Goal: Task Accomplishment & Management: Manage account settings

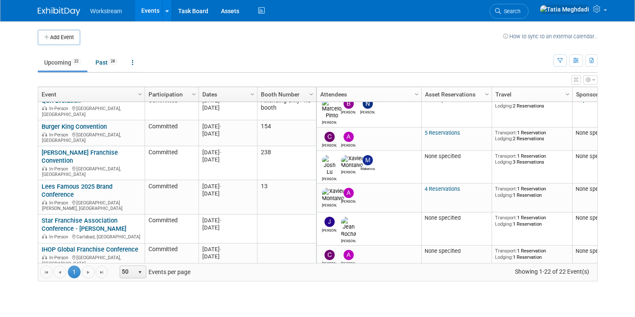
scroll to position [20, 0]
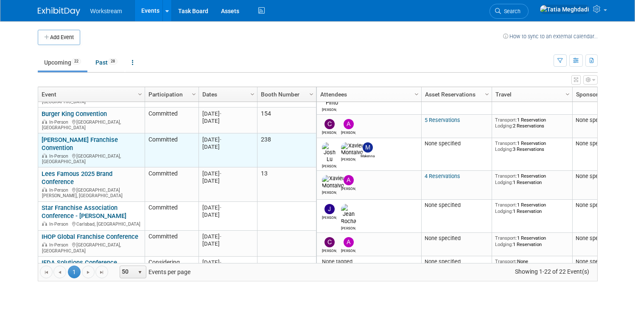
click at [65, 136] on link "[PERSON_NAME] Franchise Convention" at bounding box center [80, 144] width 76 height 16
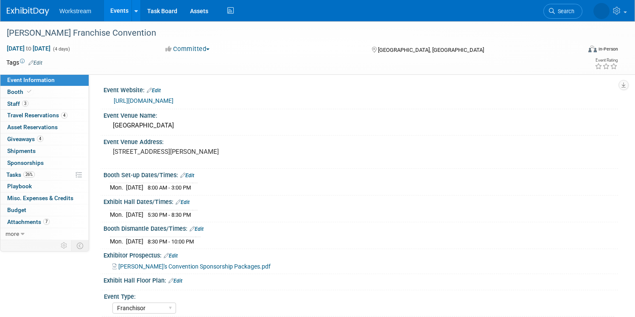
select select "Franchisor"
select select "Restaurant"
select select "No"
select select "[PERSON_NAME]"
click at [13, 103] on span "Staff 3" at bounding box center [17, 103] width 21 height 7
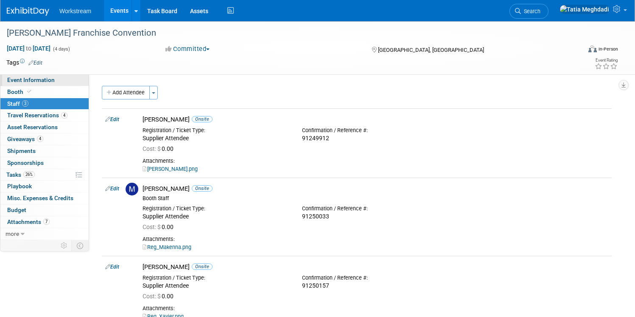
click at [23, 79] on span "Event Information" at bounding box center [31, 79] width 48 height 7
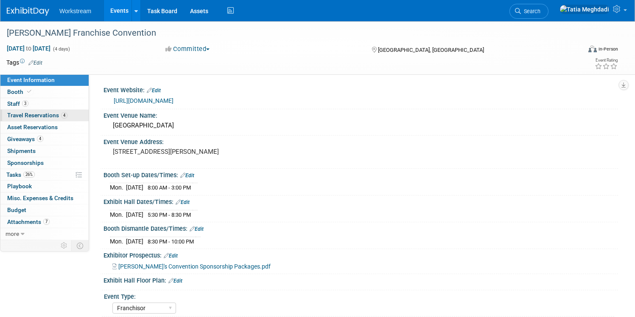
click at [24, 112] on span "Travel Reservations 4" at bounding box center [37, 115] width 60 height 7
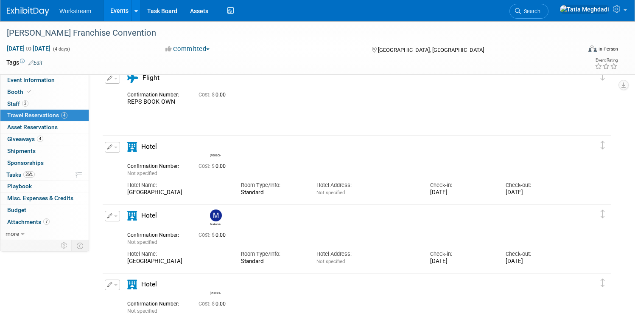
scroll to position [27, 0]
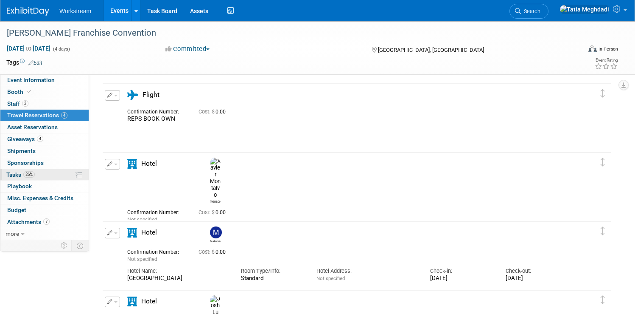
click at [23, 174] on span "26%" at bounding box center [28, 174] width 11 height 6
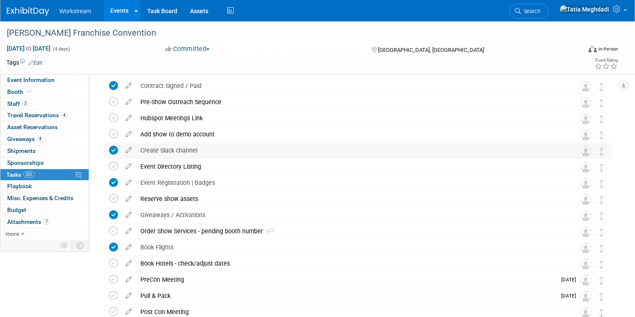
scroll to position [45, 0]
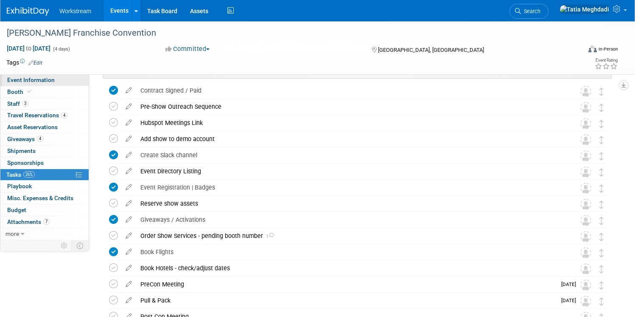
click at [14, 80] on span "Event Information" at bounding box center [31, 79] width 48 height 7
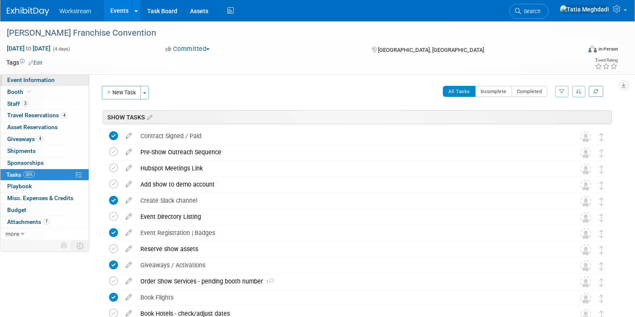
select select "Franchisor"
select select "Restaurant"
select select "No"
select select "[PERSON_NAME]"
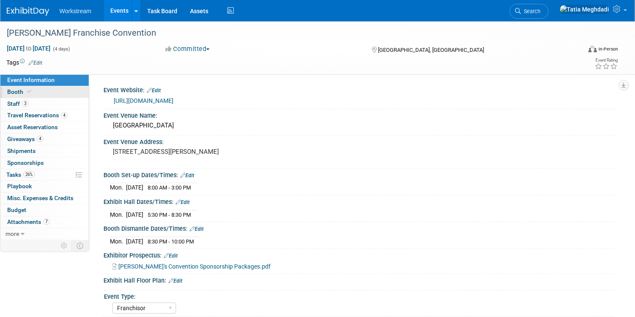
click at [17, 93] on span "Booth" at bounding box center [20, 91] width 26 height 7
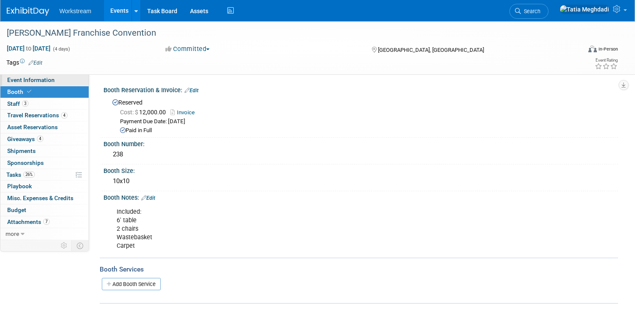
click at [40, 82] on span "Event Information" at bounding box center [31, 79] width 48 height 7
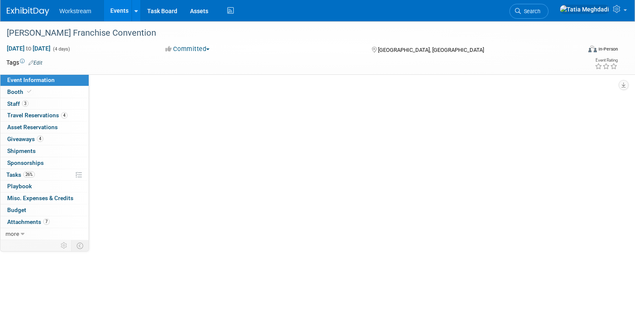
select select "Franchisor"
select select "Restaurant"
select select "No"
select select "Tatia Meghdadi"
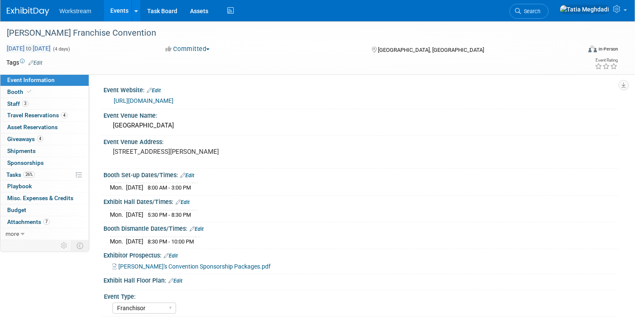
click at [23, 48] on span "Sep 14, 2025 to Sep 17, 2025" at bounding box center [28, 49] width 45 height 8
select select "8"
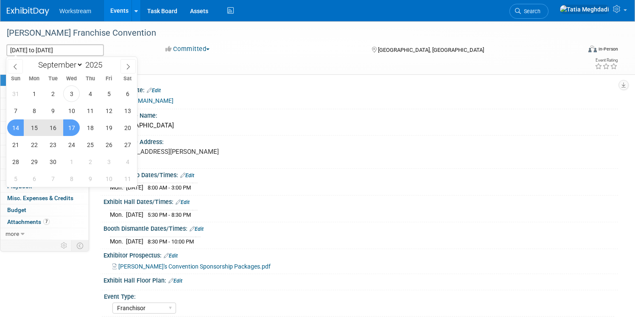
click at [30, 127] on span "15" at bounding box center [34, 127] width 17 height 17
type input "Sep 15, 2025"
click at [35, 126] on span "15" at bounding box center [34, 127] width 17 height 17
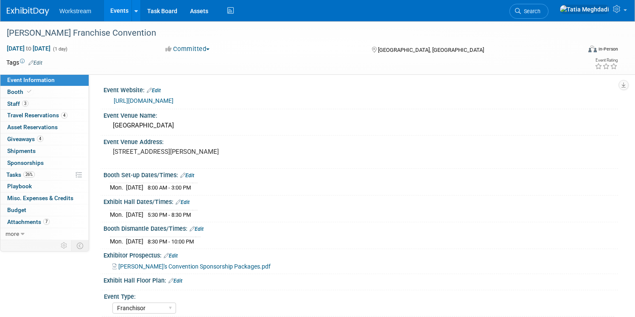
click at [172, 98] on link "https://na.eventscloud.com/website/86628/home/" at bounding box center [144, 100] width 60 height 7
click at [188, 201] on link "Edit" at bounding box center [183, 202] width 14 height 6
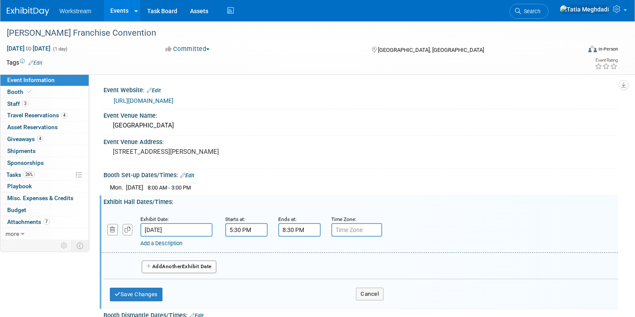
click at [180, 265] on span "Another" at bounding box center [172, 266] width 20 height 6
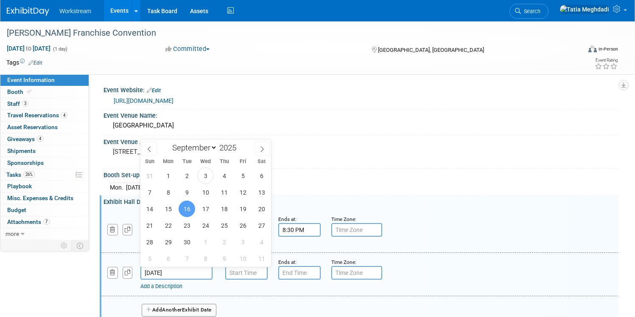
click at [173, 271] on input "Sep 16, 2025" at bounding box center [177, 273] width 72 height 14
click at [152, 207] on span "14" at bounding box center [149, 208] width 17 height 17
type input "[DATE]"
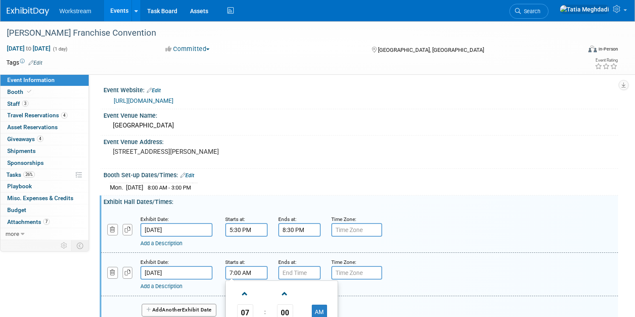
click at [243, 273] on input "7:00 AM" at bounding box center [246, 273] width 42 height 14
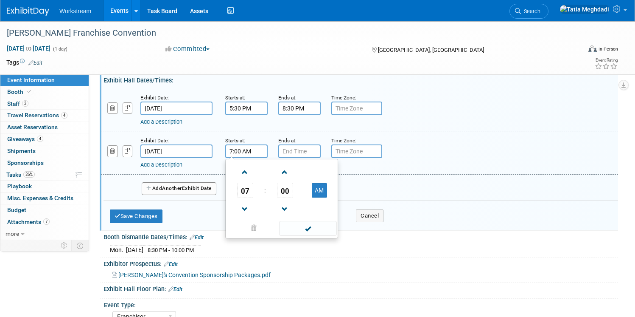
scroll to position [124, 0]
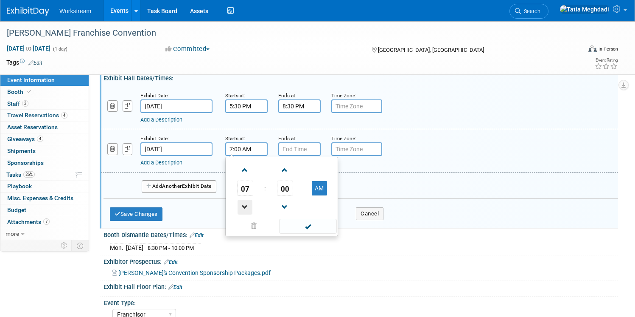
click at [246, 207] on span at bounding box center [245, 207] width 15 height 15
click at [318, 188] on button "AM" at bounding box center [319, 188] width 15 height 14
type input "6:00 PM"
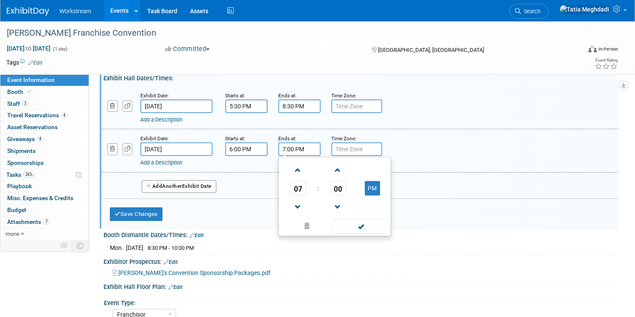
click at [294, 150] on input "7:00 PM" at bounding box center [299, 149] width 42 height 14
click at [296, 170] on span at bounding box center [298, 170] width 15 height 15
type input "9:00 PM"
click at [359, 226] on span at bounding box center [360, 226] width 57 height 15
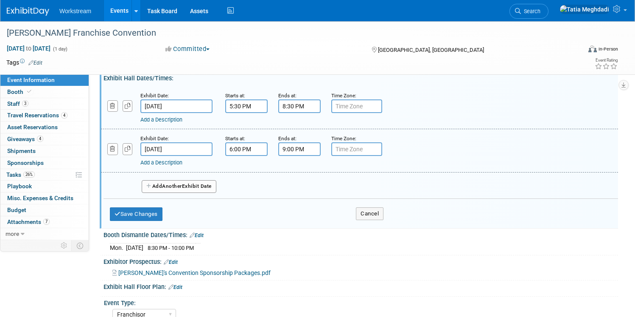
click at [351, 149] on input "text" at bounding box center [357, 149] width 51 height 14
type input "NETWORKING RECEPTION"
click at [140, 213] on button "Save Changes" at bounding box center [136, 214] width 53 height 14
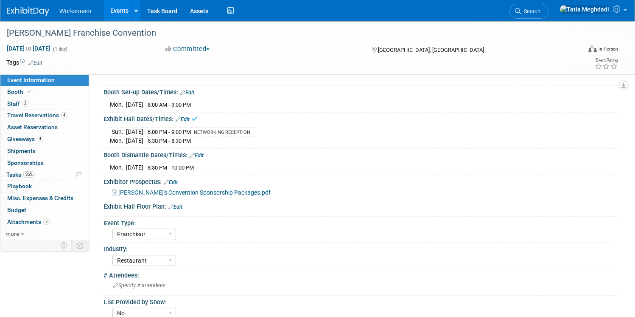
scroll to position [81, 0]
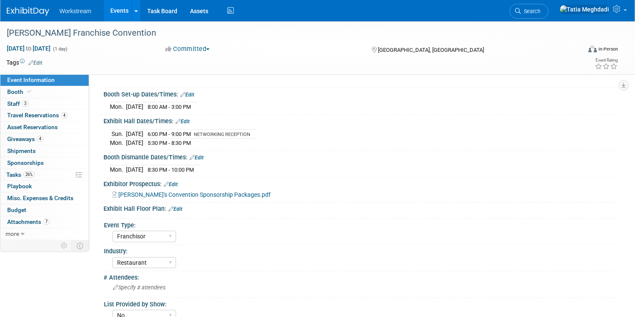
click at [194, 93] on link "Edit" at bounding box center [187, 95] width 14 height 6
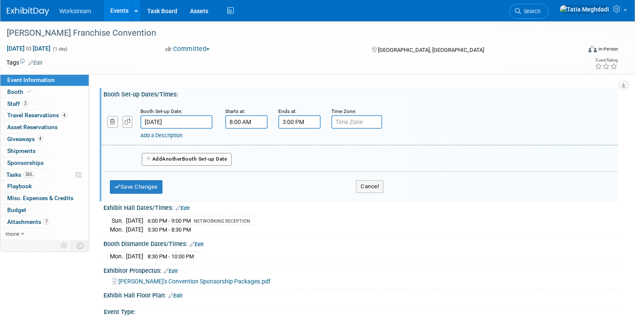
click at [341, 122] on input "text" at bounding box center [357, 122] width 51 height 14
type input "RECEPTION 6-9"
click at [366, 186] on button "Cancel" at bounding box center [370, 186] width 28 height 13
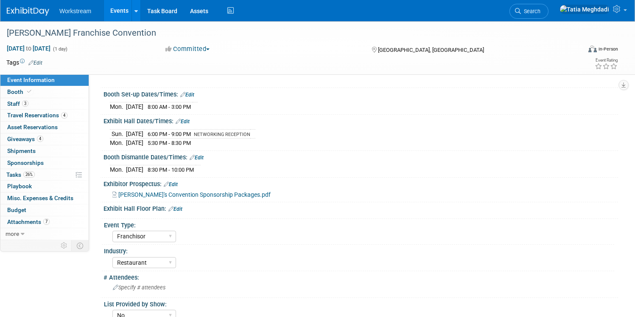
click at [188, 119] on link "Edit" at bounding box center [183, 121] width 14 height 6
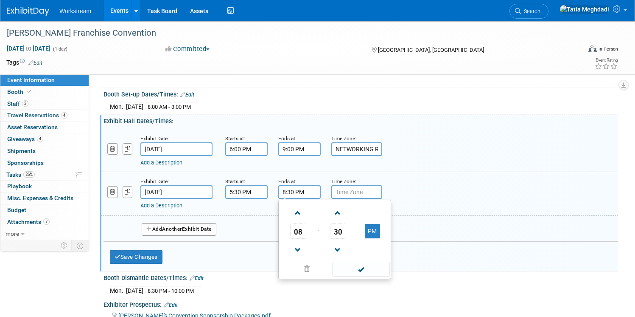
drag, startPoint x: 281, startPoint y: 192, endPoint x: 320, endPoint y: 193, distance: 38.2
click at [320, 193] on input "8:30 PM" at bounding box center [299, 192] width 42 height 14
type input "9:00 PM"
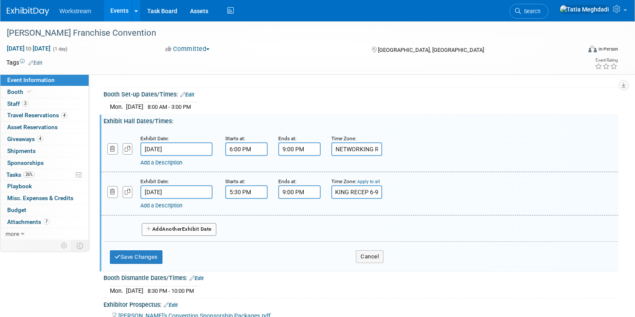
scroll to position [0, 0]
click at [346, 192] on input "NETWORKING RECEP 6-9" at bounding box center [357, 192] width 51 height 14
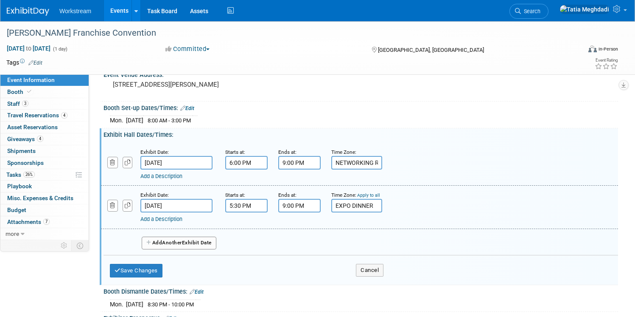
scroll to position [63, 0]
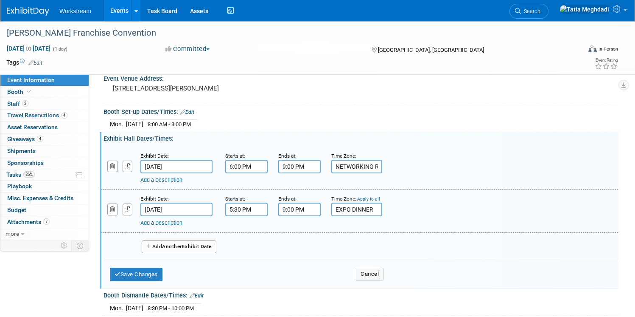
type input "EXPO DINNER"
click at [441, 202] on div "Add a Description Description:" at bounding box center [360, 210] width 530 height 33
click at [377, 198] on link "Apply to all" at bounding box center [368, 199] width 23 height 6
type input "EXPO DINNER"
click at [360, 166] on input "EXPO DINNER" at bounding box center [357, 167] width 51 height 14
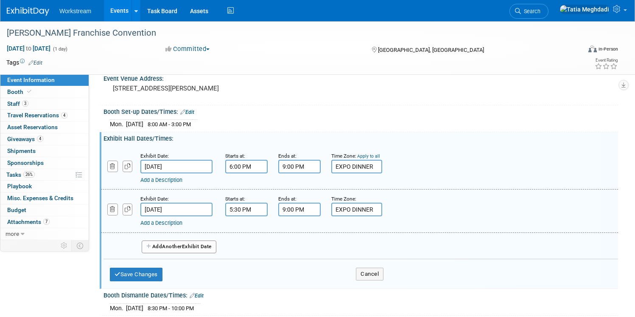
click at [360, 166] on input "EXPO DINNER" at bounding box center [357, 167] width 51 height 14
click at [344, 167] on input "EXPO DINNER" at bounding box center [357, 167] width 51 height 14
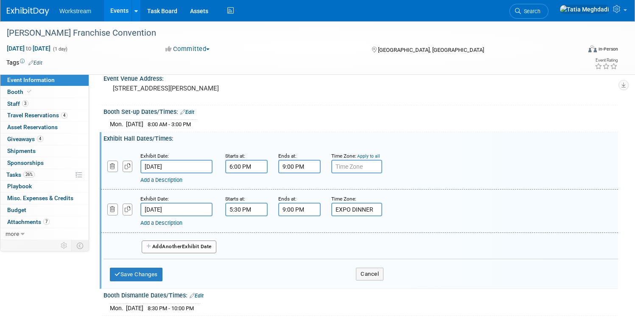
click at [491, 159] on div "Add a Description Description:" at bounding box center [360, 167] width 530 height 33
click at [374, 155] on link "Apply to all" at bounding box center [368, 156] width 23 height 6
click at [356, 208] on input "text" at bounding box center [357, 209] width 51 height 14
type input "R"
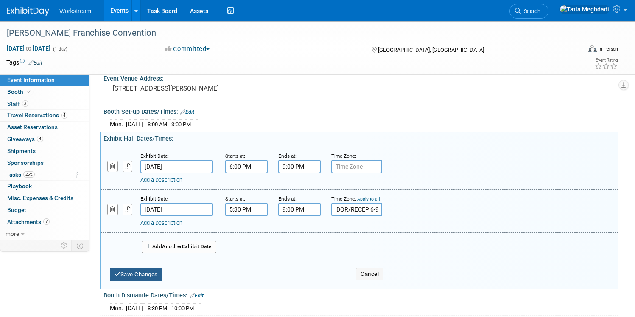
type input "VENDOR/RECEP 6-9"
click at [144, 274] on button "Save Changes" at bounding box center [136, 274] width 53 height 14
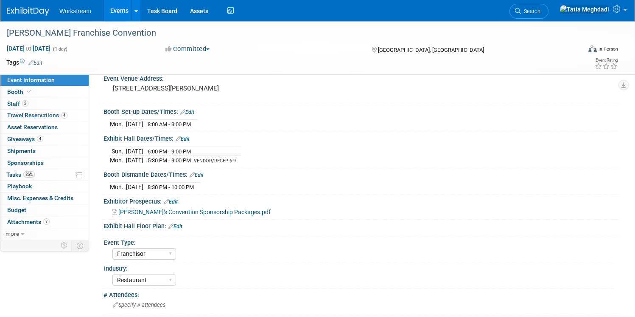
click at [185, 137] on link "Edit" at bounding box center [183, 139] width 14 height 6
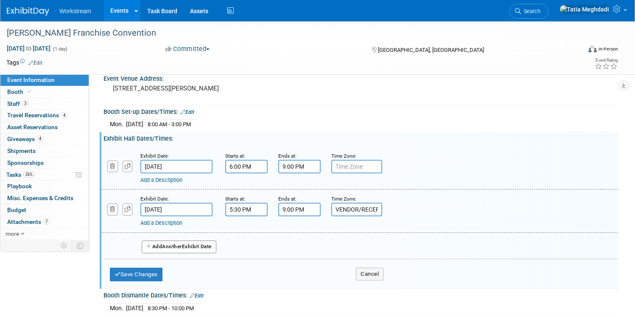
click at [356, 167] on input "text" at bounding box center [357, 167] width 51 height 14
type input "NETWORKING DINNER"
click at [416, 138] on div "Exhibit Hall Dates/Times: Edit" at bounding box center [361, 137] width 515 height 11
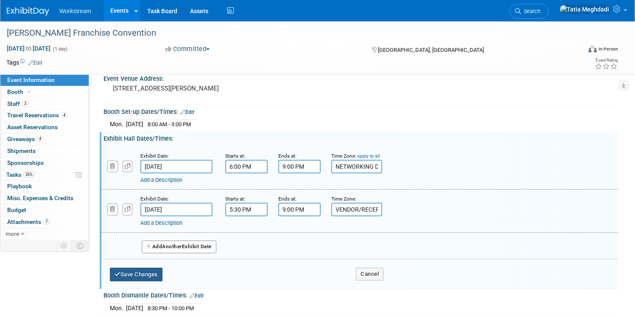
click at [123, 271] on button "Save Changes" at bounding box center [136, 274] width 53 height 14
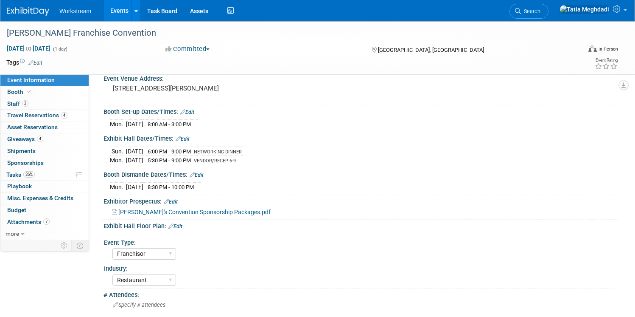
click at [186, 139] on link "Edit" at bounding box center [183, 139] width 14 height 6
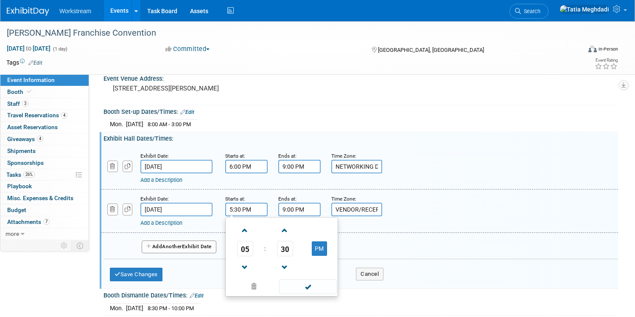
drag, startPoint x: 238, startPoint y: 212, endPoint x: 220, endPoint y: 211, distance: 17.4
click at [220, 211] on div "Starts at: 5:30 PM 05 : 30 PM 12 01 02 03 04 05 06 07 08 09 10 11 00 05 10 15 2…" at bounding box center [245, 205] width 53 height 22
click at [241, 228] on span at bounding box center [245, 230] width 15 height 15
click at [284, 269] on span at bounding box center [285, 267] width 15 height 15
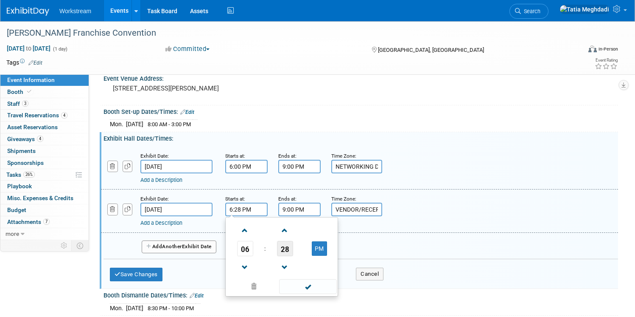
click at [286, 243] on span "28" at bounding box center [285, 248] width 16 height 15
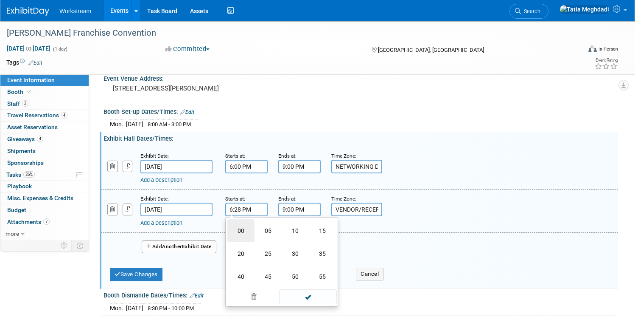
click at [243, 227] on td "00" at bounding box center [241, 230] width 27 height 23
type input "6:00 PM"
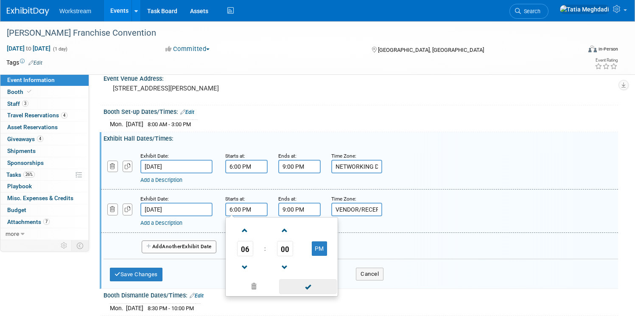
click at [311, 283] on span at bounding box center [307, 286] width 57 height 15
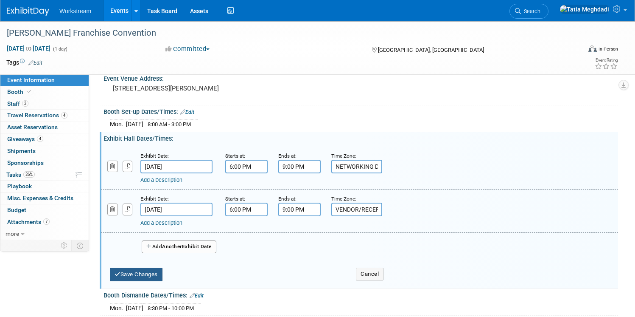
click at [149, 273] on button "Save Changes" at bounding box center [136, 274] width 53 height 14
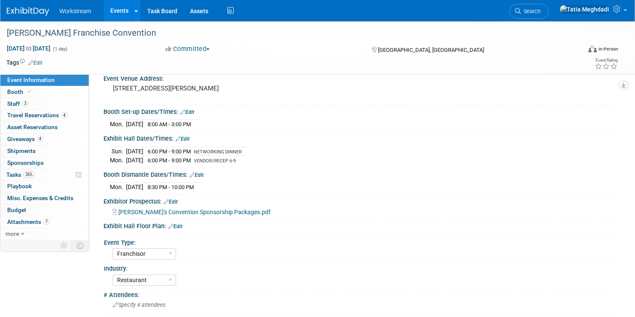
click at [187, 140] on link "Edit" at bounding box center [183, 139] width 14 height 6
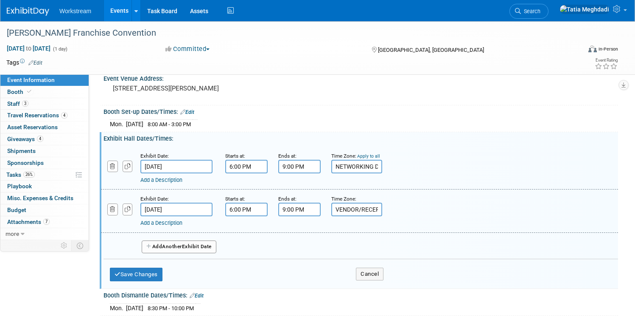
click at [371, 169] on input "NETWORKING DINNER" at bounding box center [357, 167] width 51 height 14
click at [358, 210] on input "VENDOR/RECEP 6-9" at bounding box center [357, 209] width 51 height 14
drag, startPoint x: 370, startPoint y: 210, endPoint x: 378, endPoint y: 210, distance: 7.6
click at [378, 210] on input "VENDOR/RECEP 6-9" at bounding box center [357, 209] width 51 height 14
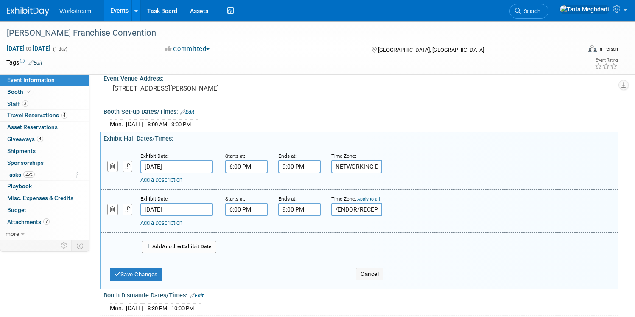
scroll to position [0, 3]
type input "VENDOR/RECEP"
click at [141, 277] on button "Save Changes" at bounding box center [136, 274] width 53 height 14
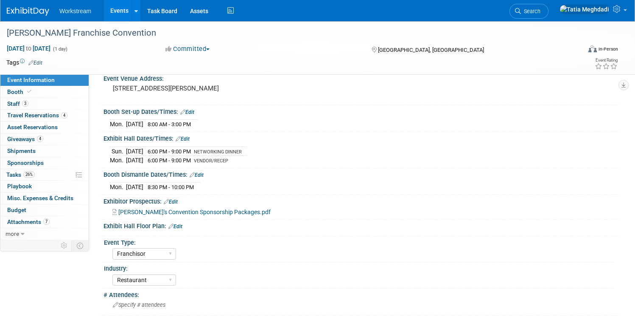
click at [187, 139] on link "Edit" at bounding box center [183, 139] width 14 height 6
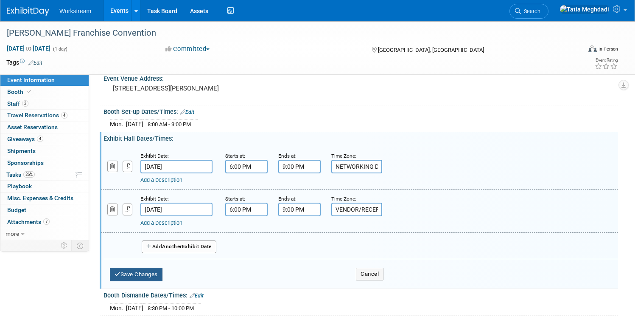
click at [133, 270] on button "Save Changes" at bounding box center [136, 274] width 53 height 14
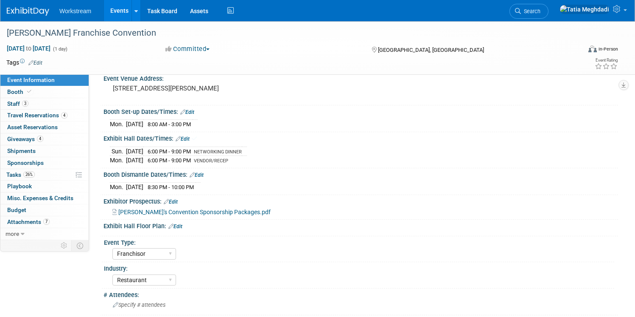
click at [190, 136] on div "Exhibit Hall Dates/Times: Edit" at bounding box center [361, 137] width 515 height 11
click at [188, 138] on link "Edit" at bounding box center [183, 139] width 14 height 6
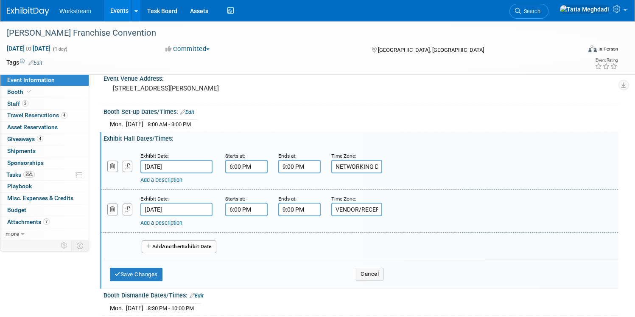
click at [175, 247] on span "Another" at bounding box center [172, 246] width 20 height 6
select select "8"
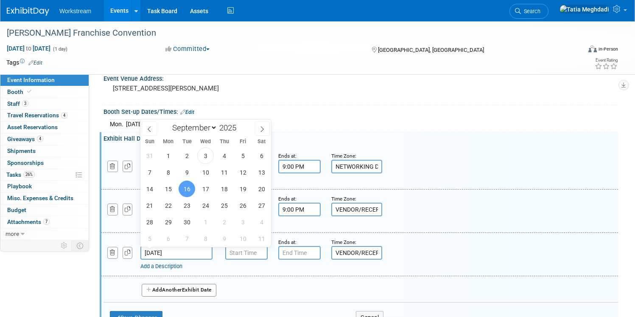
click at [174, 250] on input "Sep 16, 2025" at bounding box center [177, 253] width 72 height 14
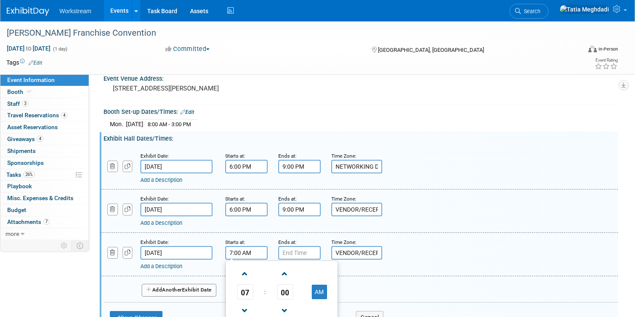
click at [241, 254] on input "7:00 AM" at bounding box center [246, 253] width 42 height 14
click at [214, 253] on div "Exhibit Date: Sep 16, 2025 Starts at: 7:00 AM 07 : 00 AM 12 01 02 03 04 05 06 0…" at bounding box center [359, 254] width 517 height 43
type input "2:00 PM"
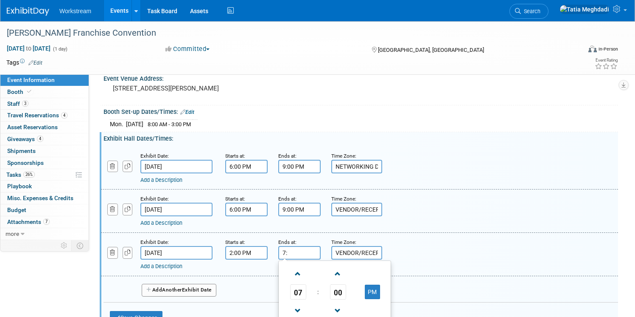
type input "7"
type input "4:00 PM"
type input "E"
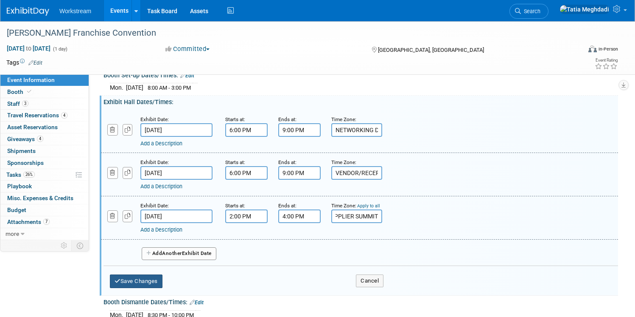
type input "SUPPLIER SUMMIT"
click at [140, 281] on button "Save Changes" at bounding box center [136, 281] width 53 height 14
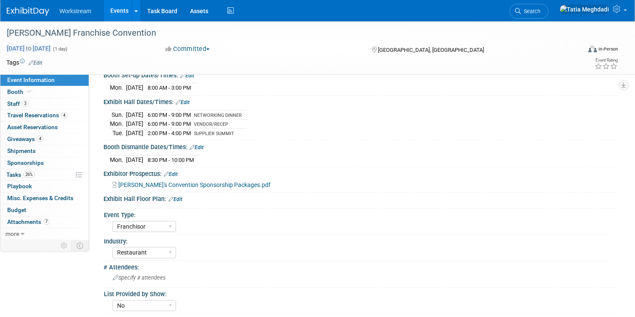
click at [24, 49] on span "Sep 15, 2025 to Sep 15, 2025" at bounding box center [28, 49] width 45 height 8
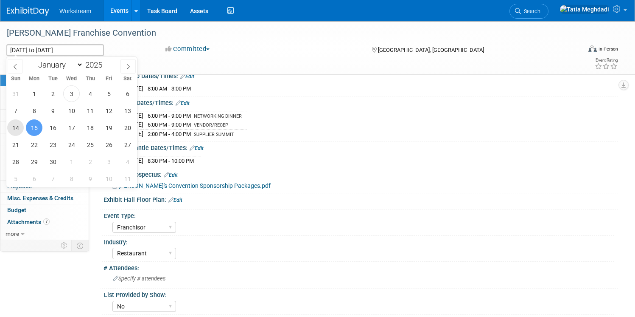
click at [16, 125] on span "14" at bounding box center [15, 127] width 17 height 17
type input "Sep 14, 2025"
click at [74, 128] on span "17" at bounding box center [71, 127] width 17 height 17
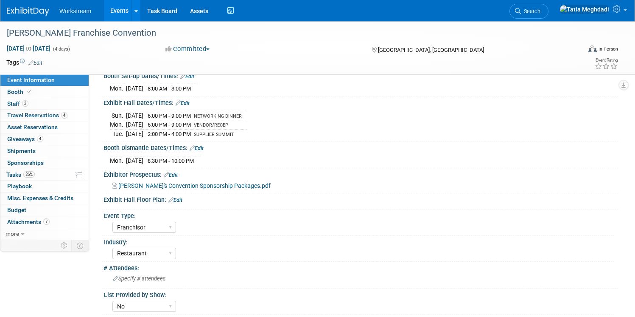
click at [187, 103] on link "Edit" at bounding box center [183, 103] width 14 height 6
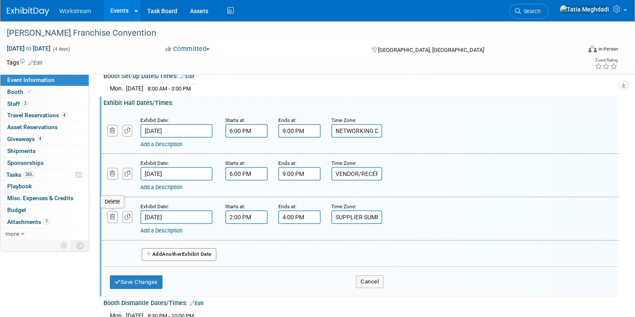
click at [112, 217] on icon "button" at bounding box center [113, 217] width 6 height 6
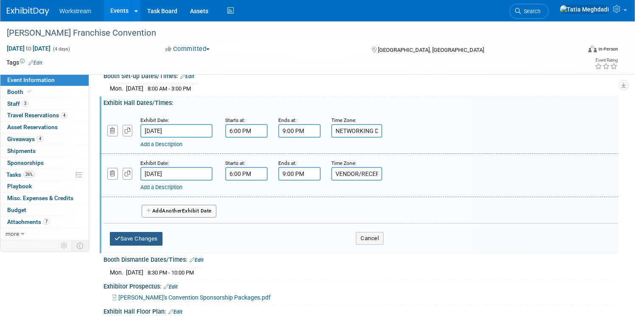
click at [147, 238] on button "Save Changes" at bounding box center [136, 239] width 53 height 14
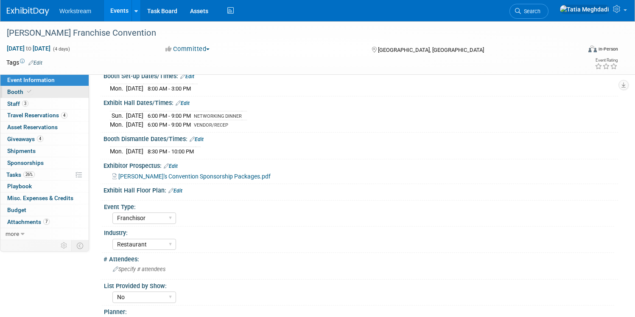
click at [17, 94] on span "Booth" at bounding box center [20, 91] width 26 height 7
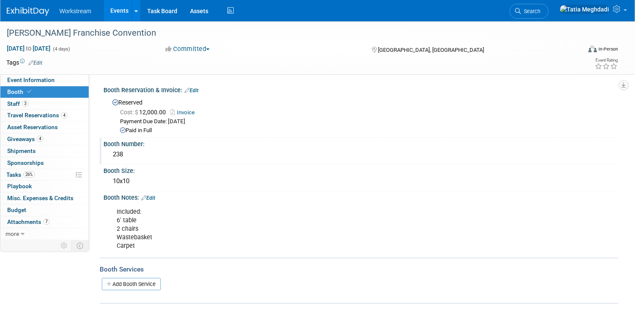
scroll to position [4, 0]
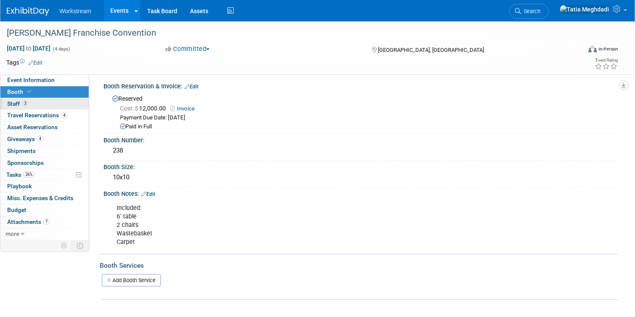
click at [16, 104] on span "Staff 3" at bounding box center [17, 103] width 21 height 7
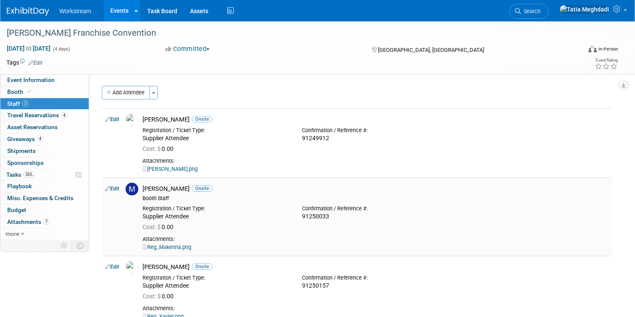
click at [131, 190] on img at bounding box center [132, 189] width 13 height 13
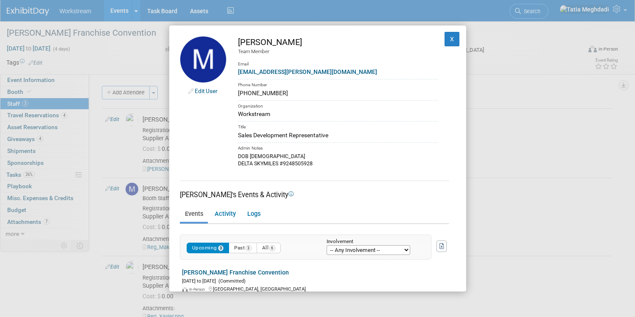
drag, startPoint x: 277, startPoint y: 93, endPoint x: 233, endPoint y: 93, distance: 43.7
click at [233, 93] on td "Makenna Clark Team Member Email makenna.clark@workstream.is Phone Number 385-50…" at bounding box center [333, 102] width 212 height 132
copy div "385-505-8058"
click at [452, 38] on button "X" at bounding box center [452, 39] width 15 height 14
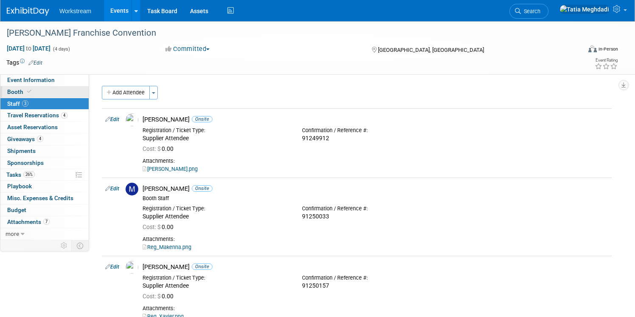
click at [22, 91] on span "Booth" at bounding box center [20, 91] width 26 height 7
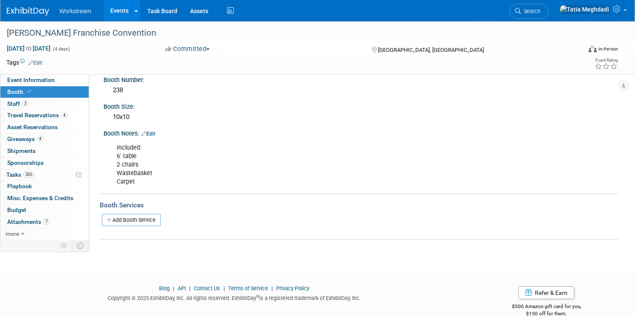
scroll to position [79, 0]
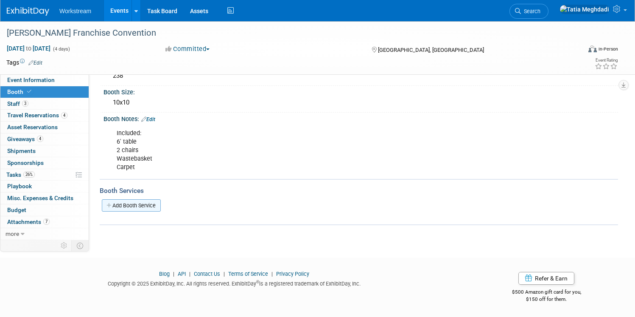
click at [125, 199] on link "Add Booth Service" at bounding box center [131, 205] width 59 height 12
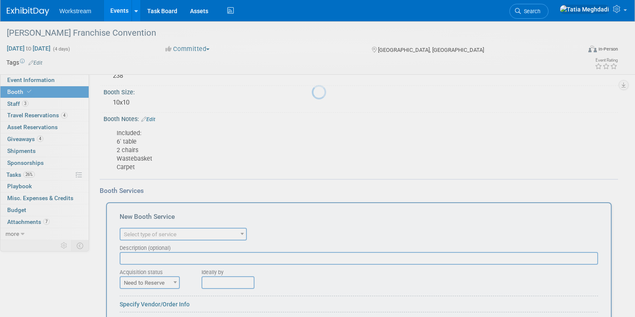
scroll to position [0, 0]
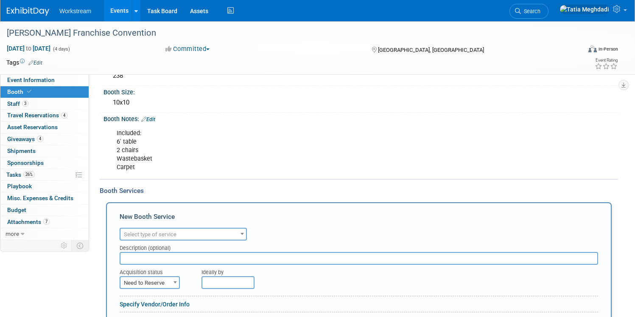
click at [176, 235] on span "Select type of service" at bounding box center [150, 234] width 53 height 6
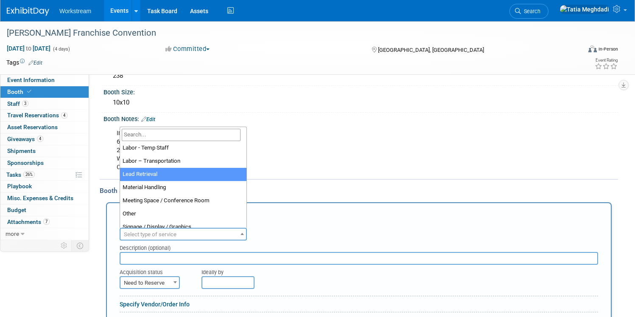
scroll to position [162, 0]
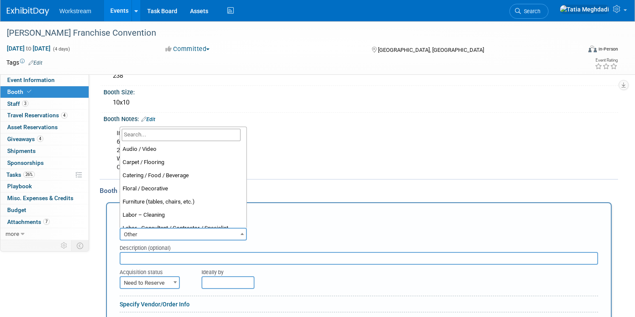
click at [147, 234] on span "Other" at bounding box center [184, 234] width 126 height 12
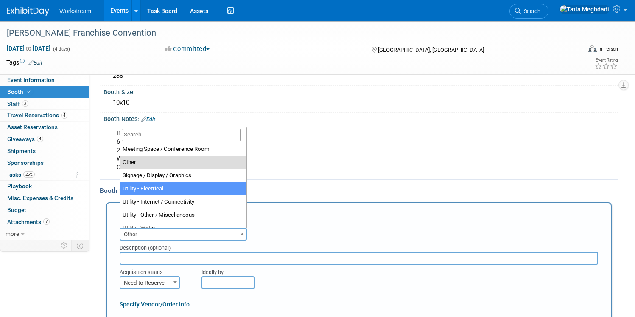
select select "8"
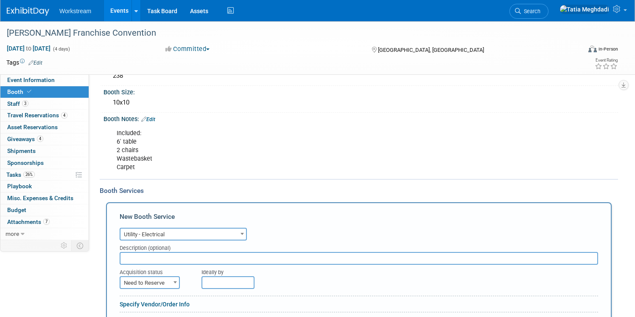
click at [182, 237] on span "Utility - Electrical" at bounding box center [184, 234] width 126 height 12
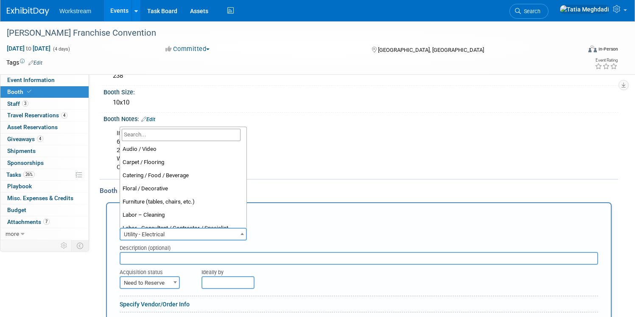
scroll to position [218, 0]
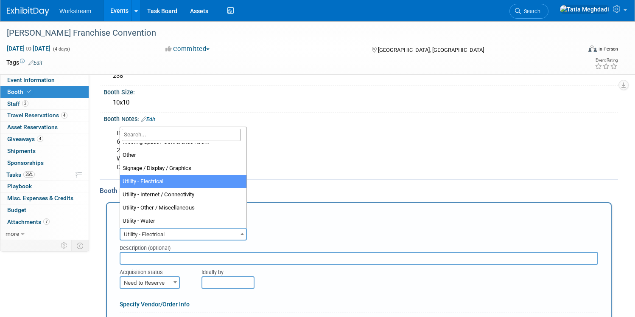
click at [205, 247] on div "Description (optional)" at bounding box center [359, 245] width 479 height 11
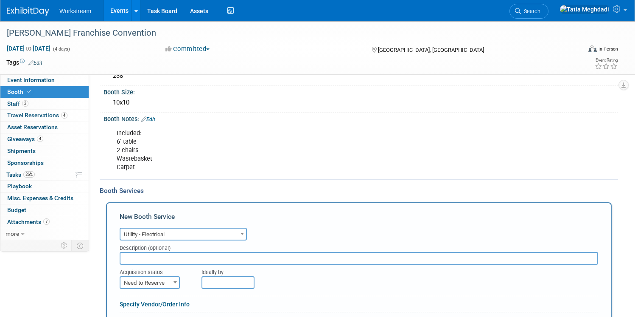
click at [180, 258] on input "text" at bounding box center [359, 258] width 479 height 13
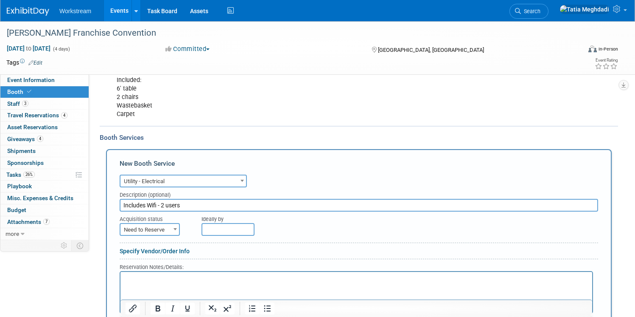
scroll to position [153, 0]
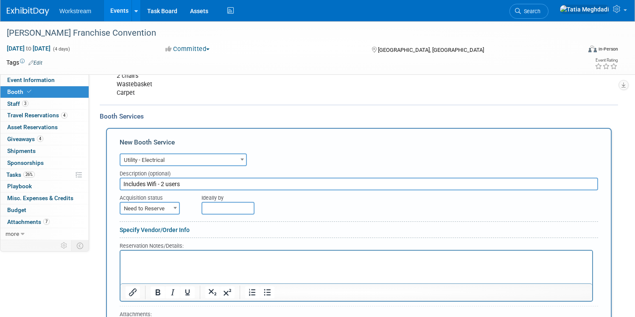
type input "Includes Wifi - 2 users"
click at [152, 207] on span "Need to Reserve" at bounding box center [150, 208] width 59 height 12
select select "2"
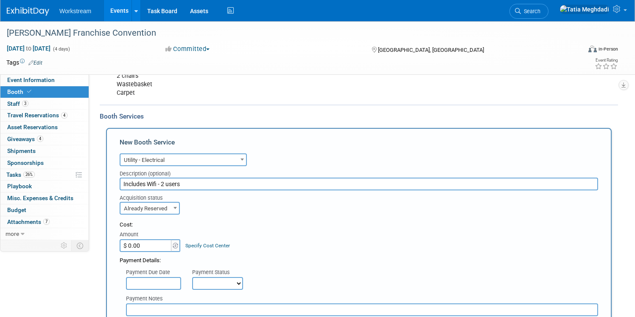
click at [149, 246] on input "$ 0.00" at bounding box center [146, 245] width 53 height 13
type input "$ 580.46"
click at [195, 212] on div "Acquisition status Need to Reserve Already Reserved Already Reserved" at bounding box center [154, 202] width 82 height 24
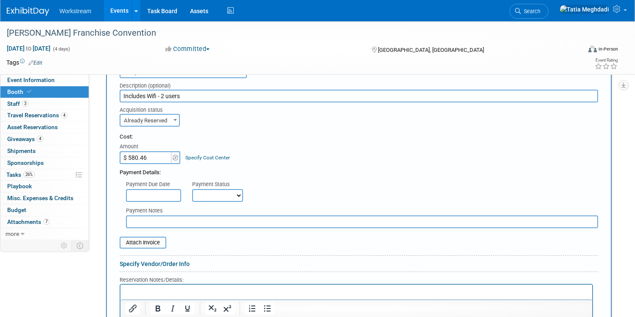
scroll to position [258, 0]
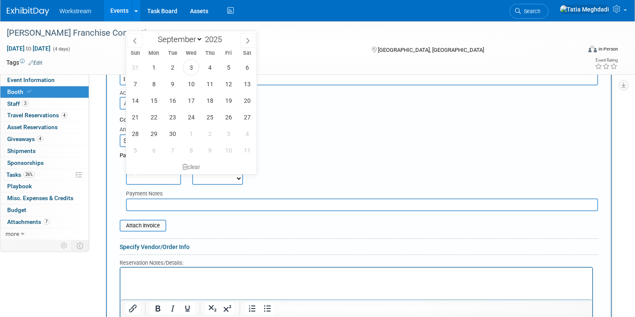
click at [147, 179] on input "text" at bounding box center [153, 178] width 55 height 13
click at [192, 64] on span "3" at bounding box center [191, 67] width 17 height 17
type input "Sep 3, 2025"
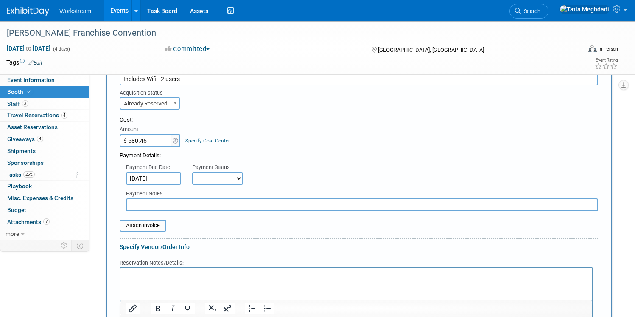
click at [214, 177] on select "Not Paid Yet Partially Paid Paid in Full" at bounding box center [217, 178] width 51 height 13
select select "1"
click at [192, 172] on select "Not Paid Yet Partially Paid Paid in Full" at bounding box center [217, 178] width 51 height 13
click at [143, 226] on input "file" at bounding box center [115, 225] width 101 height 10
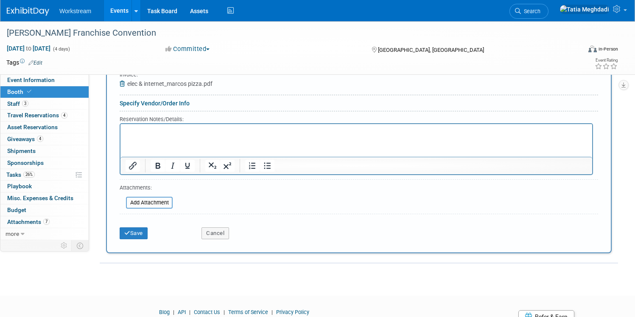
scroll to position [409, 0]
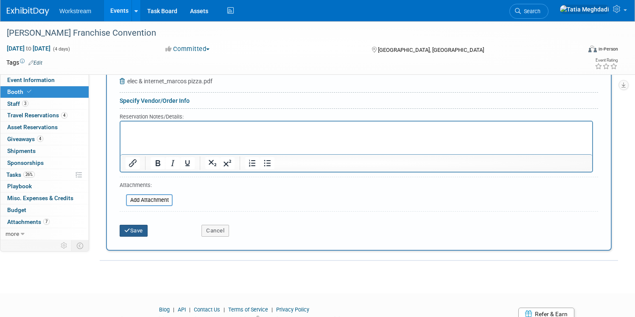
click at [140, 229] on button "Save" at bounding box center [134, 231] width 28 height 12
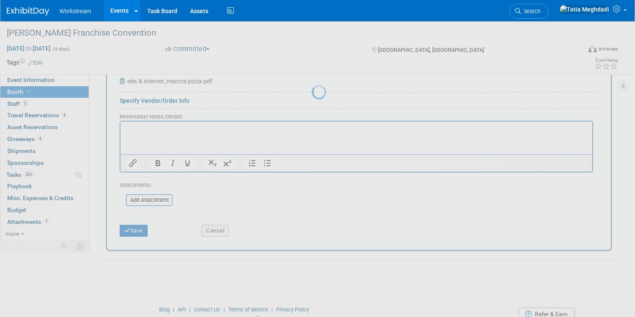
scroll to position [154, 0]
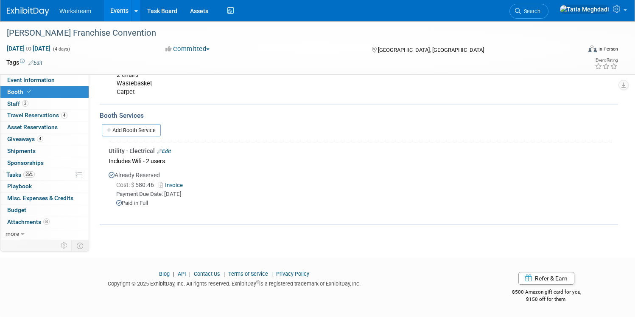
click at [122, 8] on link "Events" at bounding box center [119, 10] width 31 height 21
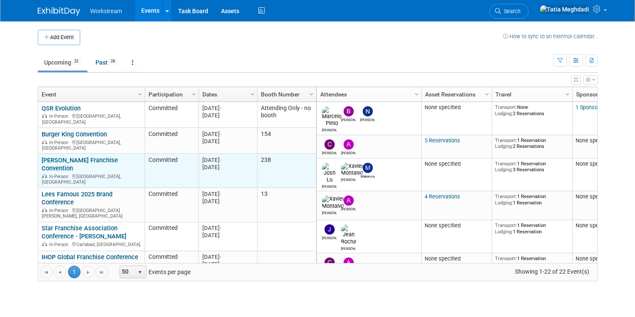
click at [49, 156] on link "[PERSON_NAME] Franchise Convention" at bounding box center [80, 164] width 76 height 16
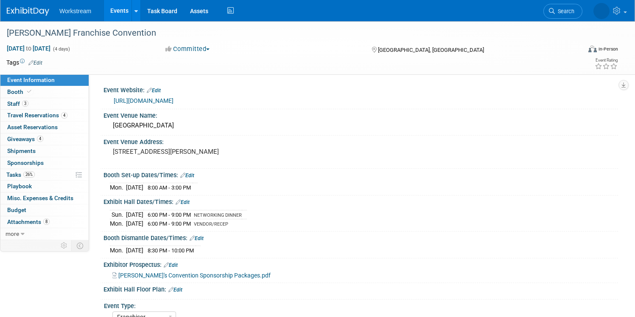
select select "Franchisor"
select select "Restaurant"
select select "No"
select select "[PERSON_NAME]"
click at [14, 173] on span "Tasks 26%" at bounding box center [20, 174] width 28 height 7
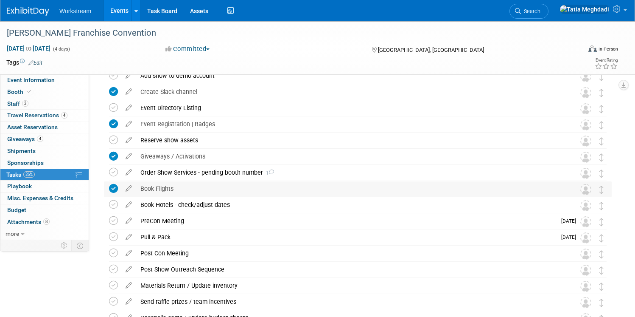
scroll to position [108, 0]
click at [129, 169] on icon at bounding box center [128, 171] width 15 height 11
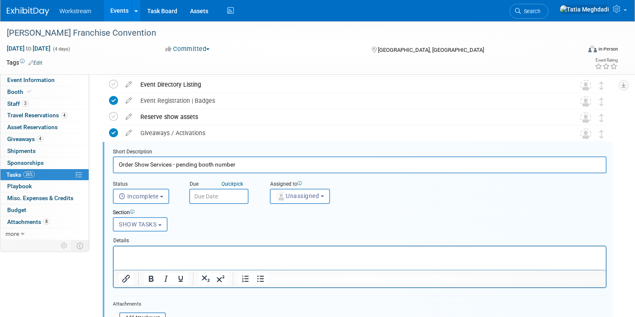
scroll to position [149, 0]
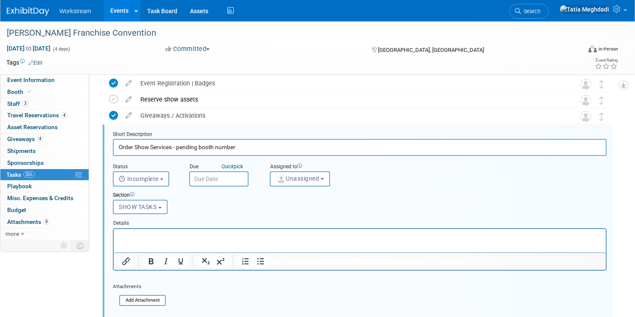
drag, startPoint x: 186, startPoint y: 146, endPoint x: 249, endPoint y: 145, distance: 62.8
click at [249, 145] on input "Order Show Services - pending booth number" at bounding box center [360, 147] width 494 height 17
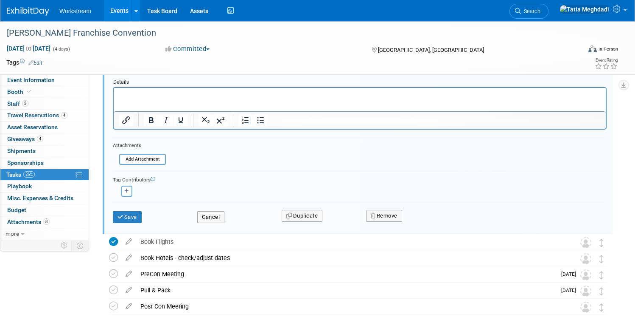
scroll to position [341, 0]
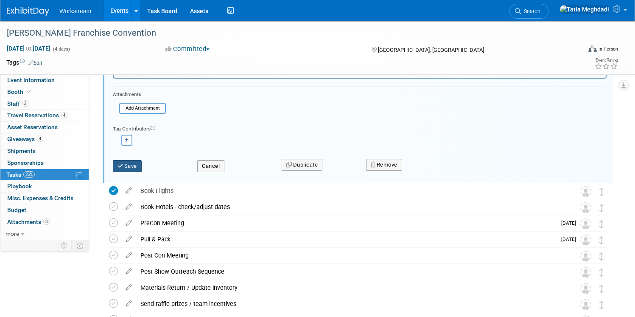
type input "Order Show Services"
click at [136, 164] on button "Save" at bounding box center [127, 166] width 29 height 12
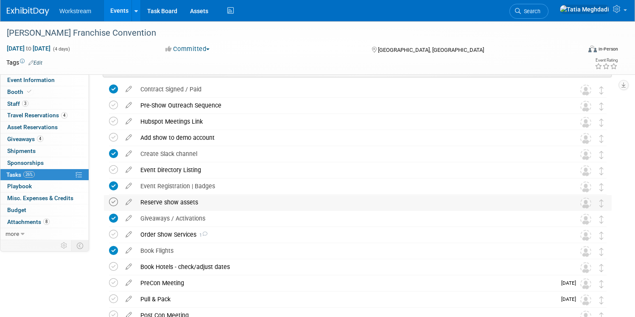
scroll to position [49, 0]
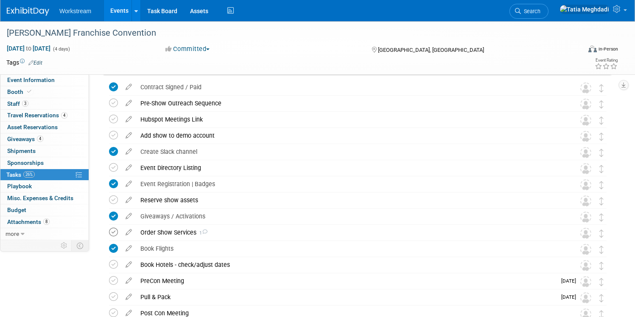
click at [112, 230] on icon at bounding box center [113, 232] width 9 height 9
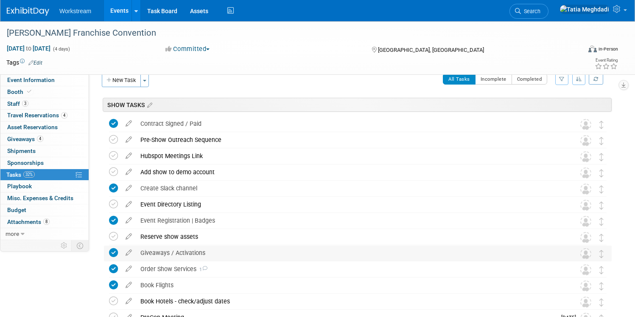
scroll to position [0, 0]
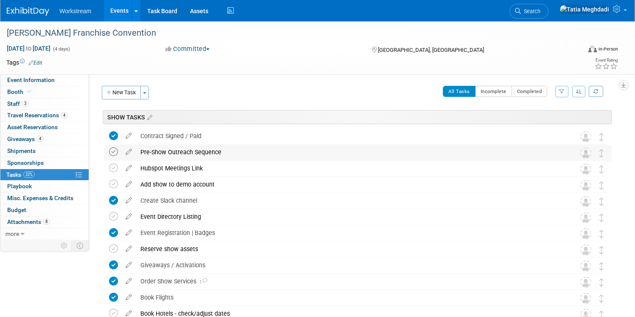
click at [116, 152] on icon at bounding box center [113, 151] width 9 height 9
click at [32, 77] on span "Event Information" at bounding box center [31, 79] width 48 height 7
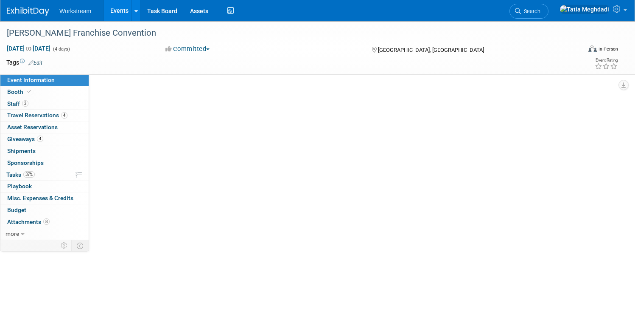
select select "Franchisor"
select select "Restaurant"
select select "No"
select select "Tatia Meghdadi"
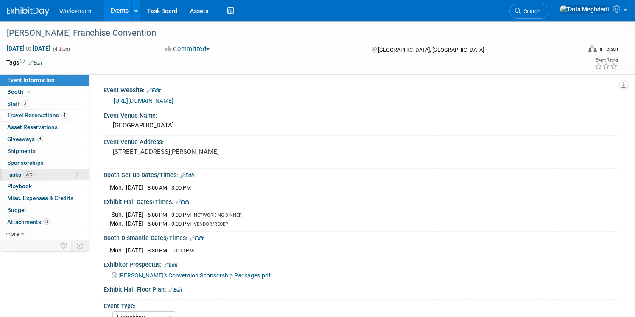
click at [16, 174] on span "Tasks 37%" at bounding box center [20, 174] width 28 height 7
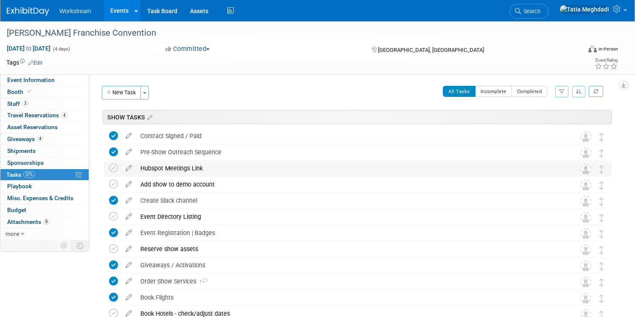
click at [211, 171] on div "Hubspot Meetings Link" at bounding box center [349, 168] width 427 height 14
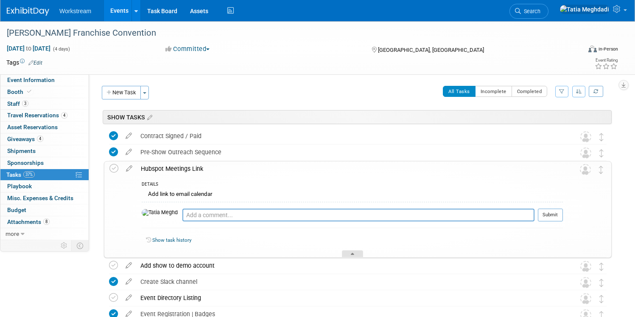
click at [353, 253] on icon at bounding box center [352, 255] width 3 height 5
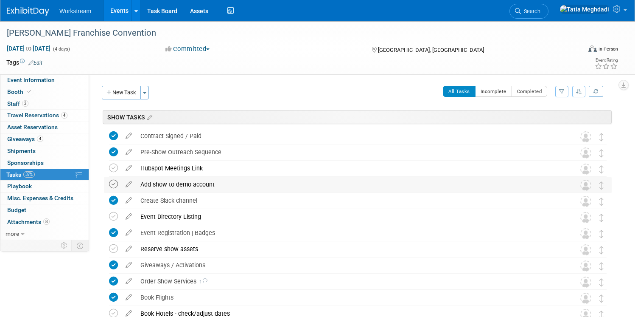
click at [113, 186] on icon at bounding box center [113, 184] width 9 height 9
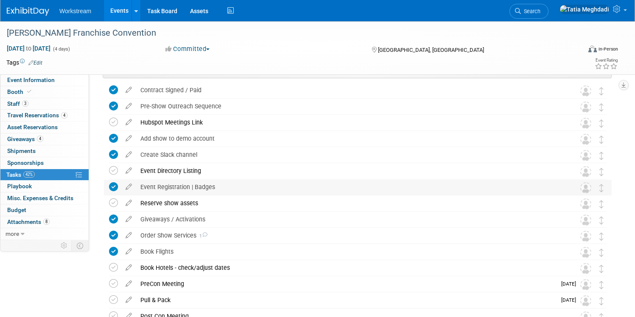
scroll to position [51, 0]
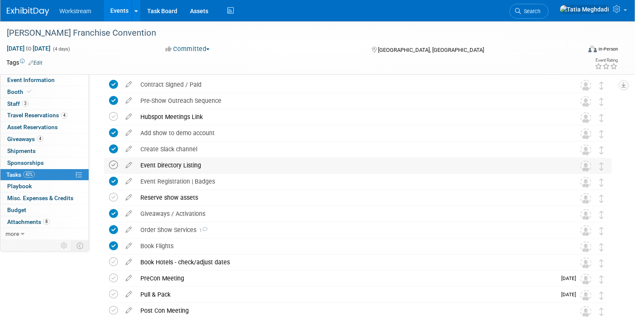
click at [117, 163] on icon at bounding box center [113, 164] width 9 height 9
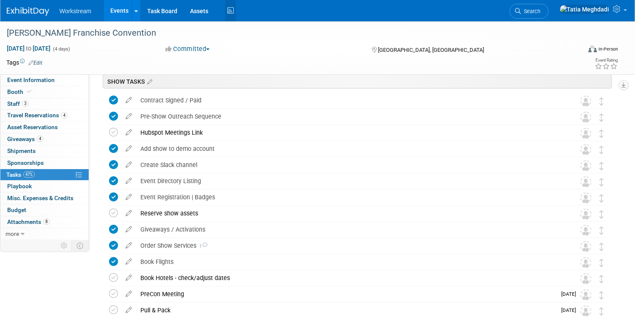
scroll to position [36, 0]
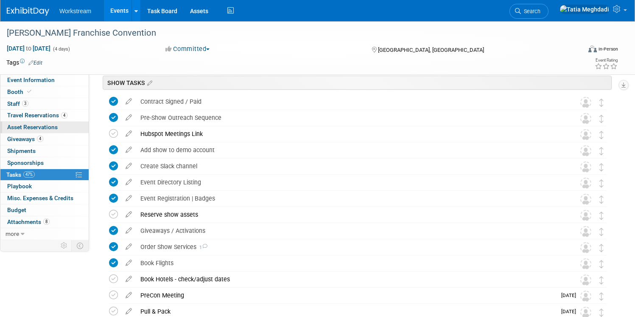
click at [22, 127] on span "Asset Reservations 0" at bounding box center [32, 127] width 51 height 7
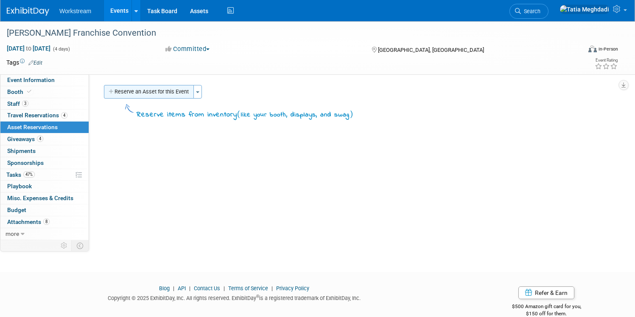
click at [138, 91] on button "Reserve an Asset for this Event" at bounding box center [149, 92] width 90 height 14
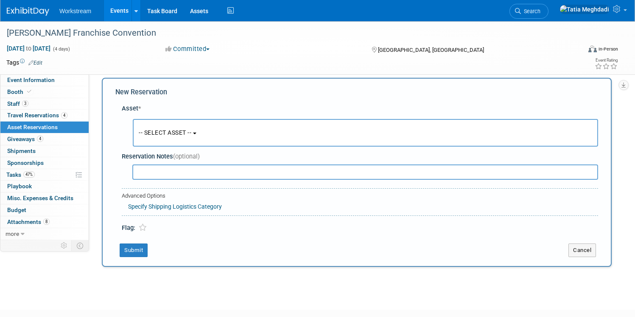
click at [185, 131] on span "-- SELECT ASSET --" at bounding box center [165, 132] width 53 height 7
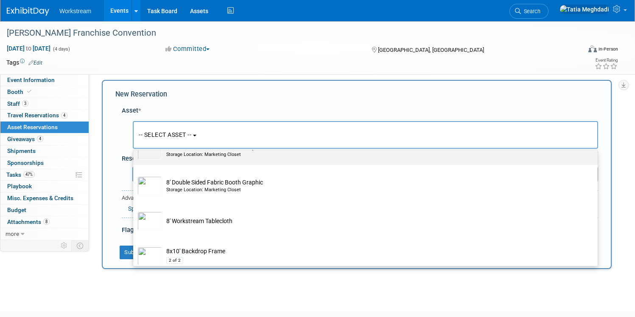
scroll to position [241, 0]
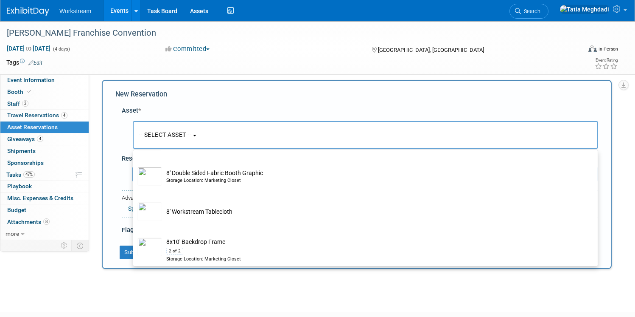
click at [59, 276] on div "Event Information Event Info Booth Booth 3 Staff 3 Staff 4 Travel Reservations …" at bounding box center [317, 147] width 635 height 264
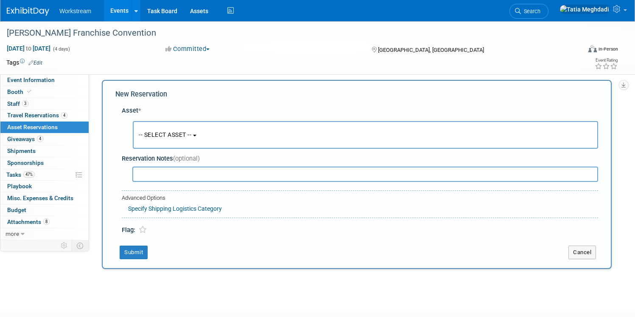
click at [112, 10] on link "Events" at bounding box center [119, 10] width 31 height 21
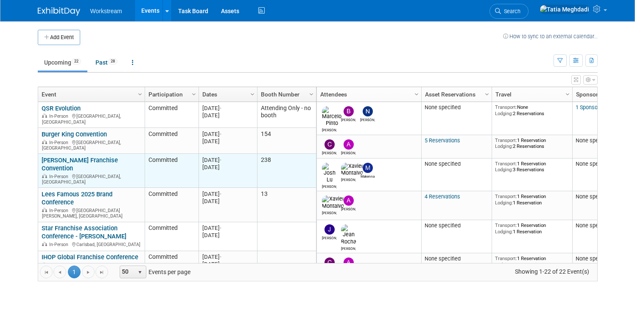
click at [54, 159] on link "[PERSON_NAME] Franchise Convention" at bounding box center [80, 164] width 76 height 16
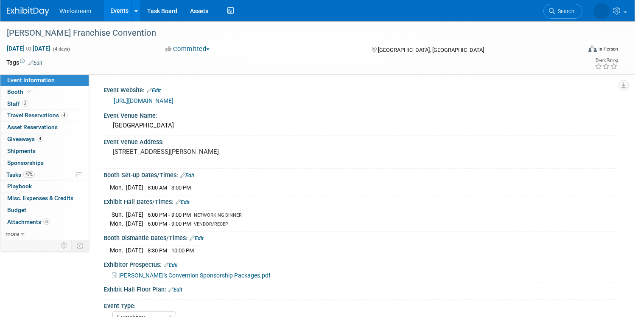
select select "Franchisor"
select select "Restaurant"
select select "No"
select select "[PERSON_NAME]"
click at [41, 126] on span "Asset Reservations 0" at bounding box center [32, 127] width 51 height 7
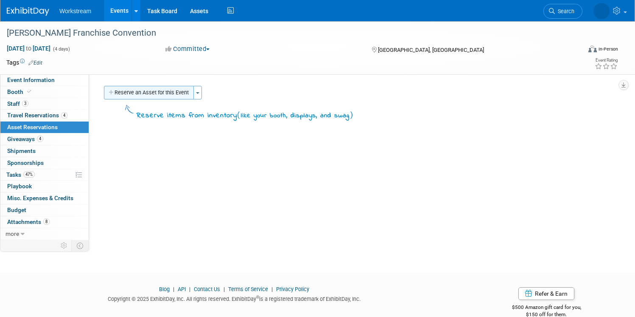
click at [134, 96] on button "Reserve an Asset for this Event" at bounding box center [149, 93] width 90 height 14
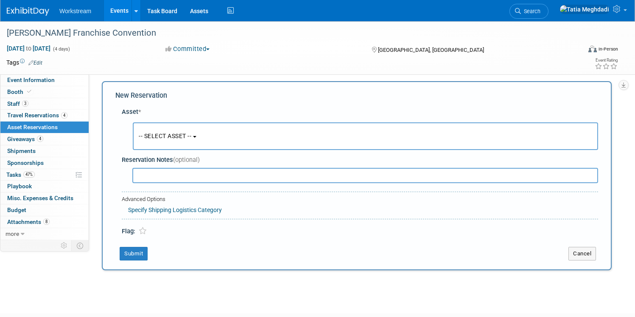
scroll to position [8, 0]
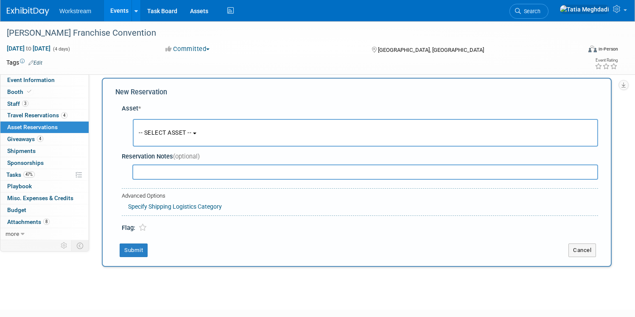
click at [153, 135] on span "-- SELECT ASSET --" at bounding box center [165, 132] width 53 height 7
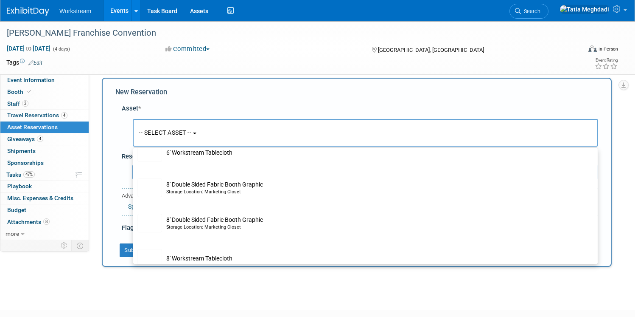
scroll to position [193, 0]
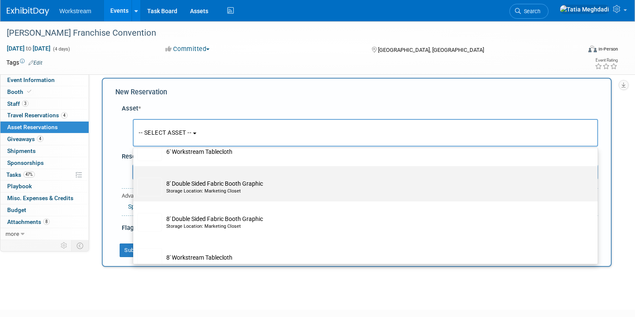
click at [157, 188] on img at bounding box center [150, 186] width 25 height 19
click at [135, 176] on input "8' Double Sided Fabric Booth Graphic Storage Location: Marketing Closet" at bounding box center [132, 174] width 6 height 6
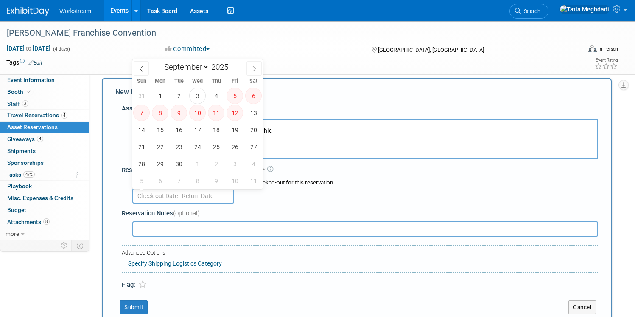
click at [192, 197] on input "text" at bounding box center [183, 195] width 102 height 15
click at [301, 129] on td "8' Double Sided Fabric Booth Graphic Storage Location: Marketing Closet" at bounding box center [377, 133] width 429 height 19
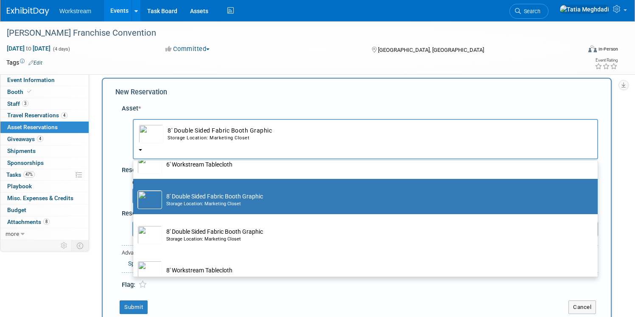
click at [208, 134] on td "8' Double Sided Fabric Booth Graphic Storage Location: Marketing Closet" at bounding box center [377, 133] width 429 height 19
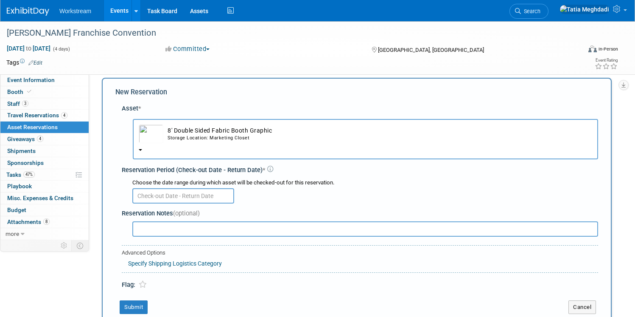
click at [208, 134] on td "8' Double Sided Fabric Booth Graphic Storage Location: Marketing Closet" at bounding box center [377, 133] width 429 height 19
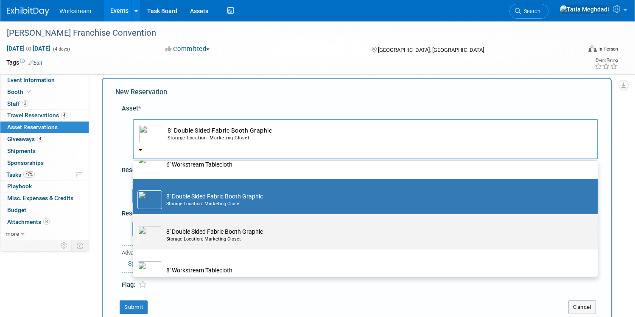
click at [202, 235] on td "8' Double Sided Fabric Booth Graphic Storage Location: Marketing Closet" at bounding box center [371, 234] width 419 height 19
click at [135, 224] on input "8' Double Sided Fabric Booth Graphic Storage Location: Marketing Closet" at bounding box center [132, 222] width 6 height 6
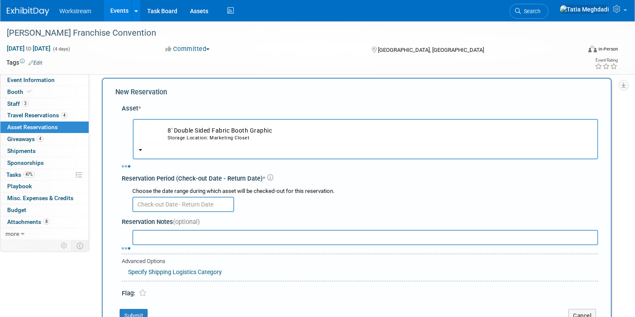
select select "10725958"
select select "8"
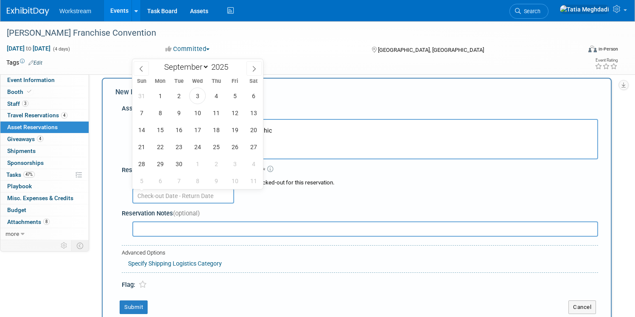
click at [174, 194] on input "text" at bounding box center [183, 195] width 102 height 15
click at [219, 114] on span "11" at bounding box center [216, 112] width 17 height 17
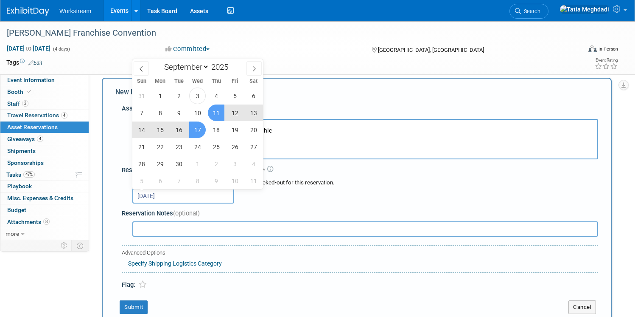
click at [197, 129] on span "17" at bounding box center [197, 129] width 17 height 17
type input "Sep 11, 2025 to Sep 17, 2025"
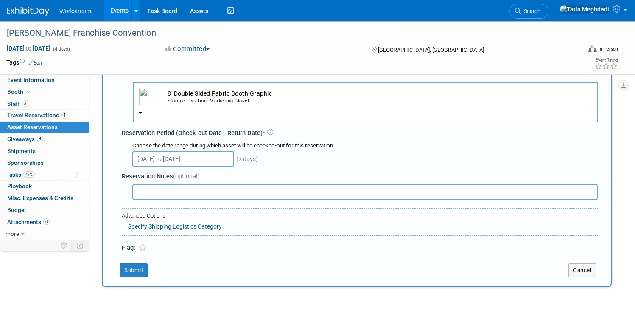
scroll to position [33, 0]
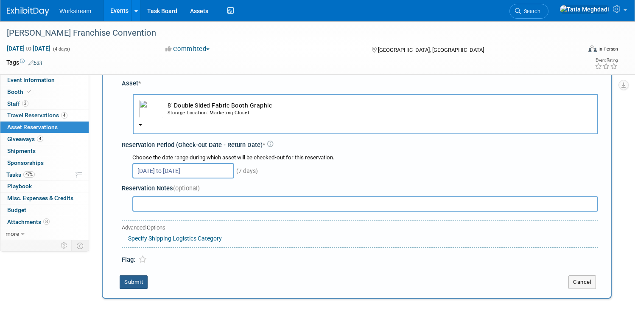
click at [130, 279] on button "Submit" at bounding box center [134, 282] width 28 height 14
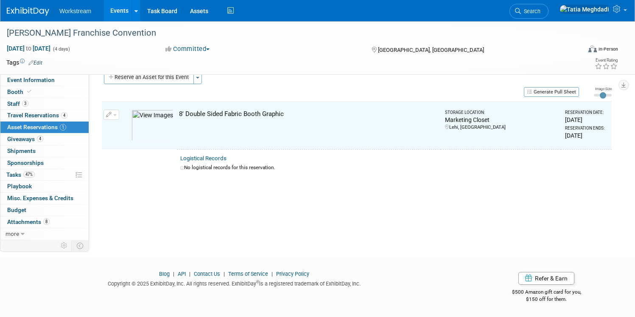
scroll to position [11, 0]
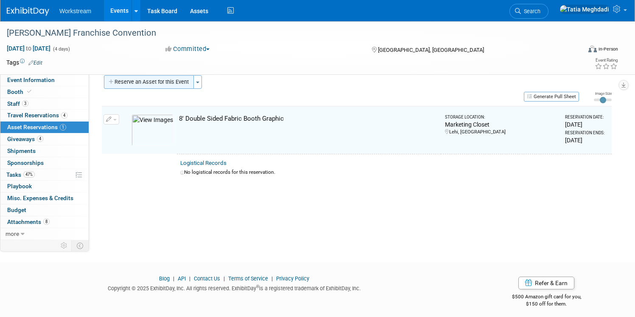
click at [138, 81] on button "Reserve an Asset for this Event" at bounding box center [149, 82] width 90 height 14
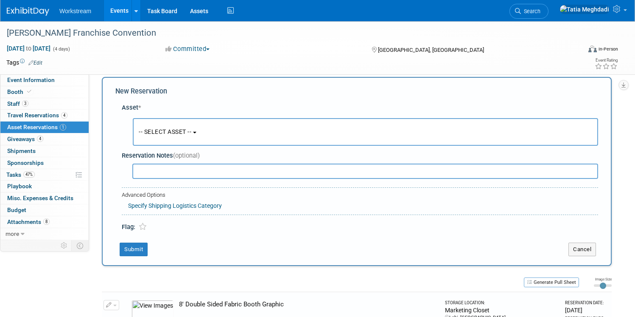
scroll to position [8, 0]
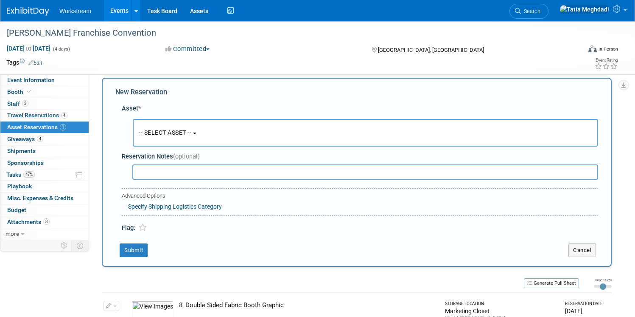
click at [157, 124] on button "-- SELECT ASSET --" at bounding box center [366, 133] width 466 height 28
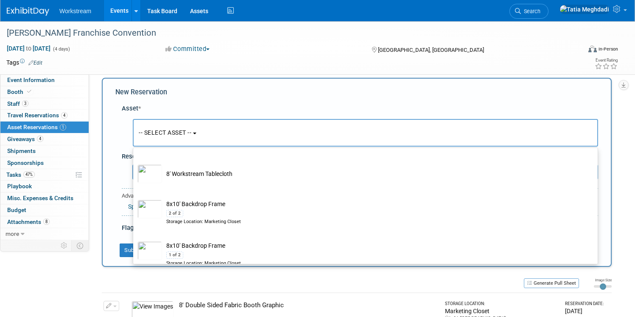
scroll to position [289, 0]
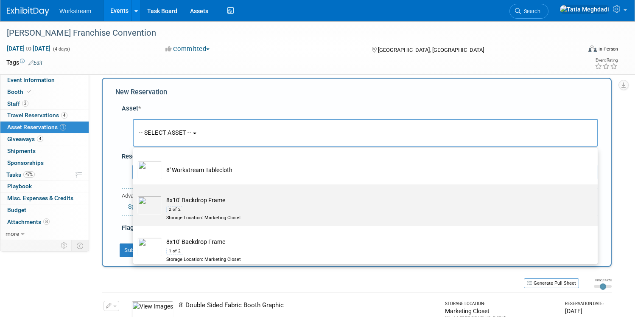
click at [149, 206] on img at bounding box center [150, 205] width 25 height 19
click at [135, 194] on input "8x10' Backdrop Frame 2 of 2 Storage Location: Marketing Closet" at bounding box center [132, 192] width 6 height 6
select select "10725971"
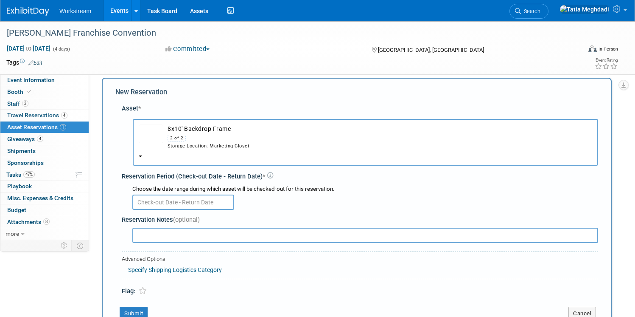
click at [171, 201] on input "text" at bounding box center [183, 201] width 102 height 15
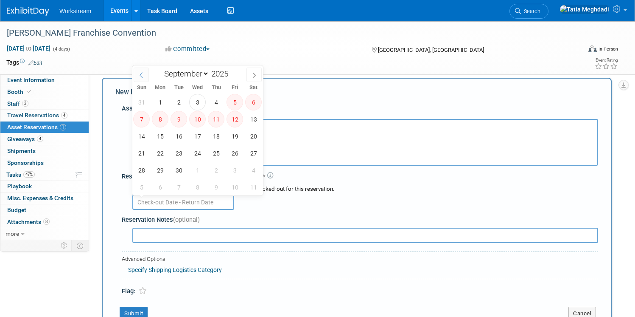
click at [144, 76] on icon at bounding box center [141, 75] width 6 height 6
select select "7"
click at [304, 79] on div "New Reservation Asset * -- SELECT ASSET --" at bounding box center [357, 204] width 510 height 252
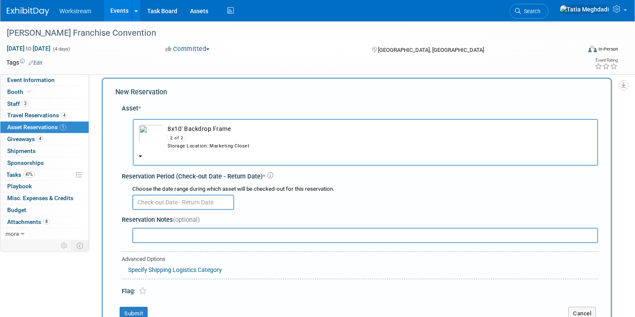
click at [191, 131] on td "8x10' Backdrop Frame 2 of 2 Storage Location: Marketing Closet" at bounding box center [377, 136] width 429 height 25
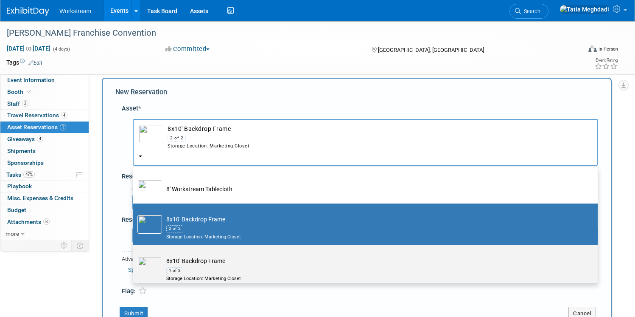
click at [201, 263] on td "8x10' Backdrop Frame 1 of 2 Storage Location: Marketing Closet" at bounding box center [371, 268] width 419 height 25
click at [135, 255] on input "8x10' Backdrop Frame 1 of 2 Storage Location: Marketing Closet" at bounding box center [132, 253] width 6 height 6
select select "10725907"
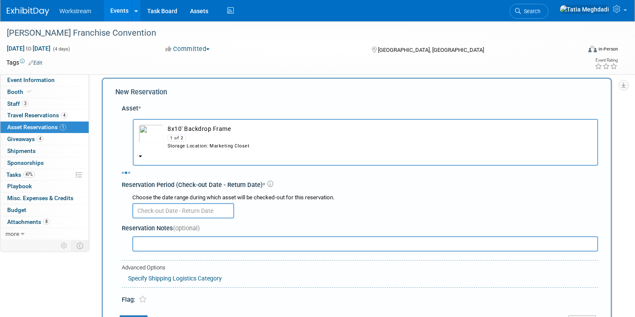
select select "8"
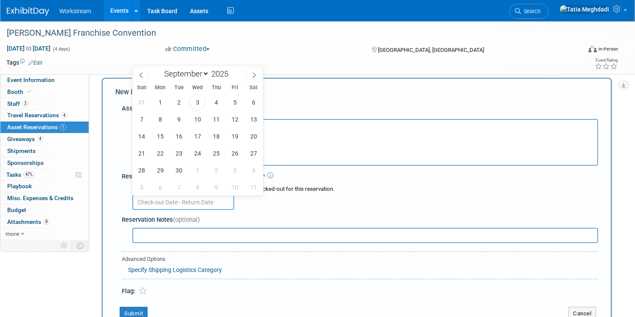
click at [156, 204] on input "text" at bounding box center [183, 201] width 102 height 15
click at [216, 117] on span "11" at bounding box center [216, 119] width 17 height 17
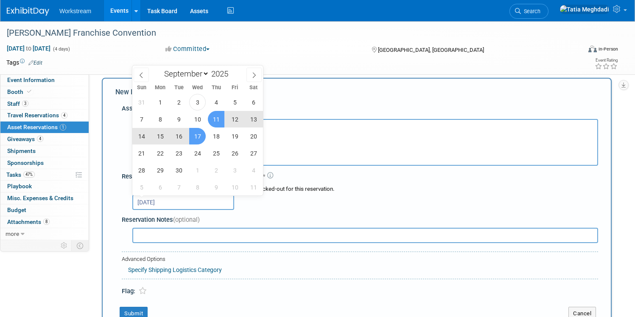
click at [198, 135] on span "17" at bounding box center [197, 136] width 17 height 17
type input "Sep 11, 2025 to Sep 17, 2025"
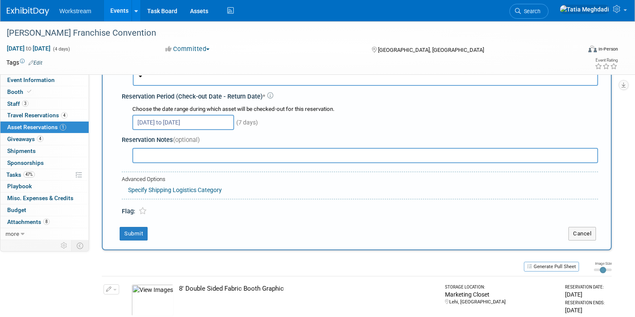
scroll to position [124, 0]
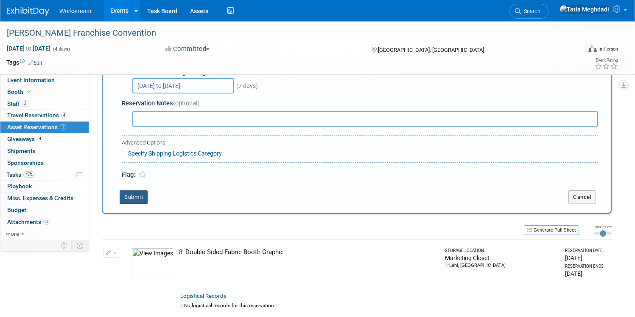
click at [132, 195] on button "Submit" at bounding box center [134, 197] width 28 height 14
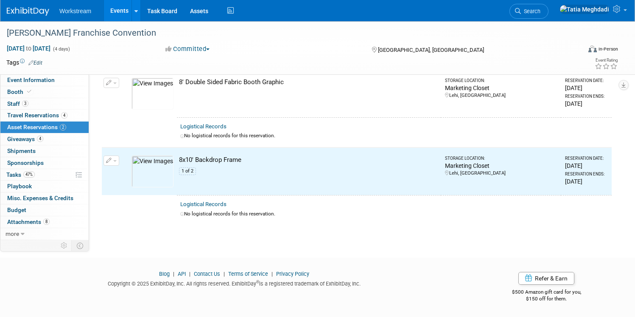
scroll to position [0, 0]
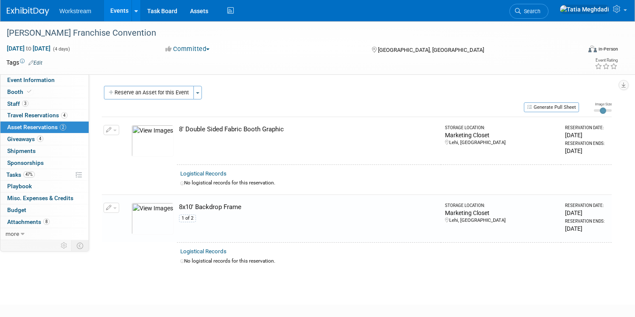
drag, startPoint x: 146, startPoint y: 90, endPoint x: 157, endPoint y: 103, distance: 16.6
click at [146, 90] on button "Reserve an Asset for this Event" at bounding box center [149, 93] width 90 height 14
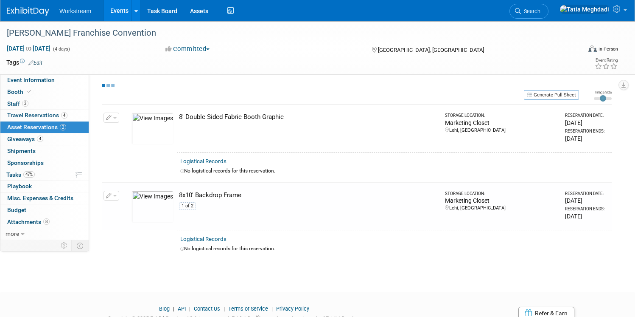
scroll to position [8, 0]
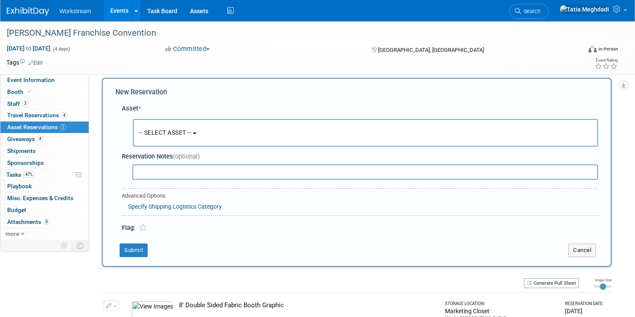
click at [187, 134] on span "-- SELECT ASSET --" at bounding box center [165, 132] width 53 height 7
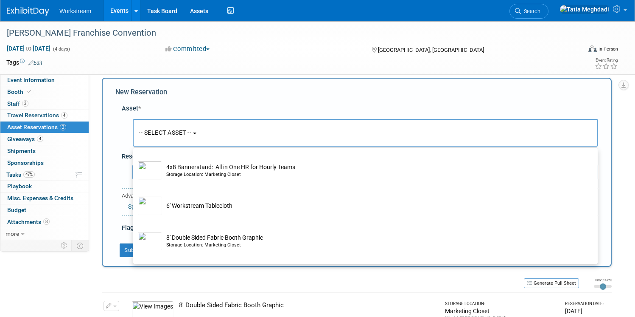
scroll to position [141, 0]
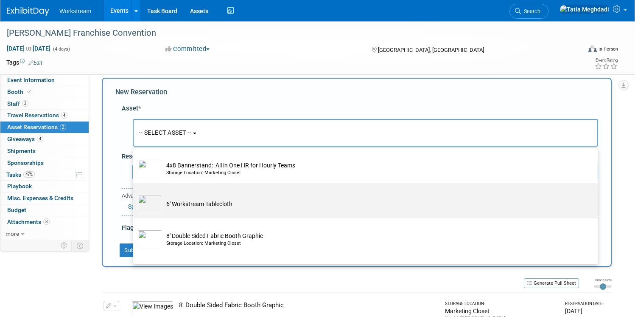
click at [192, 201] on td "6' Workstream Tablecloth" at bounding box center [371, 203] width 419 height 19
click at [135, 193] on input "6' Workstream Tablecloth" at bounding box center [132, 191] width 6 height 6
select select "10726023"
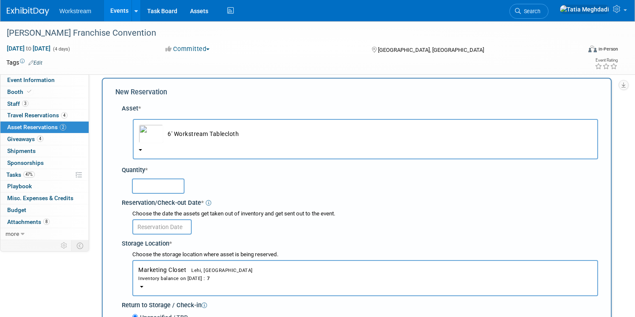
click at [162, 183] on input "text" at bounding box center [158, 185] width 53 height 15
type input "1"
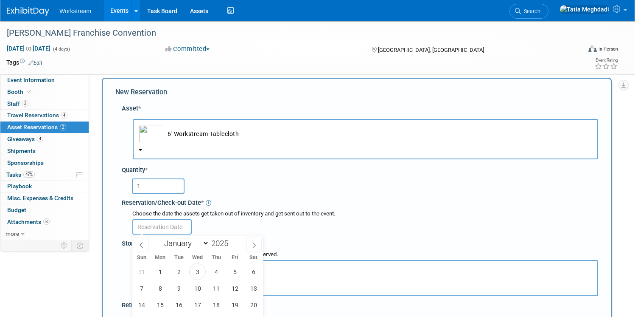
click at [159, 223] on input "text" at bounding box center [161, 226] width 59 height 15
click at [214, 288] on span "11" at bounding box center [216, 288] width 17 height 17
type input "Sep 11, 2025"
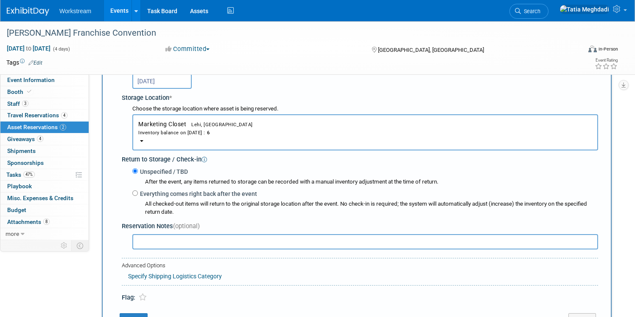
scroll to position [155, 0]
click at [134, 191] on input "Everything comes right back after the event" at bounding box center [135, 192] width 6 height 6
radio input "true"
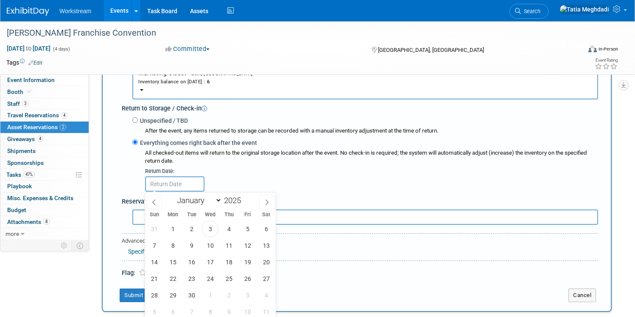
scroll to position [211, 0]
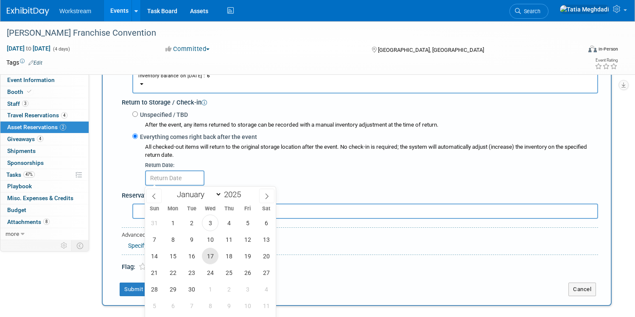
click at [213, 257] on span "17" at bounding box center [210, 255] width 17 height 17
type input "Sep 17, 2025"
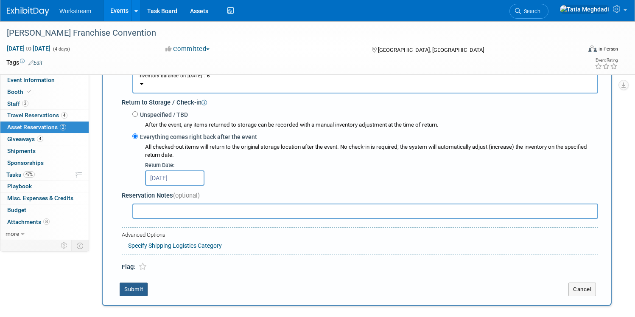
click at [131, 288] on button "Submit" at bounding box center [134, 289] width 28 height 14
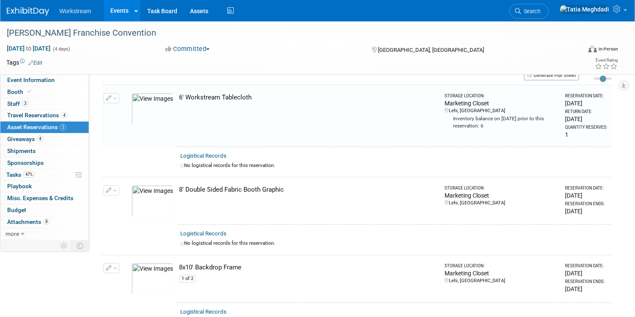
scroll to position [11, 0]
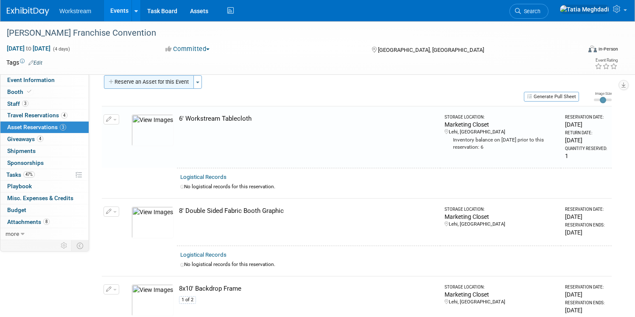
click at [152, 79] on button "Reserve an Asset for this Event" at bounding box center [149, 82] width 90 height 14
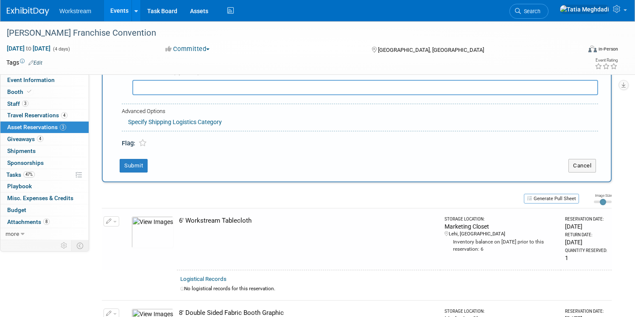
scroll to position [8, 0]
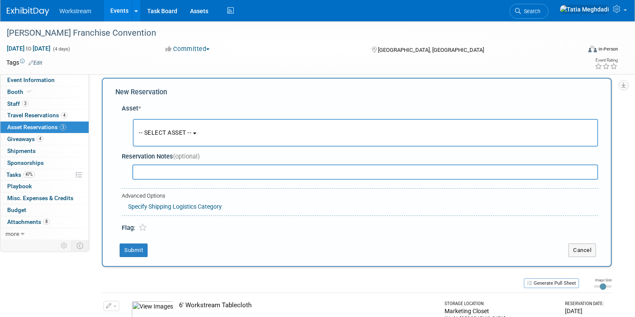
drag, startPoint x: 171, startPoint y: 129, endPoint x: 173, endPoint y: 152, distance: 23.0
click at [171, 129] on span "-- SELECT ASSET --" at bounding box center [165, 132] width 53 height 7
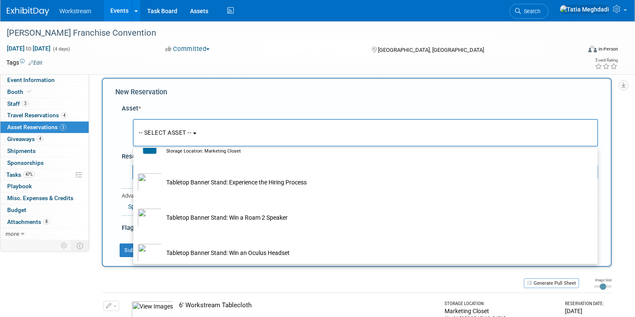
scroll to position [518, 0]
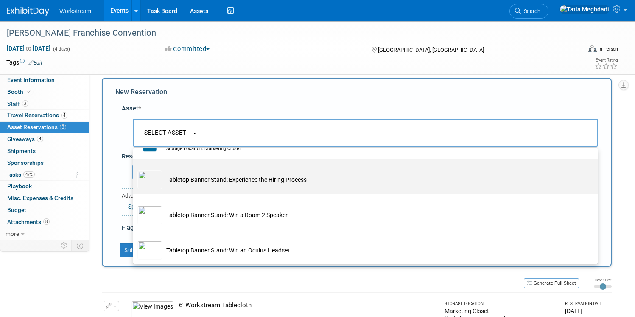
click at [149, 178] on img at bounding box center [150, 179] width 25 height 19
click at [135, 169] on input "Tabletop Banner Stand: Experience the Hiring Process" at bounding box center [132, 166] width 6 height 6
select select "10725980"
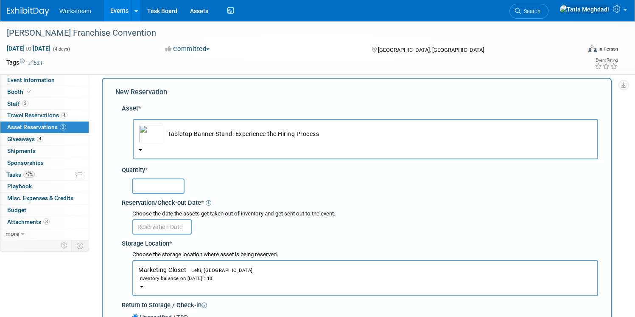
click at [163, 188] on input "text" at bounding box center [158, 185] width 53 height 15
type input "1"
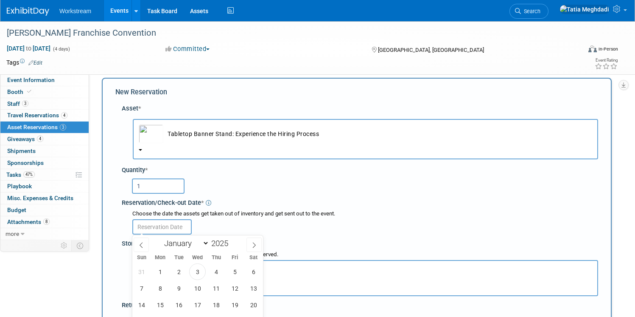
click at [166, 225] on input "text" at bounding box center [161, 226] width 59 height 15
click at [216, 288] on span "11" at bounding box center [216, 288] width 17 height 17
type input "Sep 11, 2025"
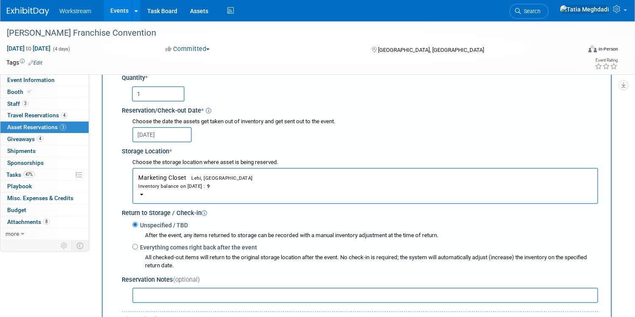
scroll to position [101, 0]
drag, startPoint x: 135, startPoint y: 246, endPoint x: 152, endPoint y: 241, distance: 17.6
click at [135, 245] on input "Everything comes right back after the event" at bounding box center [135, 246] width 6 height 6
radio input "true"
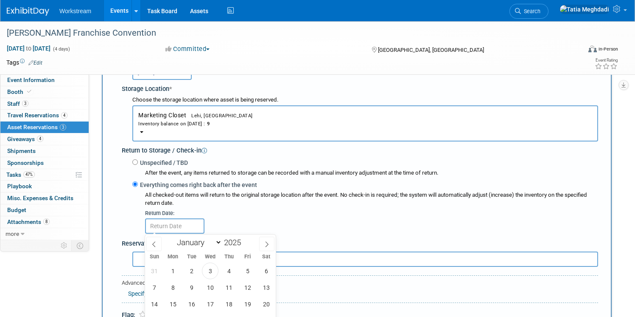
scroll to position [173, 0]
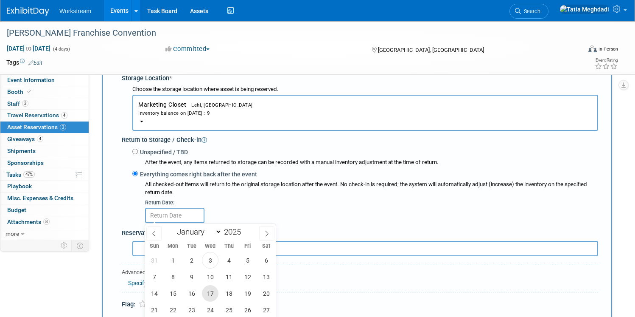
click at [214, 292] on span "17" at bounding box center [210, 293] width 17 height 17
type input "Sep 17, 2025"
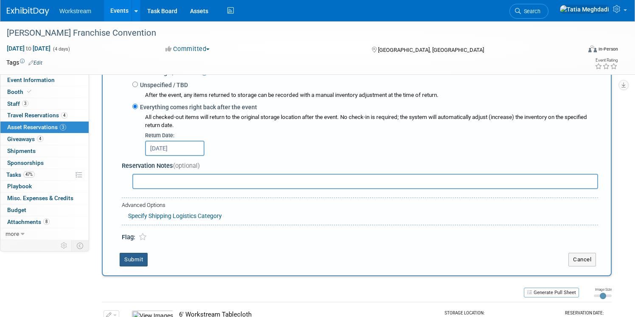
click at [134, 256] on button "Submit" at bounding box center [134, 260] width 28 height 14
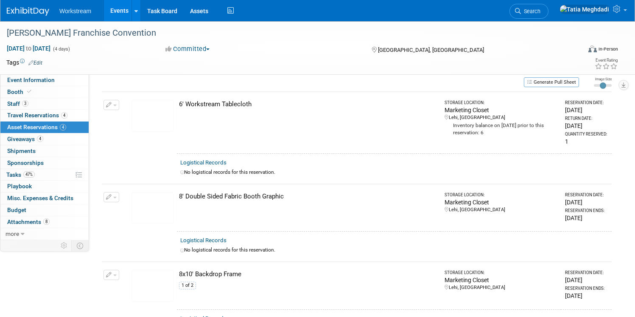
scroll to position [4, 0]
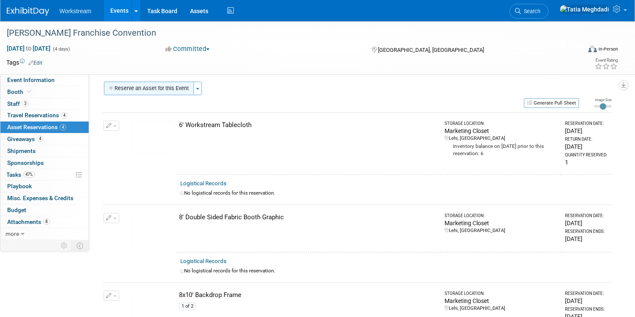
click at [148, 93] on button "Reserve an Asset for this Event" at bounding box center [149, 89] width 90 height 14
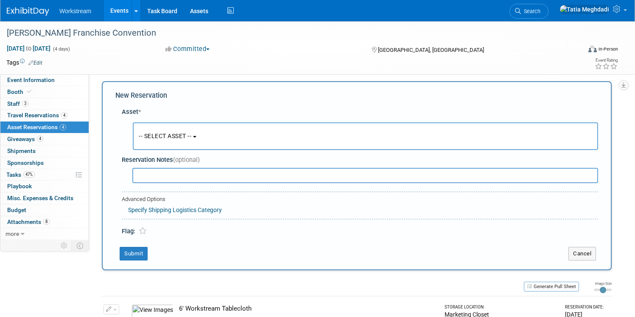
scroll to position [8, 0]
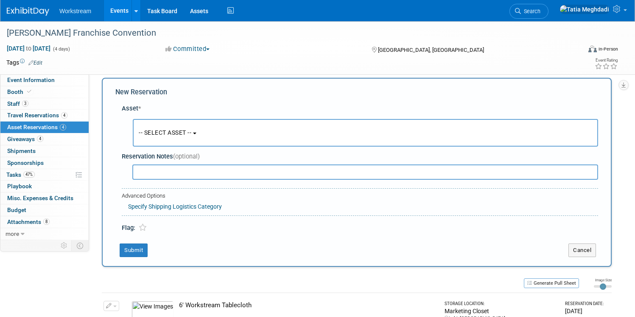
click at [158, 131] on span "-- SELECT ASSET --" at bounding box center [165, 132] width 53 height 7
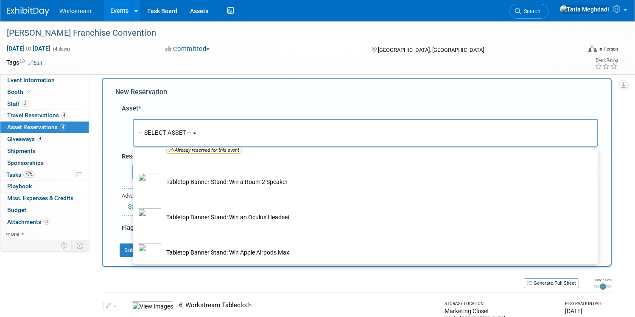
scroll to position [556, 0]
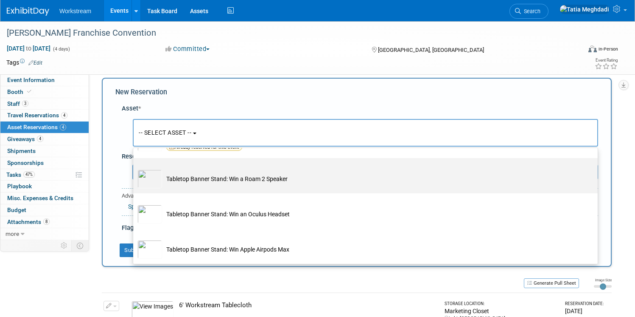
drag, startPoint x: 151, startPoint y: 177, endPoint x: 173, endPoint y: 176, distance: 21.7
click at [151, 177] on img at bounding box center [150, 178] width 25 height 19
click at [135, 168] on input "Tabletop Banner Stand: Win a Roam 2 Speaker" at bounding box center [132, 166] width 6 height 6
select select "10725978"
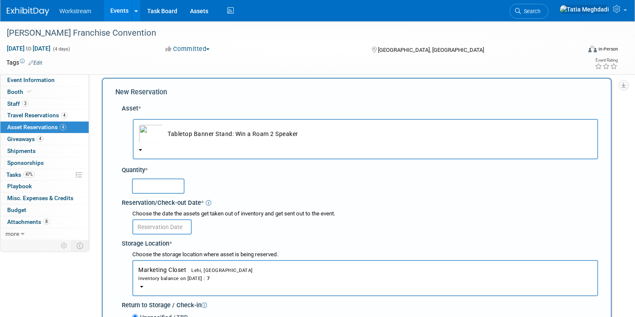
click at [158, 188] on input "text" at bounding box center [158, 185] width 53 height 15
type input "1"
click at [289, 191] on div "1" at bounding box center [365, 185] width 467 height 17
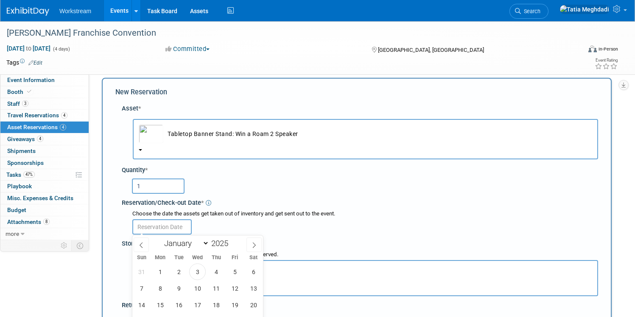
click at [160, 224] on input "text" at bounding box center [161, 226] width 59 height 15
click at [216, 288] on span "11" at bounding box center [216, 288] width 17 height 17
type input "Sep 11, 2025"
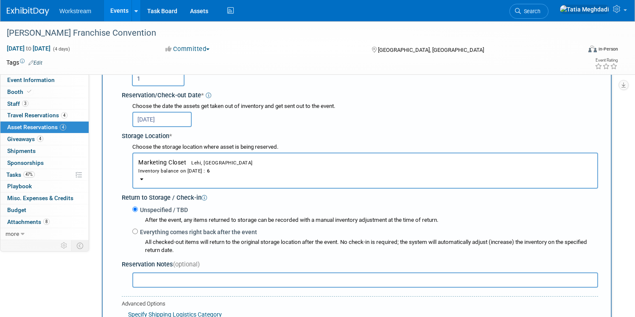
scroll to position [119, 0]
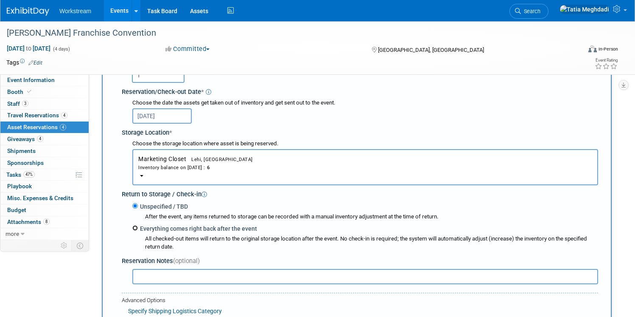
click at [134, 228] on input "Everything comes right back after the event" at bounding box center [135, 228] width 6 height 6
radio input "true"
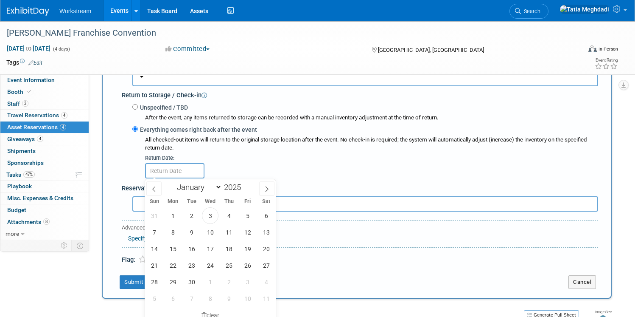
scroll to position [220, 0]
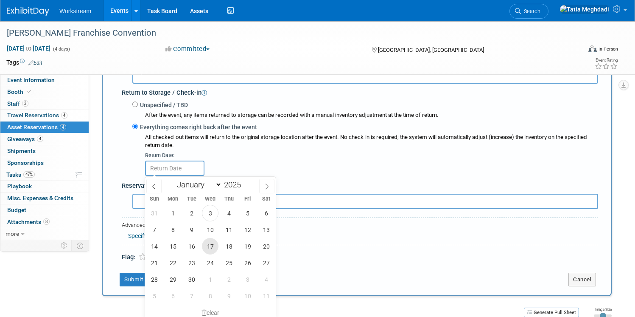
click at [210, 246] on span "17" at bounding box center [210, 246] width 17 height 17
type input "[DATE]"
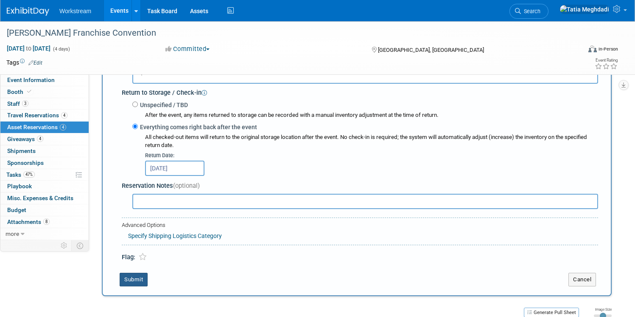
click at [134, 277] on button "Submit" at bounding box center [134, 280] width 28 height 14
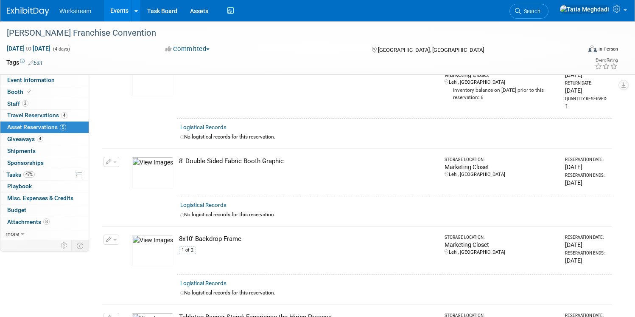
scroll to position [0, 0]
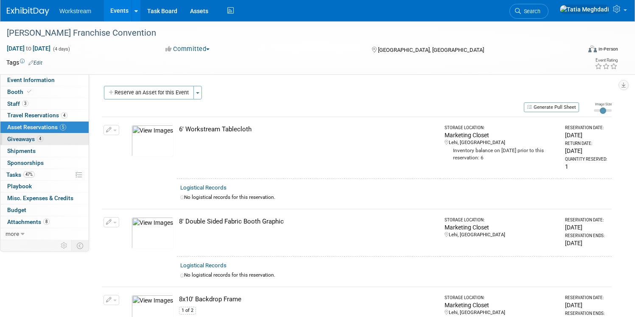
click at [27, 137] on span "Giveaways 4" at bounding box center [25, 138] width 36 height 7
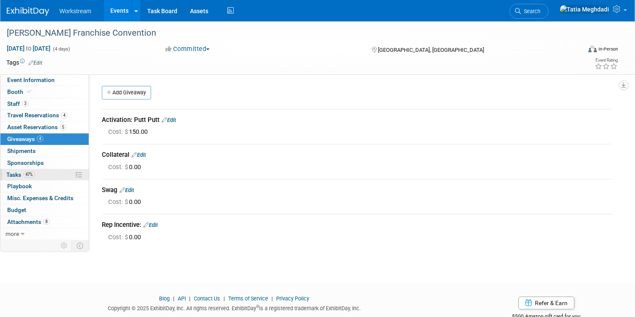
click at [16, 174] on span "Tasks 47%" at bounding box center [20, 174] width 28 height 7
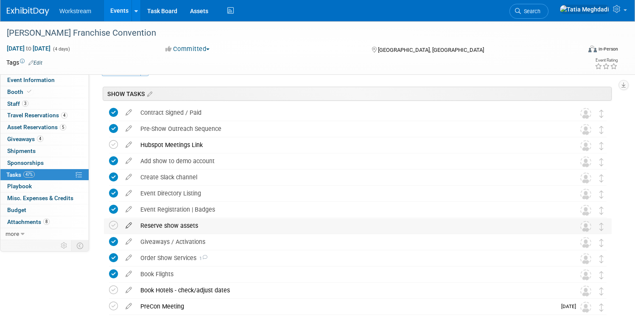
scroll to position [25, 0]
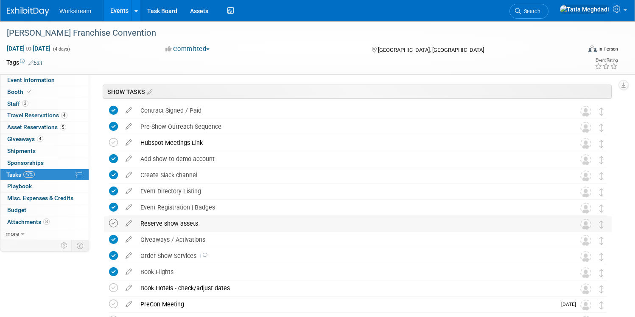
click at [112, 221] on icon at bounding box center [113, 223] width 9 height 9
click at [115, 287] on icon at bounding box center [113, 287] width 9 height 9
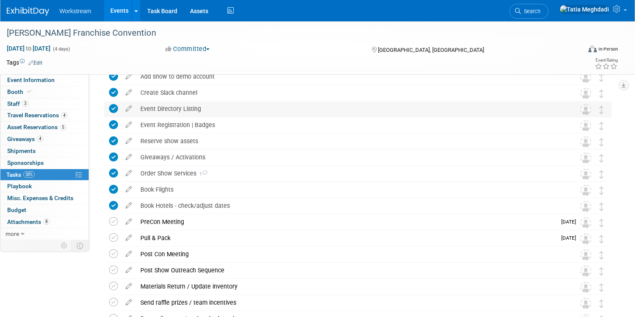
scroll to position [107, 0]
click at [131, 237] on icon at bounding box center [128, 236] width 15 height 11
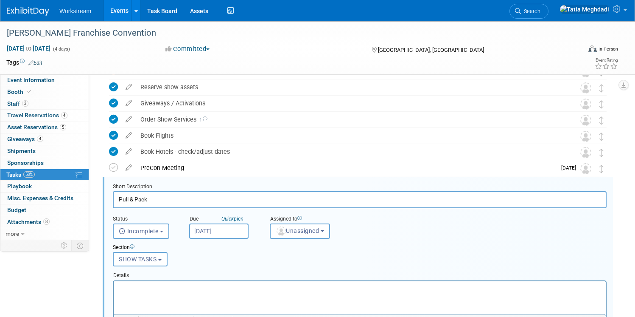
scroll to position [214, 0]
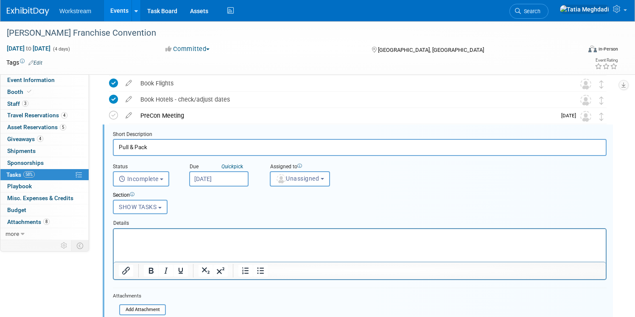
click at [210, 175] on input "Sep 5, 2025" at bounding box center [218, 178] width 59 height 15
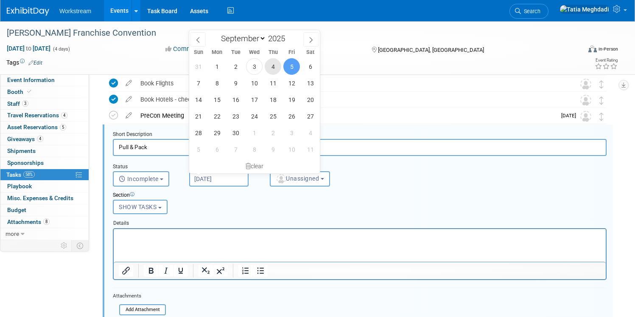
click at [272, 69] on span "4" at bounding box center [273, 66] width 17 height 17
type input "Sep 4, 2025"
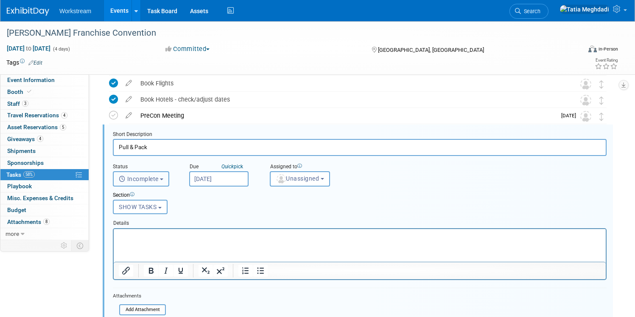
click at [146, 179] on span "Incomplete" at bounding box center [139, 178] width 40 height 7
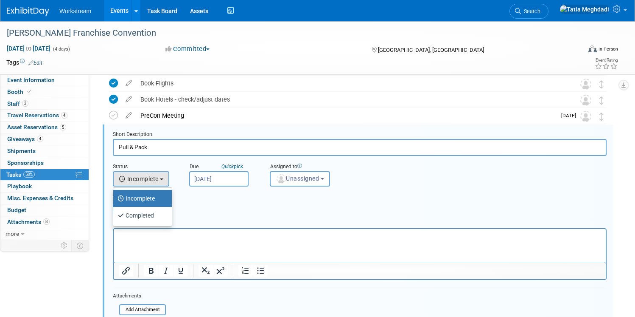
click at [337, 210] on div "Section Uncategorized SHOW TASKS SHOW TASKS Uncategorized SHOW TASKS" at bounding box center [339, 200] width 465 height 29
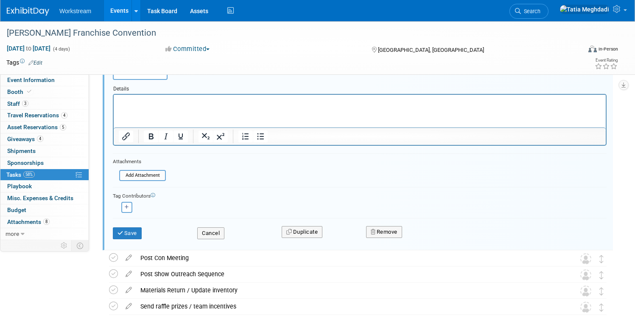
scroll to position [413, 0]
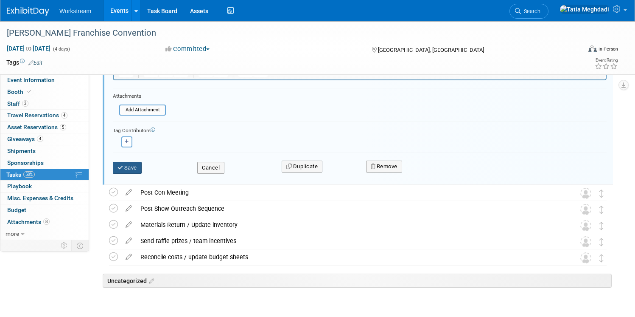
click at [123, 167] on icon "submit" at bounding box center [121, 168] width 7 height 6
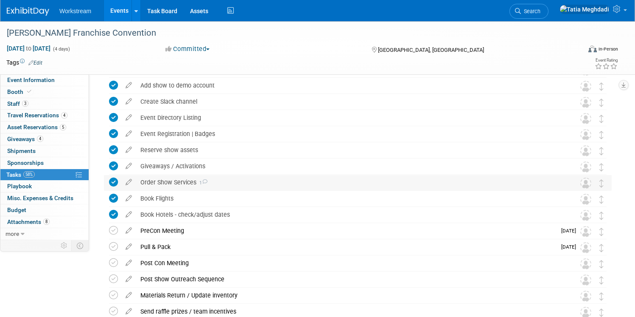
scroll to position [100, 0]
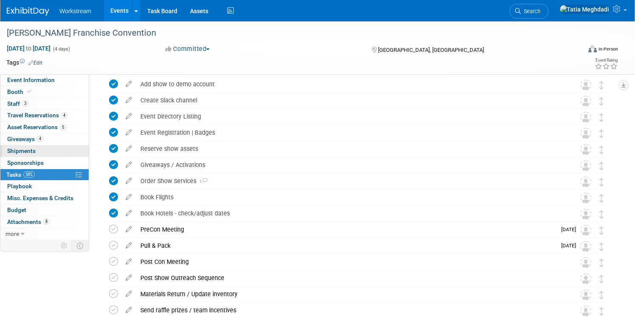
click at [17, 150] on span "Shipments 0" at bounding box center [21, 150] width 28 height 7
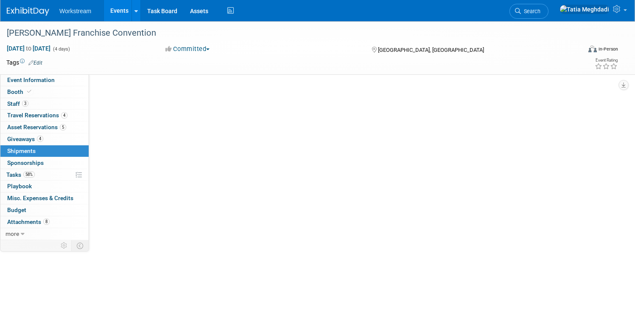
scroll to position [0, 0]
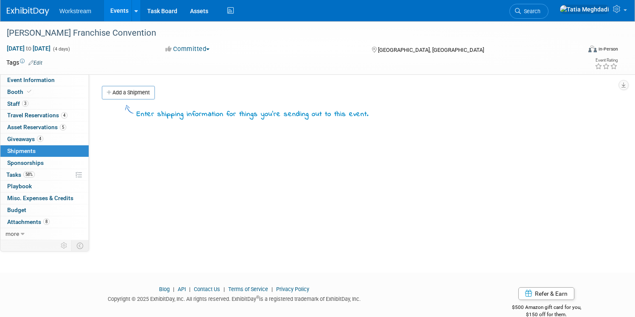
click at [138, 92] on link "Add a Shipment" at bounding box center [128, 93] width 53 height 14
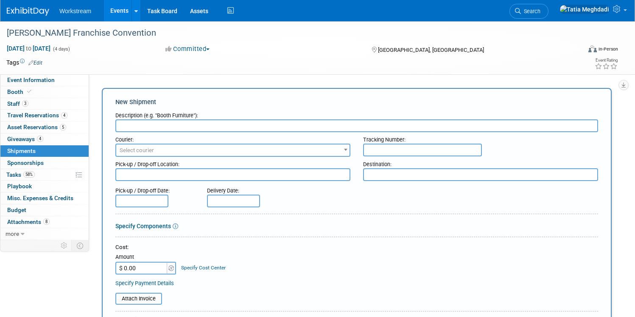
click at [152, 127] on input "text" at bounding box center [356, 125] width 483 height 13
type input "Pelicans - booth & materials"
click at [148, 150] on span "Select courier" at bounding box center [137, 150] width 34 height 6
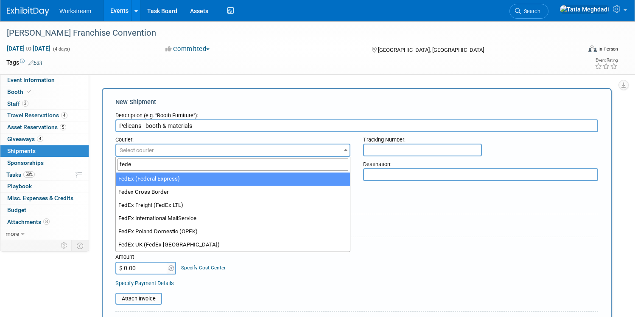
type input "fede"
select select "206"
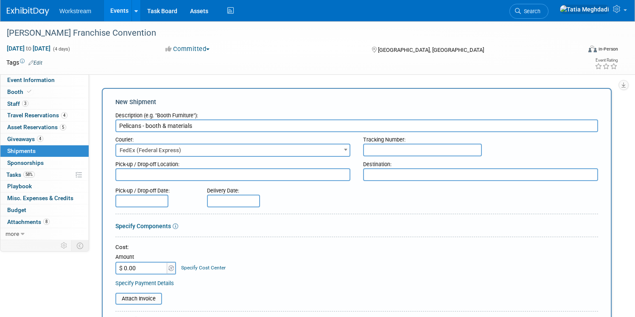
click at [140, 177] on textarea at bounding box center [232, 174] width 235 height 13
type textarea "Workstream Lehi"
type textarea "Loews Arlington Hotel - attn: Makenna Clark"
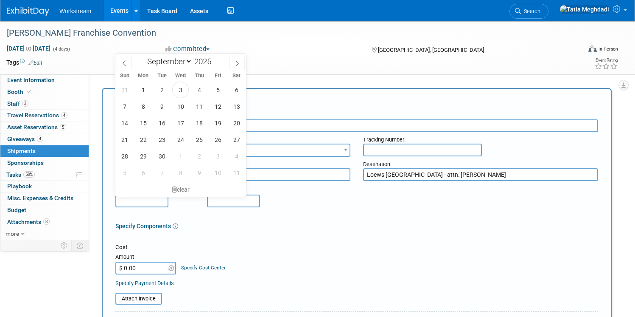
click at [124, 202] on input "text" at bounding box center [141, 200] width 53 height 13
click at [201, 108] on span "11" at bounding box center [199, 106] width 17 height 17
click at [203, 106] on span "11" at bounding box center [199, 106] width 17 height 17
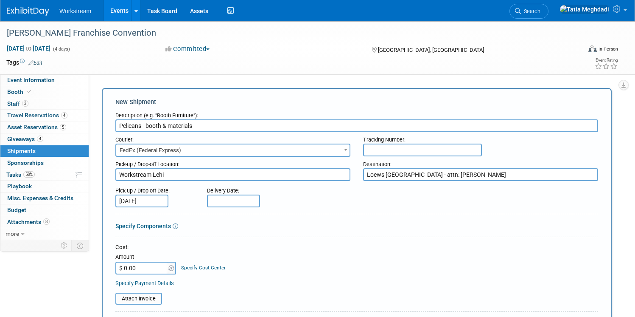
click at [154, 200] on input "Sep 11, 2025" at bounding box center [141, 200] width 53 height 13
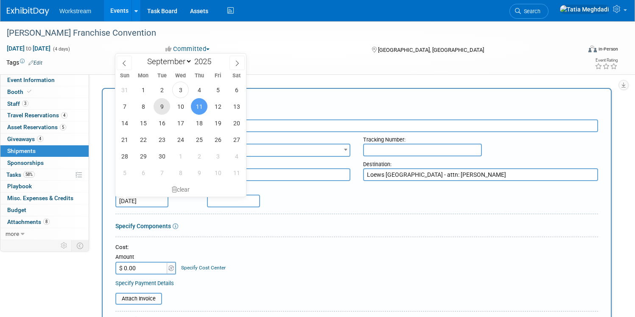
drag, startPoint x: 161, startPoint y: 105, endPoint x: 217, endPoint y: 139, distance: 65.5
click at [162, 106] on span "9" at bounding box center [162, 106] width 17 height 17
type input "Sep 9, 2025"
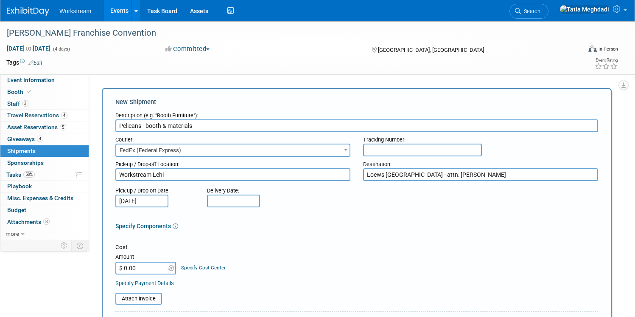
click at [236, 200] on input "text" at bounding box center [233, 200] width 53 height 13
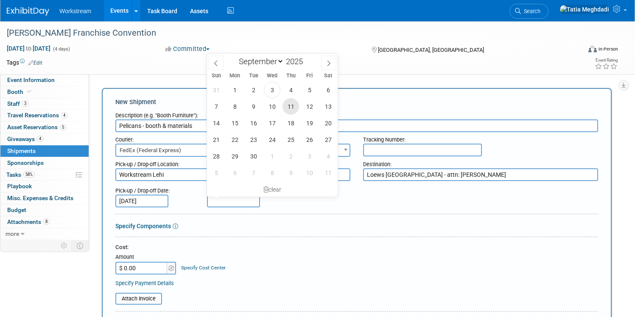
click at [293, 109] on span "11" at bounding box center [291, 106] width 17 height 17
type input "Sep 11, 2025"
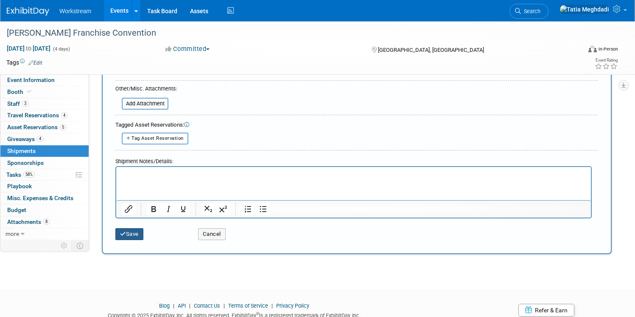
click at [138, 234] on button "Save" at bounding box center [129, 234] width 28 height 12
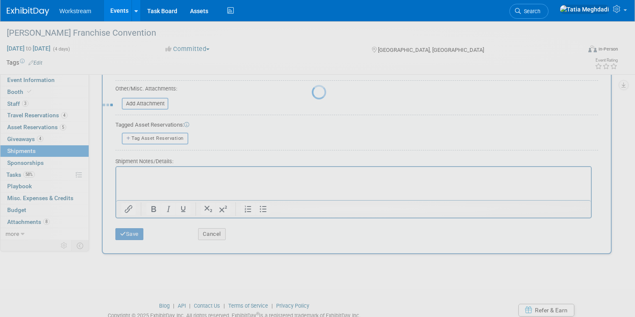
scroll to position [15, 0]
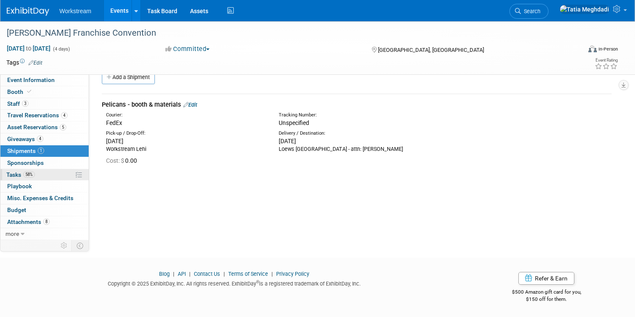
click at [13, 176] on span "Tasks 58%" at bounding box center [20, 174] width 28 height 7
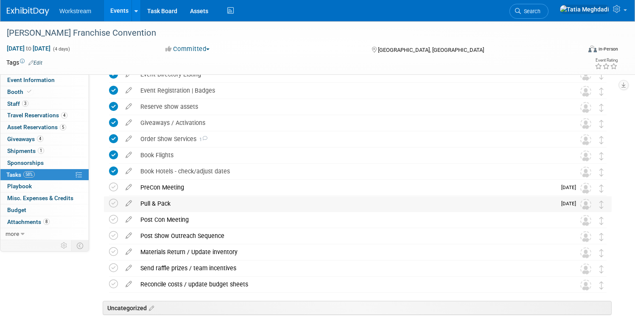
scroll to position [143, 0]
click at [242, 198] on div "Pull & Pack" at bounding box center [346, 204] width 420 height 14
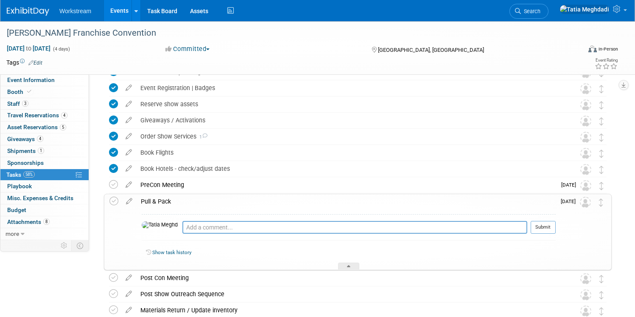
scroll to position [146, 0]
click at [177, 201] on div "Pull & Pack" at bounding box center [346, 200] width 419 height 14
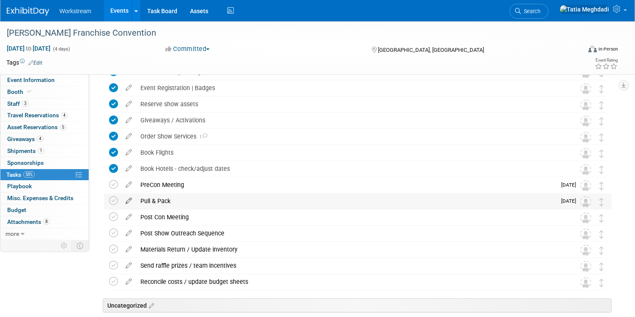
scroll to position [145, 0]
click at [128, 199] on icon at bounding box center [128, 198] width 15 height 11
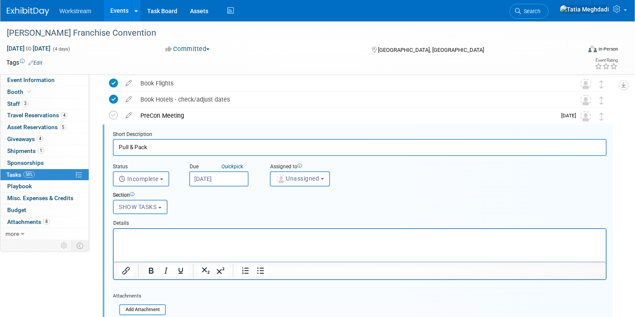
scroll to position [215, 0]
drag, startPoint x: 161, startPoint y: 146, endPoint x: 110, endPoint y: 143, distance: 51.0
click at [110, 143] on form "Short Description Pull & Pack Status <i class="far fa-clock" style="padding: 6p…" at bounding box center [360, 255] width 507 height 251
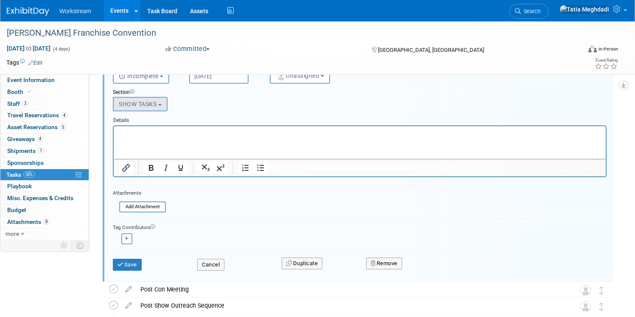
scroll to position [318, 0]
type input "Prep & Pack Pelicans, Schedule 9/9 pickup"
click at [139, 263] on button "Save" at bounding box center [127, 264] width 29 height 12
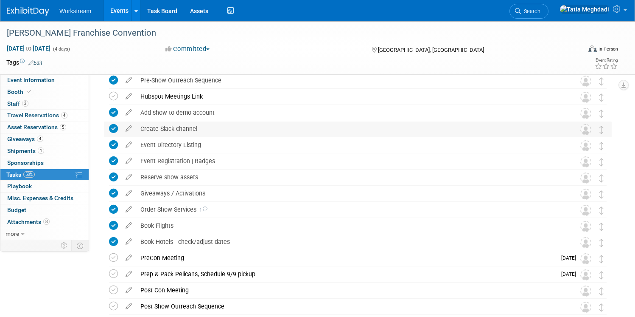
scroll to position [0, 0]
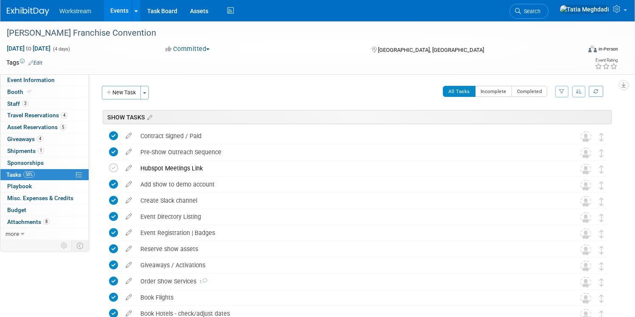
click at [120, 11] on link "Events" at bounding box center [119, 10] width 31 height 21
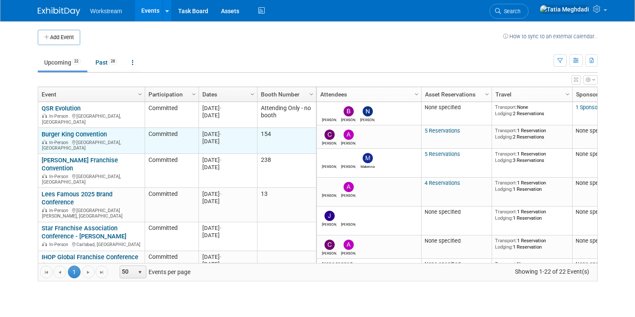
click at [65, 131] on link "Burger King Convention" at bounding box center [74, 134] width 65 height 8
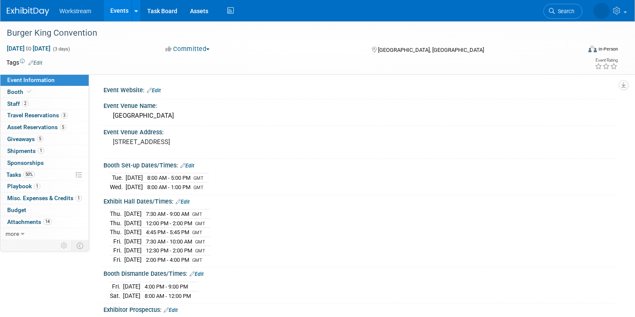
select select "Brand MSA"
select select "Restaurant"
select select "[PERSON_NAME]"
click at [11, 171] on span "Tasks 50%" at bounding box center [20, 174] width 28 height 7
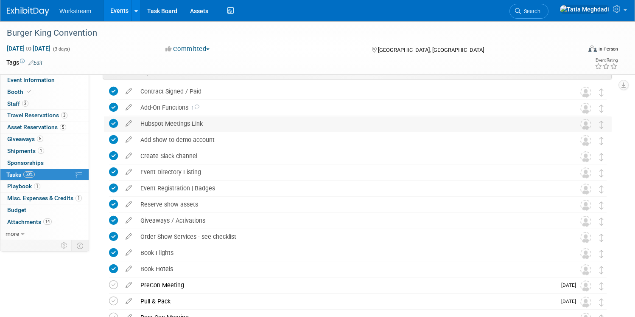
scroll to position [35, 0]
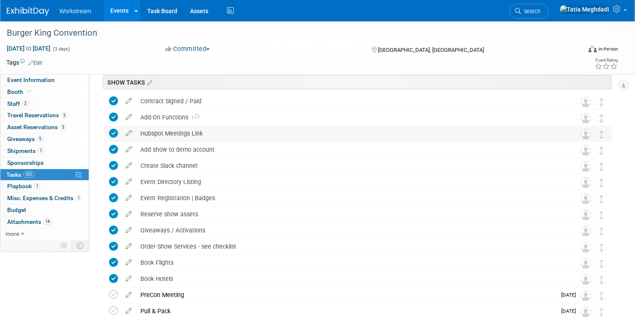
click at [117, 132] on icon at bounding box center [113, 133] width 9 height 9
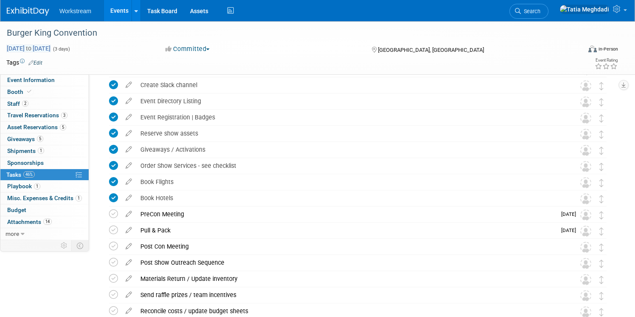
scroll to position [148, 0]
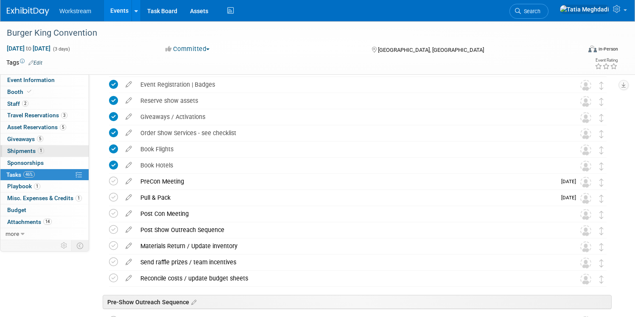
click at [21, 149] on span "Shipments 1" at bounding box center [25, 150] width 37 height 7
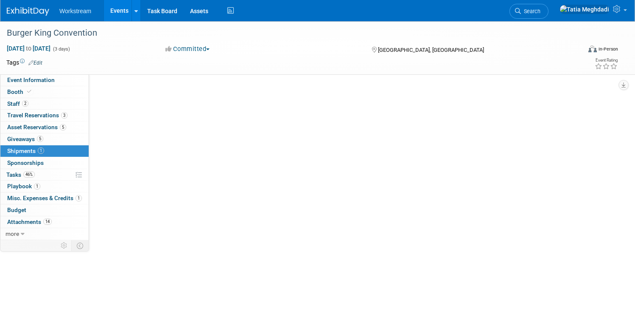
scroll to position [0, 0]
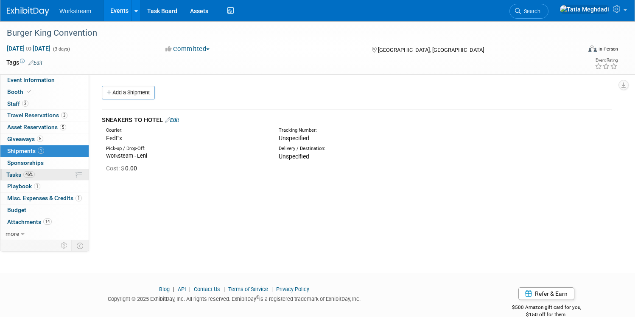
click at [14, 174] on span "Tasks 46%" at bounding box center [20, 174] width 28 height 7
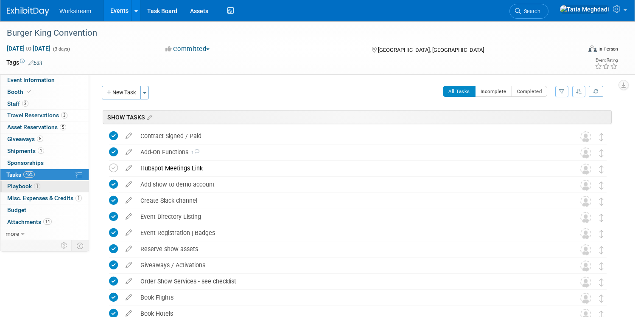
click at [19, 186] on span "Playbook 1" at bounding box center [23, 186] width 33 height 7
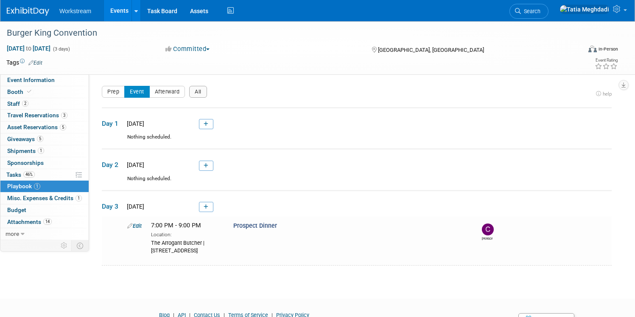
click at [123, 8] on link "Events" at bounding box center [119, 10] width 31 height 21
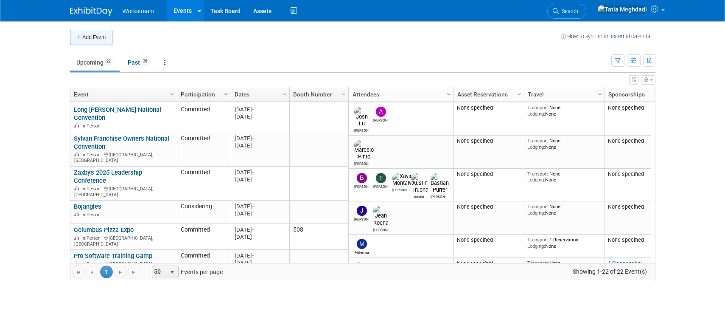
click at [90, 35] on button "Add Event" at bounding box center [91, 37] width 42 height 15
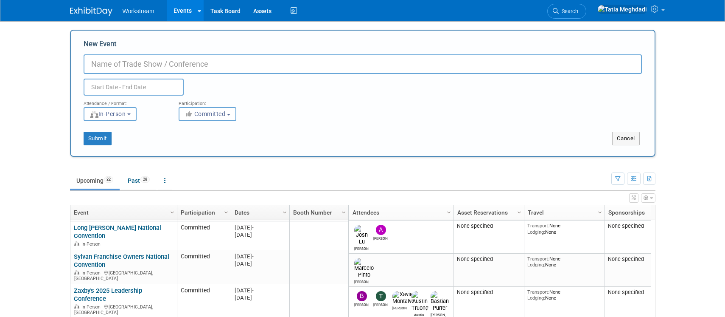
click at [129, 63] on input "New Event" at bounding box center [363, 64] width 559 height 20
type input "Dairy Queen Conference"
click at [115, 87] on input "text" at bounding box center [134, 87] width 100 height 17
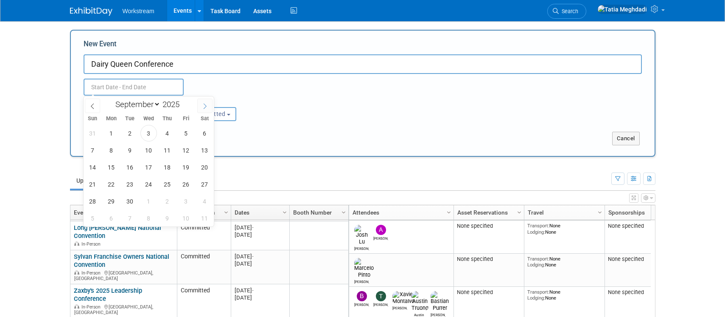
click at [208, 103] on span at bounding box center [204, 105] width 15 height 14
select select "10"
click at [184, 186] on span "21" at bounding box center [186, 184] width 17 height 17
click at [111, 200] on span "24" at bounding box center [111, 201] width 17 height 17
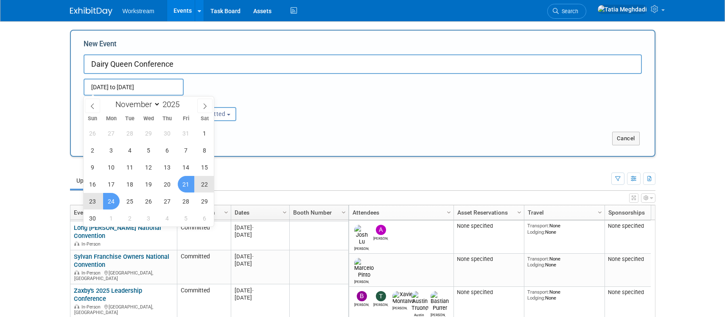
type input "[DATE] to [DATE]"
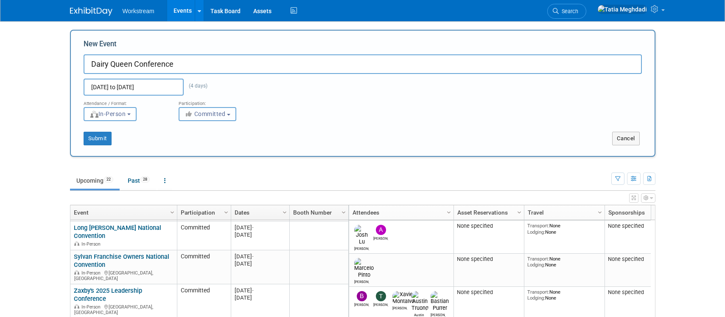
click at [196, 112] on span "Committed" at bounding box center [205, 113] width 41 height 7
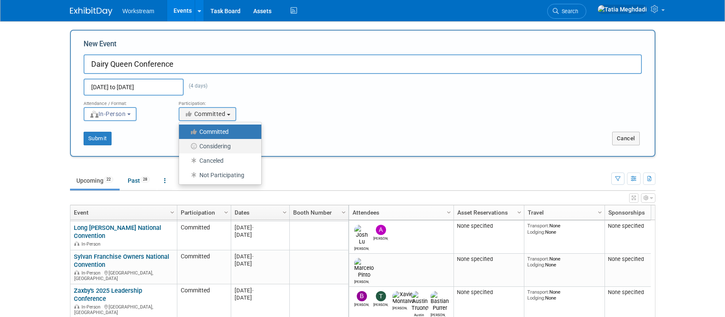
click at [211, 145] on label "Considering" at bounding box center [218, 146] width 70 height 11
click at [187, 145] on input "Considering" at bounding box center [184, 146] width 6 height 6
select select "2"
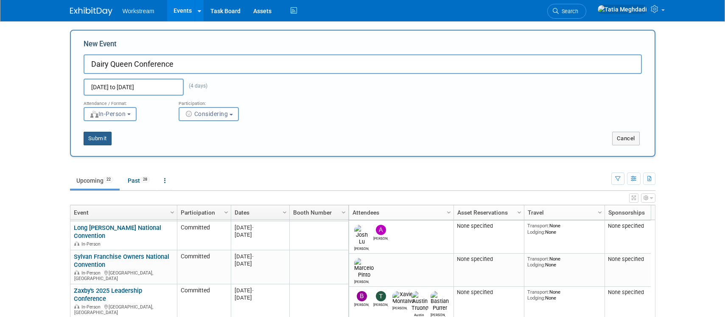
click at [99, 138] on button "Submit" at bounding box center [98, 139] width 28 height 14
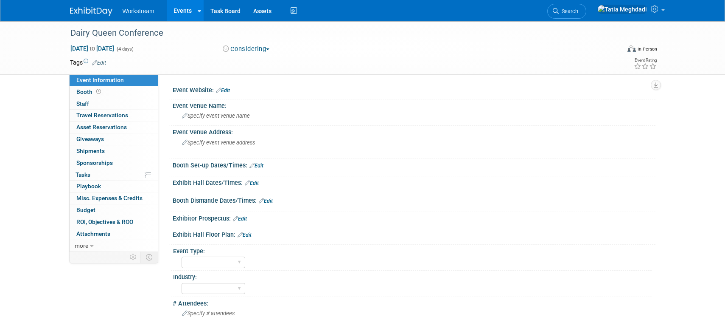
click at [229, 88] on link "Edit" at bounding box center [223, 90] width 14 height 6
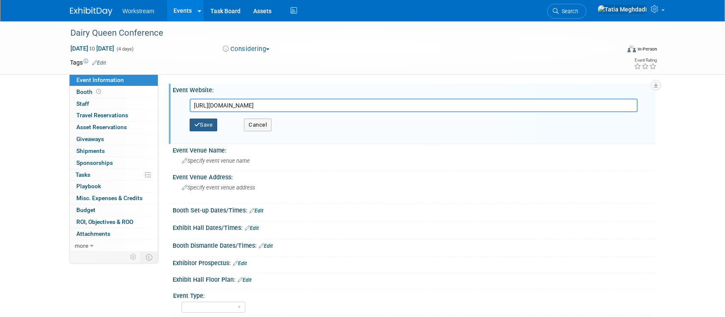
type input "[URL][DOMAIN_NAME]"
click at [209, 125] on button "Save" at bounding box center [204, 124] width 28 height 13
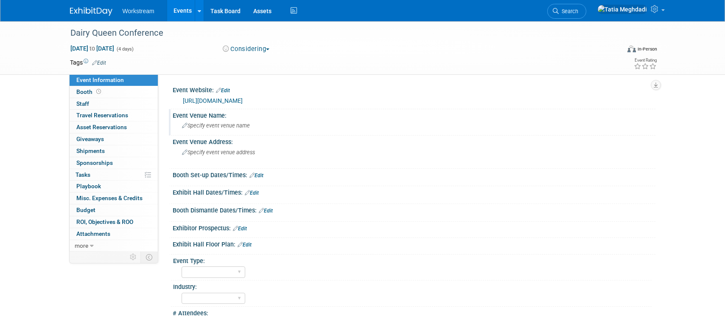
click at [195, 124] on span "Specify event venue name" at bounding box center [216, 125] width 68 height 6
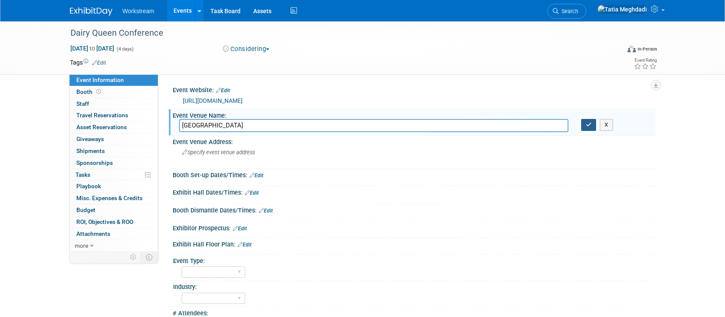
type input "[GEOGRAPHIC_DATA]"
click at [590, 125] on icon "button" at bounding box center [589, 125] width 6 height 6
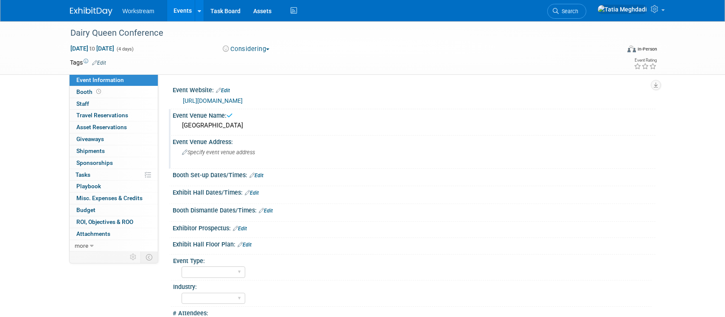
click at [214, 153] on span "Specify event venue address" at bounding box center [218, 152] width 73 height 6
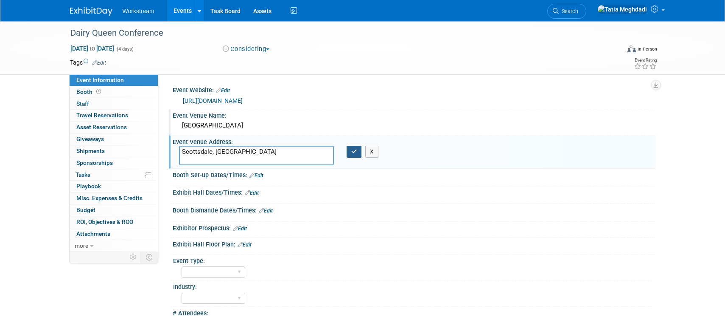
type textarea "Scottsdale, [GEOGRAPHIC_DATA]"
click at [356, 152] on icon "button" at bounding box center [354, 152] width 6 height 6
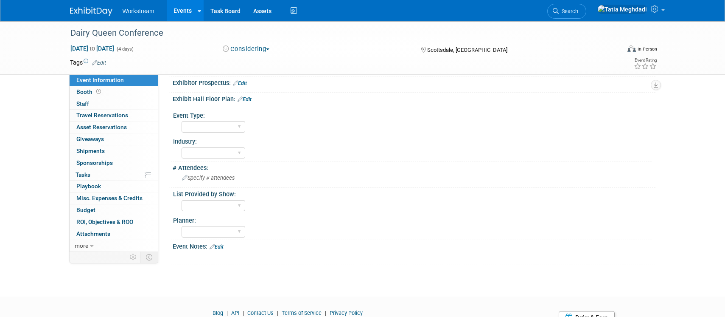
scroll to position [152, 0]
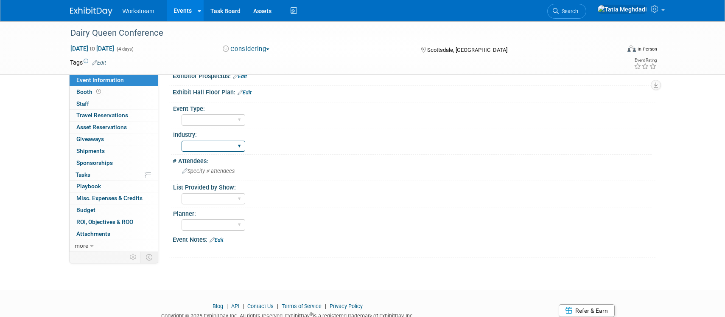
click at [210, 144] on select "Accounting Broker/Benefits Restaurant Healthcare Hospitality Misc/Other" at bounding box center [214, 146] width 64 height 11
select select "Restaurant"
click at [182, 141] on select "Accounting Broker/Benefits Restaurant Healthcare Hospitality Misc/Other" at bounding box center [214, 146] width 64 height 11
click at [205, 118] on select "Field Test Franchisor Brand MSA Brand NON MSA Internal Industry Customer" at bounding box center [214, 119] width 64 height 11
select select "Franchisor"
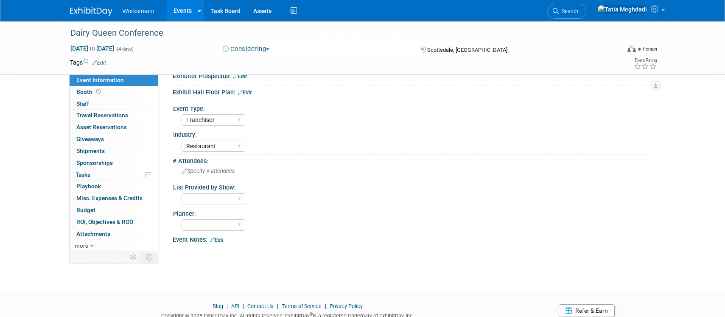
click at [182, 114] on select "Field Test Franchisor Brand MSA Brand NON MSA Internal Industry Customer" at bounding box center [214, 119] width 64 height 11
click at [203, 197] on select "Yes No TBD" at bounding box center [214, 198] width 64 height 11
select select "TBD"
click at [182, 193] on select "Yes No TBD" at bounding box center [214, 198] width 64 height 11
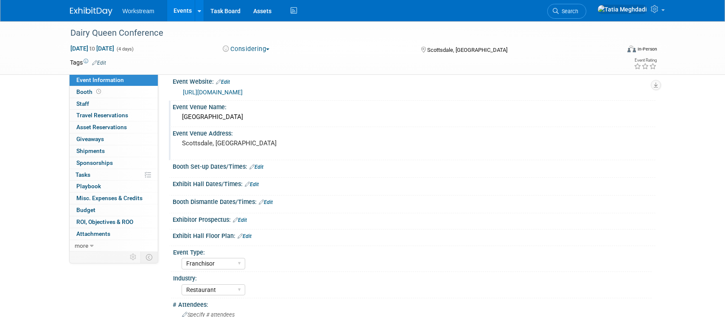
scroll to position [0, 0]
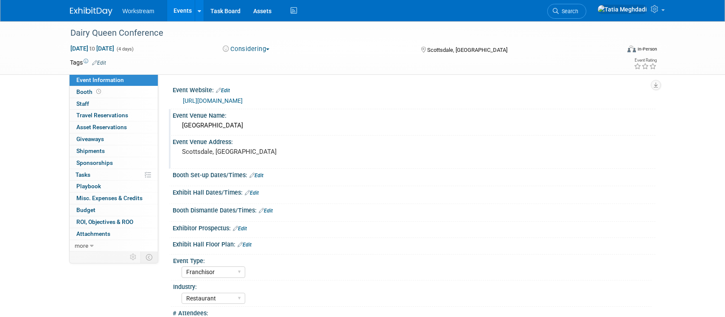
click at [101, 78] on span "Event Information" at bounding box center [100, 79] width 48 height 7
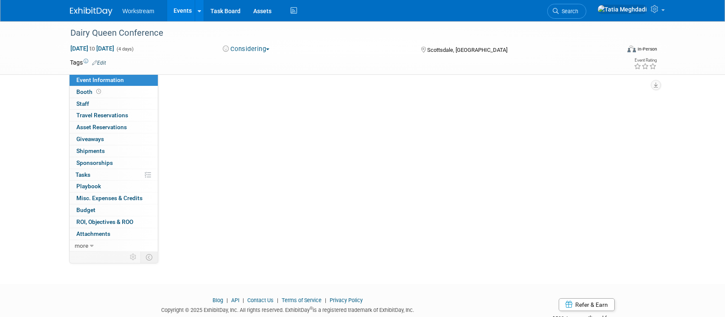
select select "Franchisor"
select select "Restaurant"
select select "TBD"
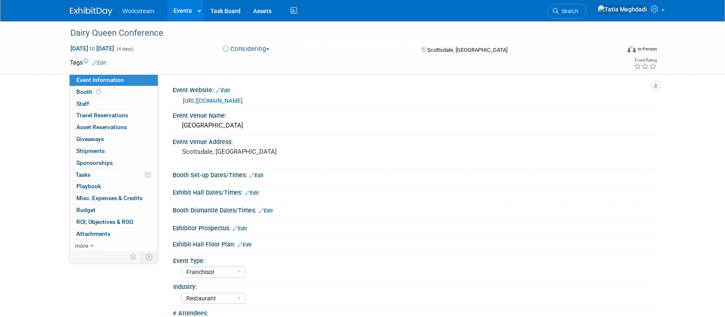
click at [189, 14] on link "Events" at bounding box center [182, 10] width 31 height 21
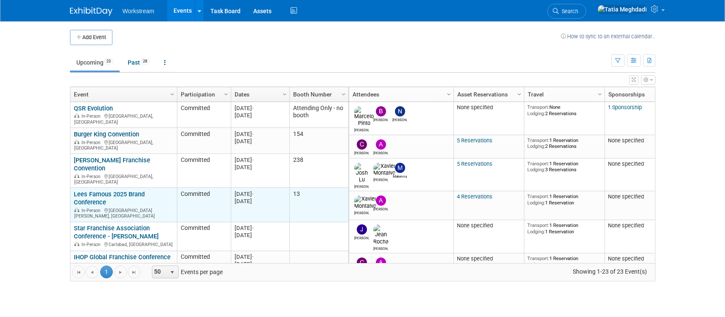
click at [98, 206] on div "In-Person Saint Charles, MO" at bounding box center [123, 212] width 99 height 13
click at [95, 190] on link "Lees Famous 2025 Brand Conference" at bounding box center [109, 198] width 71 height 16
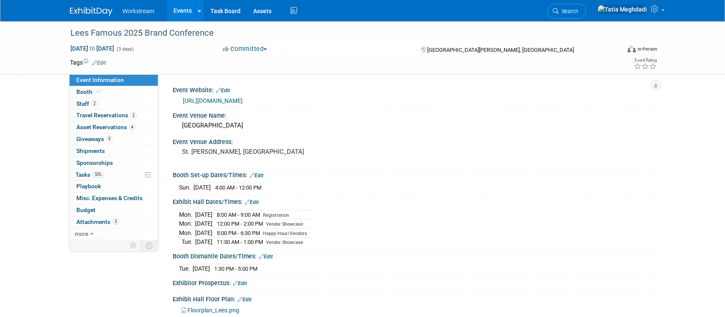
select select "Franchisor"
select select "Restaurant"
select select "TBD"
select select "[PERSON_NAME]"
click at [84, 92] on span "Booth" at bounding box center [89, 91] width 26 height 7
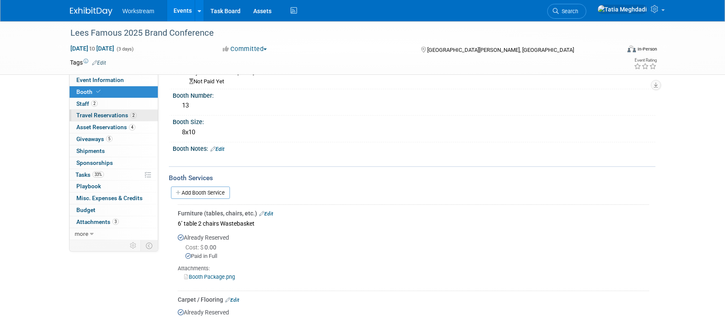
scroll to position [42, 0]
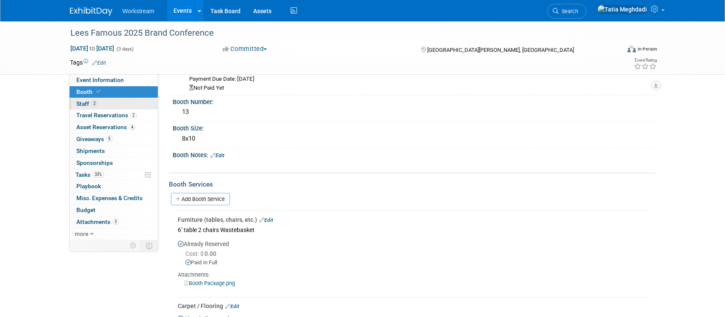
click at [84, 102] on span "Staff 2" at bounding box center [86, 103] width 21 height 7
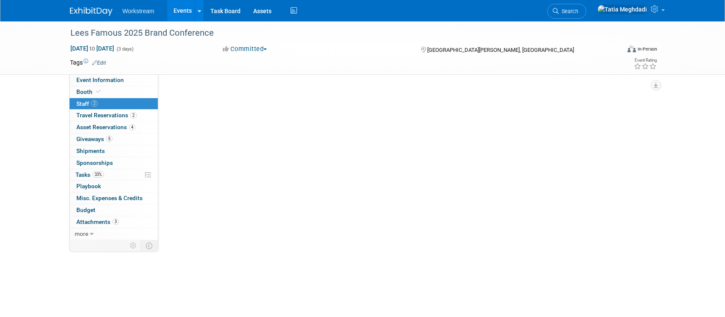
scroll to position [0, 0]
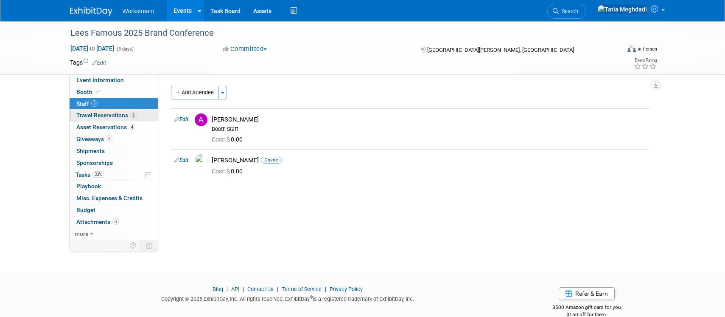
click at [84, 116] on span "Travel Reservations 2" at bounding box center [106, 115] width 60 height 7
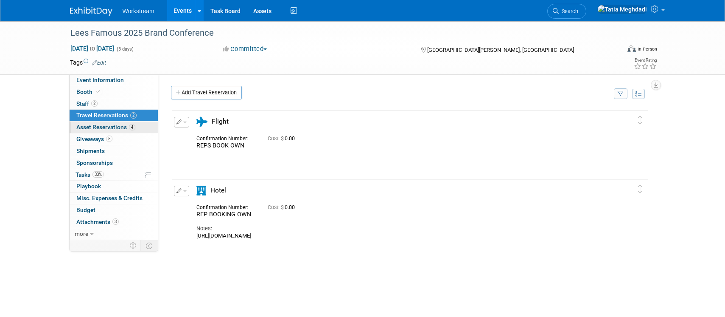
click at [89, 126] on span "Asset Reservations 4" at bounding box center [105, 127] width 59 height 7
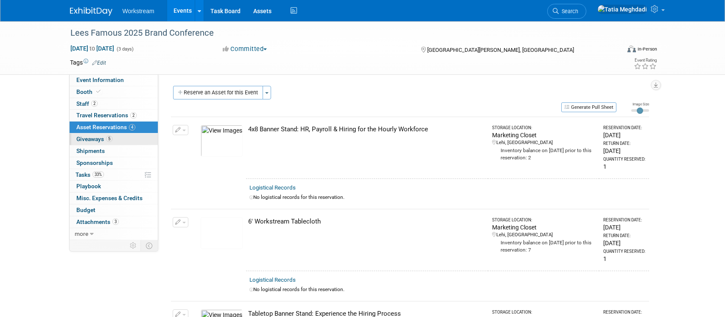
click at [88, 137] on span "Giveaways 5" at bounding box center [94, 138] width 36 height 7
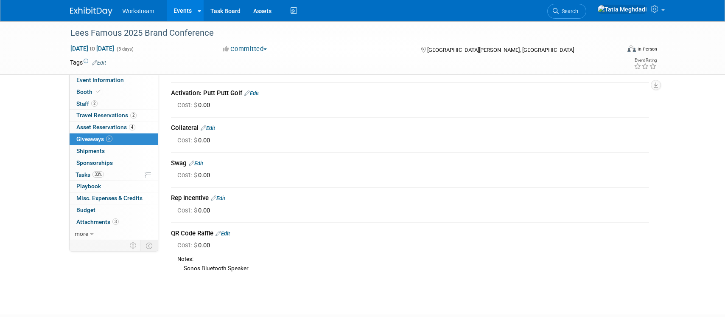
scroll to position [25, 0]
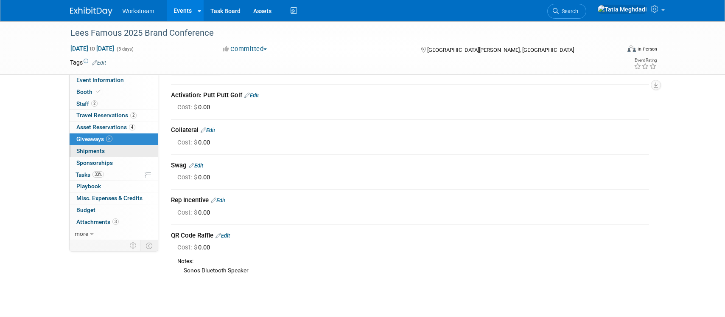
click at [87, 149] on span "Shipments 0" at bounding box center [90, 150] width 28 height 7
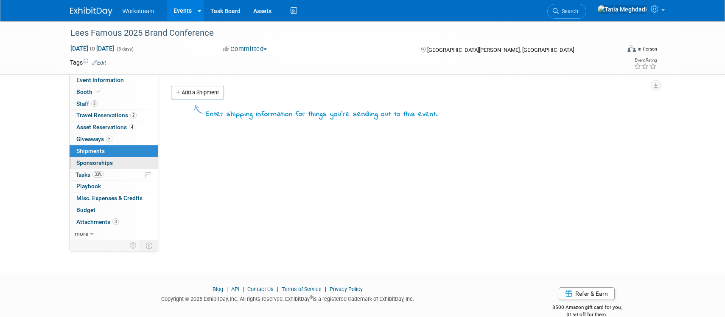
click at [89, 160] on span "Sponsorships 0" at bounding box center [94, 162] width 37 height 7
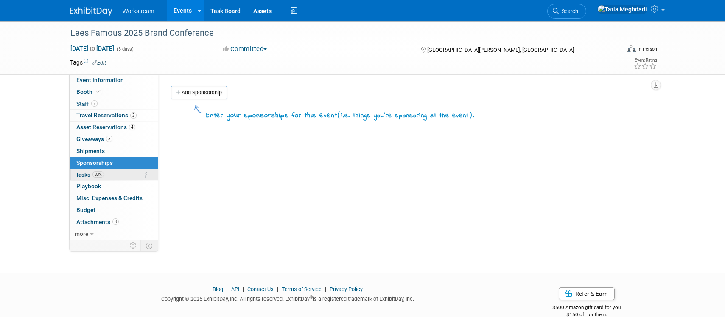
click at [84, 174] on span "Tasks 33%" at bounding box center [90, 174] width 28 height 7
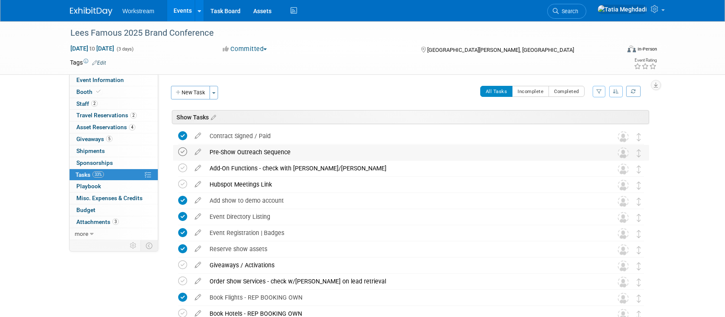
click at [182, 153] on icon at bounding box center [182, 151] width 9 height 9
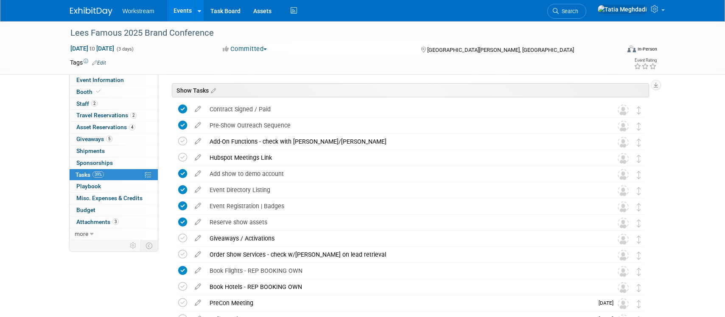
scroll to position [29, 0]
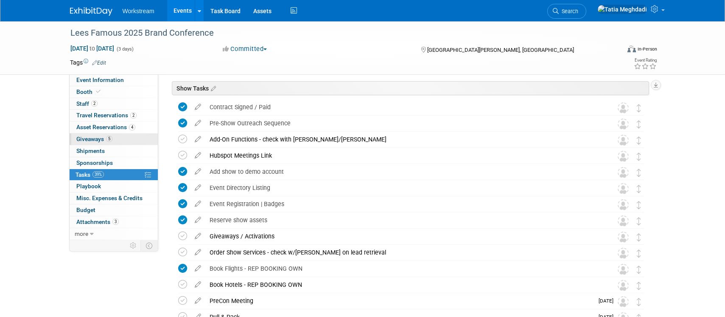
click at [93, 139] on span "Giveaways 5" at bounding box center [94, 138] width 36 height 7
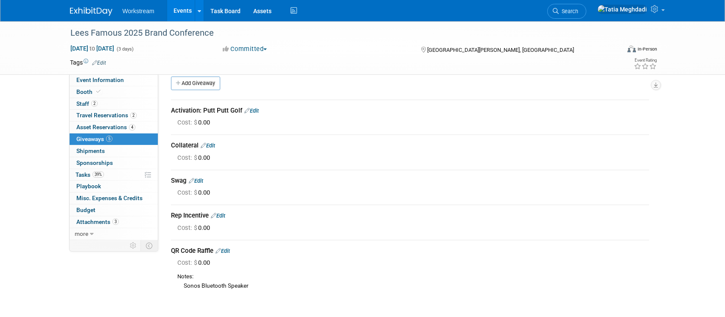
scroll to position [7, 0]
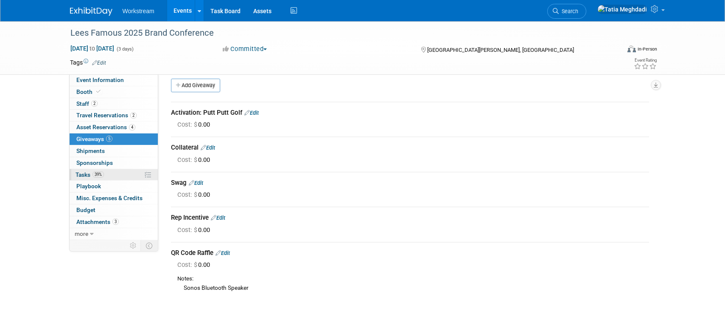
click at [83, 170] on link "39% Tasks 39%" at bounding box center [114, 174] width 88 height 11
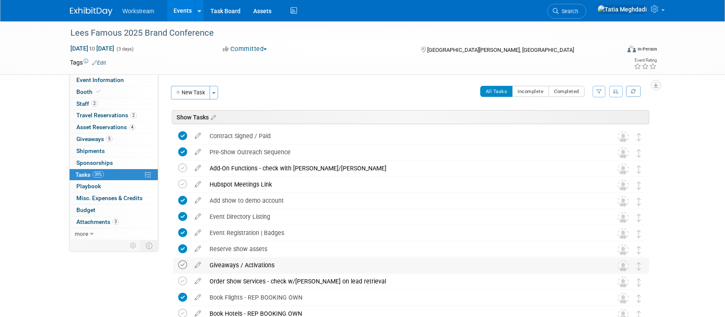
click at [186, 263] on icon at bounding box center [182, 264] width 9 height 9
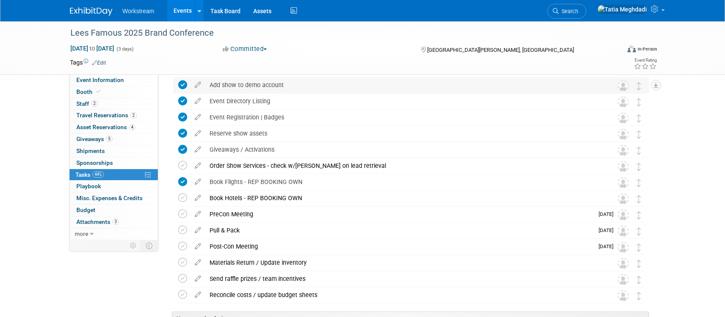
scroll to position [115, 0]
click at [183, 199] on icon at bounding box center [182, 198] width 9 height 9
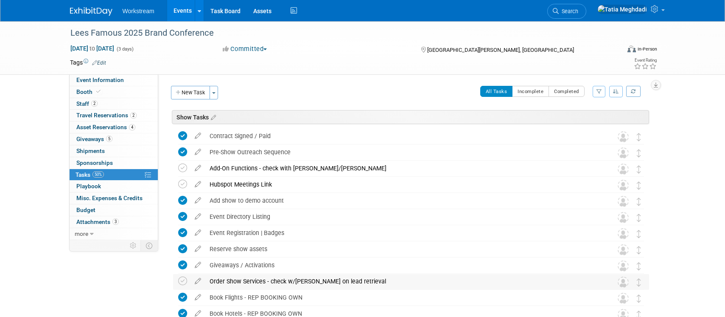
scroll to position [0, 0]
click at [83, 91] on span "Booth" at bounding box center [89, 91] width 26 height 7
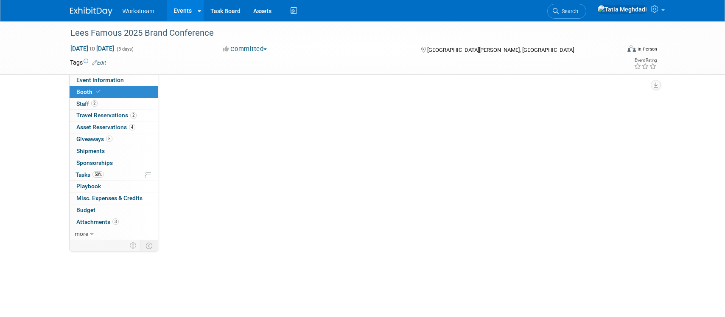
scroll to position [0, 0]
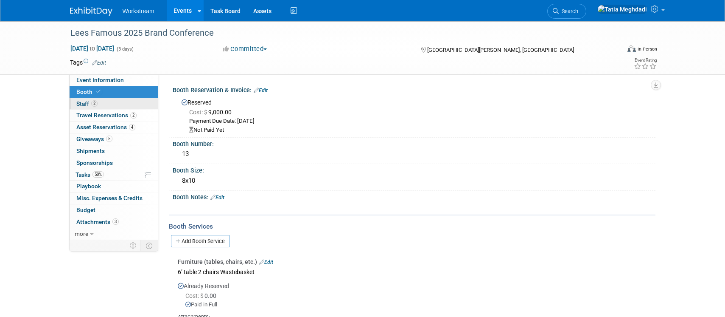
click at [83, 101] on span "Staff 2" at bounding box center [86, 103] width 21 height 7
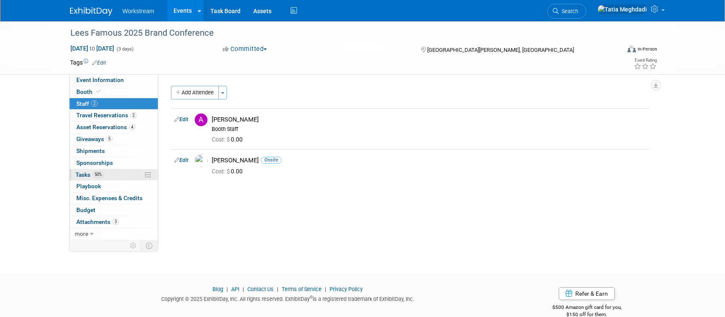
click at [86, 172] on span "Tasks 50%" at bounding box center [90, 174] width 28 height 7
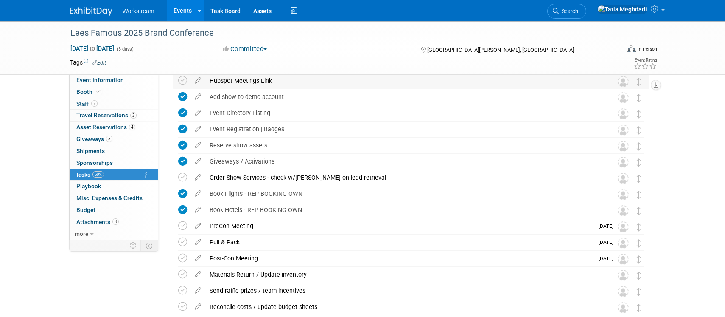
scroll to position [114, 0]
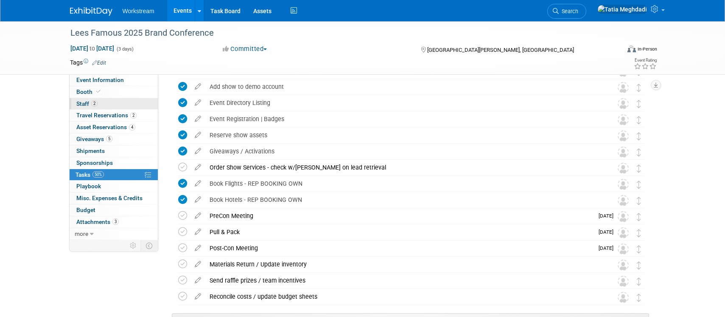
click at [80, 103] on span "Staff 2" at bounding box center [86, 103] width 21 height 7
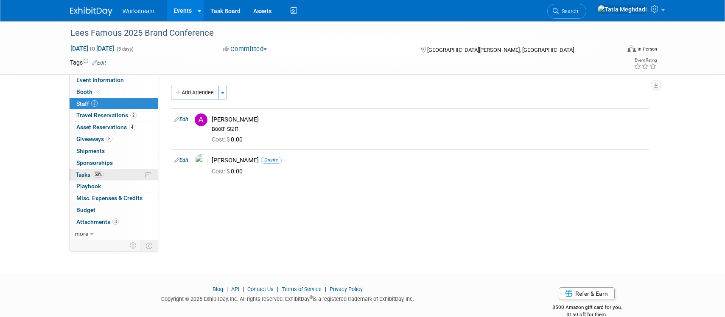
click at [79, 176] on span "Tasks 50%" at bounding box center [90, 174] width 28 height 7
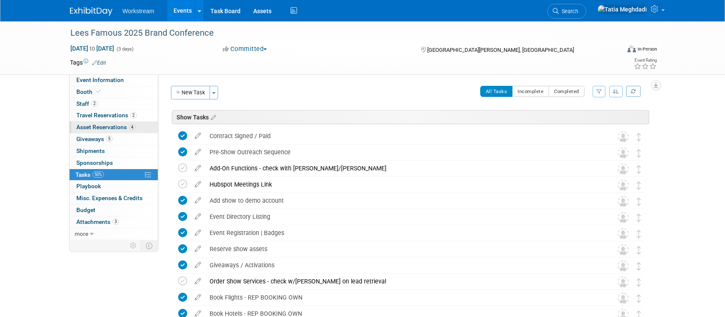
click at [87, 127] on span "Asset Reservations 4" at bounding box center [105, 127] width 59 height 7
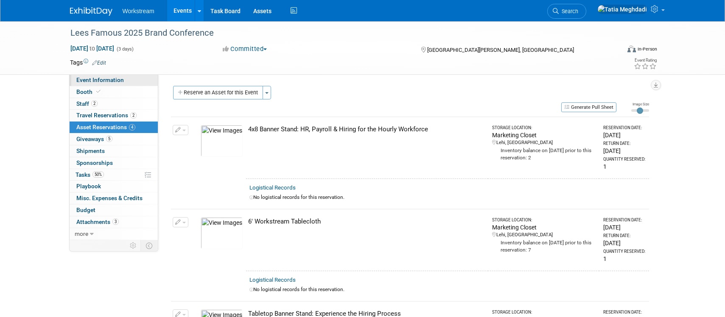
click at [87, 76] on span "Event Information" at bounding box center [100, 79] width 48 height 7
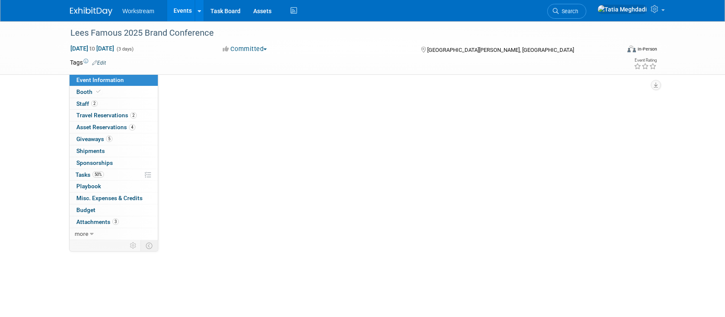
select select "Franchisor"
select select "Restaurant"
select select "TBD"
select select "[PERSON_NAME]"
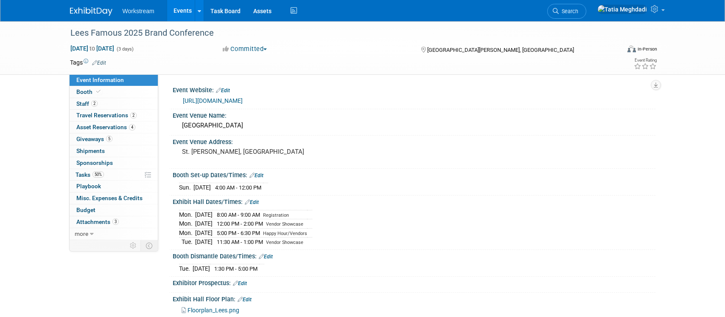
click at [173, 10] on link "Events" at bounding box center [182, 10] width 31 height 21
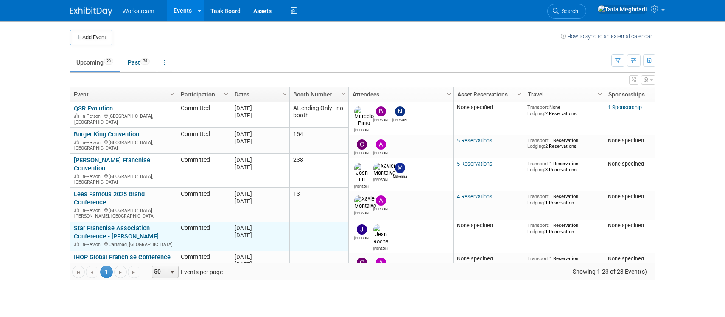
click at [99, 224] on link "Star Franchise Association Conference - [PERSON_NAME]" at bounding box center [116, 232] width 85 height 16
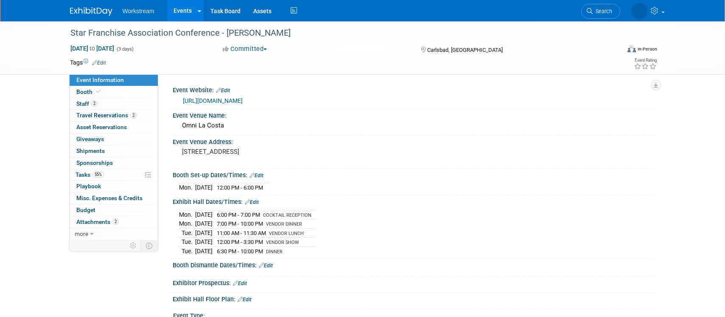
select select "Brand NON MSA"
select select "Restaurant"
select select "TBD"
select select "[PERSON_NAME]"
click at [85, 174] on span "Tasks 55%" at bounding box center [90, 174] width 28 height 7
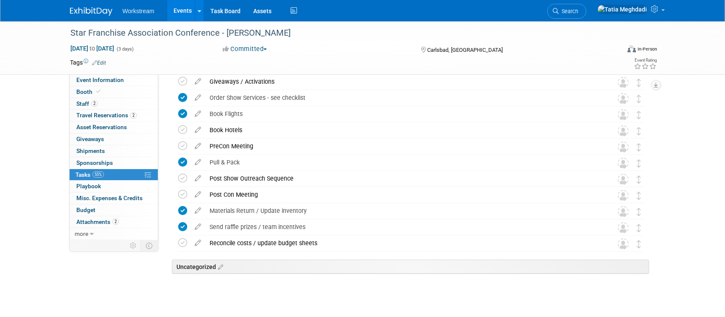
scroll to position [213, 0]
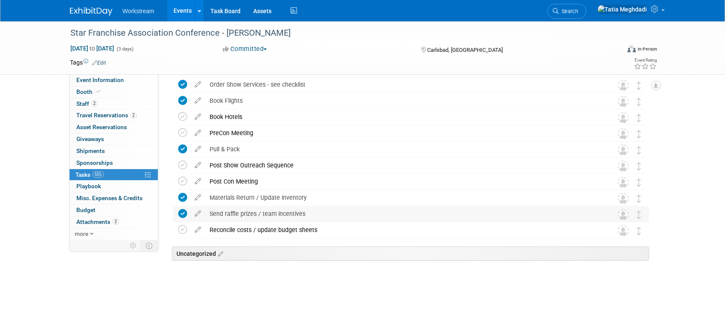
click at [183, 213] on icon at bounding box center [182, 213] width 9 height 9
click at [184, 196] on icon at bounding box center [182, 197] width 9 height 9
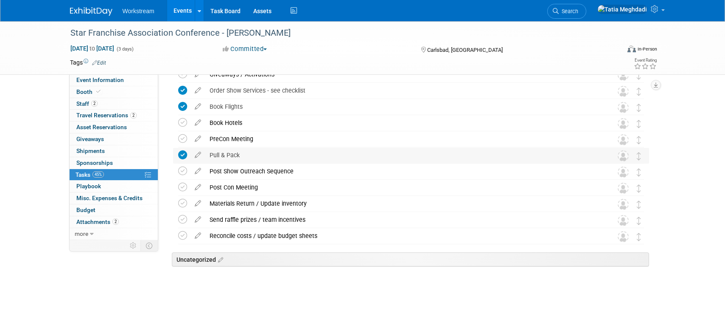
scroll to position [204, 0]
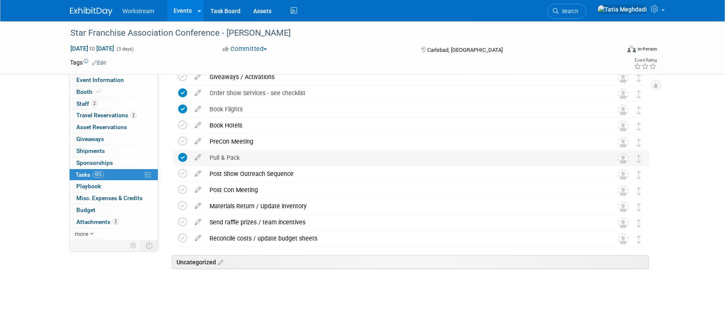
click at [183, 155] on icon at bounding box center [182, 157] width 9 height 9
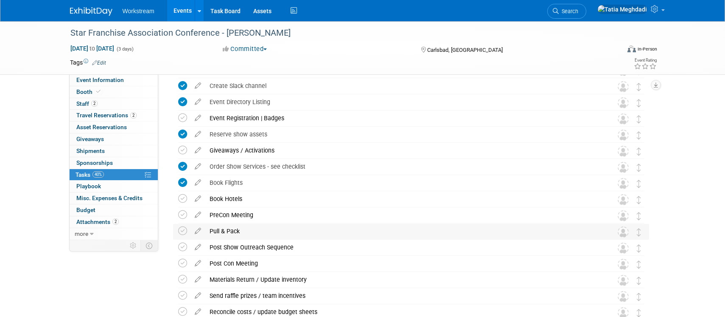
scroll to position [127, 0]
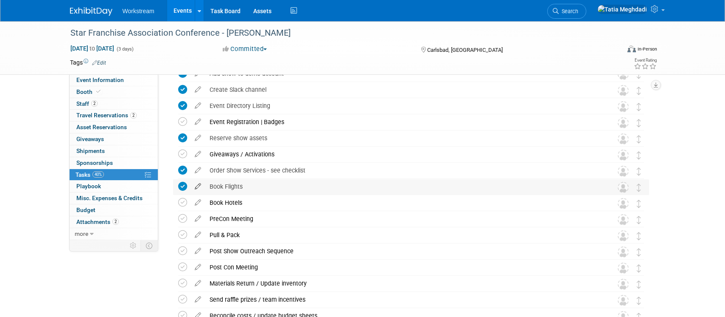
click at [199, 187] on icon at bounding box center [198, 184] width 15 height 11
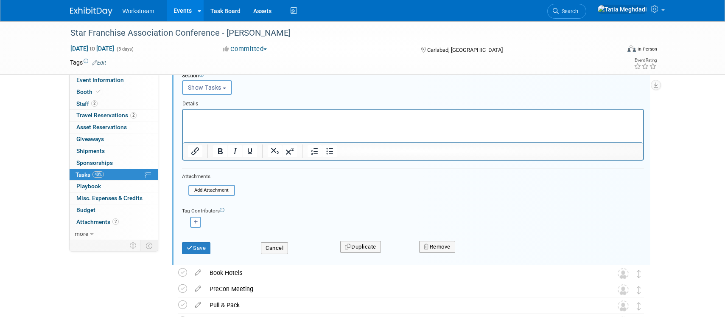
scroll to position [336, 0]
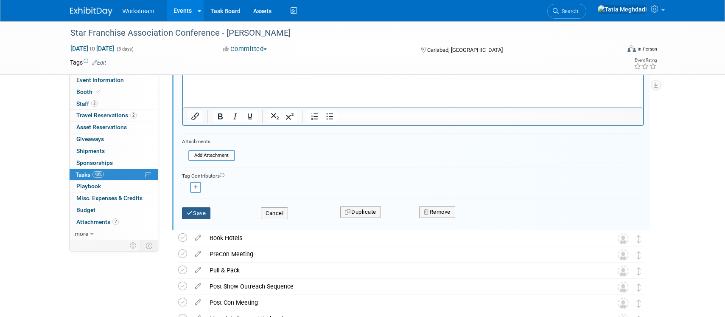
type input "Book Flights - REPS BOOK OWN"
click at [198, 214] on button "Save" at bounding box center [196, 213] width 29 height 12
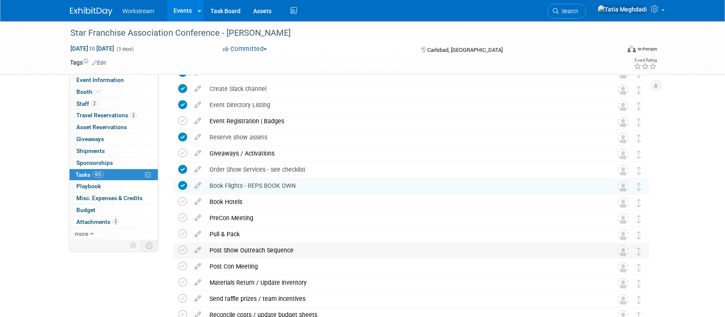
scroll to position [128, 0]
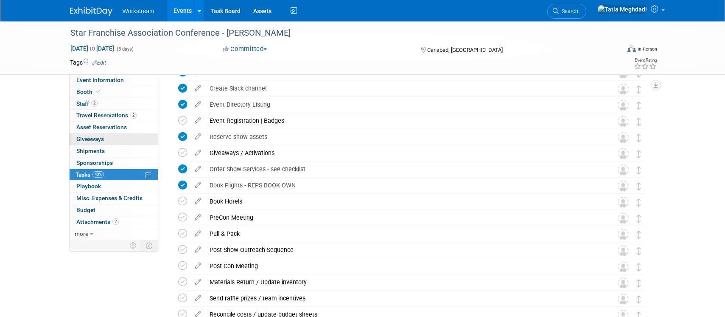
click at [90, 137] on span "Giveaways 0" at bounding box center [90, 138] width 28 height 7
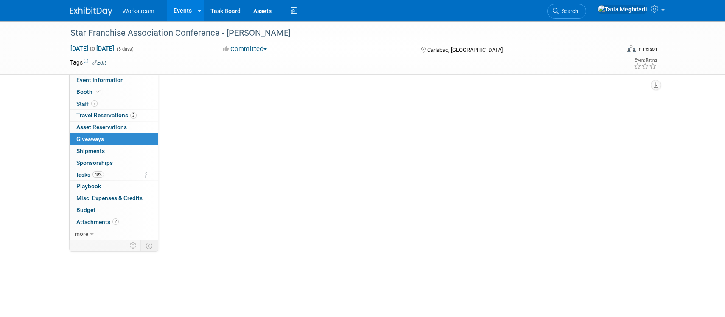
scroll to position [0, 0]
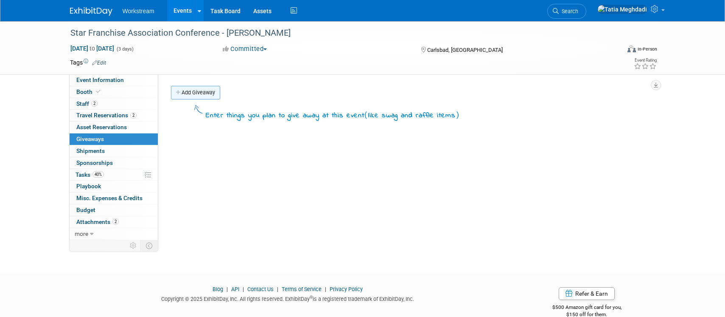
click at [203, 91] on link "Add Giveaway" at bounding box center [195, 93] width 49 height 14
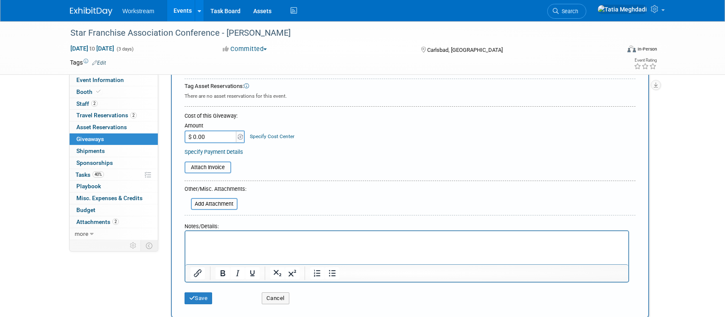
scroll to position [100, 0]
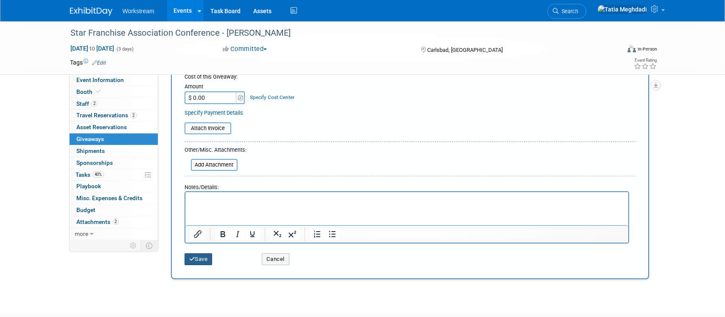
type input "ACTIVATION: Putt Putt Golf"
click at [203, 256] on button "Save" at bounding box center [199, 259] width 28 height 12
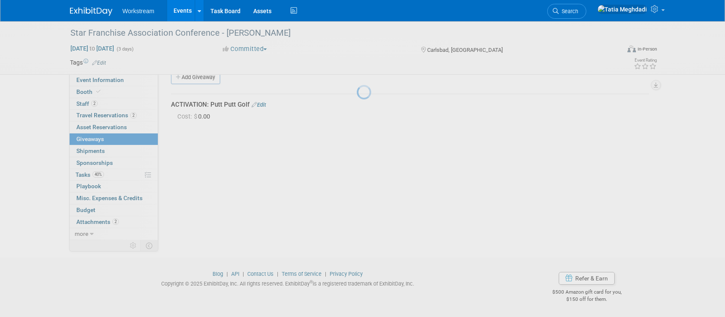
scroll to position [15, 0]
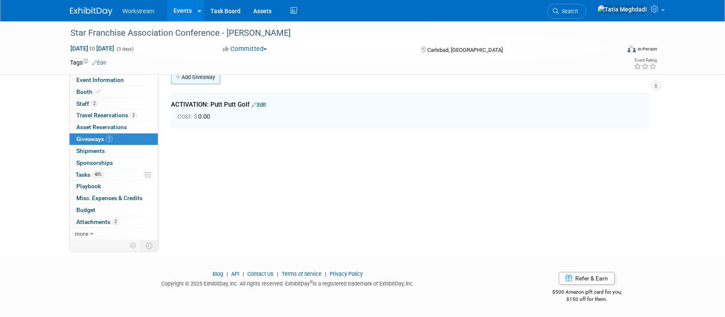
click at [201, 77] on link "Add Giveaway" at bounding box center [195, 77] width 49 height 14
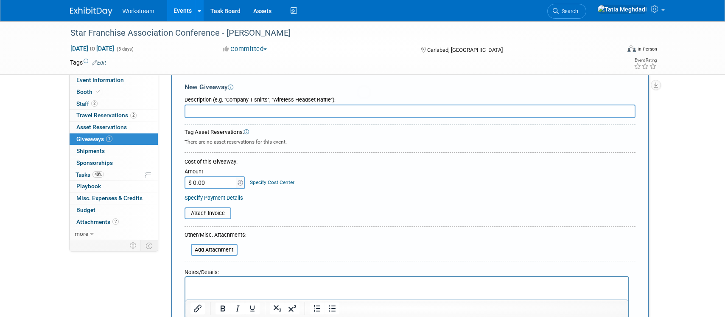
scroll to position [0, 0]
type input "c"
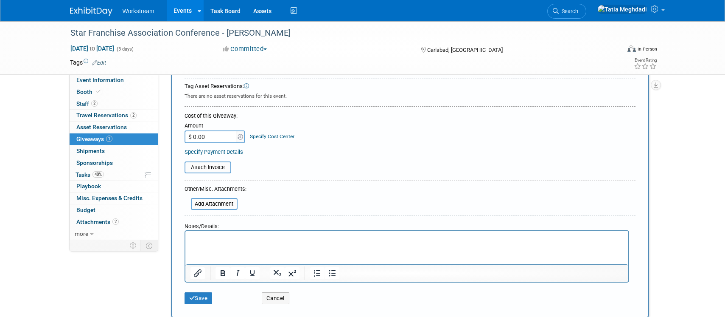
scroll to position [62, 0]
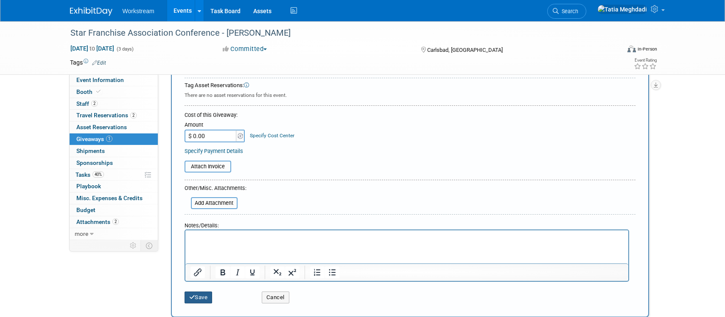
type input "Collateral"
click at [206, 295] on button "Save" at bounding box center [199, 297] width 28 height 12
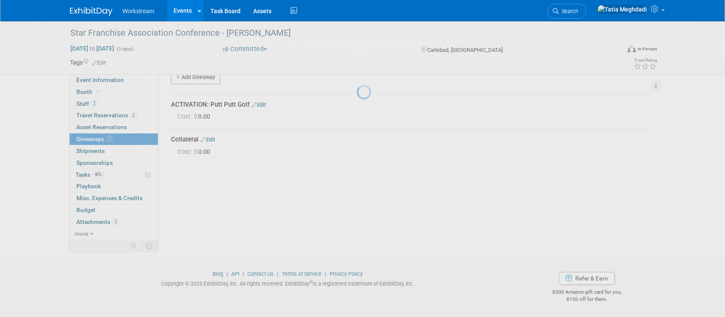
scroll to position [15, 0]
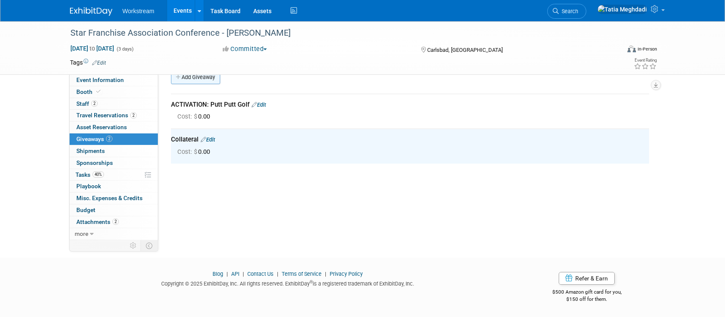
click at [191, 79] on link "Add Giveaway" at bounding box center [195, 77] width 49 height 14
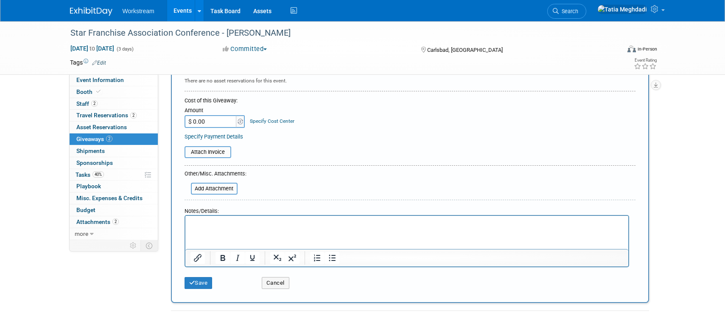
scroll to position [101, 0]
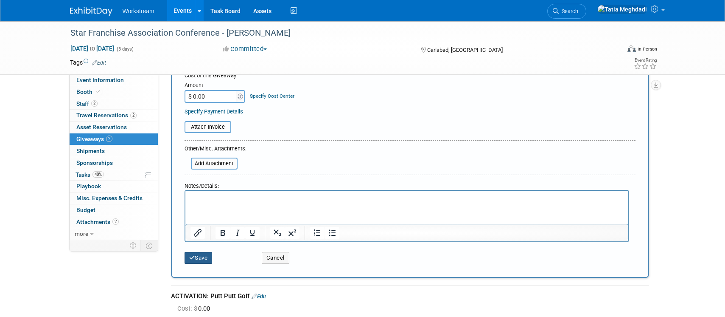
type input "SWAG:"
drag, startPoint x: 194, startPoint y: 256, endPoint x: 207, endPoint y: 234, distance: 25.7
click at [194, 256] on icon "submit" at bounding box center [192, 258] width 6 height 6
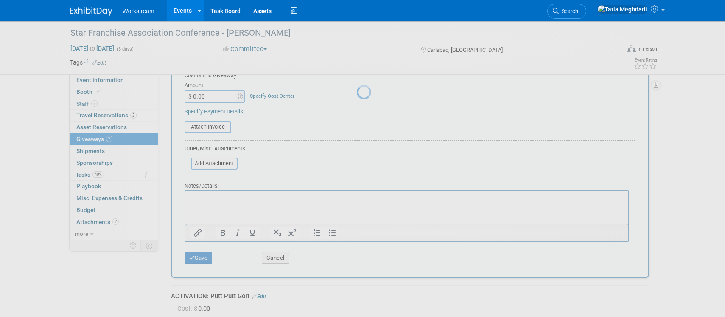
scroll to position [15, 0]
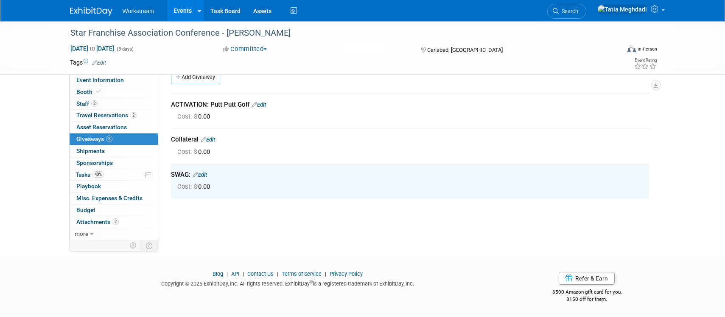
click at [215, 138] on link "Edit" at bounding box center [208, 139] width 14 height 6
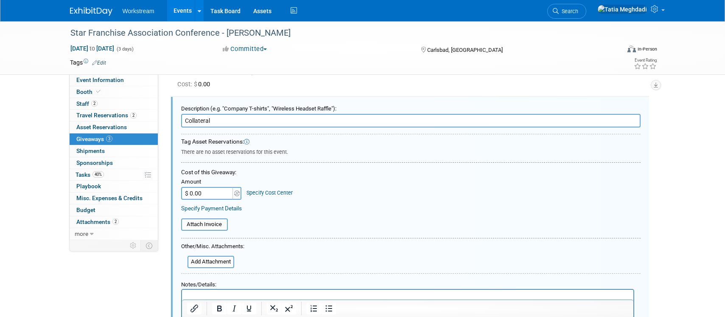
scroll to position [0, 0]
drag, startPoint x: 218, startPoint y: 121, endPoint x: 165, endPoint y: 117, distance: 53.6
click at [165, 117] on div "ACTIVATION: Putt Putt Golf Edit Cost: $ 0.00" at bounding box center [410, 226] width 491 height 344
type input "c"
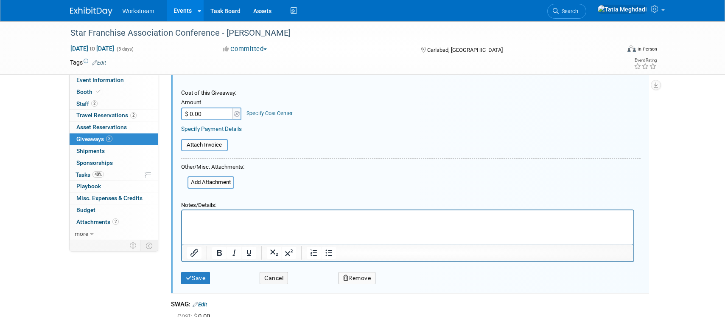
scroll to position [152, 0]
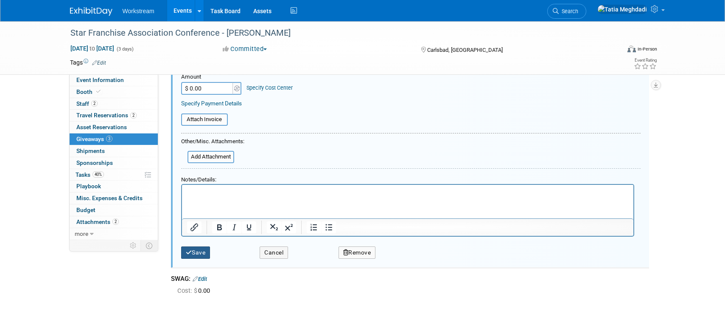
type input "COLLATERAL:"
click at [200, 248] on button "Save" at bounding box center [195, 252] width 29 height 12
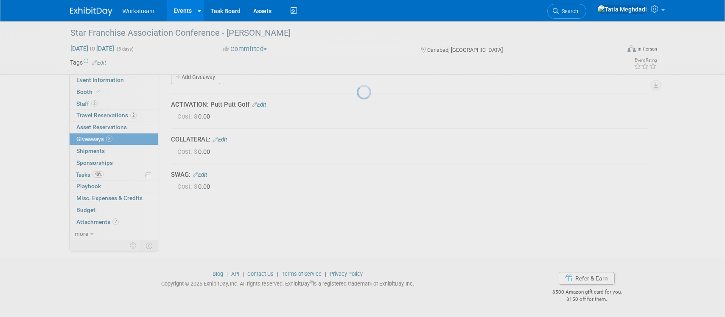
scroll to position [15, 0]
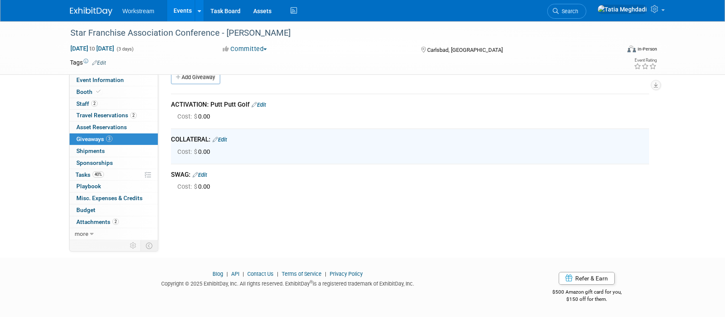
drag, startPoint x: 201, startPoint y: 76, endPoint x: 205, endPoint y: 91, distance: 15.2
click at [201, 76] on link "Add Giveaway" at bounding box center [195, 77] width 49 height 14
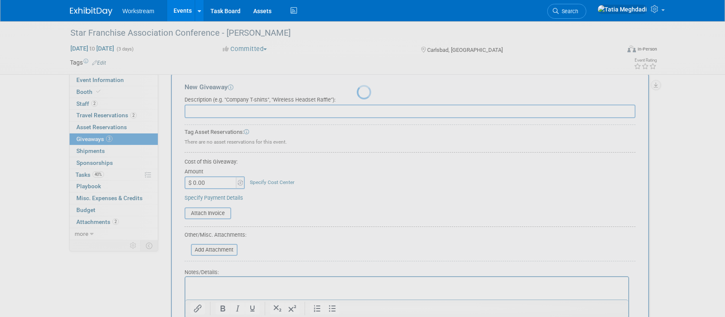
scroll to position [0, 0]
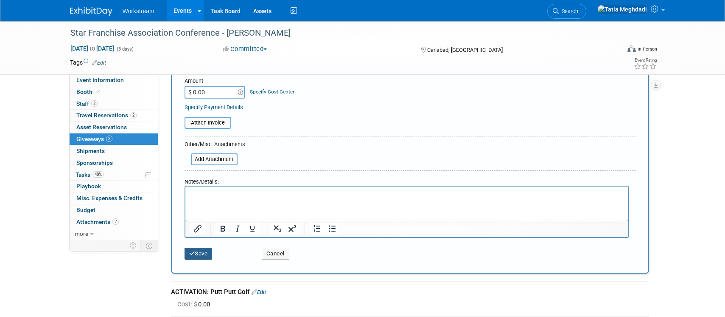
type input "REP INCENTIVE:"
click at [207, 250] on button "Save" at bounding box center [199, 253] width 28 height 12
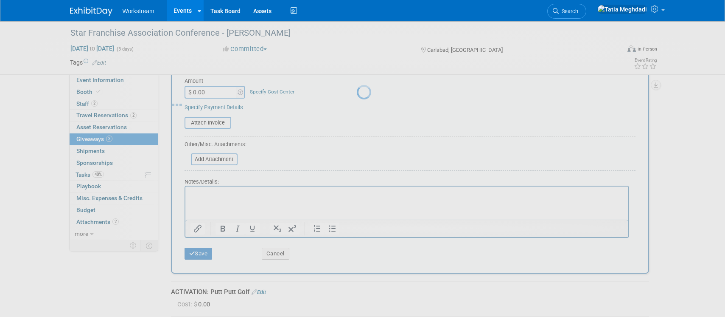
scroll to position [25, 0]
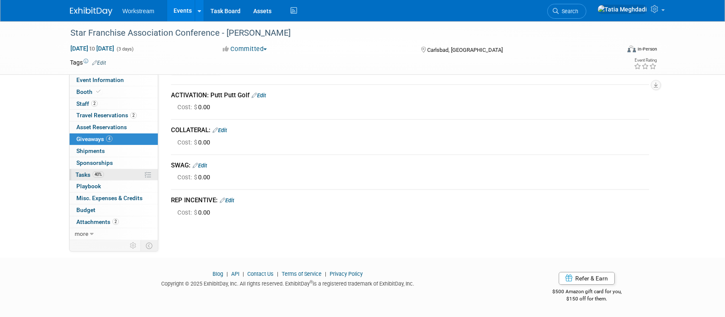
click at [84, 171] on span "Tasks 40%" at bounding box center [90, 174] width 28 height 7
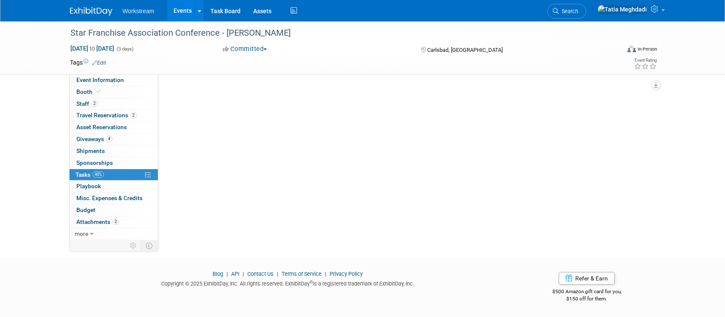
scroll to position [0, 0]
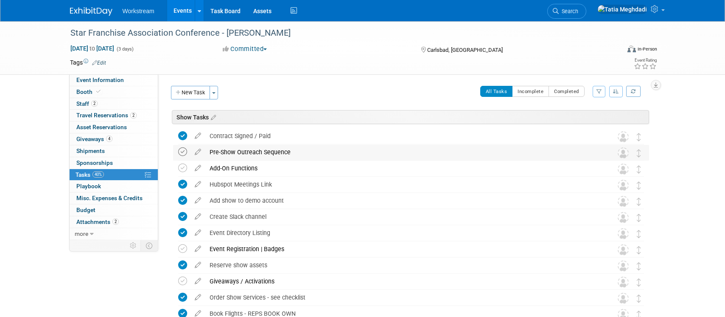
click at [186, 150] on icon at bounding box center [182, 151] width 9 height 9
click at [183, 150] on icon at bounding box center [182, 151] width 9 height 9
click at [82, 104] on span "Staff 2" at bounding box center [86, 103] width 21 height 7
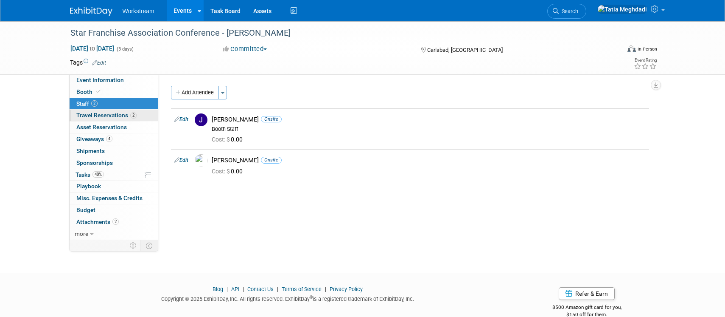
click at [107, 112] on span "Travel Reservations 2" at bounding box center [106, 115] width 60 height 7
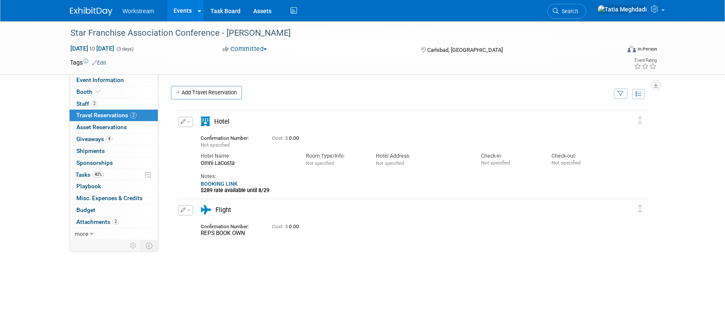
drag, startPoint x: 193, startPoint y: 213, endPoint x: 187, endPoint y: 212, distance: 6.4
click at [193, 213] on div "Edit Reservation Delete Reservation" at bounding box center [185, 212] width 18 height 15
click at [187, 211] on button "button" at bounding box center [185, 210] width 15 height 10
click at [201, 222] on button "Edit Reservation" at bounding box center [215, 225] width 72 height 12
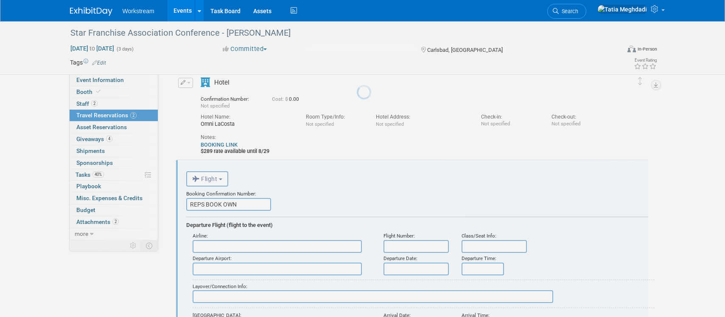
scroll to position [102, 0]
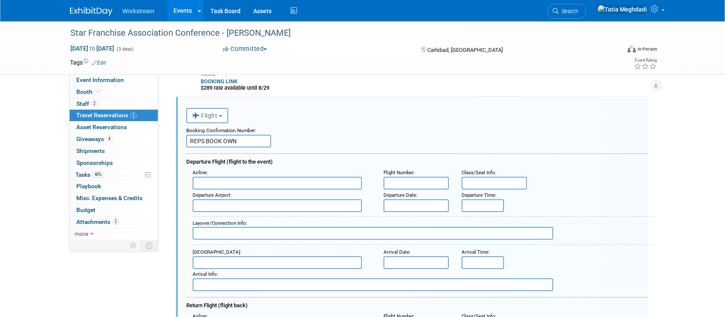
drag, startPoint x: 245, startPoint y: 142, endPoint x: 176, endPoint y: 137, distance: 69.0
drag, startPoint x: 230, startPoint y: 141, endPoint x: 188, endPoint y: 139, distance: 41.6
click at [188, 139] on input "REPS BOOK OWN" at bounding box center [228, 141] width 85 height 13
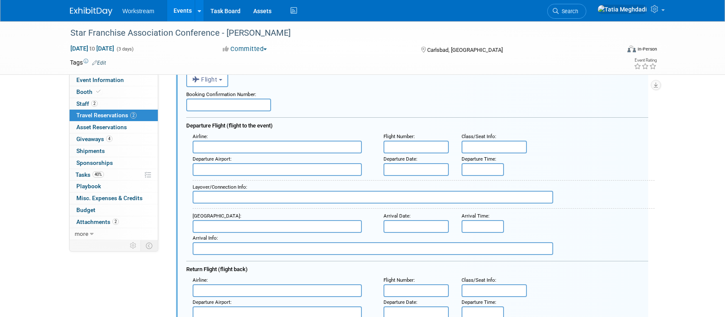
scroll to position [152, 0]
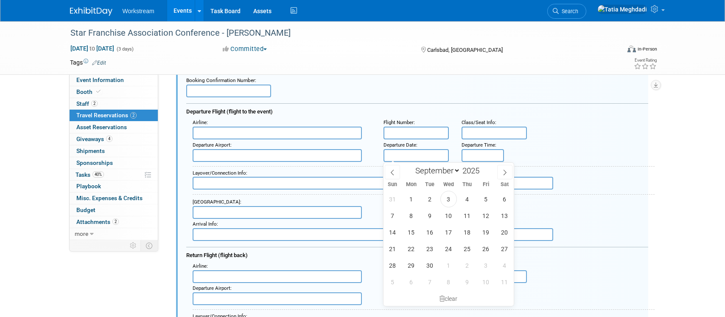
click at [406, 154] on input "text" at bounding box center [416, 155] width 65 height 13
click at [394, 247] on span "21" at bounding box center [393, 248] width 17 height 17
type input "Sep 21, 2025"
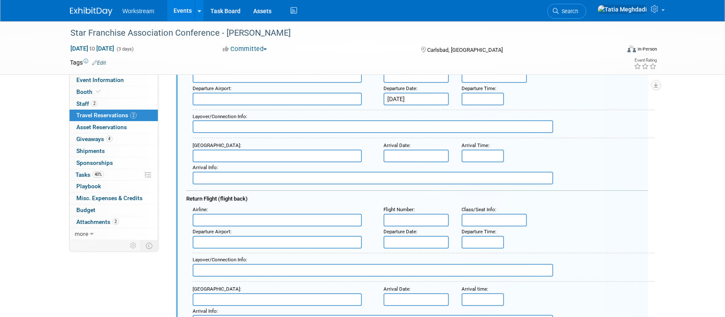
scroll to position [209, 2]
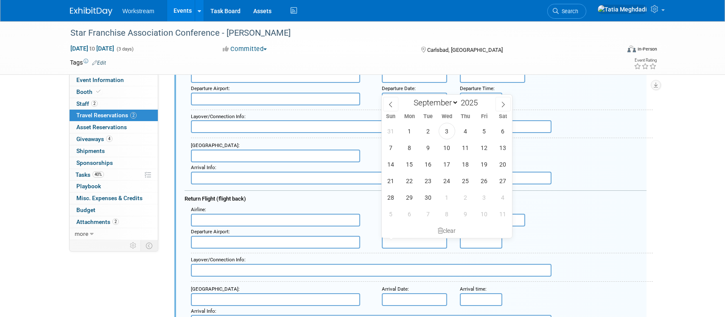
click at [408, 240] on input "text" at bounding box center [414, 242] width 65 height 13
click at [447, 178] on span "24" at bounding box center [447, 179] width 17 height 17
type input "Sep 24, 2025"
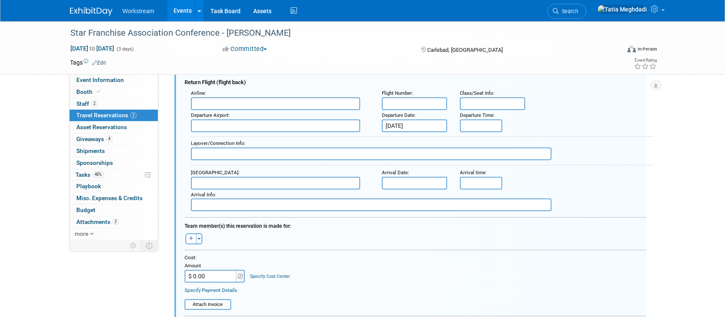
scroll to position [332, 2]
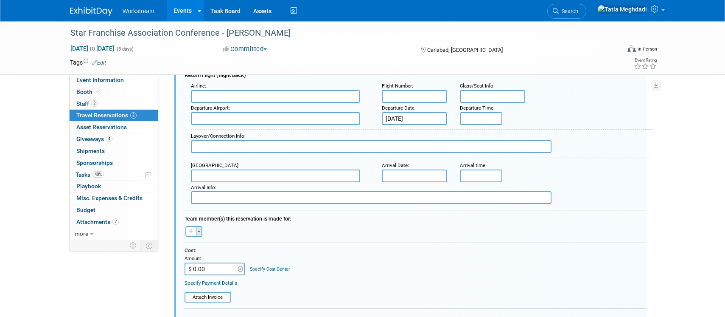
click at [199, 231] on span "button" at bounding box center [198, 232] width 3 height 2
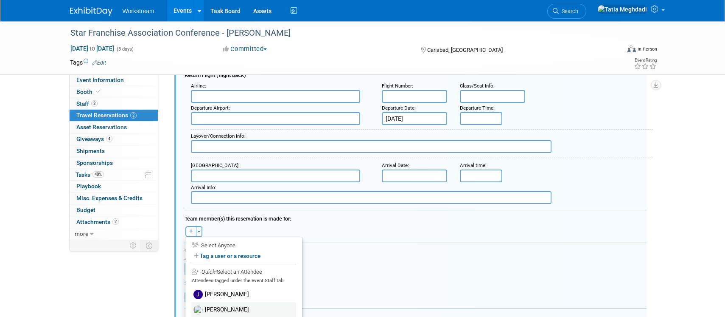
click at [228, 307] on label "[PERSON_NAME]" at bounding box center [243, 309] width 105 height 15
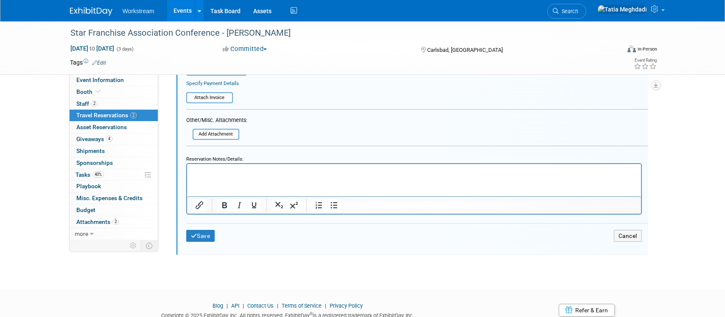
scroll to position [567, 0]
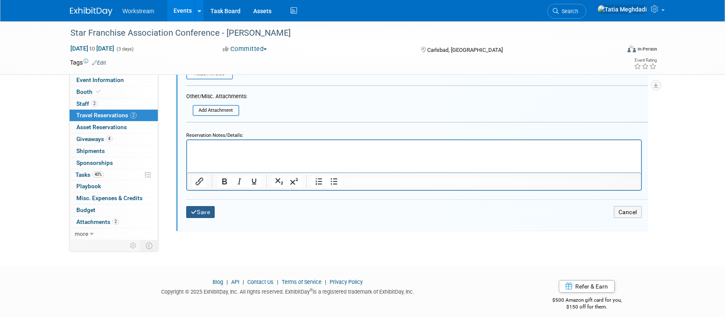
click at [201, 210] on button "Save" at bounding box center [200, 212] width 29 height 12
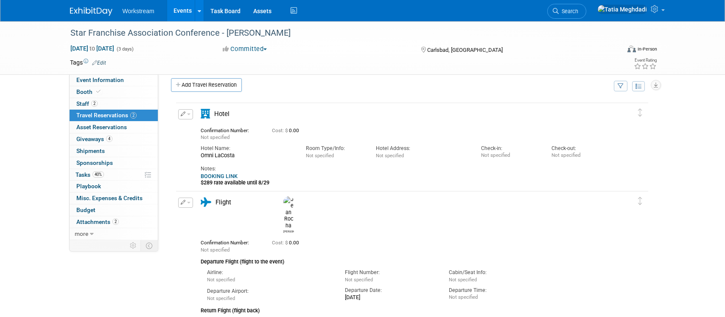
scroll to position [5, 0]
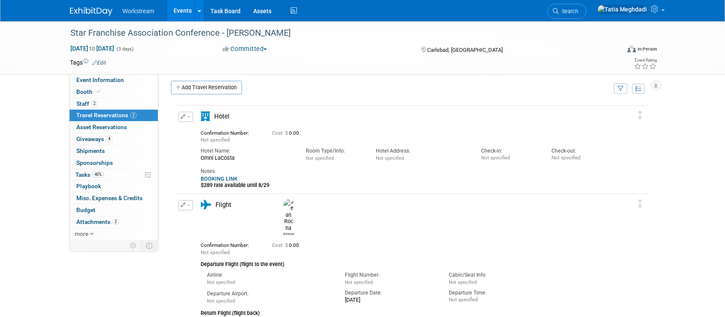
click at [228, 176] on link "BOOKING LINK" at bounding box center [219, 178] width 37 height 6
click at [191, 118] on button "button" at bounding box center [185, 117] width 15 height 10
click at [206, 131] on button "Edit Reservation" at bounding box center [215, 131] width 72 height 12
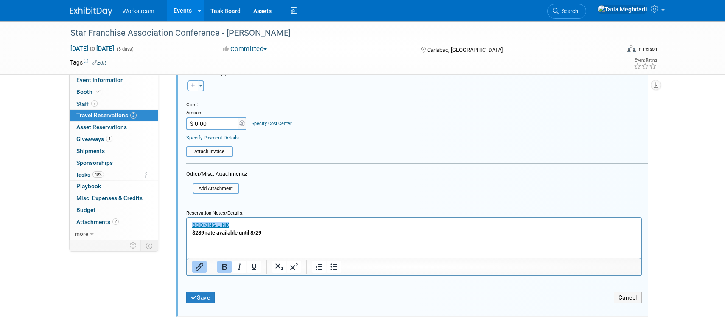
scroll to position [292, 0]
click at [270, 233] on p "﻿BOOKING LINK $289 rate available until 8/29" at bounding box center [414, 227] width 444 height 15
drag, startPoint x: 225, startPoint y: 232, endPoint x: 174, endPoint y: 232, distance: 50.1
click at [187, 232] on html "BOOKING LINK $289 rate available until 8/29" at bounding box center [414, 225] width 454 height 19
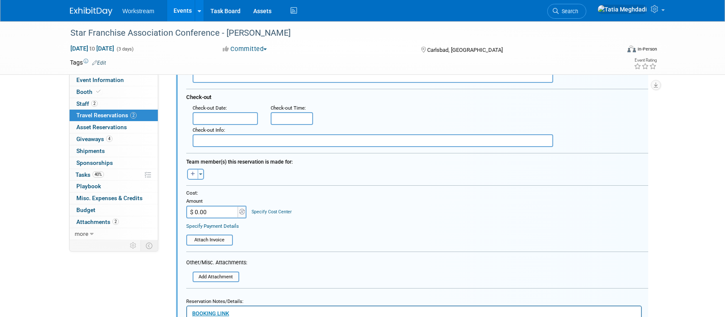
scroll to position [203, 0]
click at [202, 173] on button "Toggle Dropdown" at bounding box center [201, 174] width 6 height 11
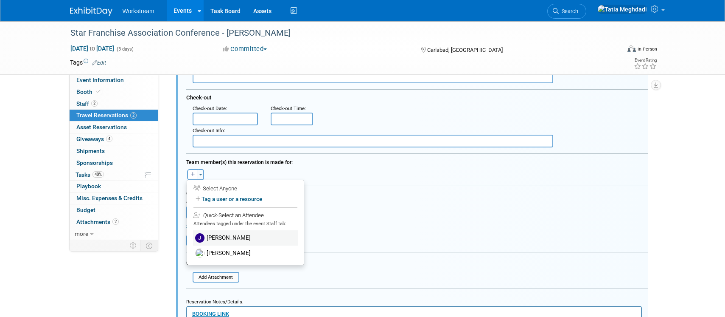
click at [235, 233] on label "[PERSON_NAME]" at bounding box center [245, 237] width 105 height 15
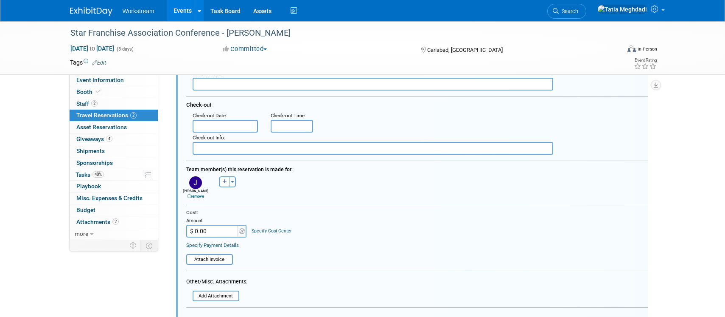
scroll to position [194, 0]
click at [196, 183] on img at bounding box center [195, 183] width 13 height 13
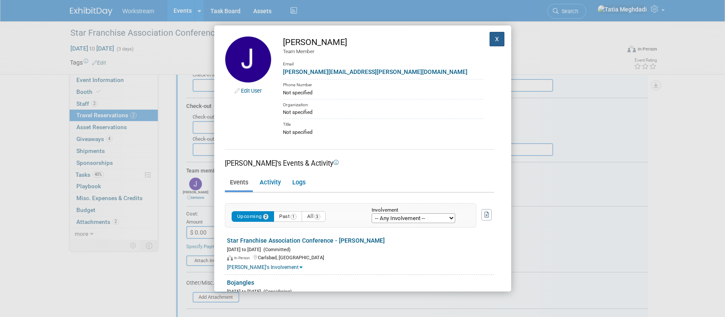
drag, startPoint x: 492, startPoint y: 39, endPoint x: 486, endPoint y: 42, distance: 6.7
click at [492, 39] on button "X" at bounding box center [497, 39] width 15 height 14
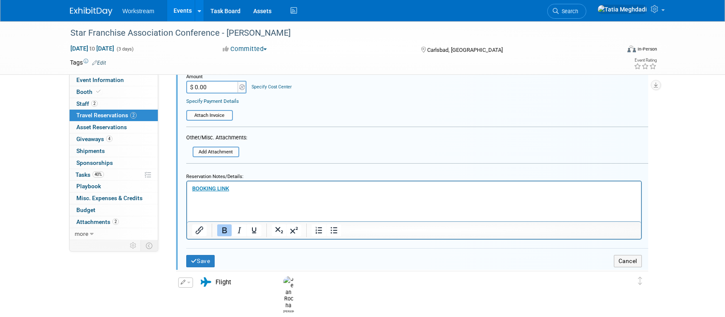
scroll to position [358, 0]
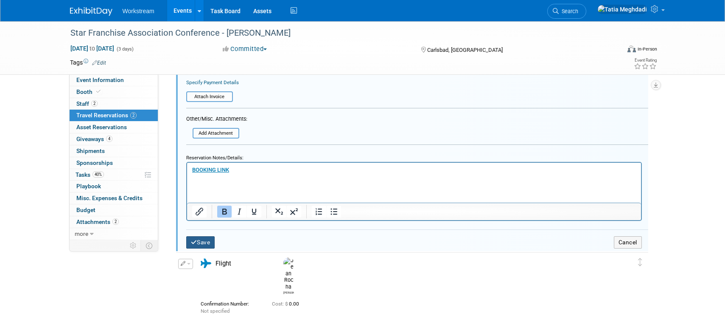
click at [200, 242] on button "Save" at bounding box center [200, 242] width 29 height 12
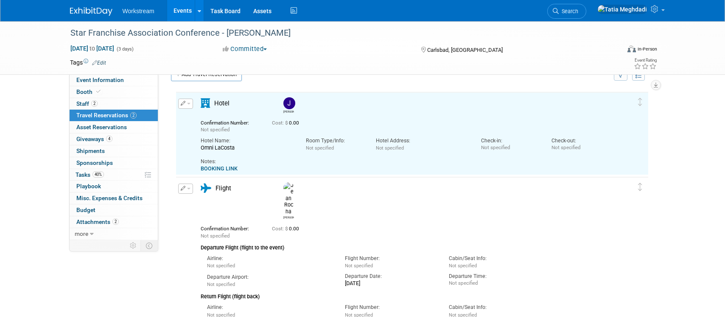
scroll to position [14, 0]
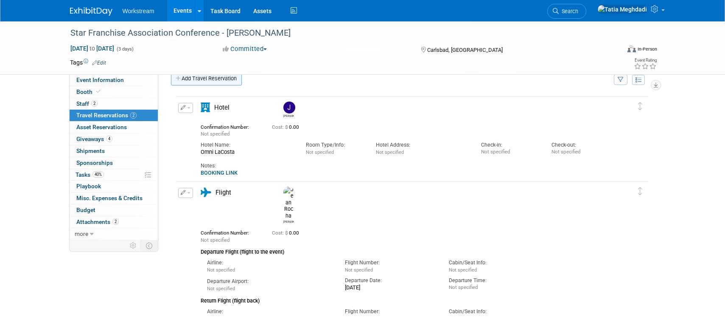
click at [211, 82] on link "Add Travel Reservation" at bounding box center [206, 79] width 71 height 14
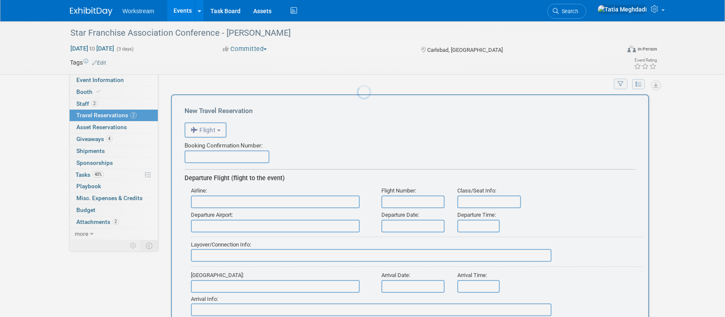
scroll to position [0, 0]
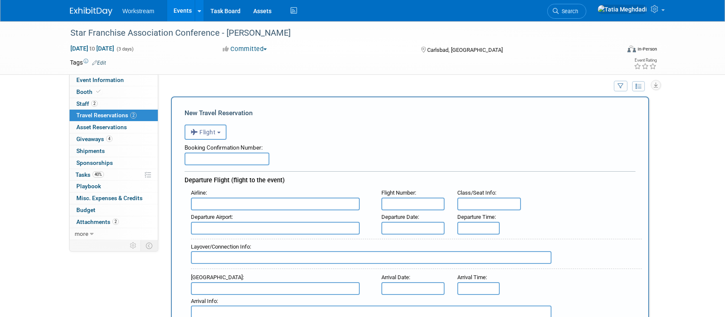
click at [209, 133] on span "Flight" at bounding box center [203, 132] width 25 height 7
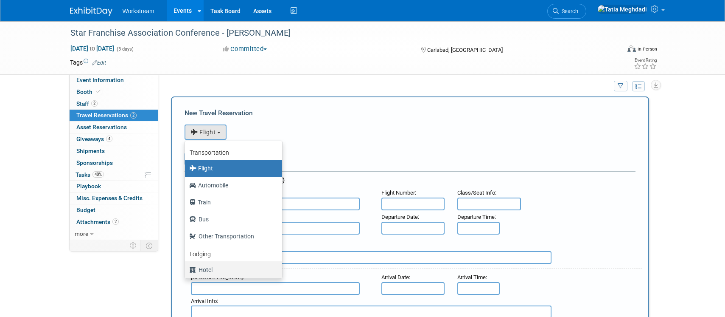
click at [205, 267] on label "Hotel" at bounding box center [231, 270] width 84 height 14
click at [186, 267] on input "Hotel" at bounding box center [184, 269] width 6 height 6
select select "6"
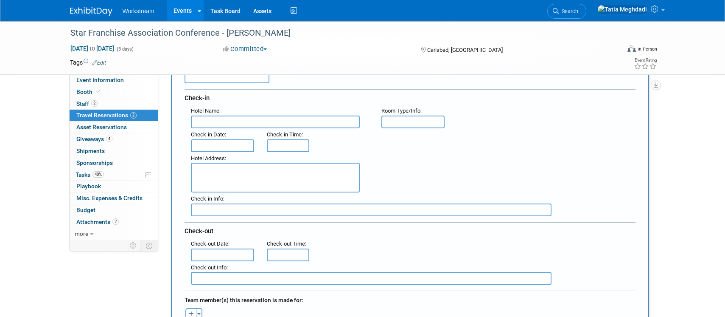
scroll to position [106, 0]
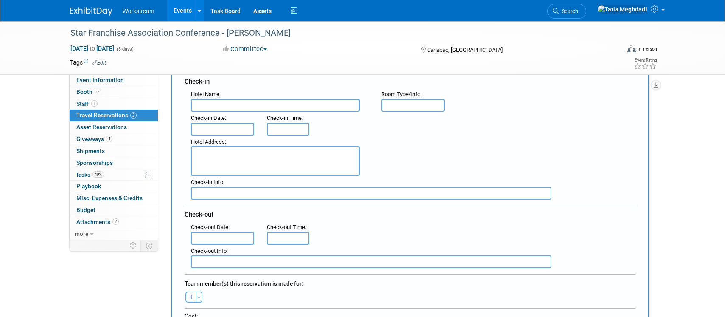
click at [222, 129] on input "text" at bounding box center [223, 129] width 64 height 13
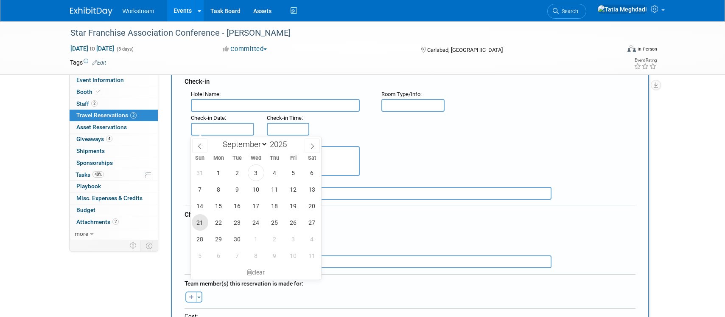
click at [204, 222] on span "21" at bounding box center [200, 222] width 17 height 17
type input "Sep 21, 2025"
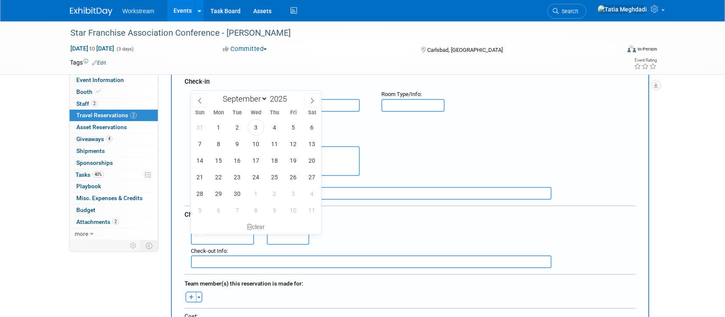
click at [223, 238] on input "text" at bounding box center [223, 238] width 64 height 13
click at [259, 177] on span "24" at bounding box center [256, 177] width 17 height 17
type input "Sep 24, 2025"
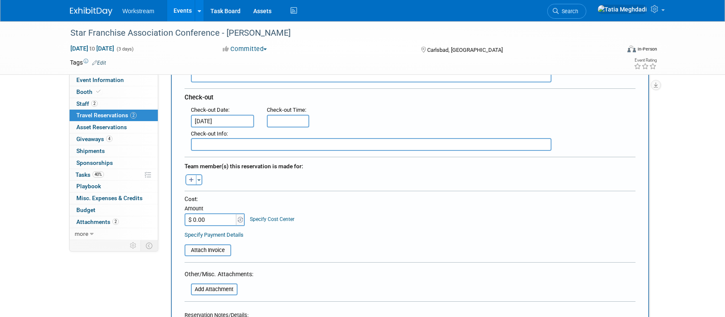
scroll to position [234, 0]
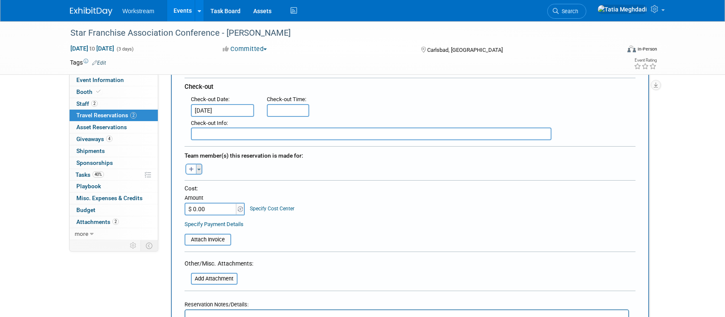
click at [200, 170] on span "button" at bounding box center [198, 170] width 3 height 2
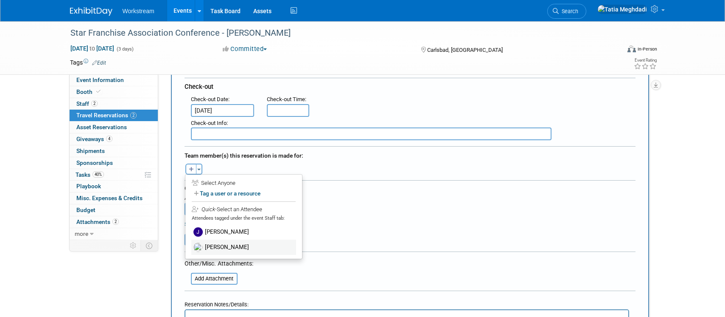
click at [224, 247] on label "[PERSON_NAME]" at bounding box center [243, 246] width 105 height 15
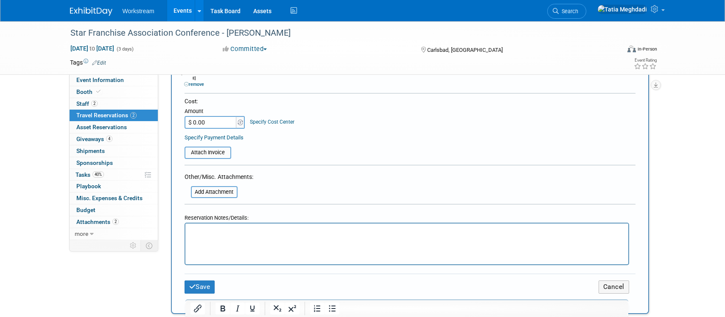
scroll to position [387, 0]
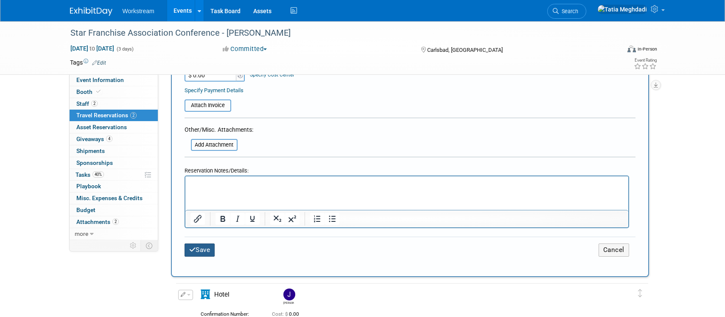
click at [197, 245] on button "Save" at bounding box center [200, 249] width 31 height 13
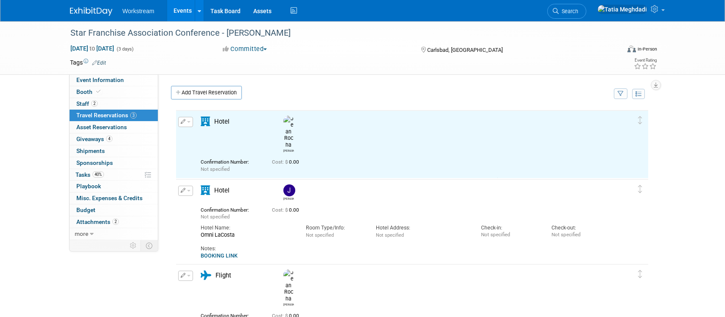
scroll to position [0, 0]
click at [312, 66] on td at bounding box center [332, 62] width 452 height 8
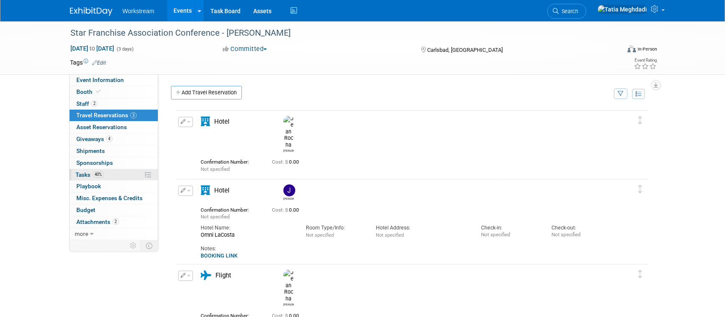
click at [79, 177] on span "Tasks 40%" at bounding box center [90, 174] width 28 height 7
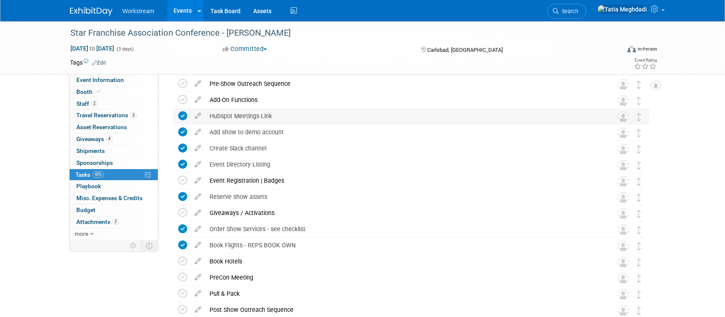
scroll to position [71, 0]
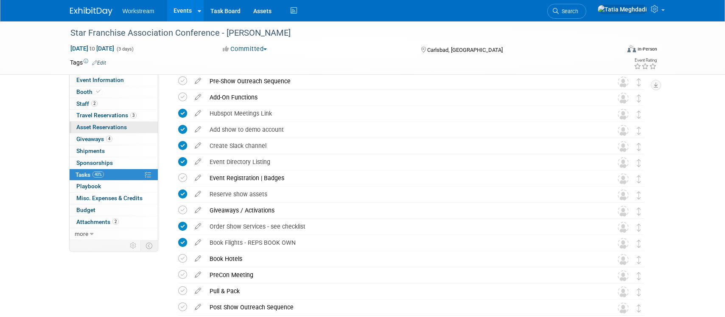
click at [108, 127] on span "Asset Reservations 0" at bounding box center [101, 127] width 51 height 7
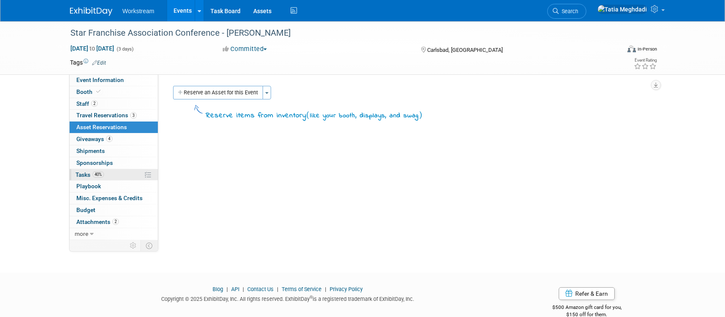
click at [86, 171] on span "Tasks 40%" at bounding box center [90, 174] width 28 height 7
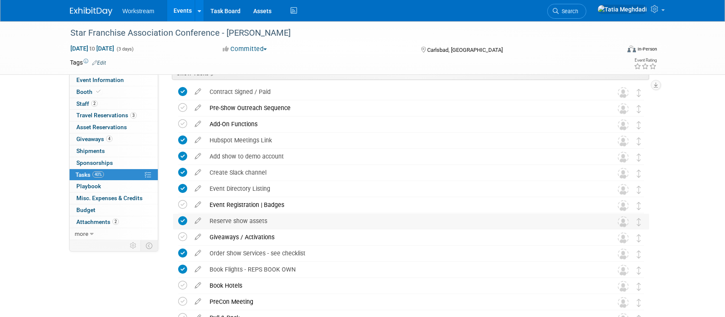
scroll to position [47, 0]
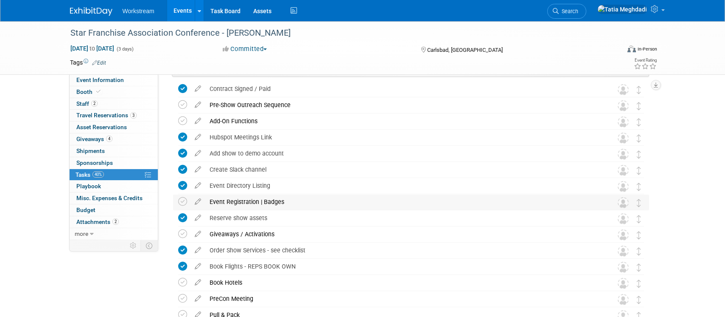
drag, startPoint x: 183, startPoint y: 214, endPoint x: 183, endPoint y: 208, distance: 5.9
click at [183, 214] on icon at bounding box center [182, 217] width 9 height 9
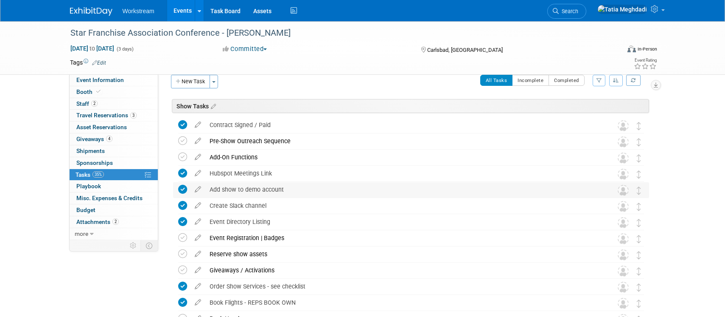
scroll to position [0, 0]
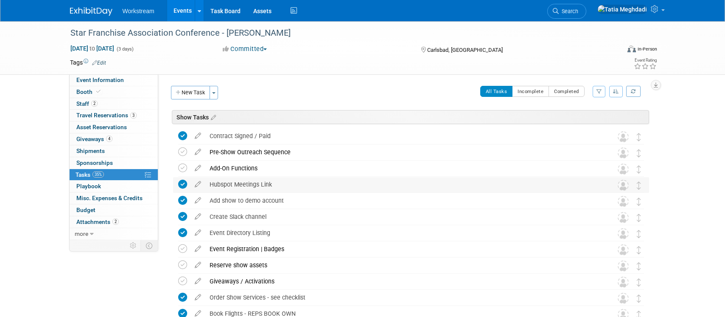
click at [182, 183] on icon at bounding box center [182, 184] width 9 height 9
click at [184, 198] on icon at bounding box center [182, 200] width 9 height 9
click at [89, 137] on span "Giveaways 4" at bounding box center [94, 138] width 36 height 7
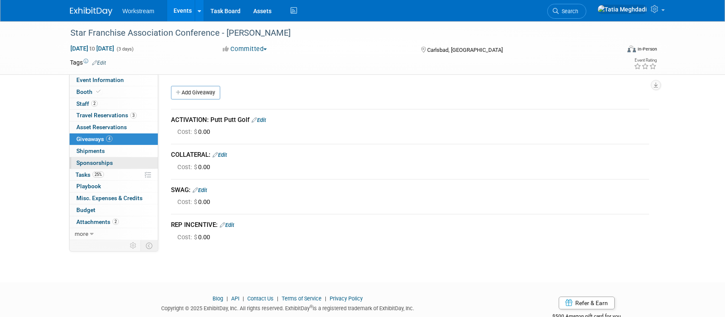
click at [89, 162] on span "Sponsorships 0" at bounding box center [94, 162] width 37 height 7
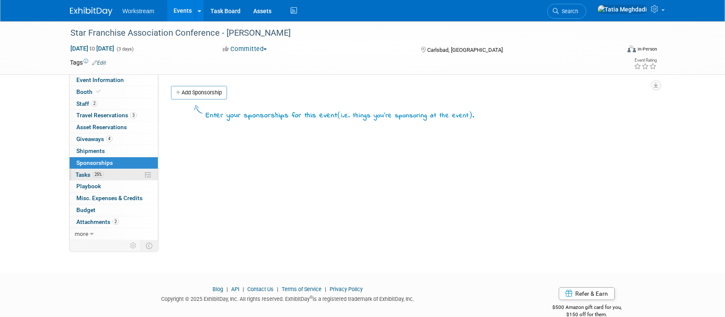
click at [87, 173] on span "Tasks 25%" at bounding box center [90, 174] width 28 height 7
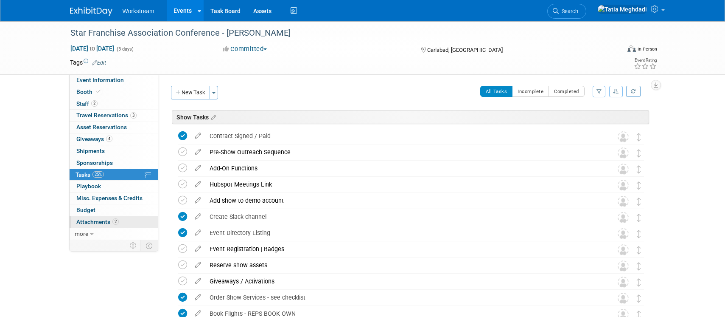
click at [100, 222] on span "Attachments 2" at bounding box center [97, 221] width 42 height 7
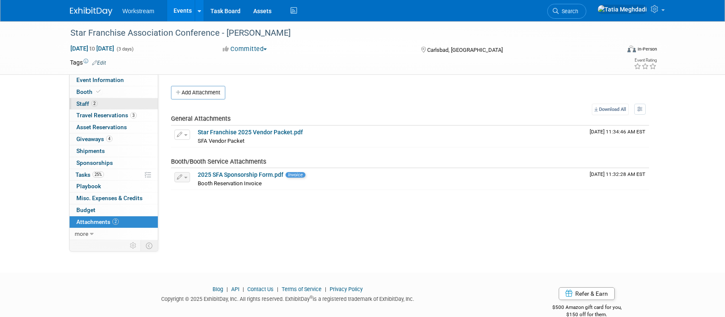
click at [85, 102] on span "Staff 2" at bounding box center [86, 103] width 21 height 7
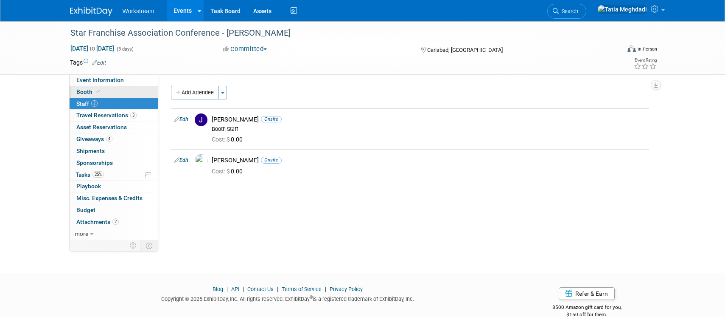
click at [85, 90] on span "Booth" at bounding box center [89, 91] width 26 height 7
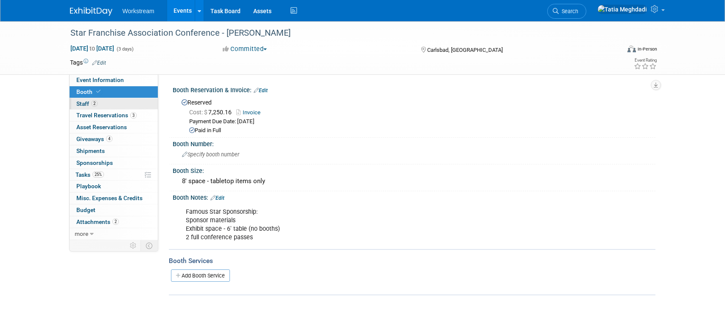
click at [85, 106] on span "Staff 2" at bounding box center [86, 103] width 21 height 7
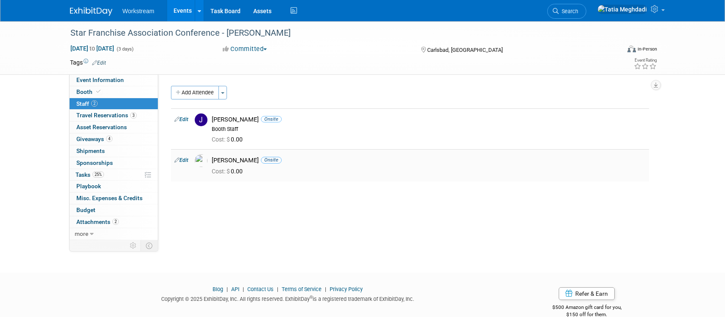
click at [204, 160] on img at bounding box center [201, 160] width 13 height 13
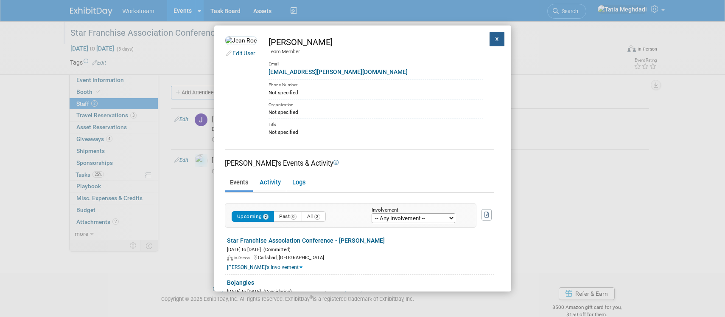
click at [500, 42] on button "X" at bounding box center [497, 39] width 15 height 14
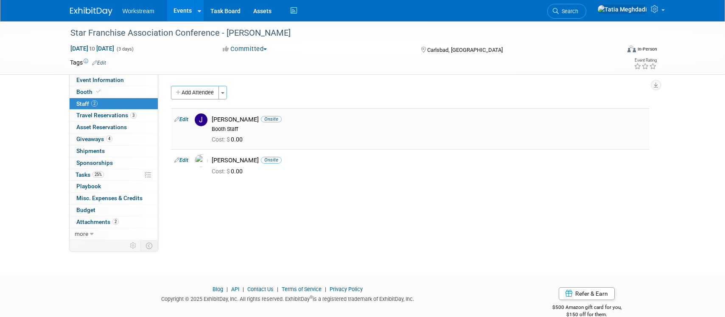
click at [185, 120] on link "Edit" at bounding box center [181, 119] width 14 height 6
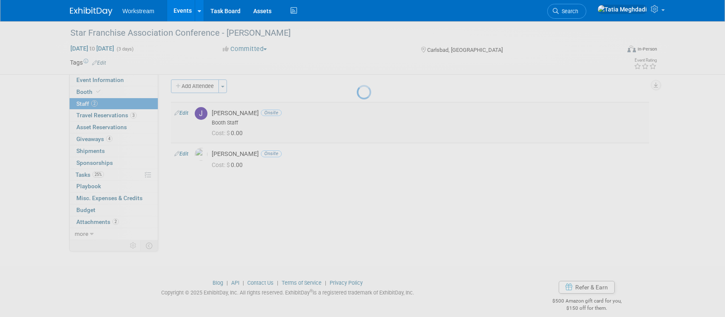
select select "20cb5cae-1039-4ac2-a505-cccd59d0ad7f"
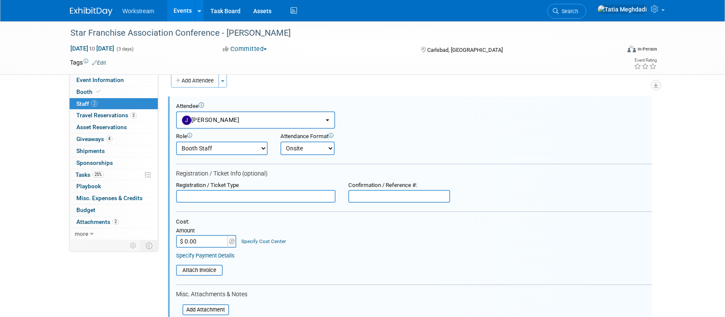
click at [217, 146] on select "Booth Staff Demonstrator Host Planner Presenter Sales Representative Set-up/Dis…" at bounding box center [222, 148] width 92 height 14
click at [176, 141] on select "Booth Staff Demonstrator Host Planner Presenter Sales Representative Set-up/Dis…" at bounding box center [222, 148] width 92 height 14
click at [219, 147] on select "Booth Staff Demonstrator Host Planner Presenter Sales Representative Set-up/Dis…" at bounding box center [222, 148] width 92 height 14
select select "1"
click at [176, 141] on select "Booth Staff Demonstrator Host Planner Presenter Sales Representative Set-up/Dis…" at bounding box center [222, 148] width 92 height 14
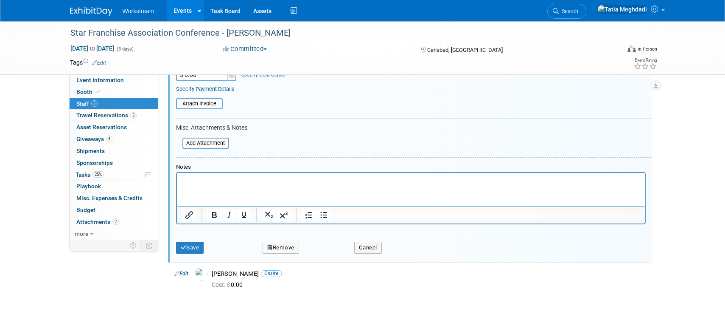
scroll to position [174, 0]
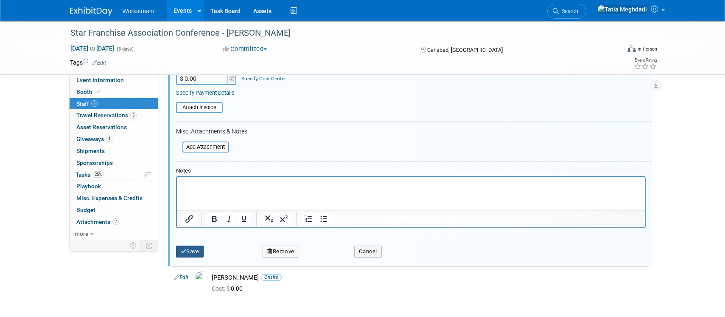
click at [192, 246] on button "Save" at bounding box center [190, 251] width 28 height 12
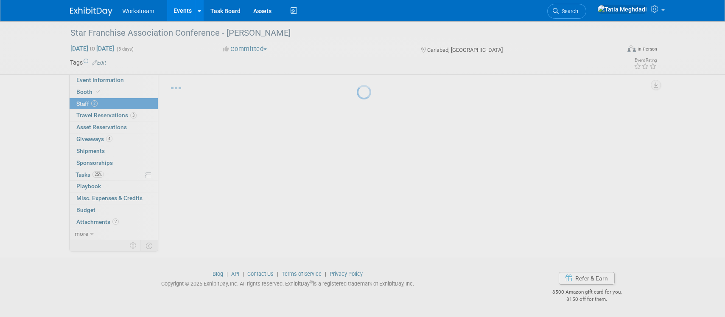
scroll to position [15, 0]
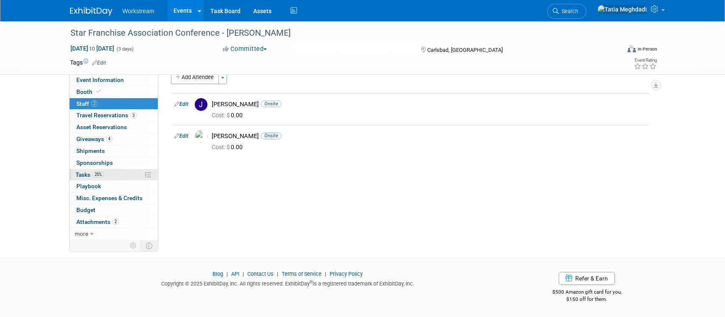
click at [82, 174] on span "Tasks 25%" at bounding box center [90, 174] width 28 height 7
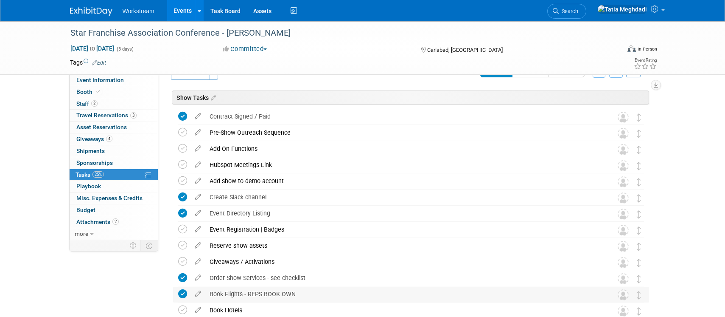
scroll to position [20, 0]
click at [94, 136] on span "Giveaways 4" at bounding box center [94, 138] width 36 height 7
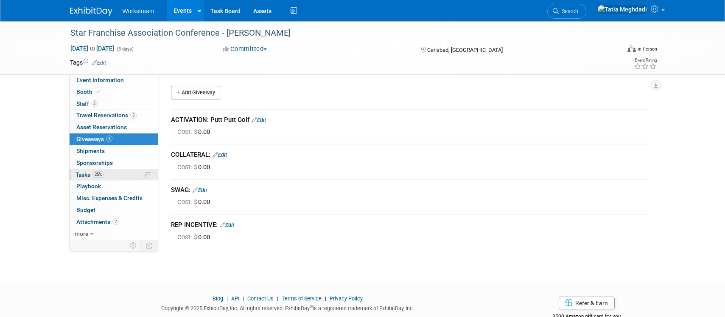
click at [87, 174] on span "Tasks 25%" at bounding box center [90, 174] width 28 height 7
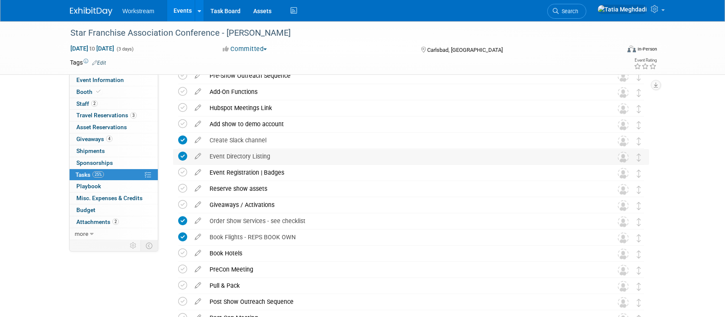
scroll to position [81, 0]
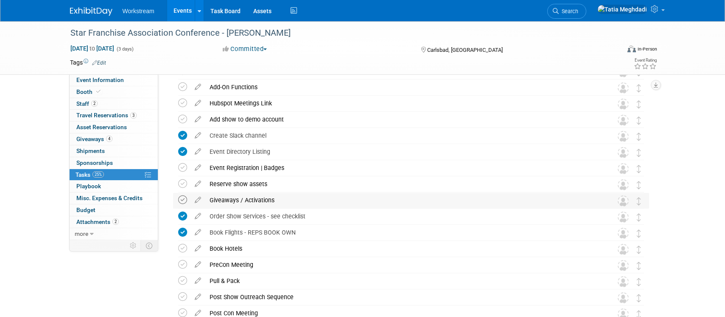
click at [186, 199] on icon at bounding box center [182, 199] width 9 height 9
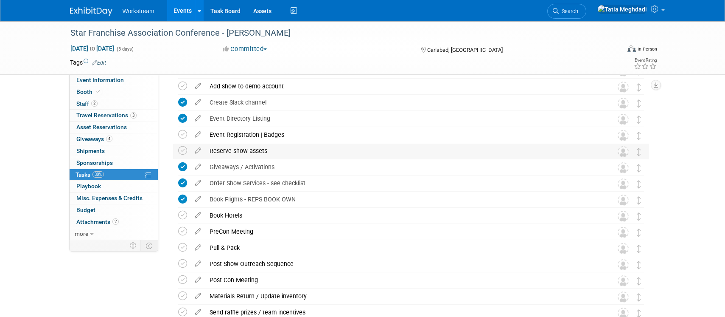
scroll to position [116, 0]
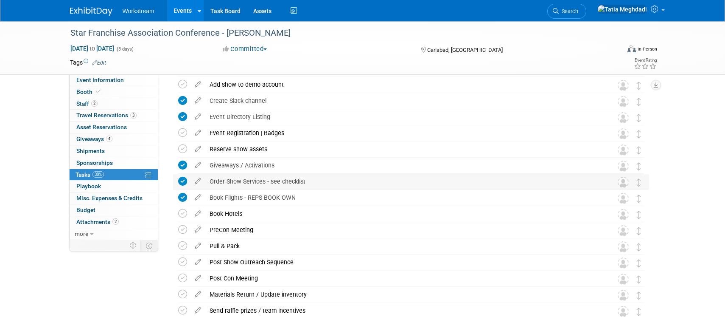
click at [233, 179] on div "Order Show Services - see checklist" at bounding box center [403, 181] width 396 height 14
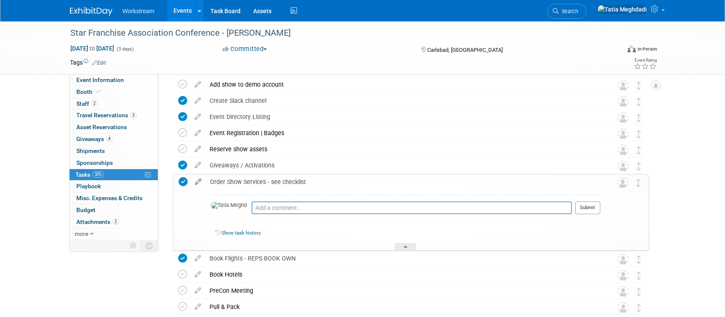
click at [200, 181] on icon at bounding box center [198, 179] width 15 height 11
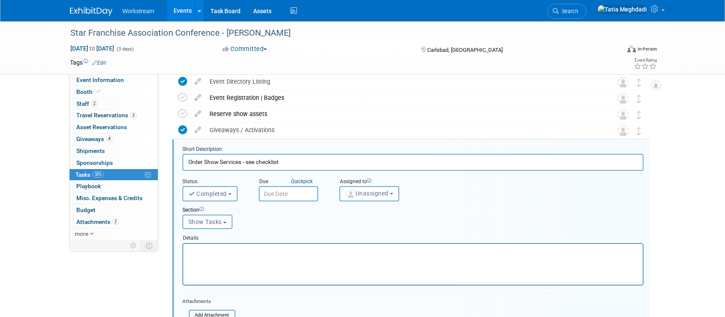
scroll to position [166, 0]
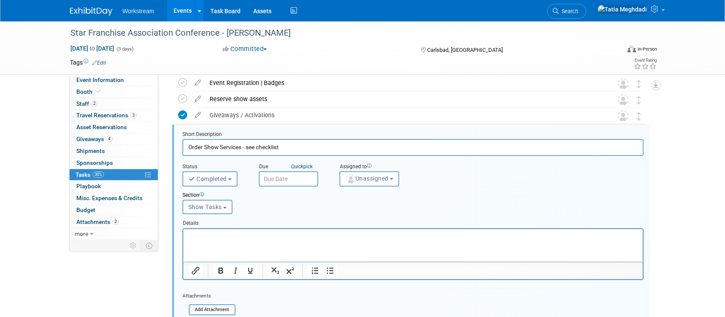
drag, startPoint x: 243, startPoint y: 147, endPoint x: 293, endPoint y: 148, distance: 50.5
click at [293, 148] on input "Order Show Services - see checklist" at bounding box center [413, 147] width 461 height 17
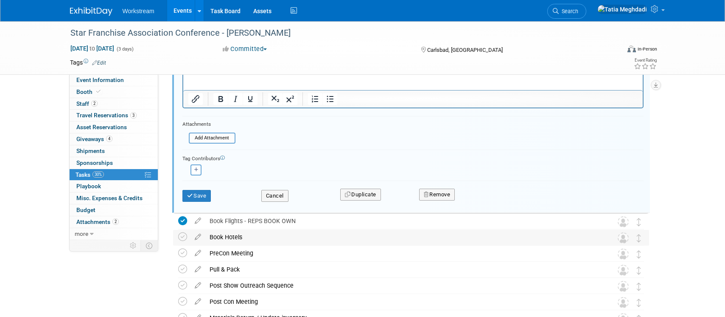
scroll to position [338, 0]
type input "Order Show Services"
click at [199, 193] on button "Save" at bounding box center [197, 195] width 29 height 12
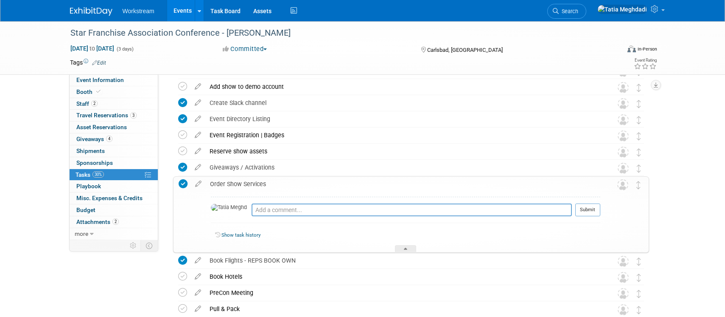
scroll to position [80, 0]
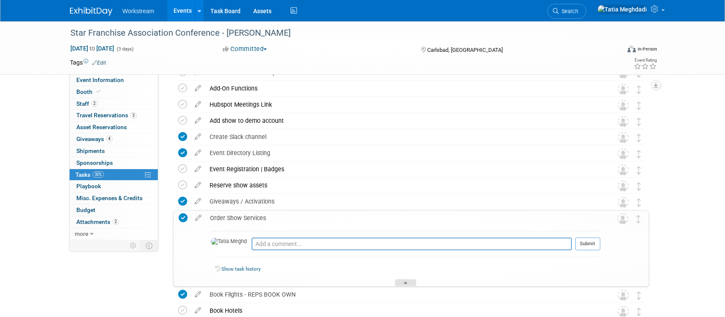
click at [402, 281] on div at bounding box center [405, 282] width 21 height 7
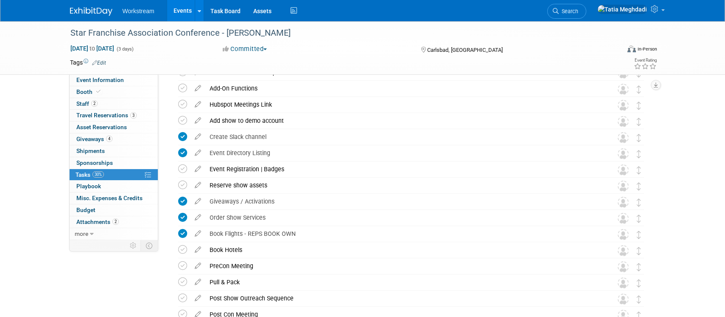
click at [180, 215] on icon at bounding box center [182, 217] width 9 height 9
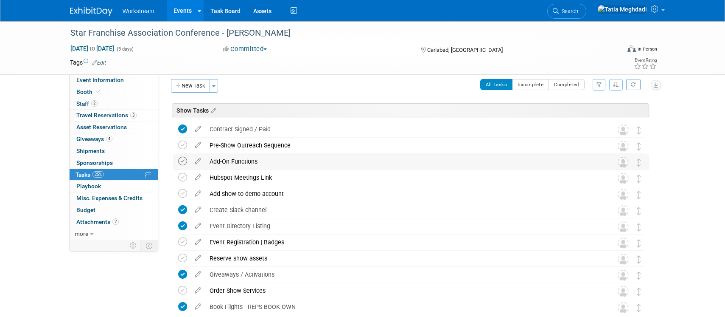
scroll to position [0, 0]
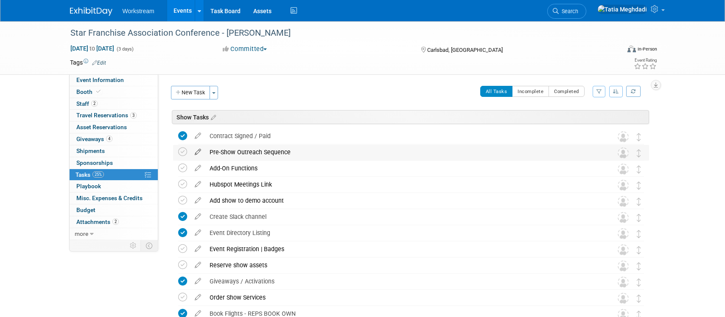
click at [197, 152] on icon at bounding box center [198, 150] width 15 height 11
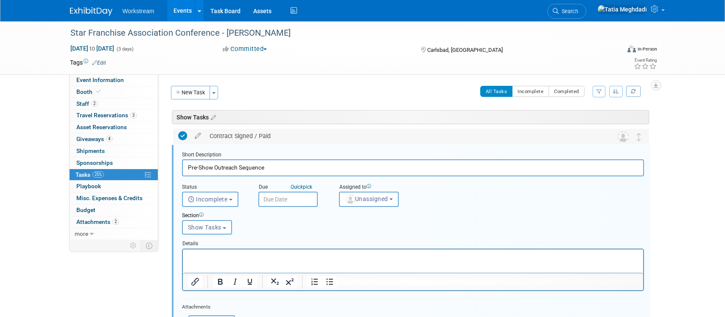
click at [181, 137] on icon at bounding box center [182, 135] width 9 height 9
click at [183, 136] on icon at bounding box center [182, 135] width 9 height 9
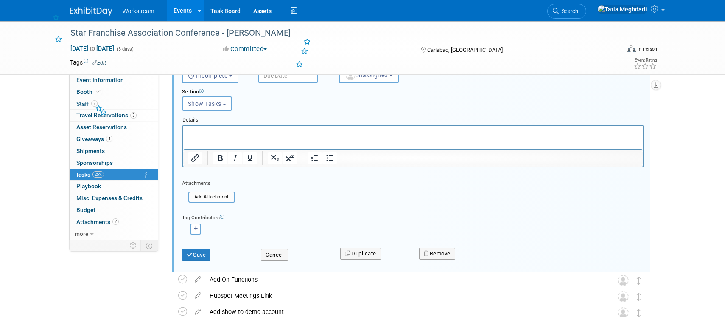
scroll to position [156, 0]
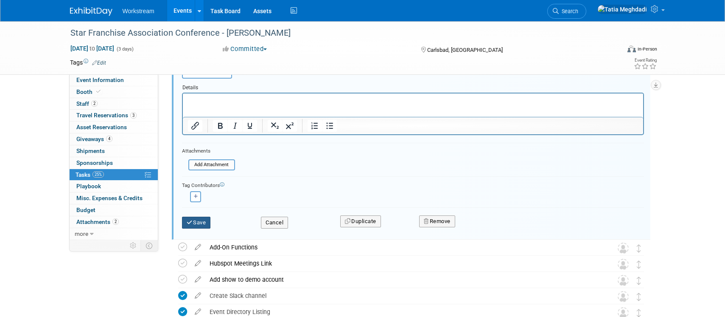
click at [197, 222] on button "Save" at bounding box center [196, 222] width 29 height 12
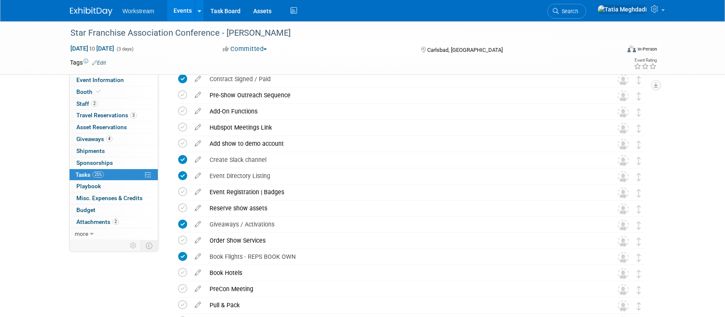
scroll to position [58, 0]
click at [113, 78] on span "Event Information" at bounding box center [100, 79] width 48 height 7
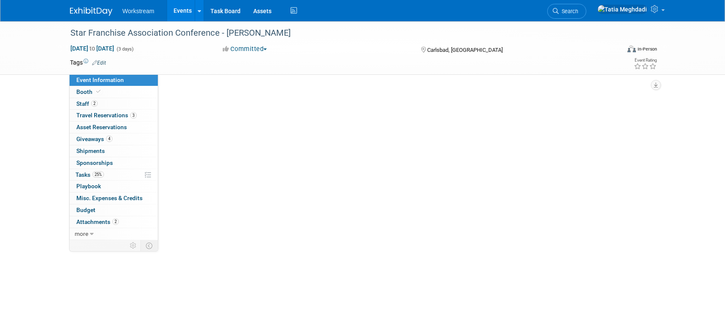
scroll to position [0, 0]
select select "Brand NON MSA"
select select "Restaurant"
select select "TBD"
select select "[PERSON_NAME]"
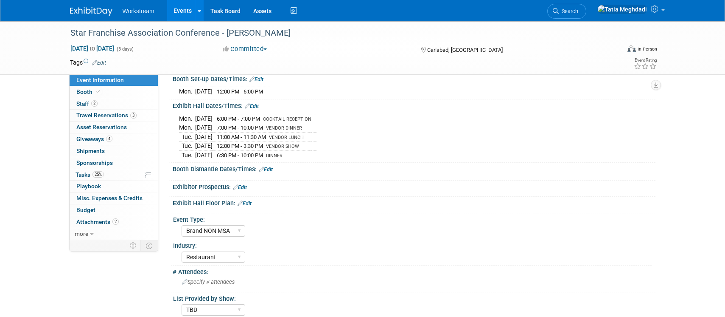
scroll to position [100, 0]
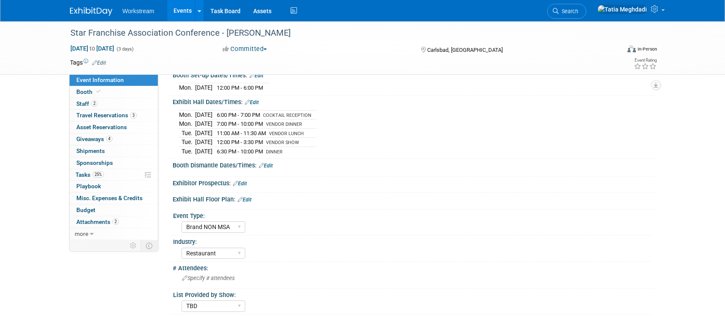
click at [247, 183] on link "Edit" at bounding box center [240, 183] width 14 height 6
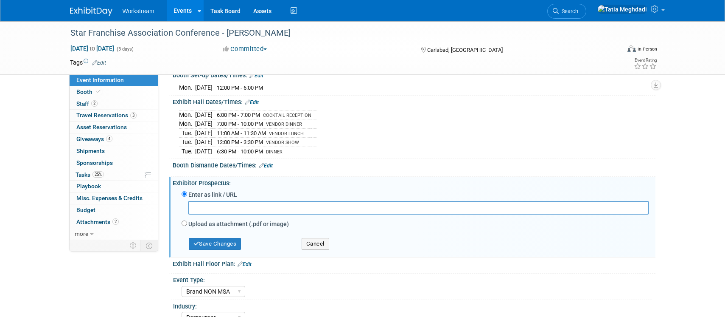
click at [188, 223] on div "Upload as attachment (.pdf or image)" at bounding box center [416, 224] width 468 height 11
click at [187, 222] on div "Upload as attachment (.pdf or image)" at bounding box center [416, 224] width 468 height 11
click at [185, 225] on input "Upload as attachment (.pdf or image)" at bounding box center [185, 223] width 6 height 6
radio input "true"
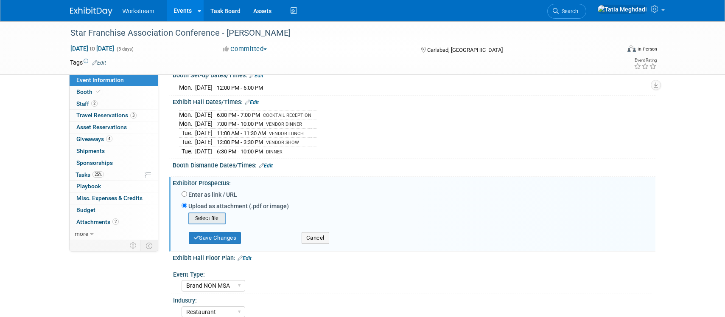
click at [214, 219] on input "file" at bounding box center [174, 218] width 101 height 10
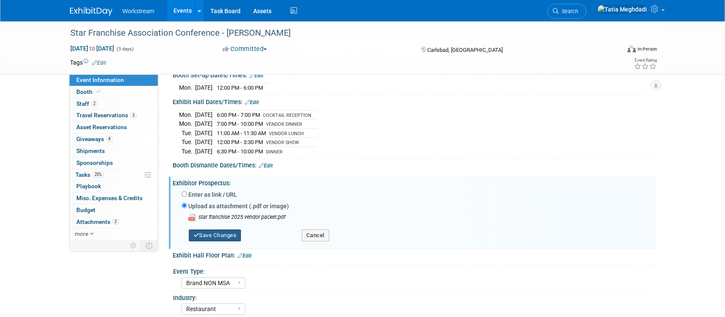
click at [224, 237] on button "Save Changes" at bounding box center [215, 235] width 53 height 12
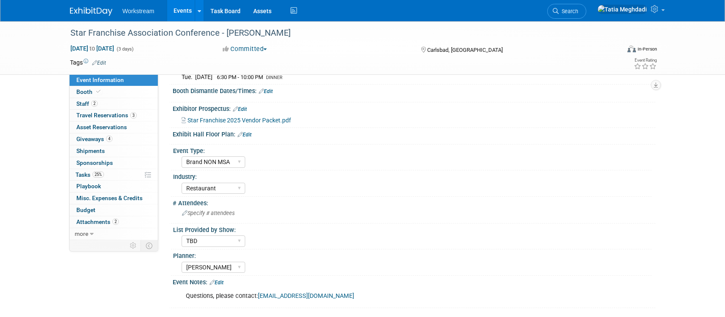
scroll to position [175, 0]
click at [220, 268] on select "Tatia Meghdadi Amelia Hapgood" at bounding box center [214, 266] width 64 height 11
select select
click at [182, 261] on select "Tatia Meghdadi Amelia Hapgood" at bounding box center [214, 266] width 64 height 11
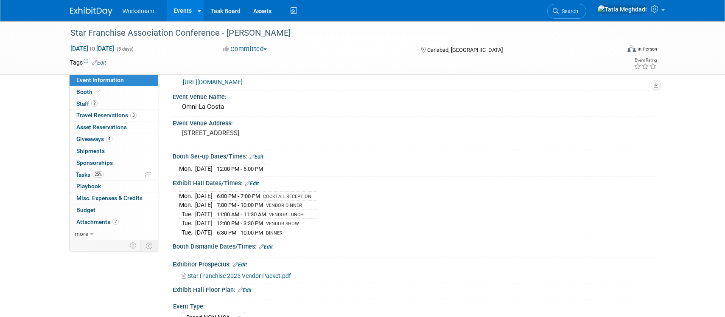
scroll to position [0, 0]
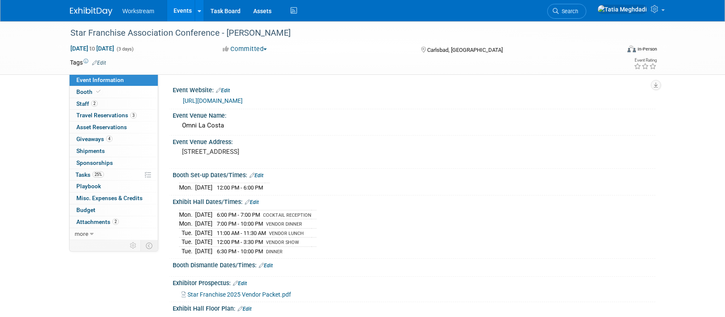
click at [243, 101] on link "https://www.starfran.com/portfolio-item/2025-sfa-conference/" at bounding box center [213, 100] width 60 height 7
click at [84, 90] on span "Booth" at bounding box center [89, 91] width 26 height 7
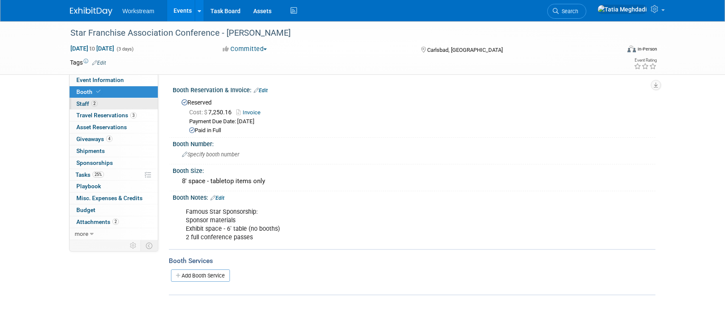
click at [84, 103] on span "Staff 2" at bounding box center [86, 103] width 21 height 7
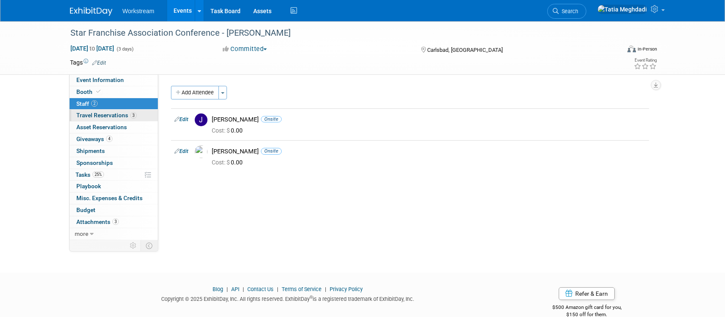
click at [83, 114] on span "Travel Reservations 3" at bounding box center [106, 115] width 60 height 7
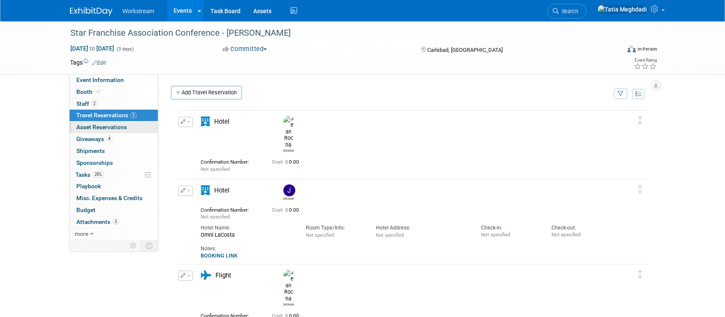
click at [83, 128] on span "Asset Reservations 0" at bounding box center [101, 127] width 51 height 7
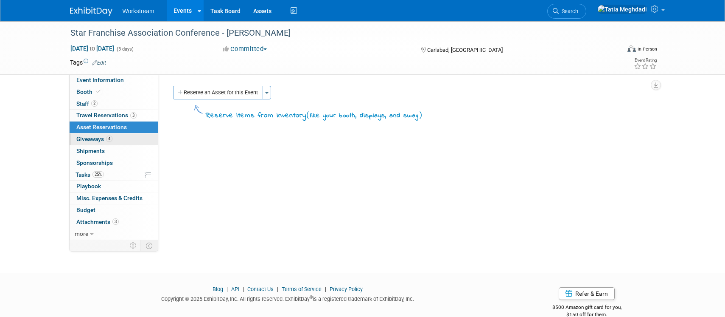
click at [94, 140] on span "Giveaways 4" at bounding box center [94, 138] width 36 height 7
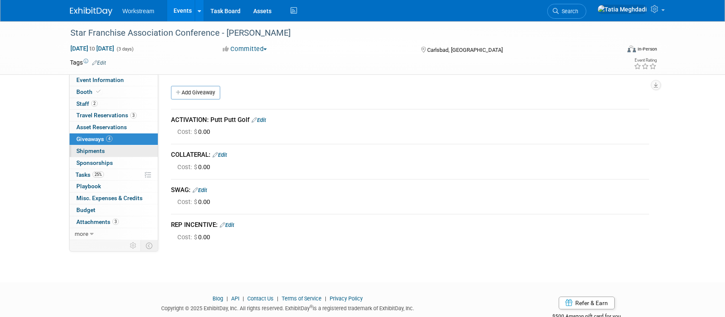
click at [89, 150] on span "Shipments 0" at bounding box center [90, 150] width 28 height 7
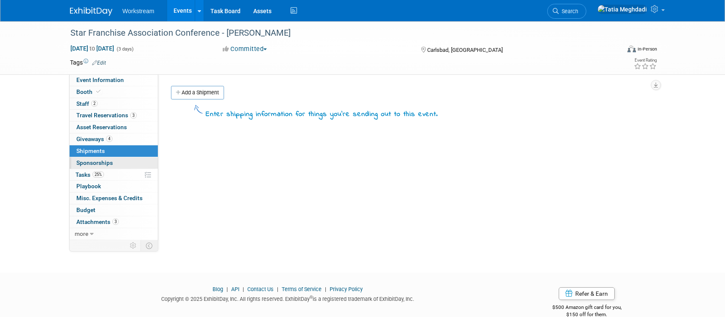
click at [88, 162] on span "Sponsorships 0" at bounding box center [94, 162] width 37 height 7
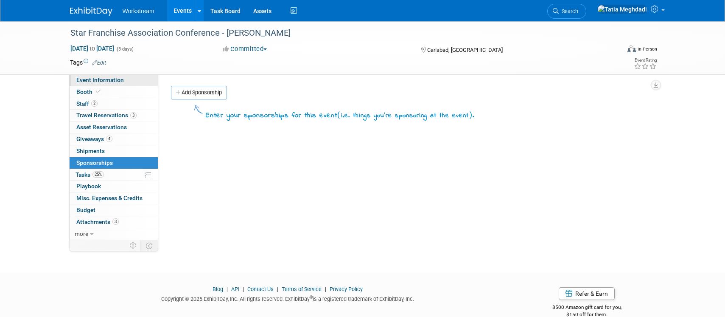
click at [99, 79] on span "Event Information" at bounding box center [100, 79] width 48 height 7
select select "Brand NON MSA"
select select "Restaurant"
select select "TBD"
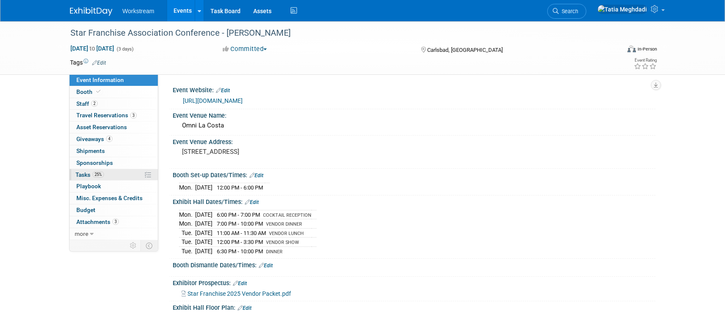
click at [85, 175] on span "Tasks 25%" at bounding box center [90, 174] width 28 height 7
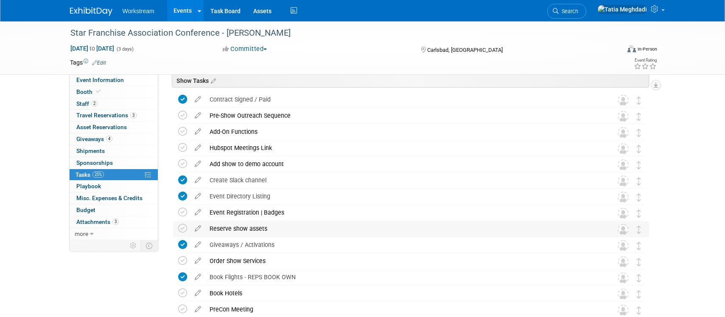
scroll to position [41, 0]
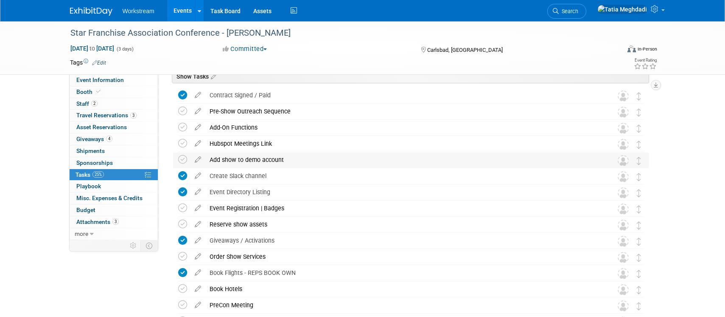
drag, startPoint x: 183, startPoint y: 159, endPoint x: 233, endPoint y: 157, distance: 49.3
click at [184, 159] on icon at bounding box center [182, 159] width 9 height 9
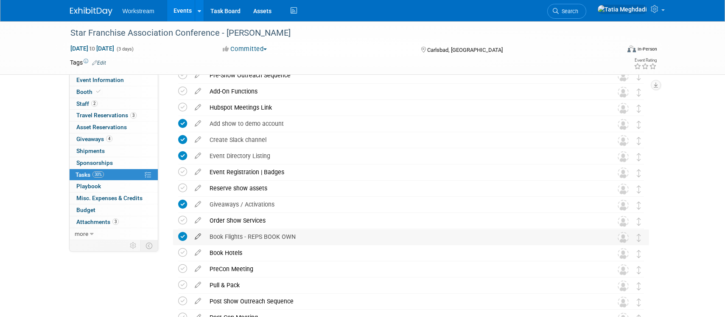
scroll to position [92, 0]
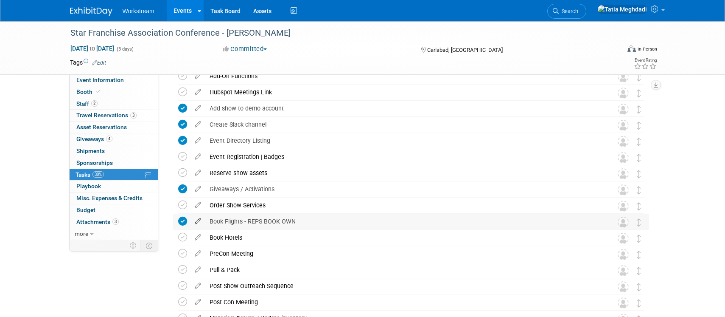
click at [195, 222] on icon at bounding box center [198, 219] width 15 height 11
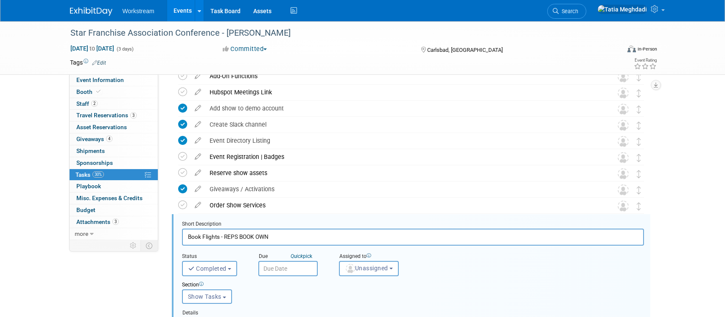
scroll to position [182, 0]
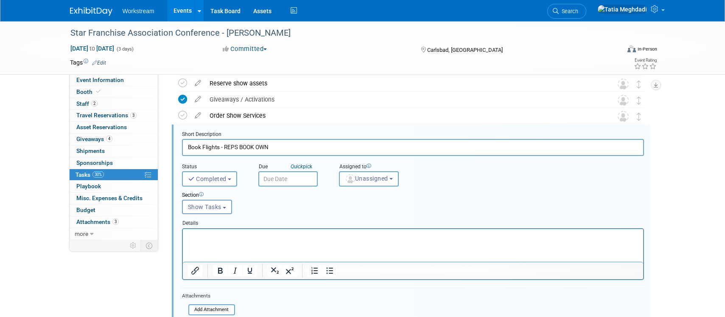
drag, startPoint x: 223, startPoint y: 147, endPoint x: 290, endPoint y: 147, distance: 66.2
click at [290, 147] on input "Book Flights - REPS BOOK OWN" at bounding box center [413, 147] width 462 height 17
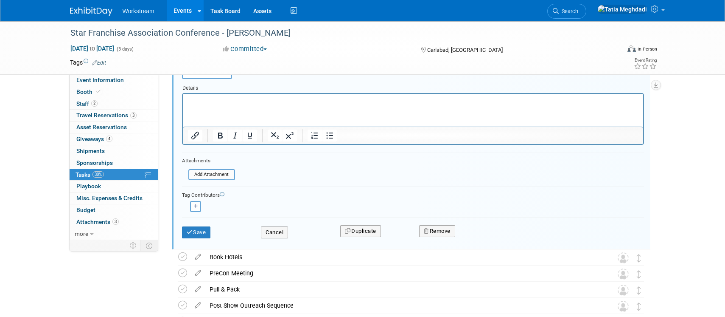
scroll to position [320, 0]
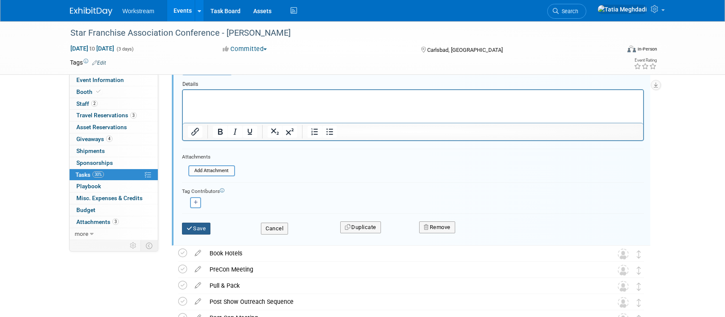
type input "Book Flights - JEAN"
click at [200, 231] on button "Save" at bounding box center [196, 228] width 29 height 12
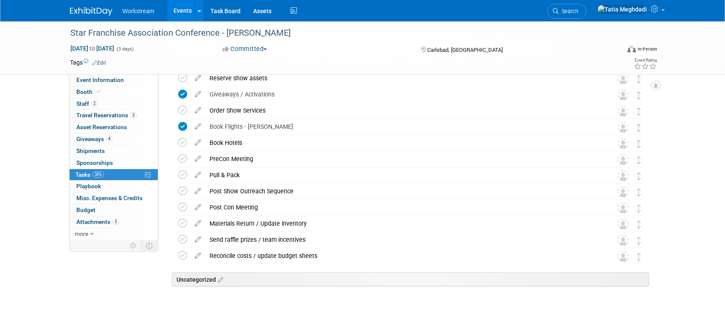
scroll to position [186, 0]
click at [304, 157] on div "PreCon Meeting" at bounding box center [403, 159] width 396 height 14
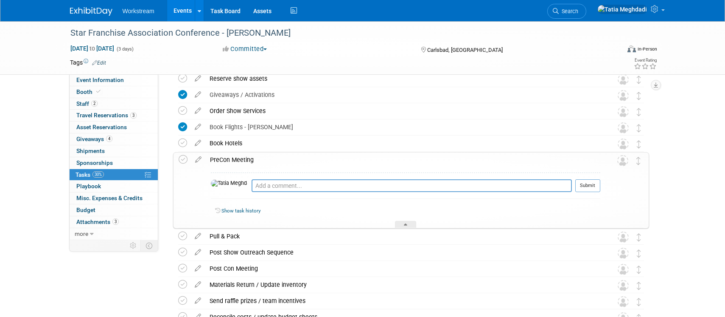
click at [327, 130] on div "Book Flights - JEAN" at bounding box center [403, 127] width 396 height 14
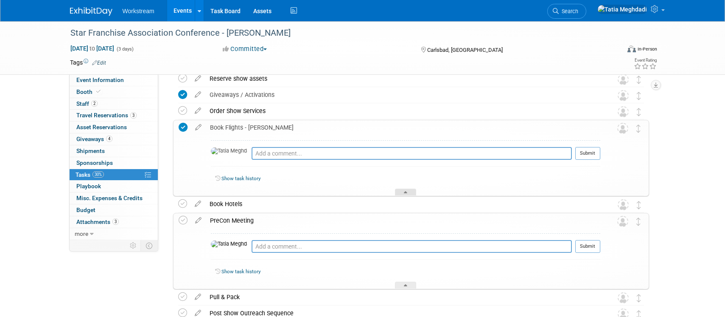
click at [408, 192] on div at bounding box center [405, 191] width 21 height 7
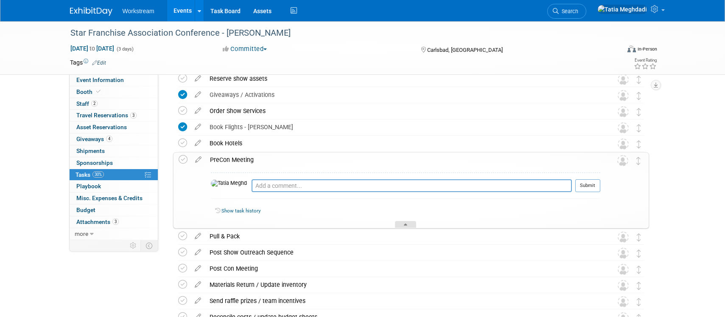
click at [405, 223] on icon at bounding box center [405, 225] width 3 height 5
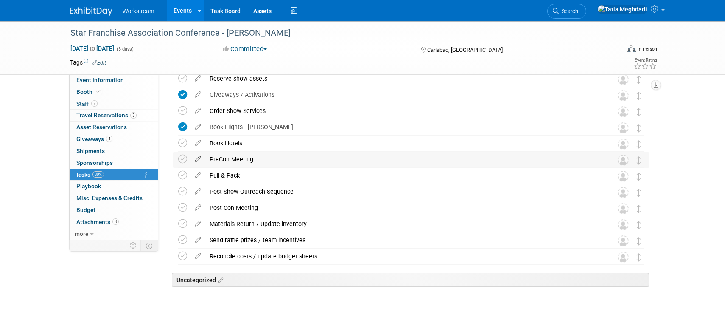
click at [195, 159] on icon at bounding box center [198, 157] width 15 height 11
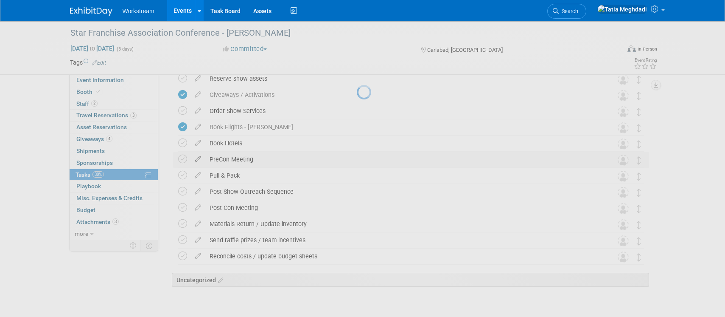
select select "8"
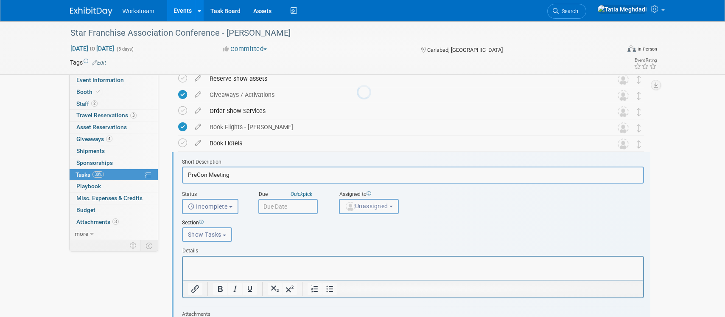
scroll to position [214, 0]
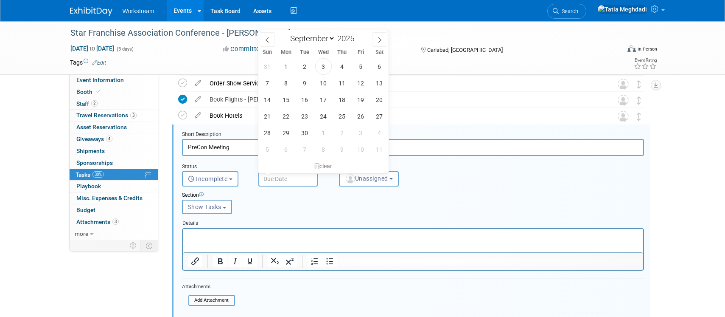
click at [281, 179] on input "text" at bounding box center [288, 178] width 59 height 15
click at [323, 100] on span "17" at bounding box center [323, 99] width 17 height 17
type input "Sep 17, 2025"
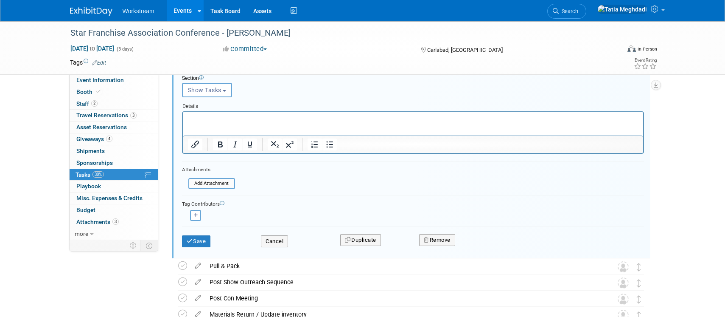
scroll to position [365, 0]
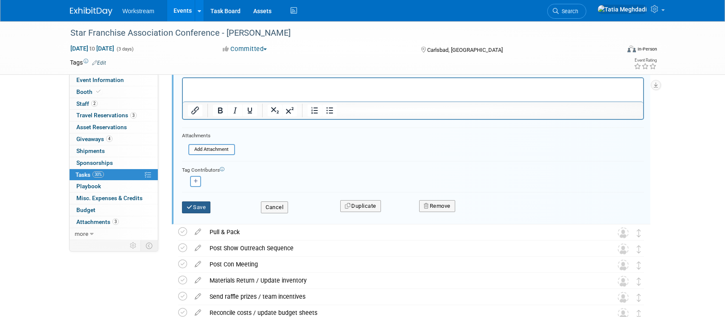
click at [198, 207] on button "Save" at bounding box center [196, 207] width 29 height 12
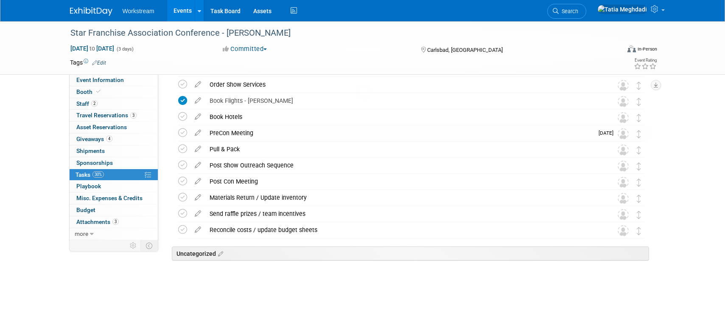
scroll to position [213, 0]
click at [196, 147] on icon at bounding box center [198, 147] width 15 height 11
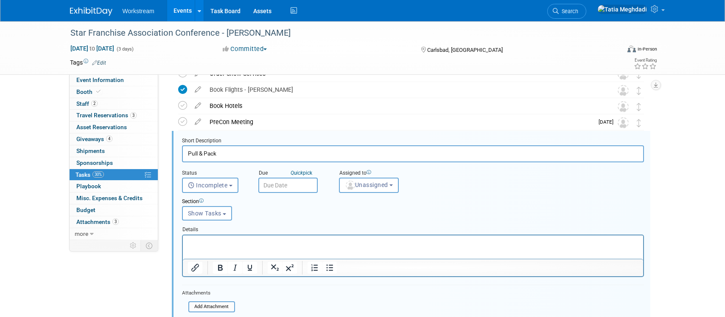
scroll to position [230, 0]
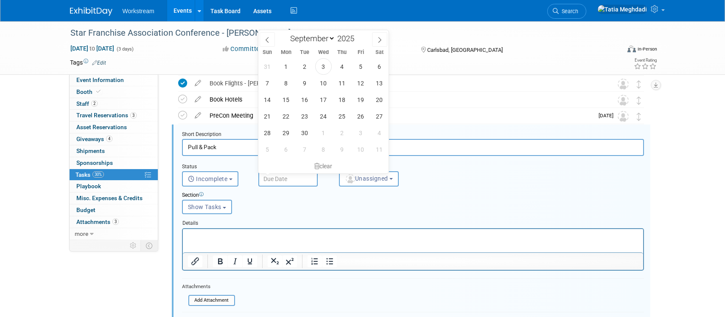
click at [286, 178] on input "text" at bounding box center [288, 178] width 59 height 15
click at [326, 101] on span "17" at bounding box center [323, 99] width 17 height 17
type input "Sep 17, 2025"
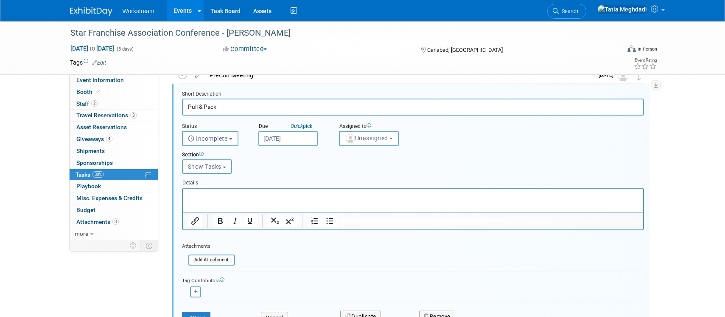
scroll to position [301, 0]
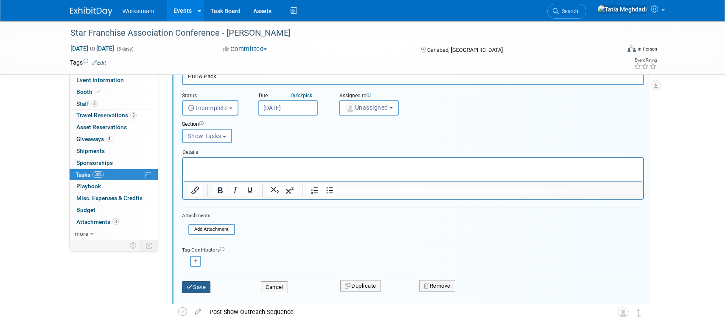
click at [195, 287] on button "Save" at bounding box center [196, 287] width 29 height 12
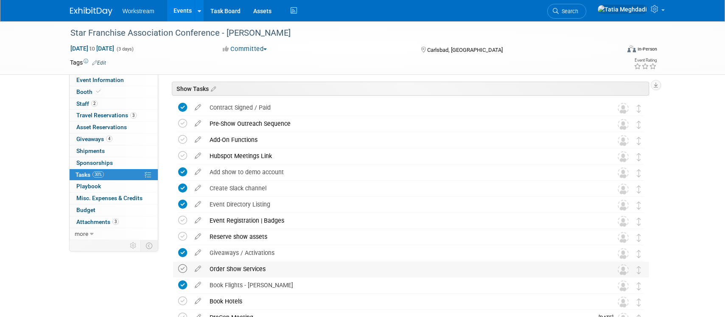
scroll to position [0, 0]
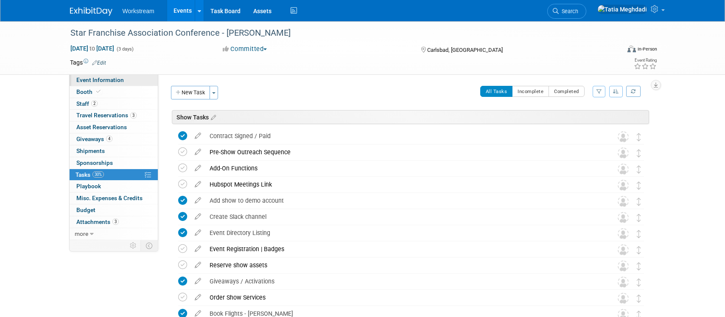
click at [116, 79] on span "Event Information" at bounding box center [100, 79] width 48 height 7
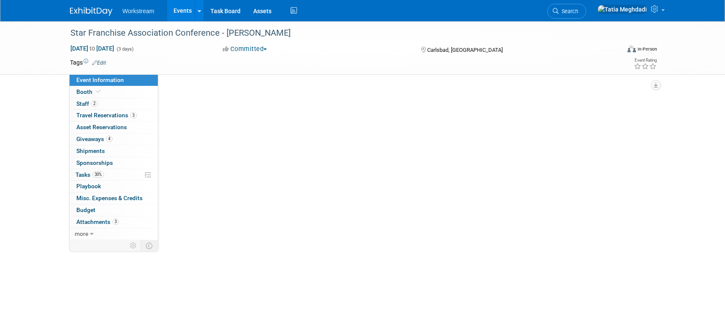
select select "Brand NON MSA"
select select "Restaurant"
select select "TBD"
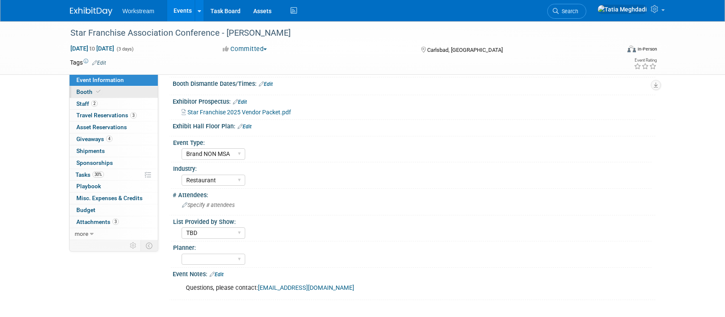
scroll to position [179, 0]
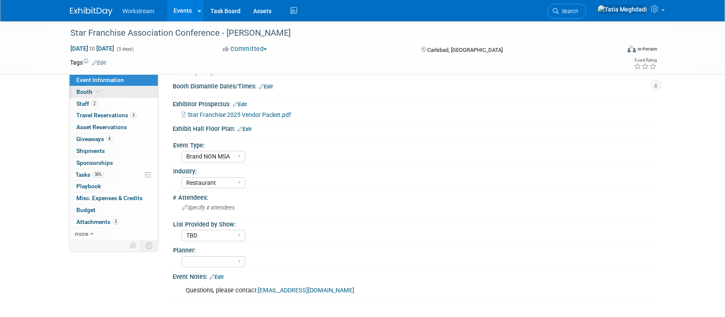
click at [92, 90] on span "Booth" at bounding box center [89, 91] width 26 height 7
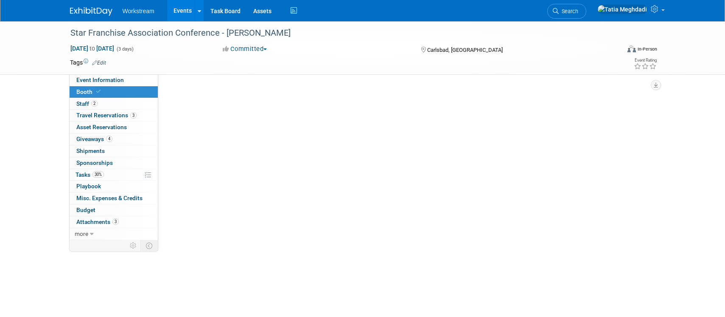
scroll to position [0, 0]
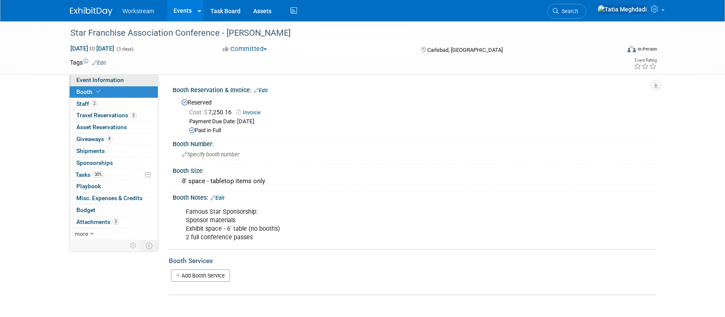
click at [110, 79] on span "Event Information" at bounding box center [100, 79] width 48 height 7
select select "Brand NON MSA"
select select "Restaurant"
select select "TBD"
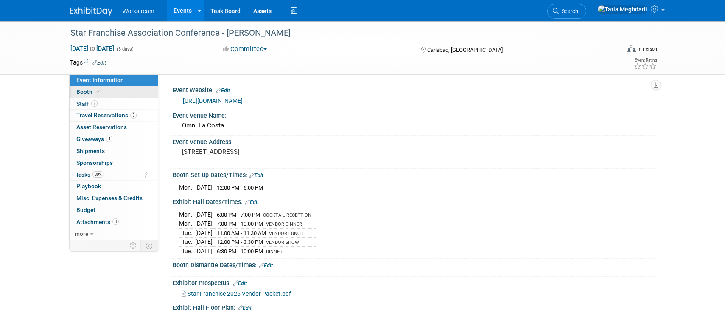
click at [89, 91] on span "Booth" at bounding box center [89, 91] width 26 height 7
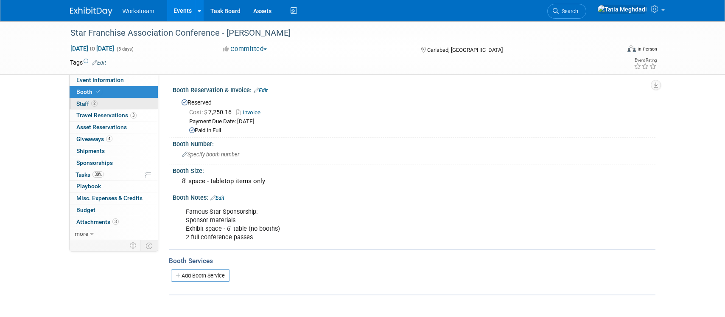
click at [81, 101] on span "Staff 2" at bounding box center [86, 103] width 21 height 7
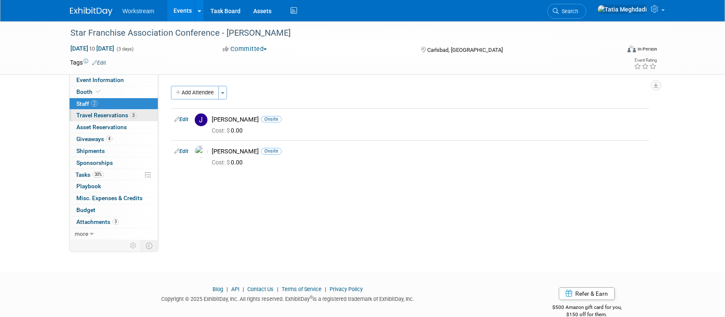
click at [94, 113] on span "Travel Reservations 3" at bounding box center [106, 115] width 60 height 7
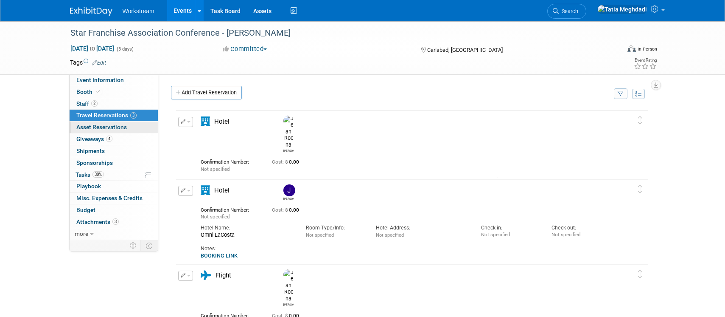
click at [97, 127] on span "Asset Reservations 0" at bounding box center [101, 127] width 51 height 7
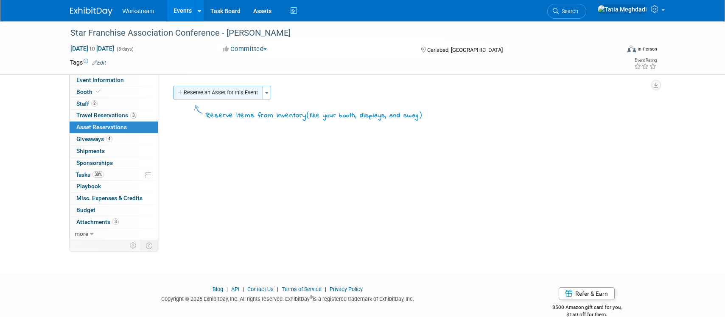
click at [228, 90] on button "Reserve an Asset for this Event" at bounding box center [218, 93] width 90 height 14
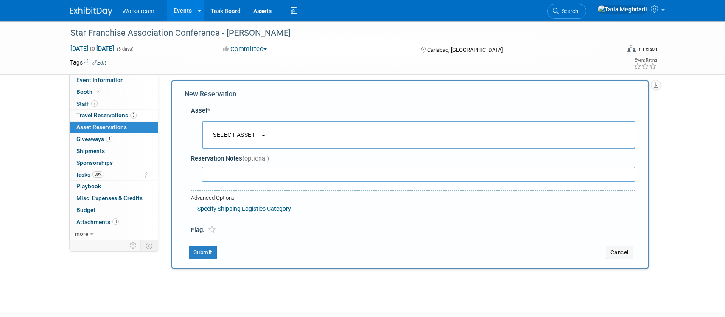
scroll to position [8, 0]
click at [82, 106] on span "Staff 2" at bounding box center [86, 103] width 21 height 7
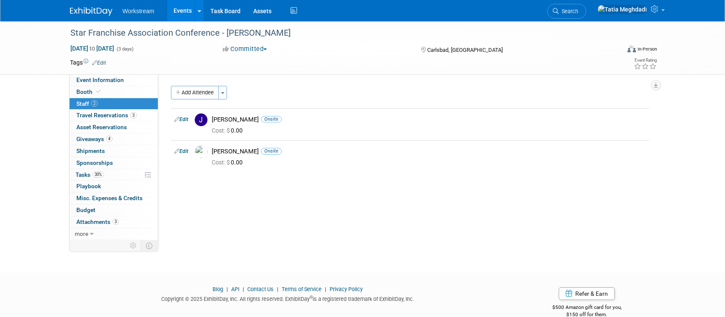
scroll to position [0, 0]
click at [177, 9] on link "Events" at bounding box center [182, 10] width 31 height 21
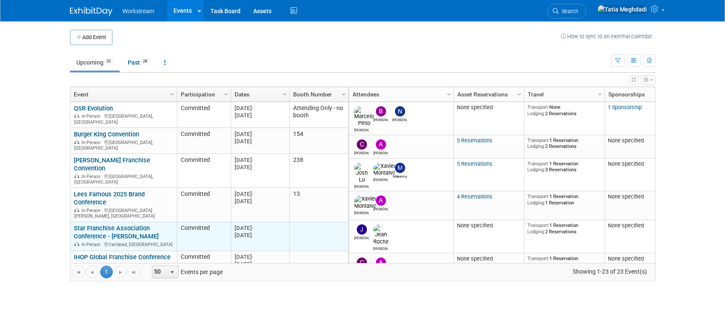
click at [87, 224] on link "Star Franchise Association Conference - [PERSON_NAME]" at bounding box center [116, 232] width 85 height 16
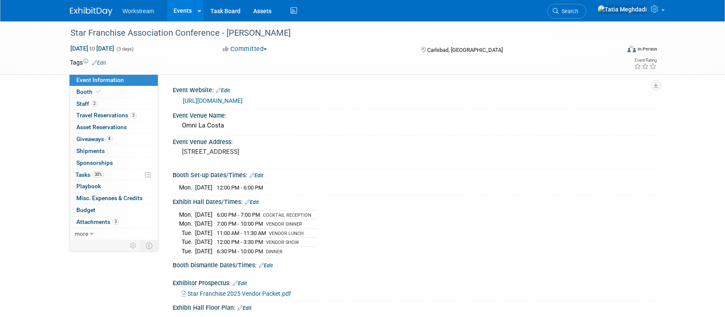
select select "Brand NON MSA"
select select "Restaurant"
select select "TBD"
click at [85, 172] on span "Tasks 30%" at bounding box center [90, 174] width 28 height 7
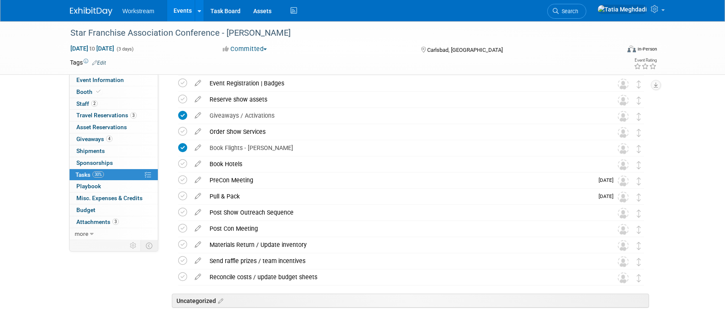
scroll to position [192, 0]
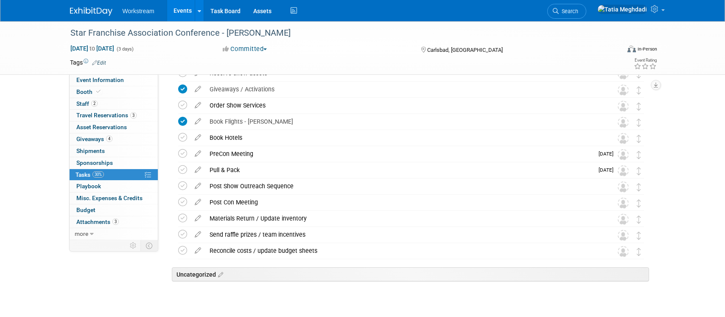
click at [186, 9] on link "Events" at bounding box center [182, 10] width 31 height 21
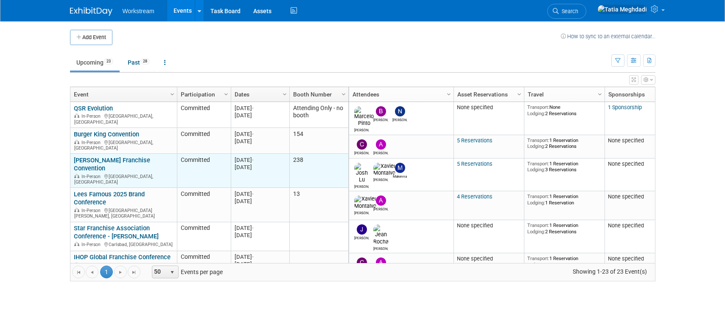
click at [92, 163] on link "[PERSON_NAME] Franchise Convention" at bounding box center [112, 164] width 76 height 16
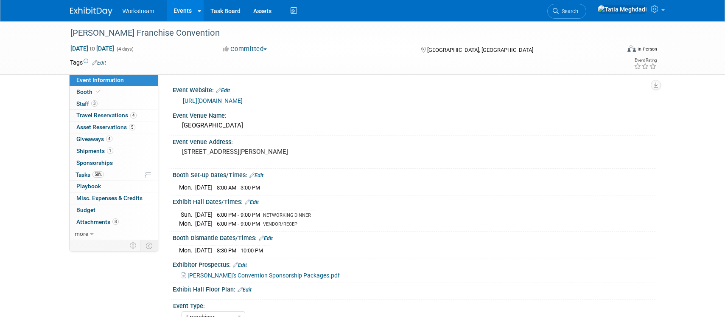
select select "Franchisor"
select select "Restaurant"
select select "No"
select select "[PERSON_NAME]"
click at [89, 170] on link "58% Tasks 58%" at bounding box center [114, 174] width 88 height 11
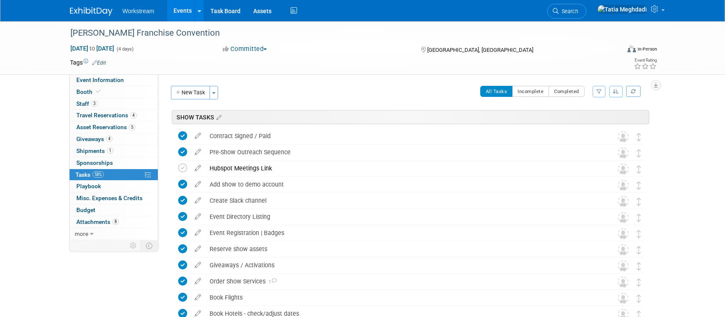
click at [177, 11] on link "Events" at bounding box center [182, 10] width 31 height 21
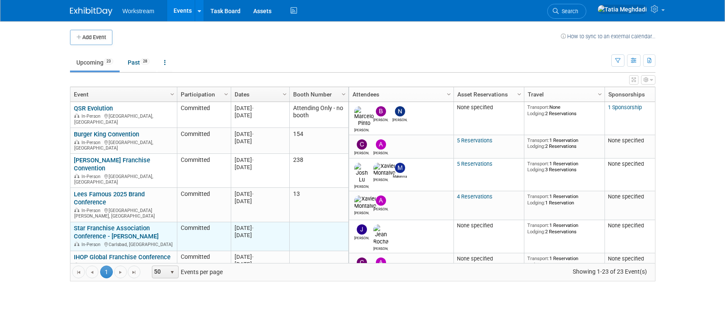
click at [115, 224] on link "Star Franchise Association Conference - [PERSON_NAME]" at bounding box center [116, 232] width 85 height 16
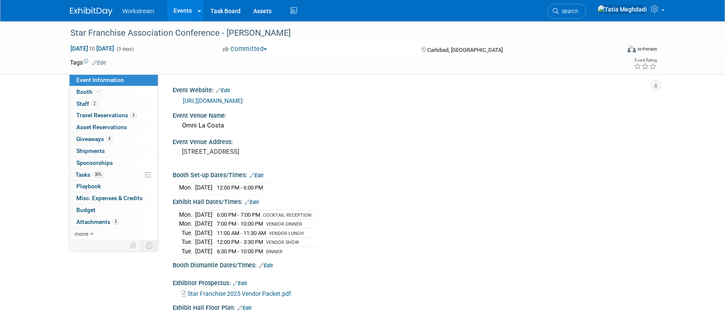
select select "Brand NON MSA"
select select "Restaurant"
select select "TBD"
click at [83, 172] on span "Tasks 30%" at bounding box center [90, 174] width 28 height 7
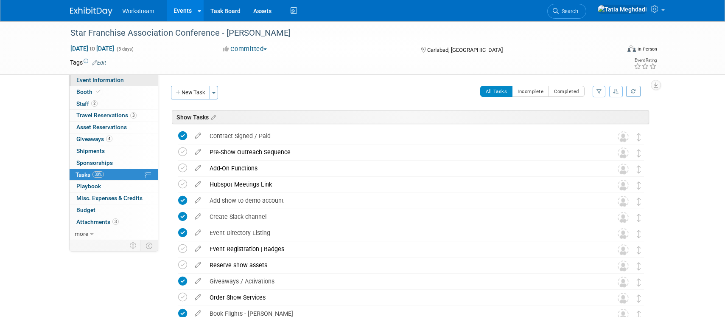
click at [103, 84] on link "Event Information" at bounding box center [114, 79] width 88 height 11
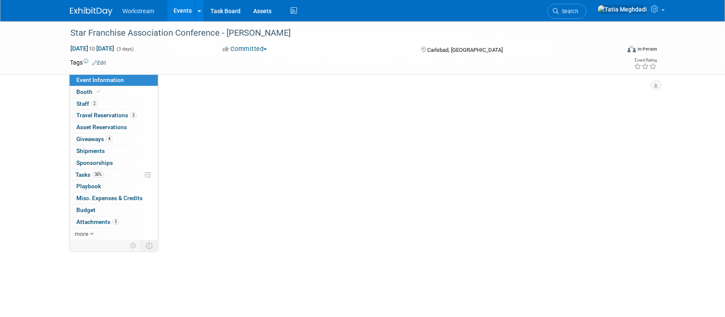
select select "Brand NON MSA"
select select "Restaurant"
select select "TBD"
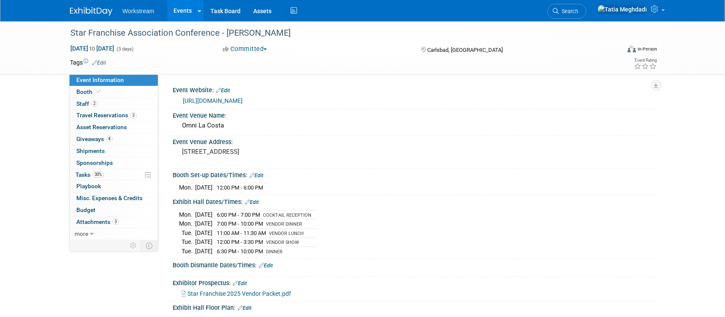
click at [180, 11] on link "Events" at bounding box center [182, 10] width 31 height 21
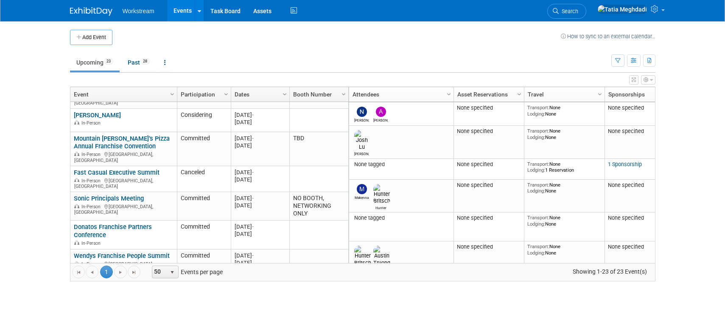
scroll to position [250, 0]
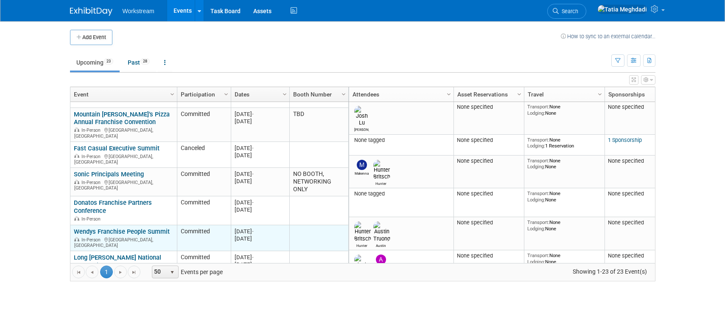
click at [116, 228] on link "Wendys Franchise People Summit" at bounding box center [122, 232] width 96 height 8
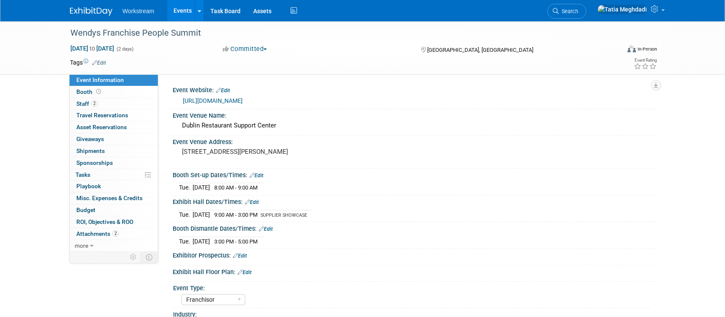
select select "Franchisor"
select select "Restaurant"
select select "TBD"
click at [87, 102] on span "Staff 2" at bounding box center [86, 103] width 21 height 7
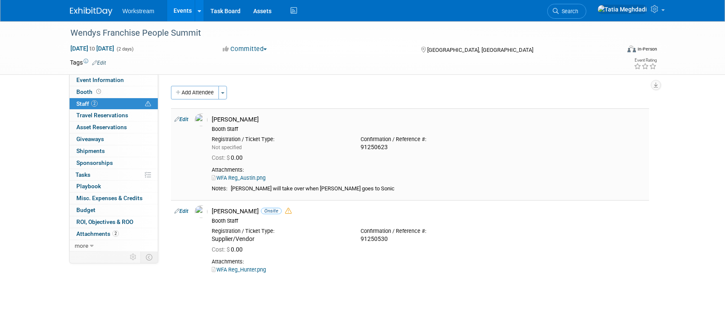
click at [187, 119] on link "Edit" at bounding box center [181, 119] width 14 height 6
select select "dcc339f4-839e-4d75-9b5a-73eaf33c0782"
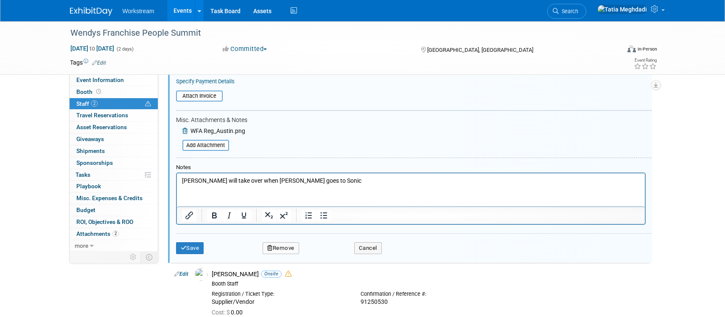
scroll to position [204, 0]
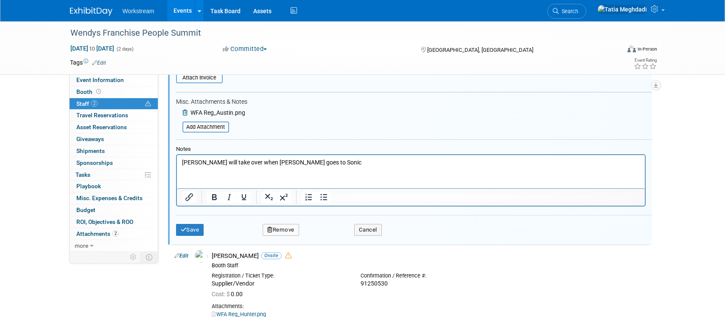
click at [284, 226] on button "Remove" at bounding box center [281, 230] width 37 height 12
click at [329, 231] on link "Yes" at bounding box center [327, 237] width 25 height 14
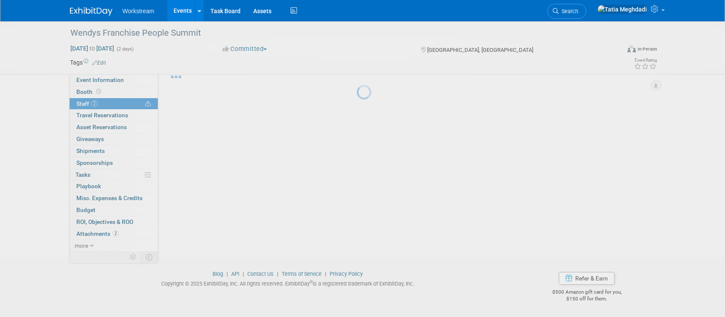
scroll to position [26, 0]
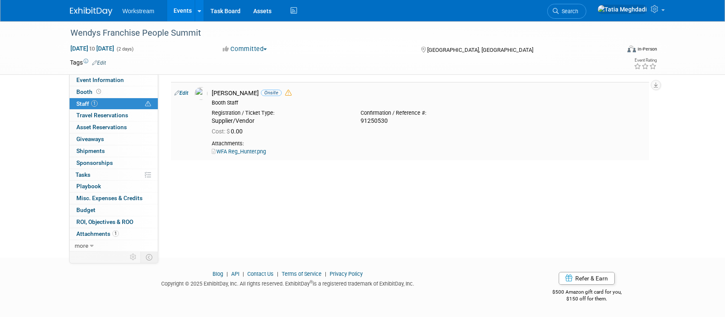
click at [183, 93] on link "Edit" at bounding box center [181, 93] width 14 height 6
select select "addddf4a-587a-4a84-a687-f6cd26a5e1f5"
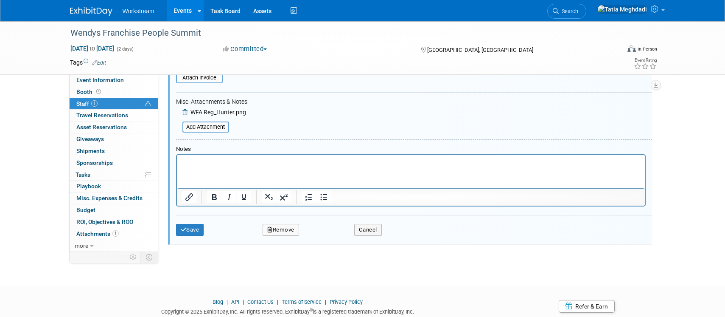
scroll to position [245, 0]
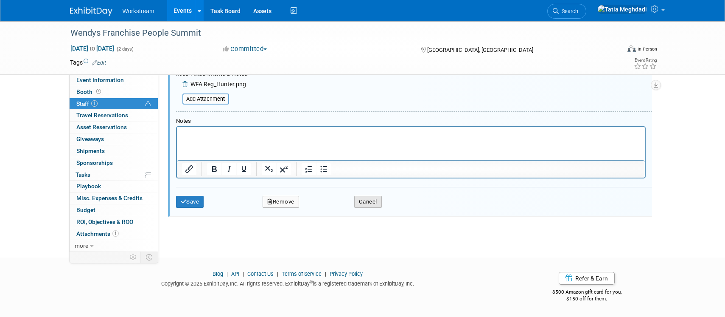
click at [368, 203] on button "Cancel" at bounding box center [368, 202] width 28 height 12
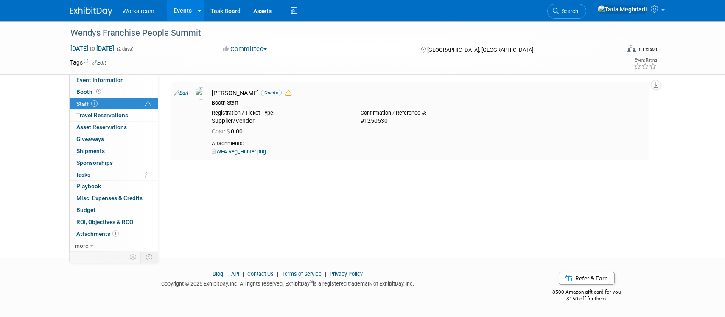
scroll to position [0, 0]
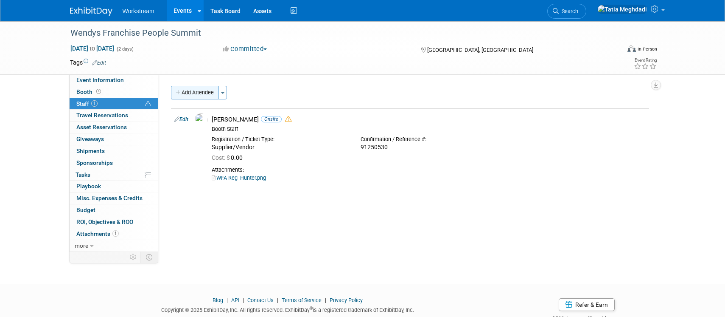
click at [179, 91] on icon "button" at bounding box center [179, 93] width 6 height 6
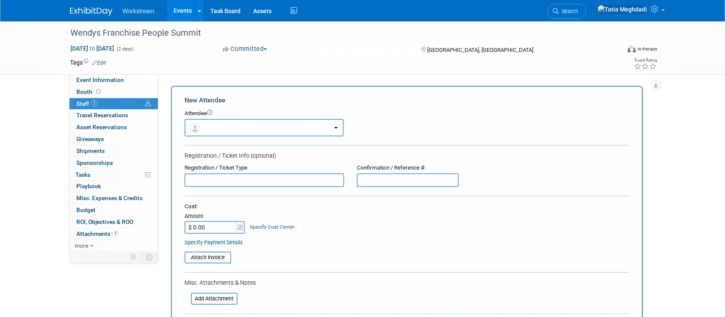
click at [218, 129] on button "button" at bounding box center [264, 127] width 159 height 17
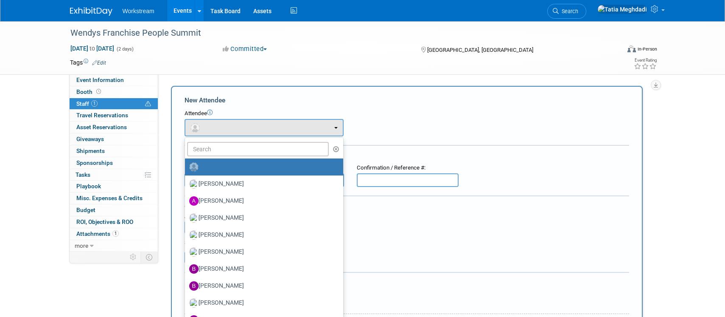
scroll to position [3, 0]
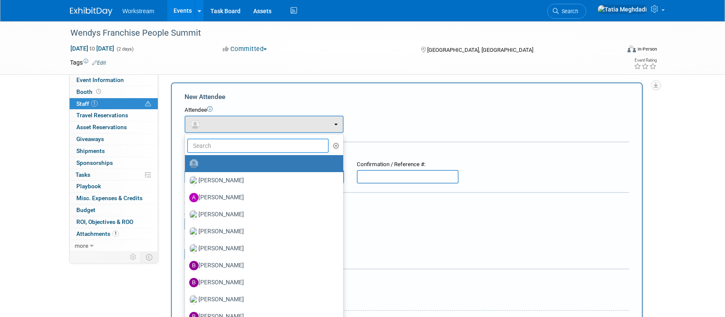
click at [215, 146] on input "text" at bounding box center [258, 145] width 142 height 14
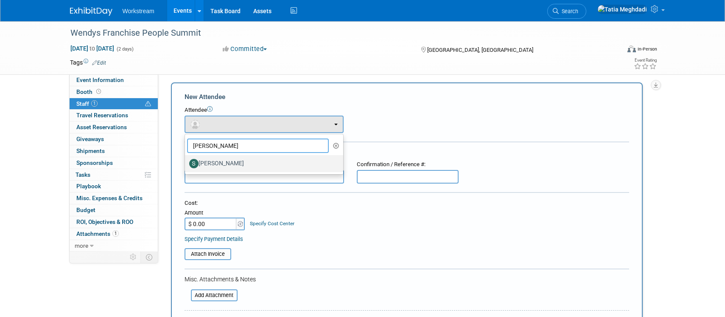
type input "[PERSON_NAME]"
click at [208, 164] on label "[PERSON_NAME]" at bounding box center [262, 164] width 146 height 14
click at [186, 164] on input "[PERSON_NAME]" at bounding box center [184, 163] width 6 height 6
select select "8543be4c-b68d-4735-a060-59259ef6d225"
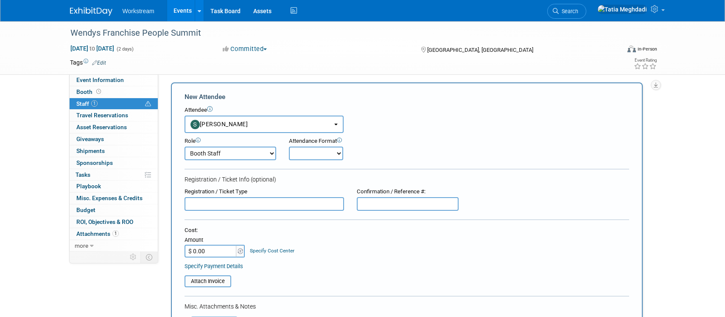
click at [213, 153] on select "Booth Staff Demonstrator Host Planner Presenter Sales Representative Set-up/Dis…" at bounding box center [231, 153] width 92 height 14
select select "1"
click at [185, 146] on select "Booth Staff Demonstrator Host Planner Presenter Sales Representative Set-up/Dis…" at bounding box center [231, 153] width 92 height 14
click at [298, 157] on select "Onsite Remote" at bounding box center [316, 153] width 54 height 14
select select "1"
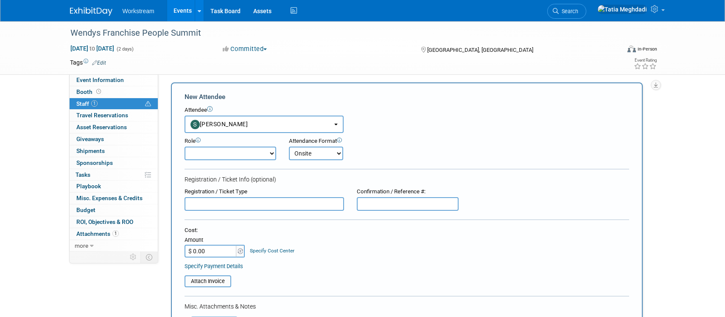
click at [289, 146] on select "Onsite Remote" at bounding box center [316, 153] width 54 height 14
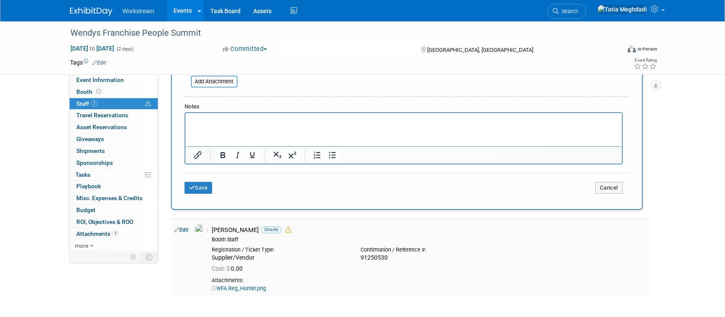
scroll to position [250, 0]
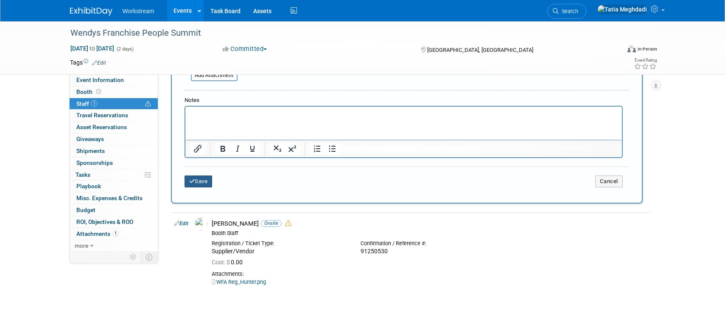
click at [196, 180] on button "Save" at bounding box center [199, 181] width 28 height 12
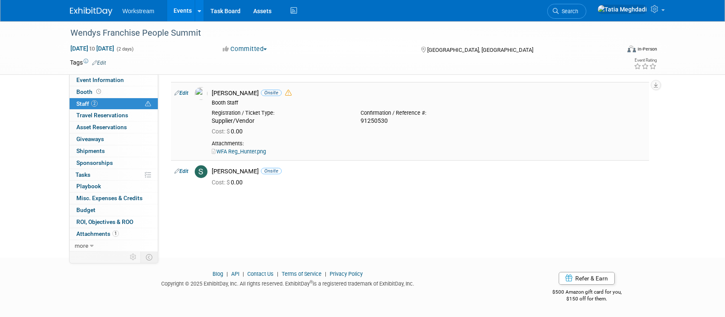
click at [188, 93] on link "Edit" at bounding box center [181, 93] width 14 height 6
select select "addddf4a-587a-4a84-a687-f6cd26a5e1f5"
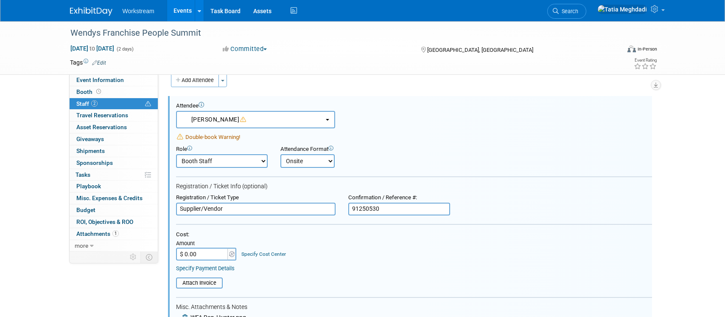
scroll to position [12, 0]
click at [218, 158] on select "Booth Staff Demonstrator Host Planner Presenter Sales Representative Set-up/Dis…" at bounding box center [222, 162] width 92 height 14
select select "1"
click at [176, 155] on select "Booth Staff Demonstrator Host Planner Presenter Sales Representative Set-up/Dis…" at bounding box center [222, 162] width 92 height 14
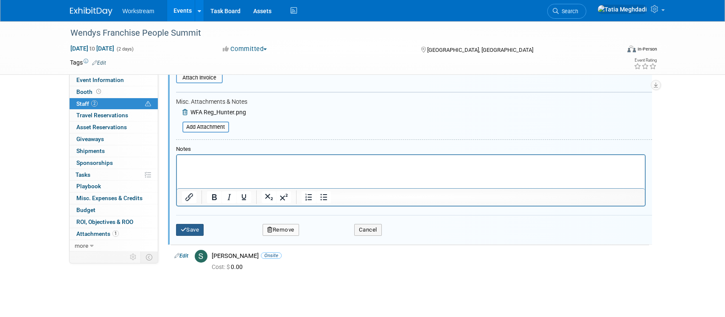
click at [195, 228] on button "Save" at bounding box center [190, 230] width 28 height 12
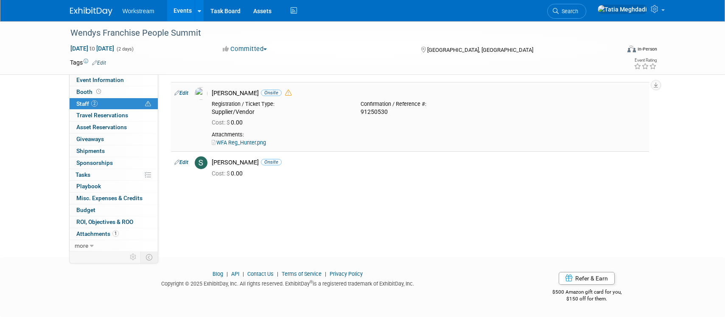
scroll to position [0, 0]
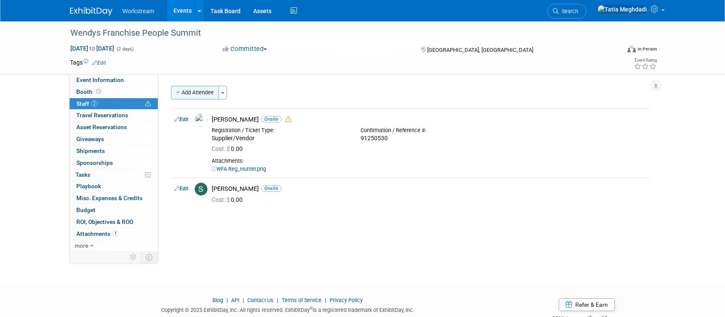
click at [189, 91] on button "Add Attendee" at bounding box center [195, 93] width 48 height 14
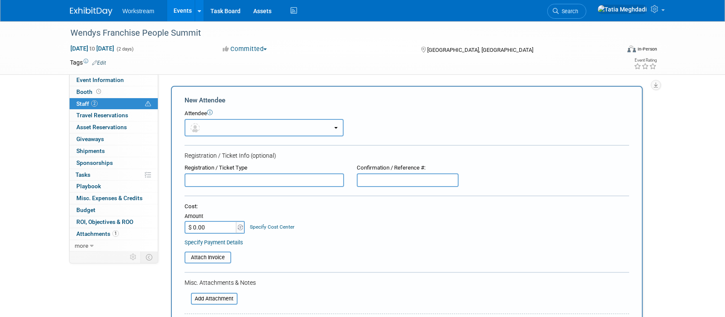
click at [231, 127] on button "button" at bounding box center [264, 127] width 159 height 17
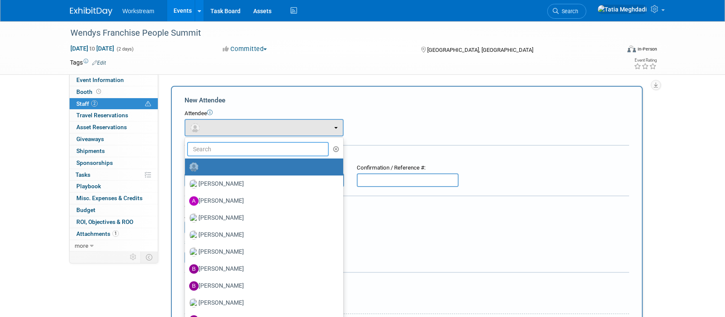
click at [221, 146] on input "text" at bounding box center [258, 149] width 142 height 14
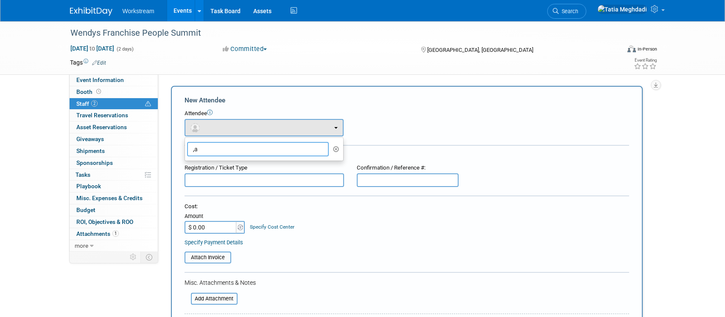
type input ","
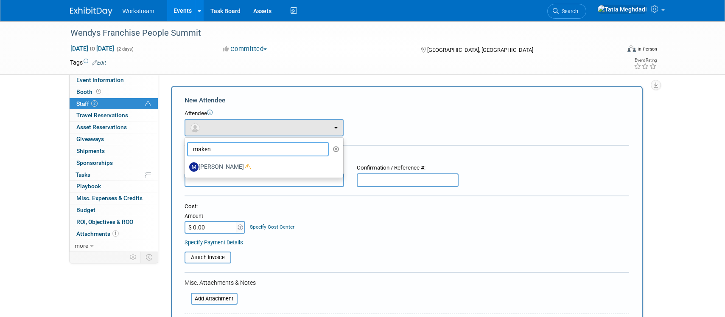
type input "maken"
click at [270, 101] on div "New Attendee" at bounding box center [407, 100] width 445 height 9
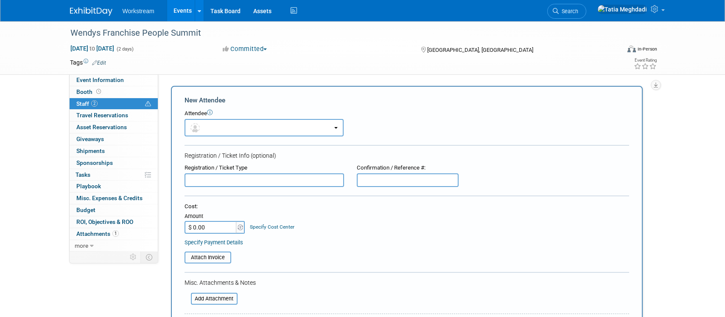
click at [190, 7] on link "Events" at bounding box center [182, 10] width 31 height 21
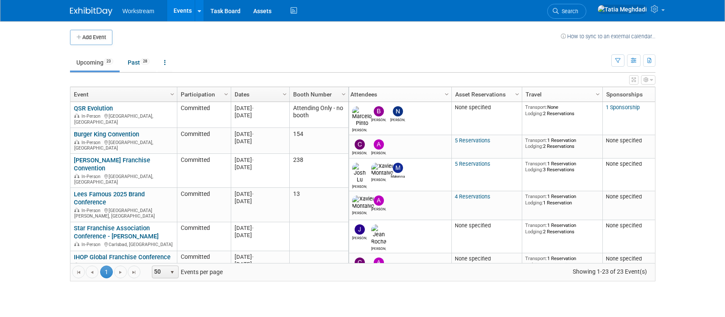
click at [176, 12] on link "Events" at bounding box center [182, 10] width 31 height 21
click at [142, 64] on link "Past 28" at bounding box center [138, 62] width 35 height 16
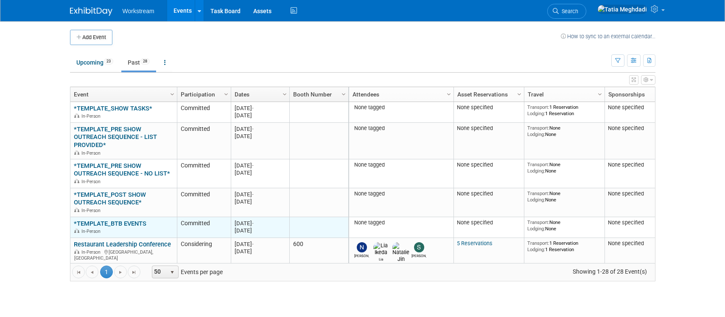
click at [110, 224] on link "*TEMPLATE_BTB EVENTS" at bounding box center [110, 223] width 73 height 8
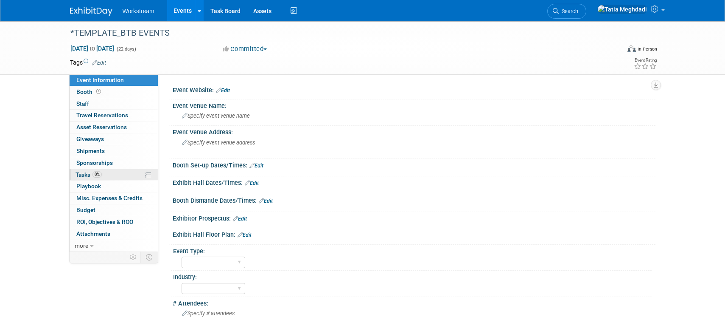
click at [87, 174] on span "Tasks 0%" at bounding box center [89, 174] width 26 height 7
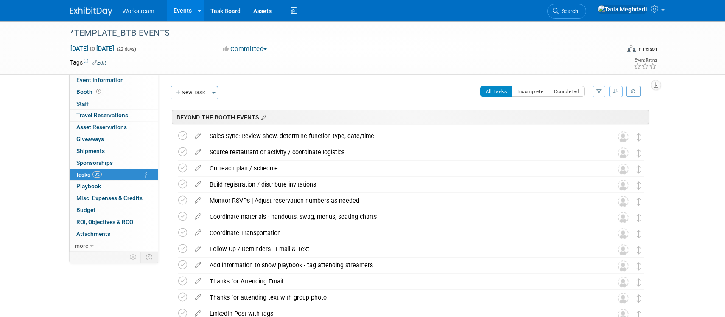
click at [260, 118] on icon at bounding box center [262, 118] width 7 height 8
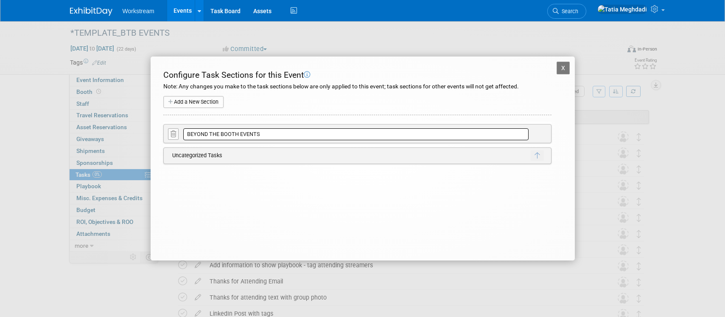
drag, startPoint x: 246, startPoint y: 133, endPoint x: 173, endPoint y: 129, distance: 73.1
click at [173, 129] on tr "BEYOND THE BOOTH EVENTS X Delete Section" at bounding box center [359, 134] width 383 height 14
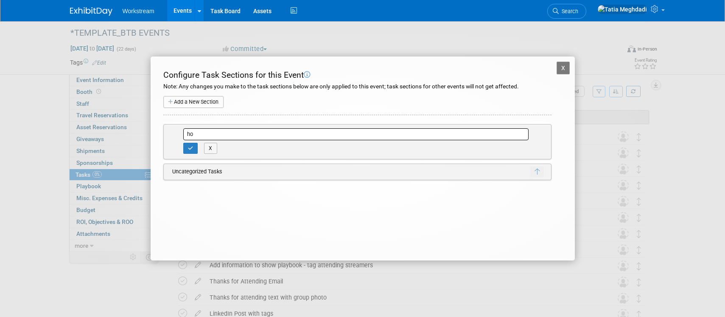
type input "h"
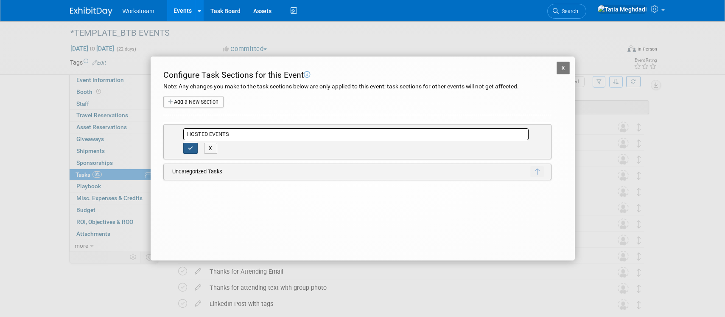
type input "HOSTED EVENTS"
click at [192, 146] on icon "button" at bounding box center [191, 148] width 6 height 5
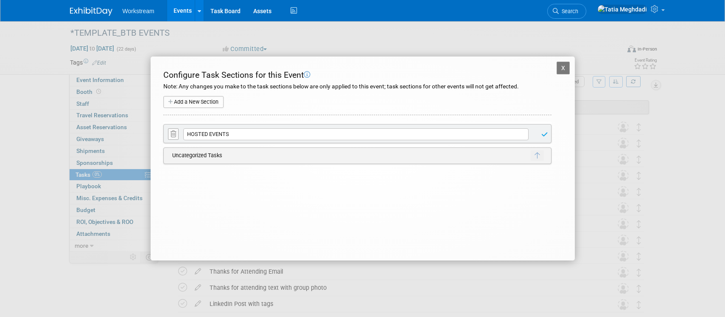
click at [563, 68] on button "X" at bounding box center [564, 68] width 14 height 13
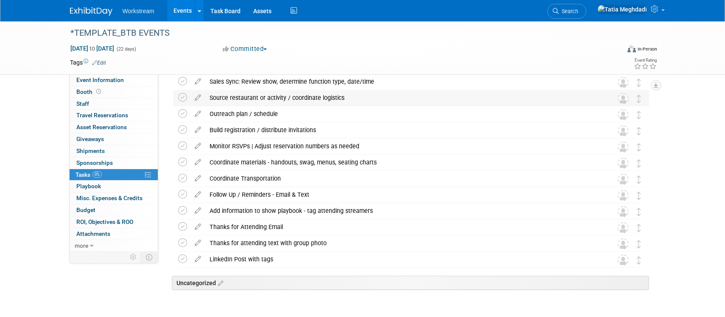
scroll to position [0, 0]
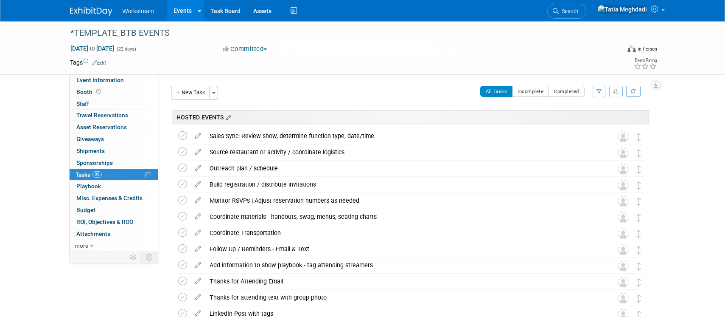
click at [228, 118] on icon at bounding box center [227, 118] width 7 height 8
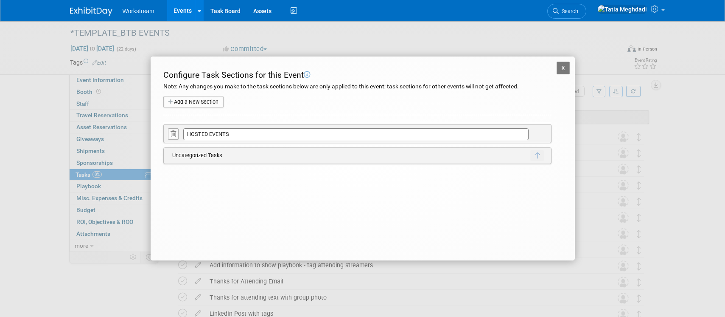
click at [229, 131] on input "HOSTED EVENTS" at bounding box center [356, 134] width 346 height 12
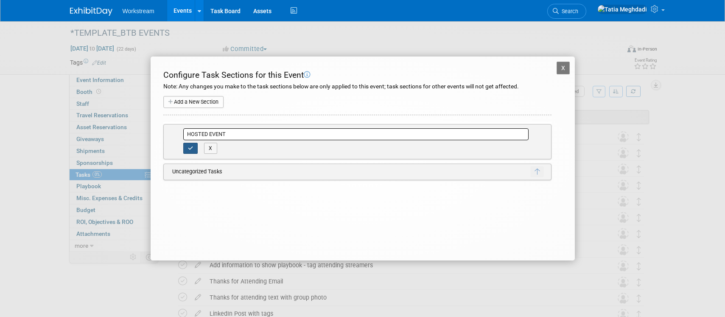
type input "HOSTED EVENT"
click at [188, 149] on icon "button" at bounding box center [191, 148] width 6 height 5
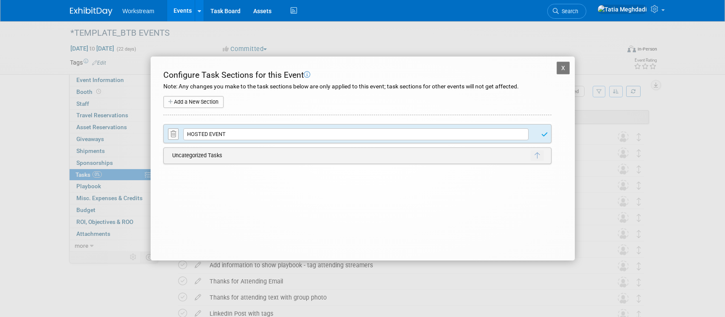
click at [564, 65] on button "X" at bounding box center [564, 68] width 14 height 13
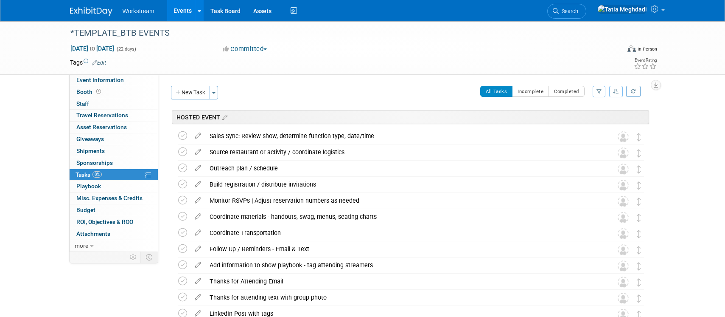
click at [179, 11] on link "Events" at bounding box center [182, 10] width 31 height 21
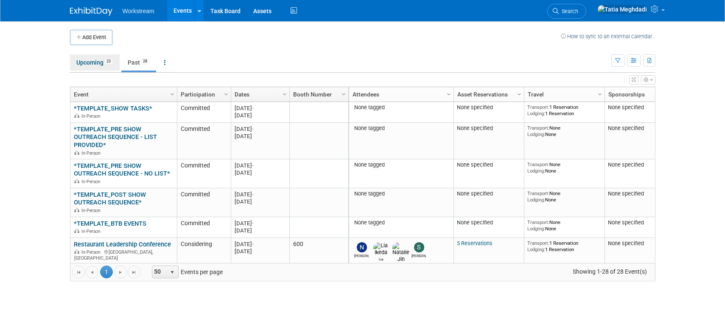
click at [94, 61] on link "Upcoming 23" at bounding box center [95, 62] width 50 height 16
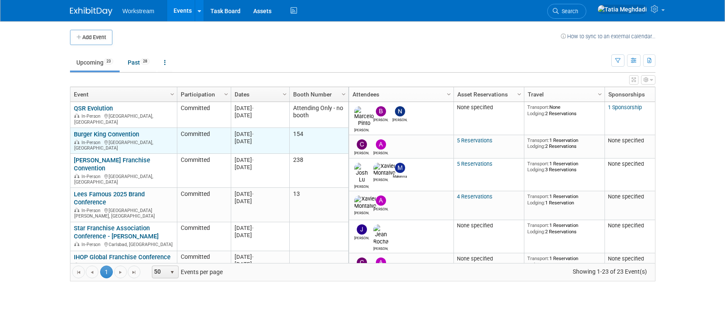
click at [112, 131] on link "Burger King Convention" at bounding box center [106, 134] width 65 height 8
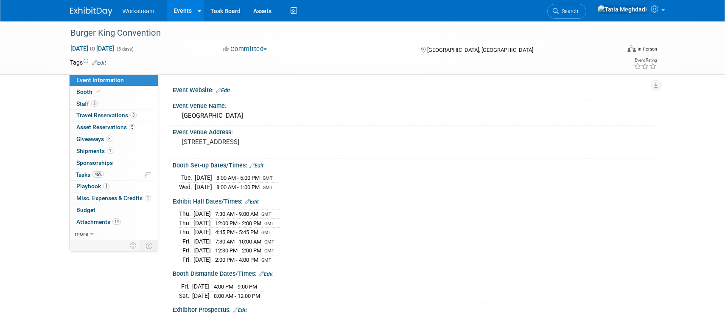
select select "Brand MSA"
select select "Restaurant"
select select "[PERSON_NAME]"
click at [85, 174] on span "Tasks 46%" at bounding box center [90, 174] width 28 height 7
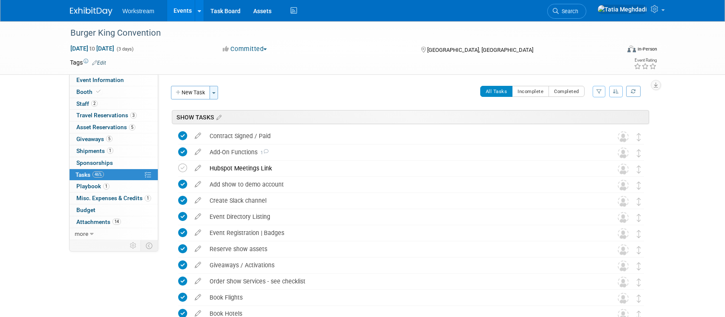
click at [217, 91] on button "Toggle Dropdown" at bounding box center [214, 93] width 8 height 14
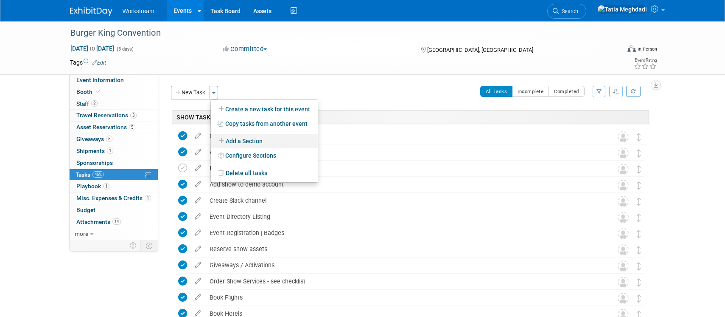
click at [241, 138] on link "Add a Section" at bounding box center [264, 141] width 107 height 14
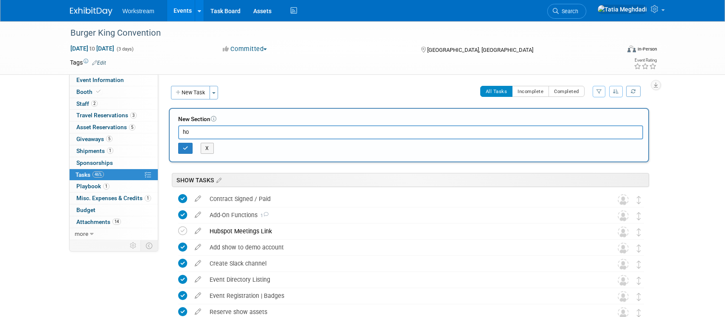
type input "h"
type input "HOSTED EVENT"
click at [188, 149] on icon "button" at bounding box center [186, 148] width 6 height 5
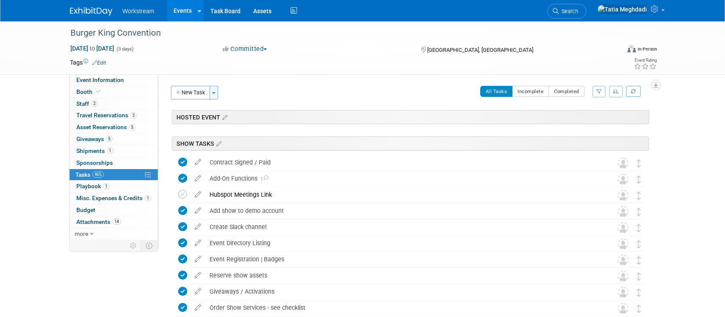
click at [211, 90] on button "Toggle Dropdown" at bounding box center [214, 93] width 8 height 14
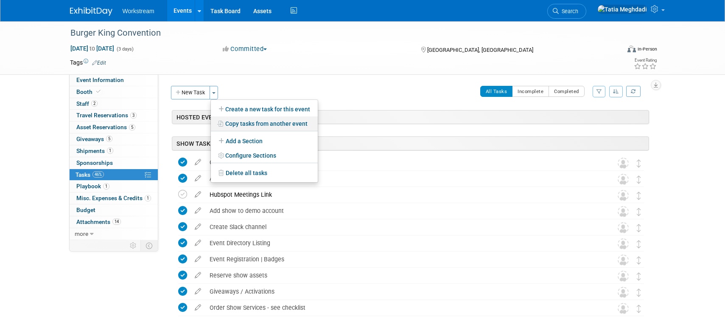
click at [243, 121] on link "Copy tasks from another event" at bounding box center [264, 123] width 107 height 14
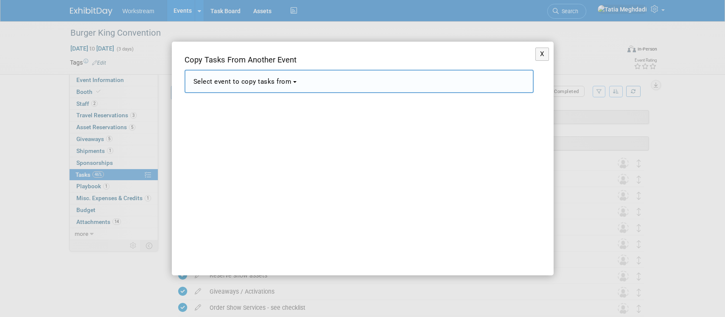
click at [263, 82] on span "Select event to copy tasks from" at bounding box center [243, 82] width 98 height 8
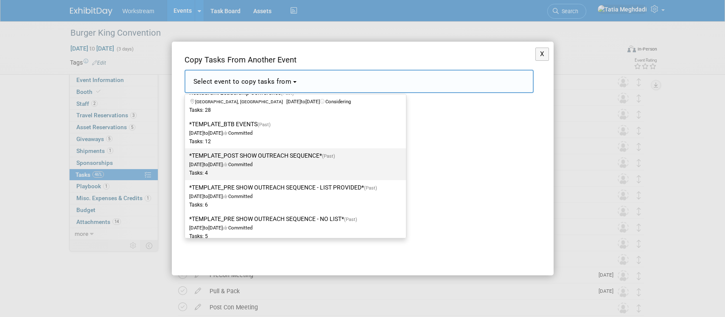
scroll to position [1153, 0]
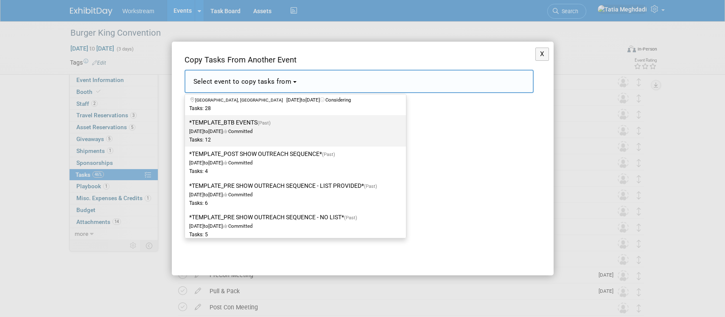
click at [224, 127] on label "*TEMPLATE_BTB EVENTS (Past) Dec 2, 2024 to Dec 23, 2024 Committed Tasks: 12" at bounding box center [293, 131] width 208 height 28
click at [186, 125] on input "*TEMPLATE_BTB EVENTS (Past) Dec 2, 2024 to Dec 23, 2024 Committed Tasks: 12" at bounding box center [184, 123] width 6 height 6
select select "11144720"
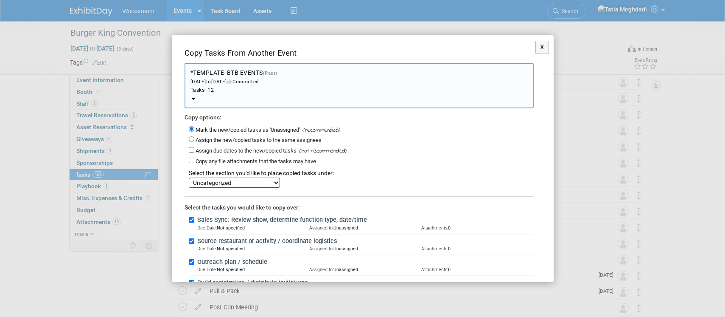
click at [212, 180] on select "HOSTED EVENT SHOW TASKS Pre-Show Outreach Sequence Uncategorized" at bounding box center [234, 182] width 91 height 10
select select "11274362"
click at [189, 177] on select "HOSTED EVENT SHOW TASKS Pre-Show Outreach Sequence Uncategorized" at bounding box center [234, 182] width 91 height 10
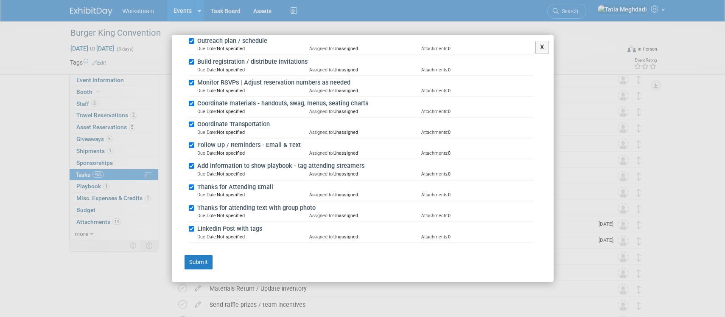
scroll to position [140, 0]
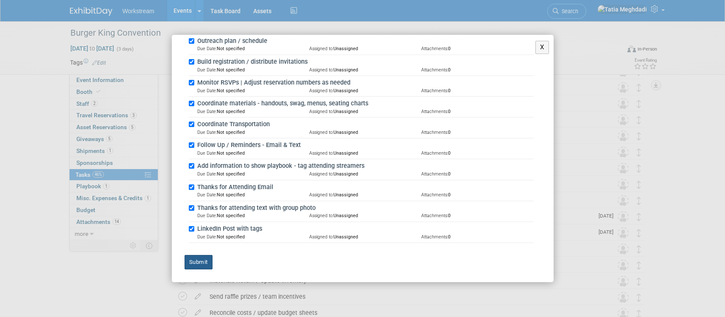
click at [197, 262] on button "Submit" at bounding box center [199, 262] width 28 height 14
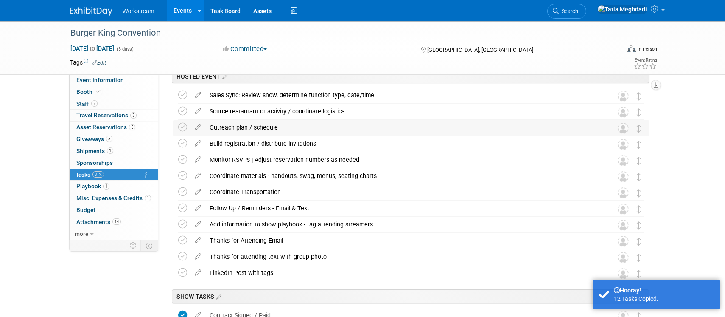
scroll to position [0, 0]
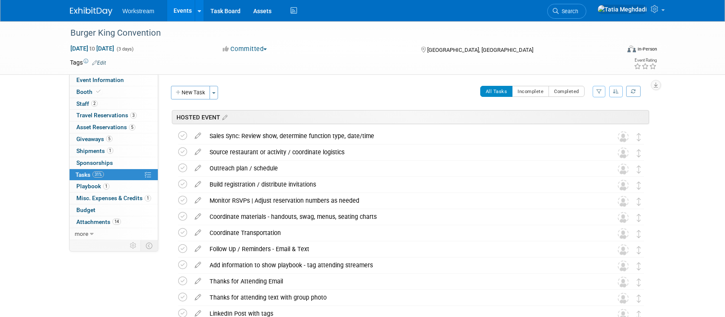
click at [182, 10] on link "Events" at bounding box center [182, 10] width 31 height 21
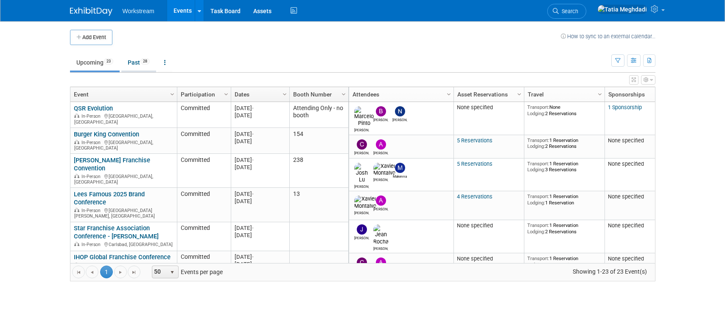
click at [138, 60] on link "Past 28" at bounding box center [138, 62] width 35 height 16
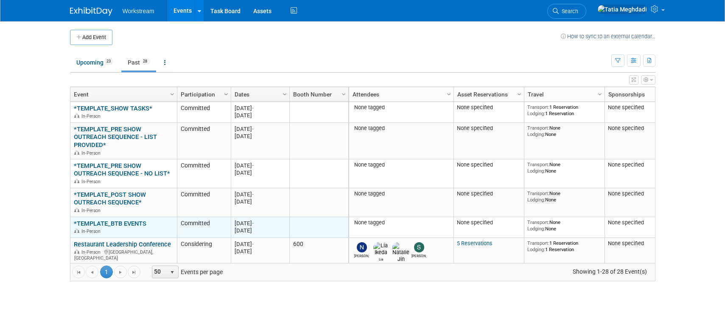
click at [120, 224] on link "*TEMPLATE_BTB EVENTS" at bounding box center [110, 223] width 73 height 8
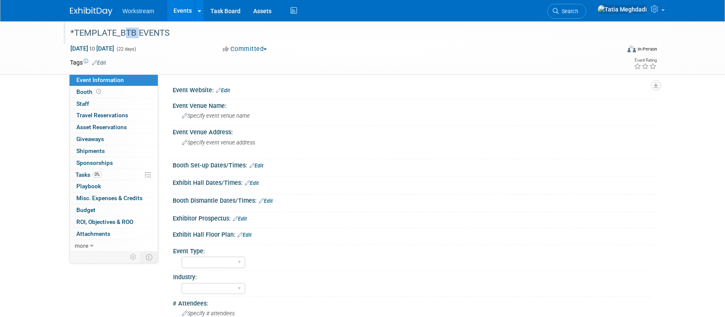
drag, startPoint x: 122, startPoint y: 32, endPoint x: 135, endPoint y: 33, distance: 13.6
click at [135, 33] on div "*TEMPLATE_BTB EVENTS" at bounding box center [337, 32] width 540 height 15
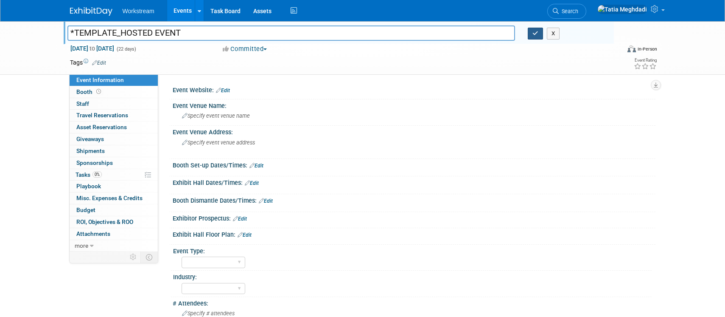
type input "*TEMPLATE_HOSTED EVENT"
click at [540, 34] on button "button" at bounding box center [535, 34] width 15 height 12
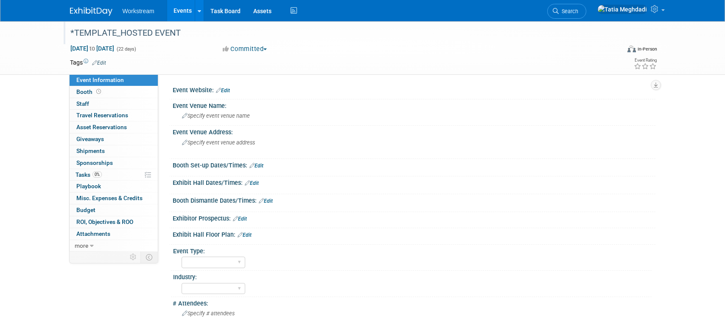
click at [187, 11] on link "Events" at bounding box center [182, 10] width 31 height 21
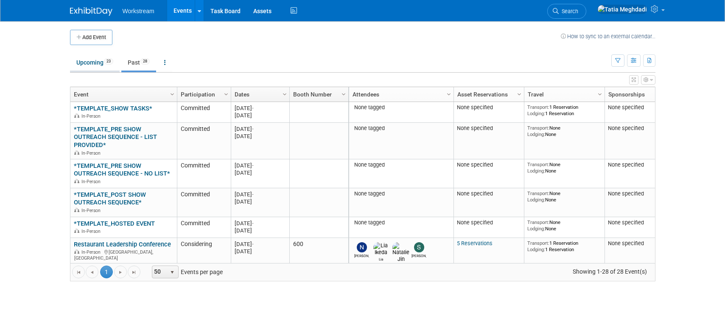
click at [91, 63] on link "Upcoming 23" at bounding box center [95, 62] width 50 height 16
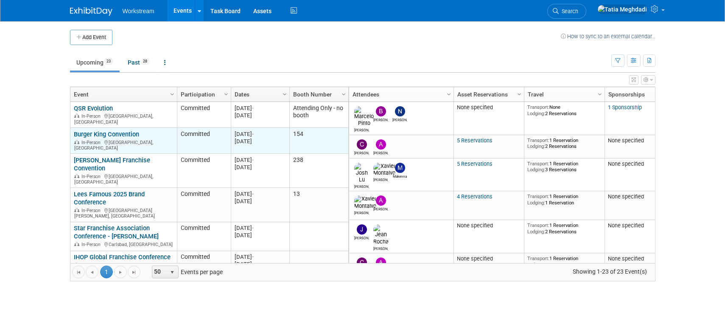
click at [112, 130] on link "Burger King Convention" at bounding box center [106, 134] width 65 height 8
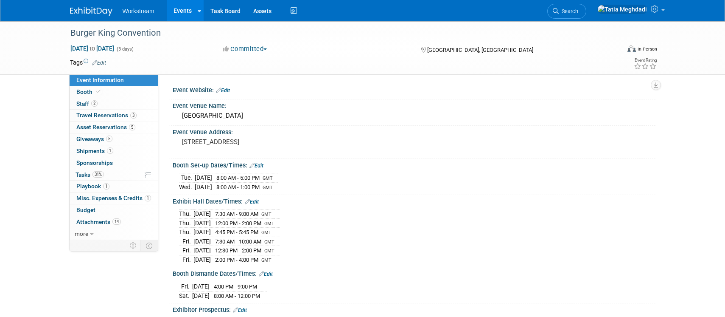
select select "Brand MSA"
select select "Restaurant"
select select "[PERSON_NAME]"
click at [88, 174] on span "Tasks 31%" at bounding box center [90, 174] width 28 height 7
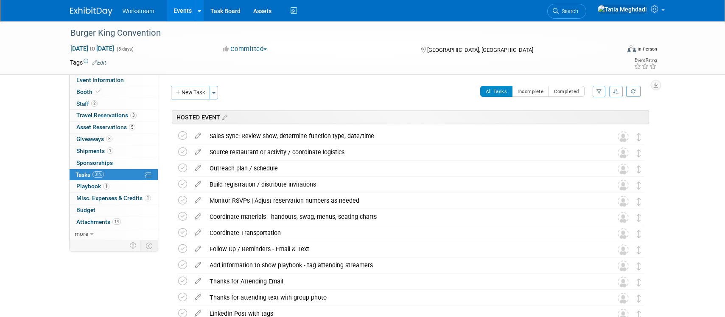
click at [248, 118] on div "HOSTED EVENT" at bounding box center [411, 117] width 478 height 14
click at [226, 117] on icon at bounding box center [223, 118] width 7 height 8
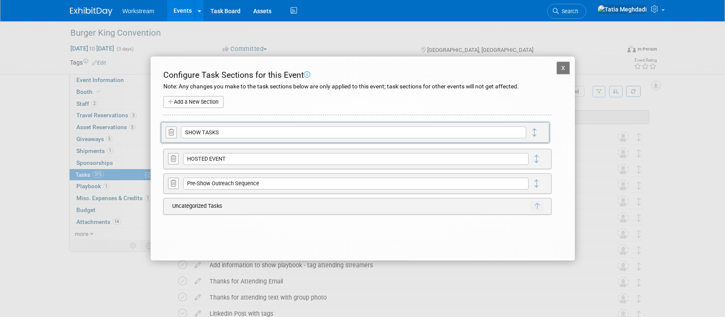
drag, startPoint x: 535, startPoint y: 155, endPoint x: 534, endPoint y: 132, distance: 23.4
click at [174, 183] on icon at bounding box center [174, 183] width 6 height 6
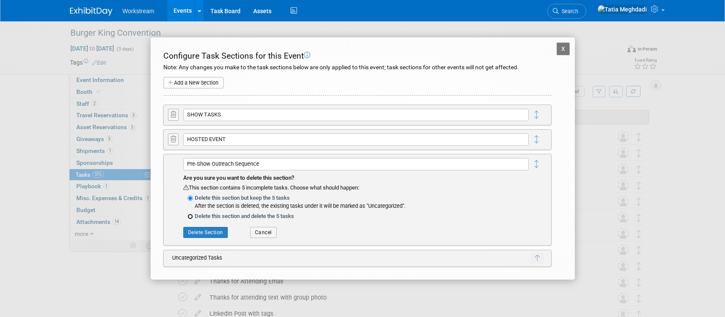
click at [192, 215] on input "Delete this section and delete the 5 tasks" at bounding box center [191, 217] width 6 height 6
radio input "true"
click at [212, 232] on button "Delete Section" at bounding box center [205, 232] width 45 height 11
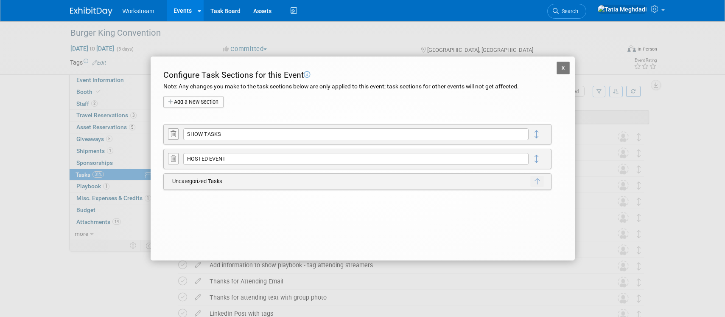
click at [559, 66] on button "X" at bounding box center [564, 68] width 14 height 13
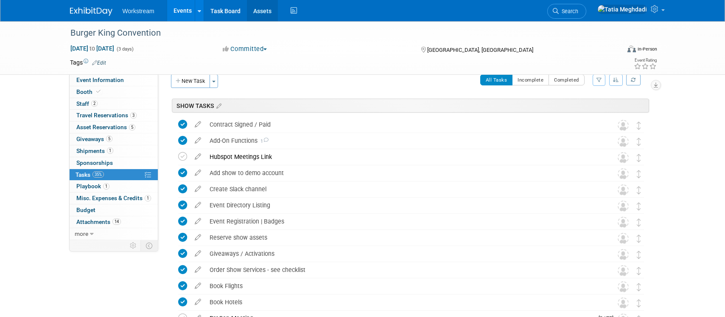
scroll to position [14, 0]
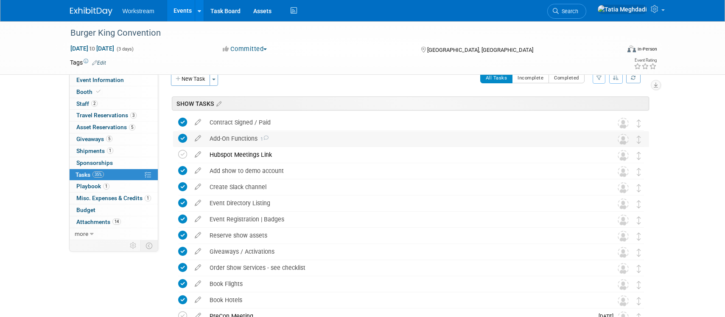
click at [234, 138] on div "Add-On Functions 1" at bounding box center [403, 138] width 396 height 14
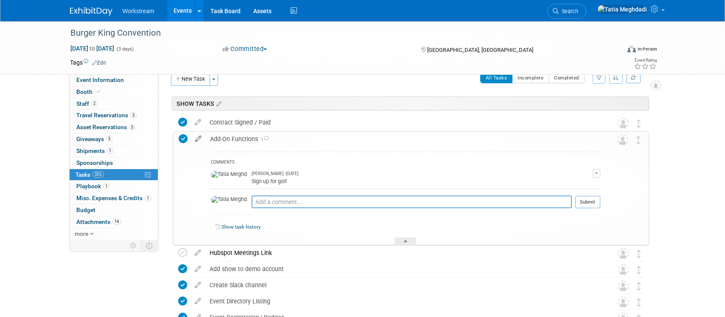
click at [198, 138] on icon at bounding box center [198, 137] width 15 height 11
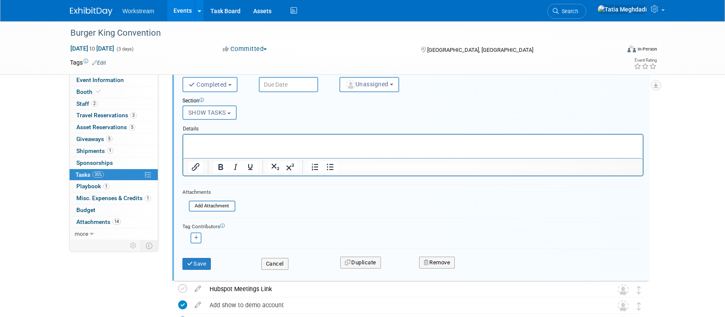
scroll to position [159, 0]
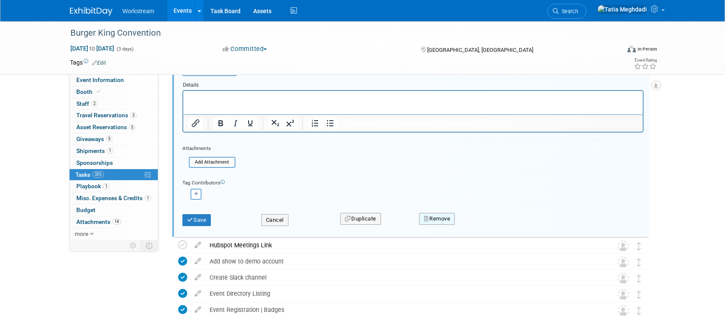
click at [444, 218] on button "Remove" at bounding box center [437, 219] width 36 height 12
click at [480, 223] on icon at bounding box center [479, 225] width 5 height 5
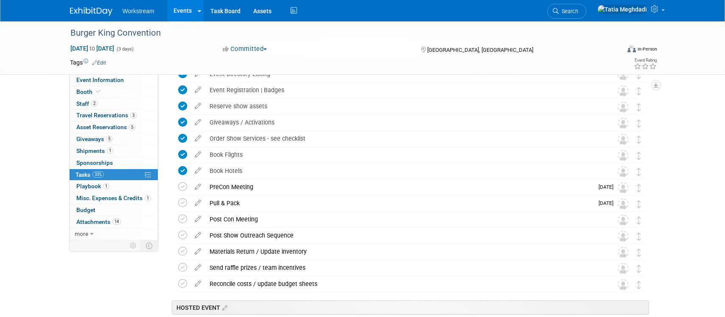
scroll to position [129, 0]
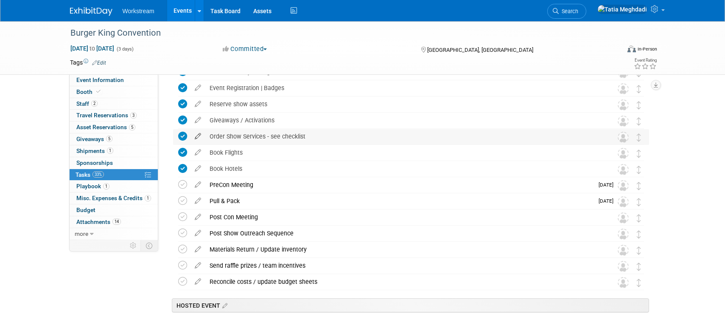
click at [202, 135] on icon at bounding box center [198, 134] width 15 height 11
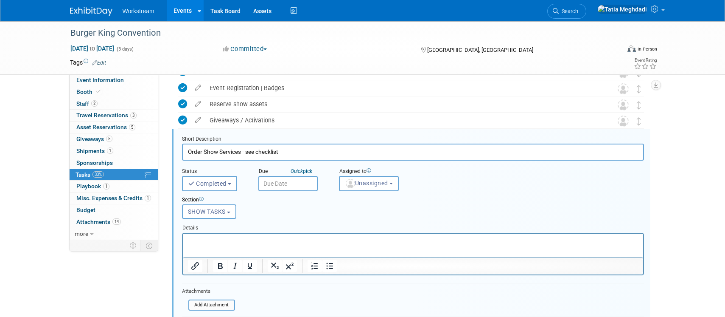
scroll to position [133, 0]
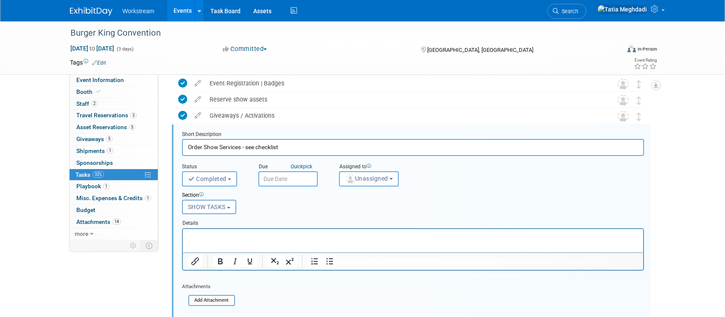
drag, startPoint x: 241, startPoint y: 148, endPoint x: 320, endPoint y: 150, distance: 79.0
click at [320, 150] on input "Order Show Services - see checklist" at bounding box center [413, 147] width 462 height 17
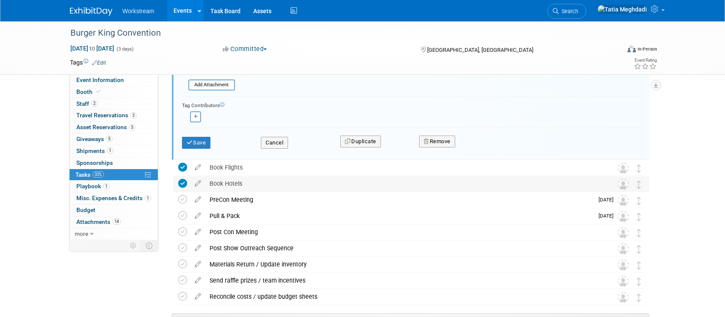
scroll to position [349, 0]
type input "Order Show Services"
click at [207, 145] on button "Save" at bounding box center [196, 142] width 29 height 12
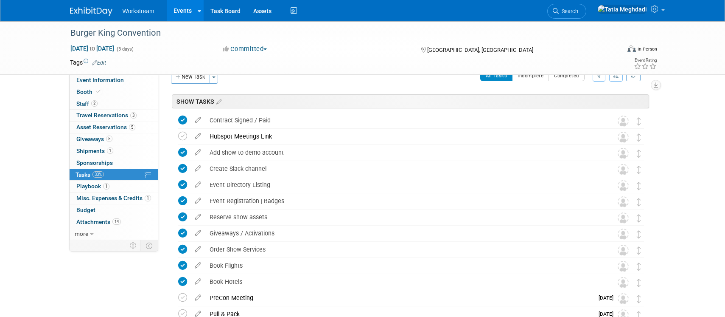
scroll to position [0, 0]
